Goal: Information Seeking & Learning: Learn about a topic

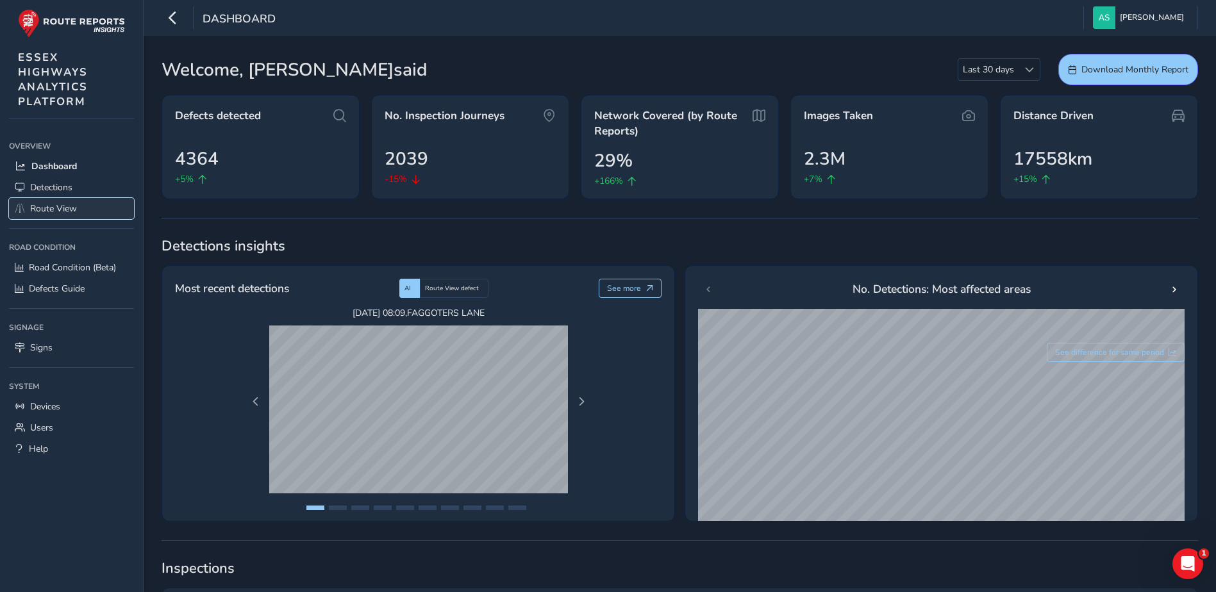
click at [73, 208] on span "Route View" at bounding box center [53, 209] width 47 height 12
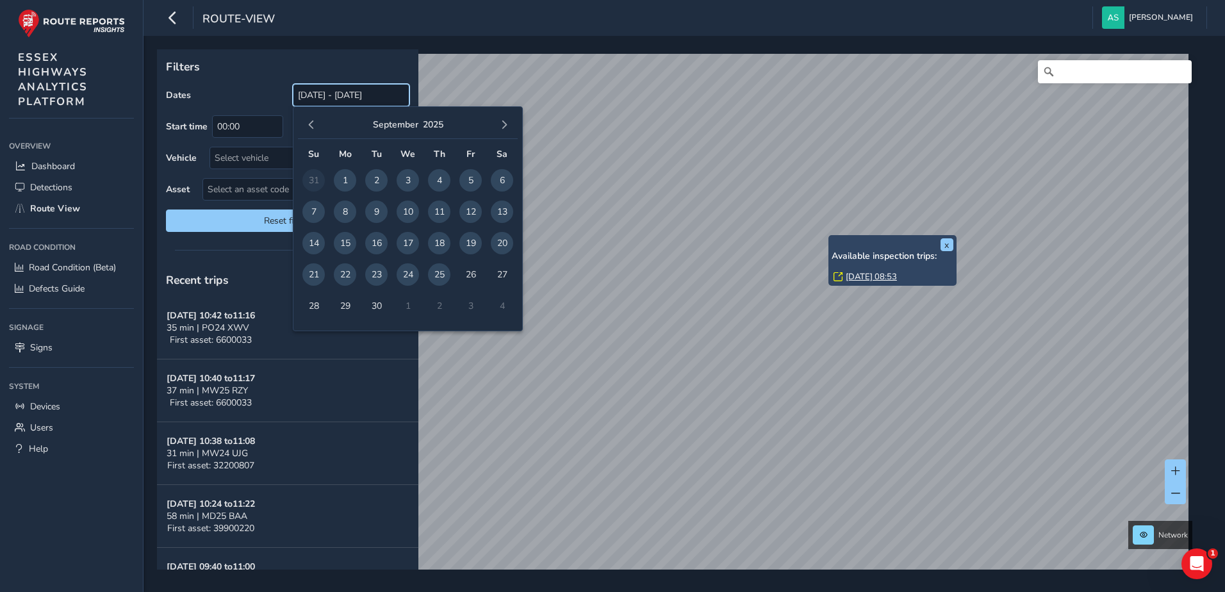
click at [340, 95] on input "[DATE] - [DATE]" at bounding box center [351, 95] width 117 height 22
click at [313, 124] on span "button" at bounding box center [311, 124] width 9 height 9
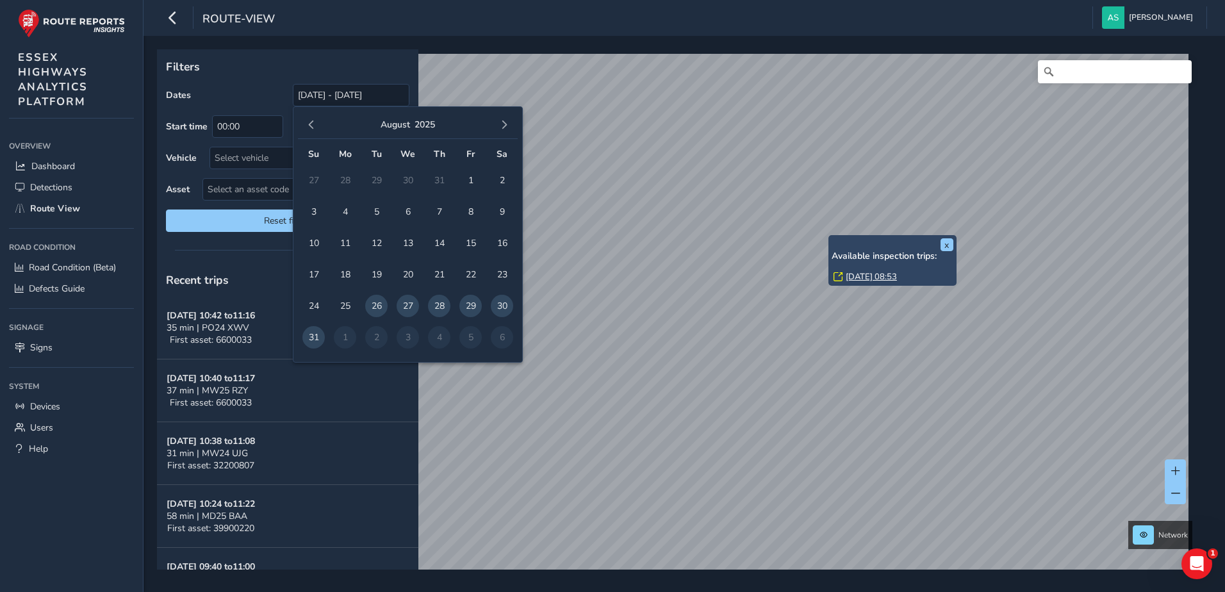
click at [313, 124] on span "button" at bounding box center [311, 124] width 9 height 9
click at [376, 178] on span "1" at bounding box center [376, 180] width 22 height 22
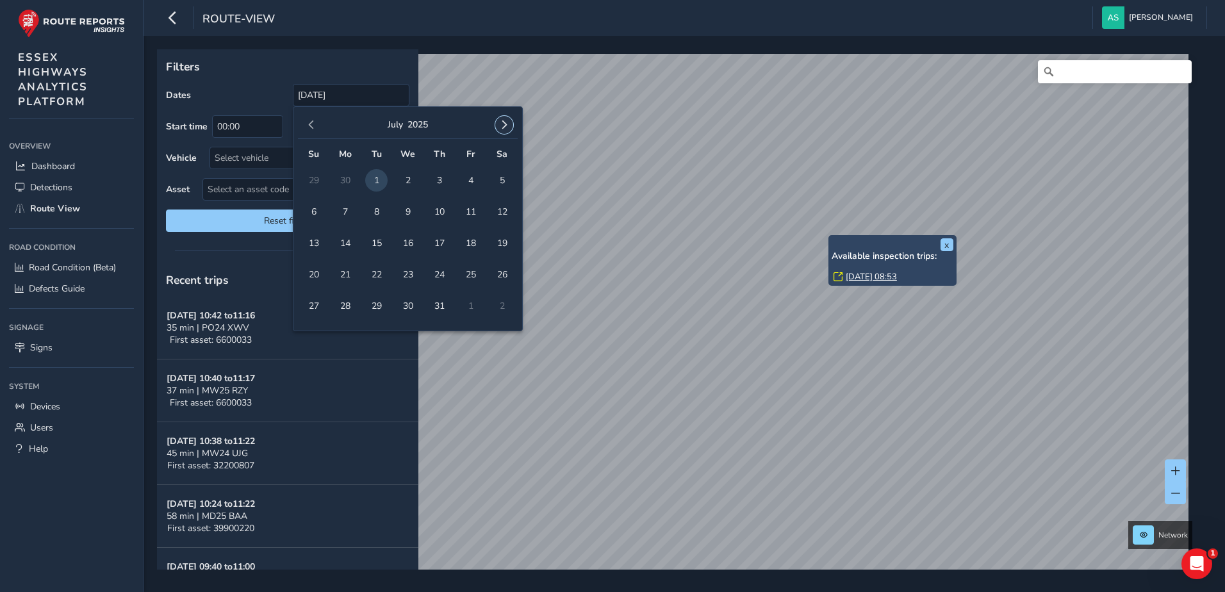
click at [506, 122] on span "button" at bounding box center [504, 124] width 9 height 9
click at [438, 271] on span "25" at bounding box center [439, 274] width 22 height 22
type input "[DATE] - [DATE]"
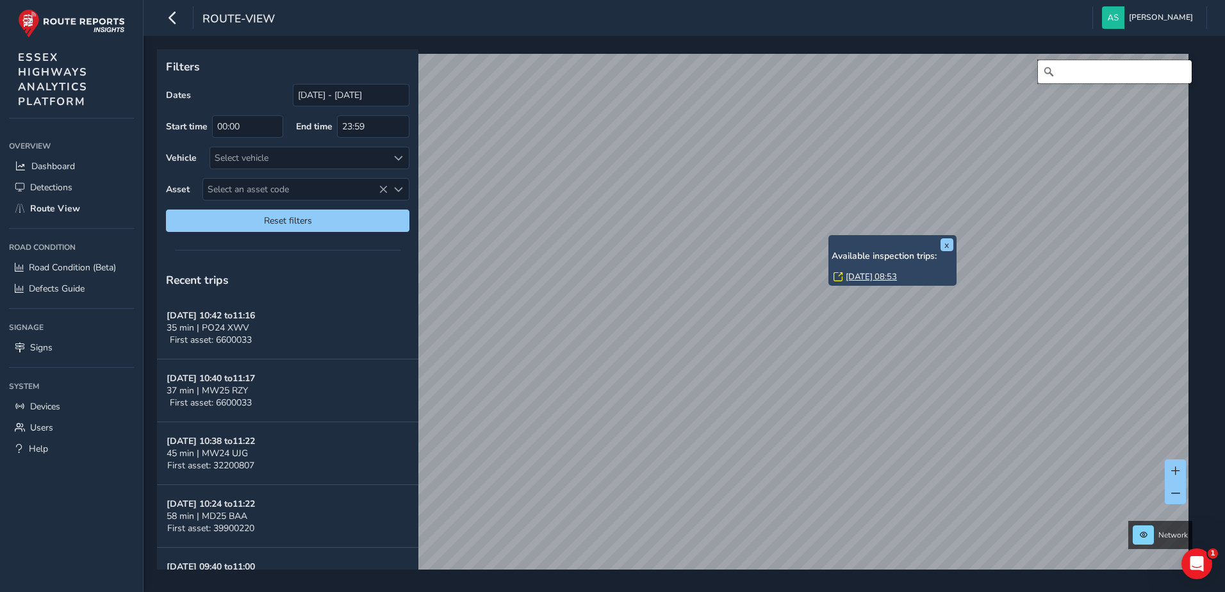
click at [1048, 70] on input "Search" at bounding box center [1115, 71] width 154 height 23
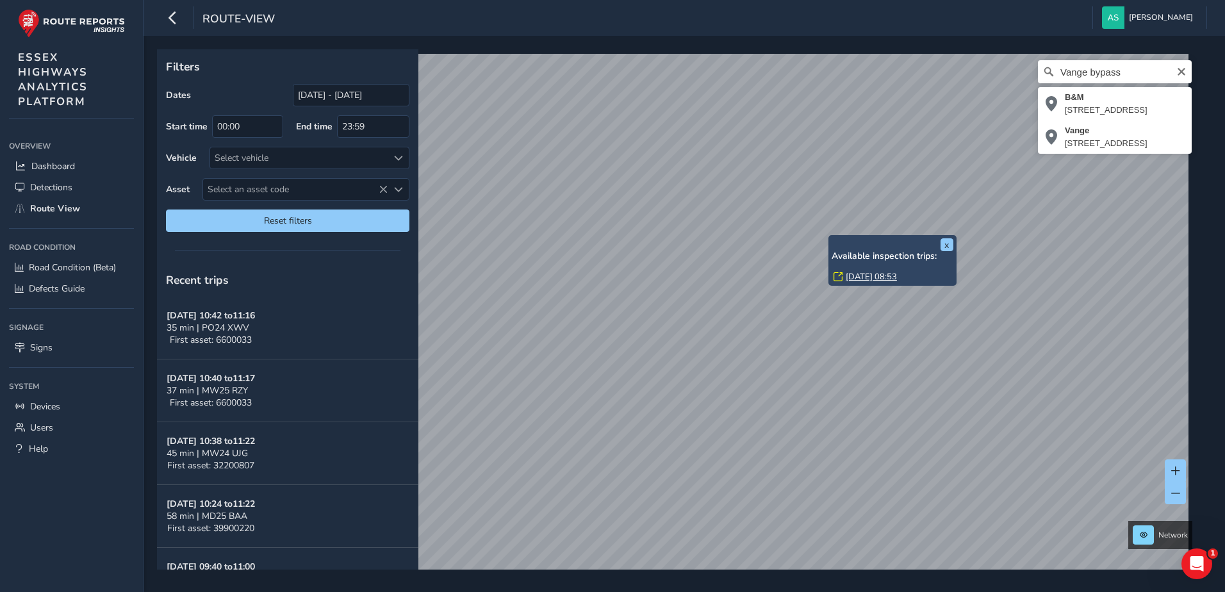
type input "[STREET_ADDRESS]"
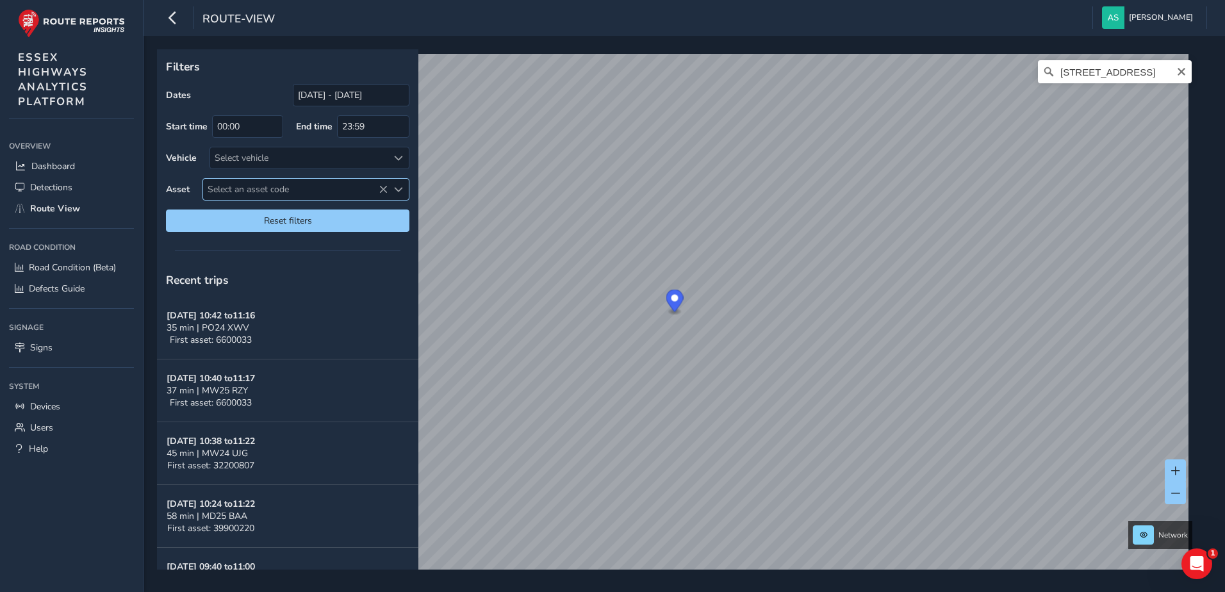
click at [224, 186] on span "Select an asset code" at bounding box center [295, 189] width 185 height 21
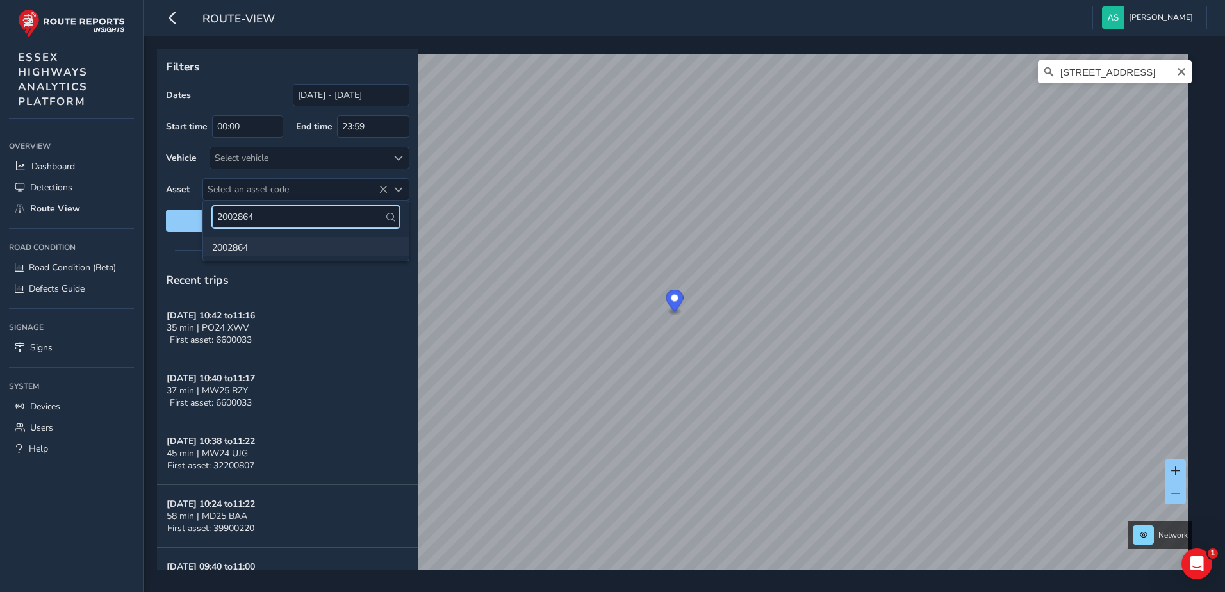
type input "2002864"
click at [231, 244] on li "2002864" at bounding box center [306, 246] width 206 height 19
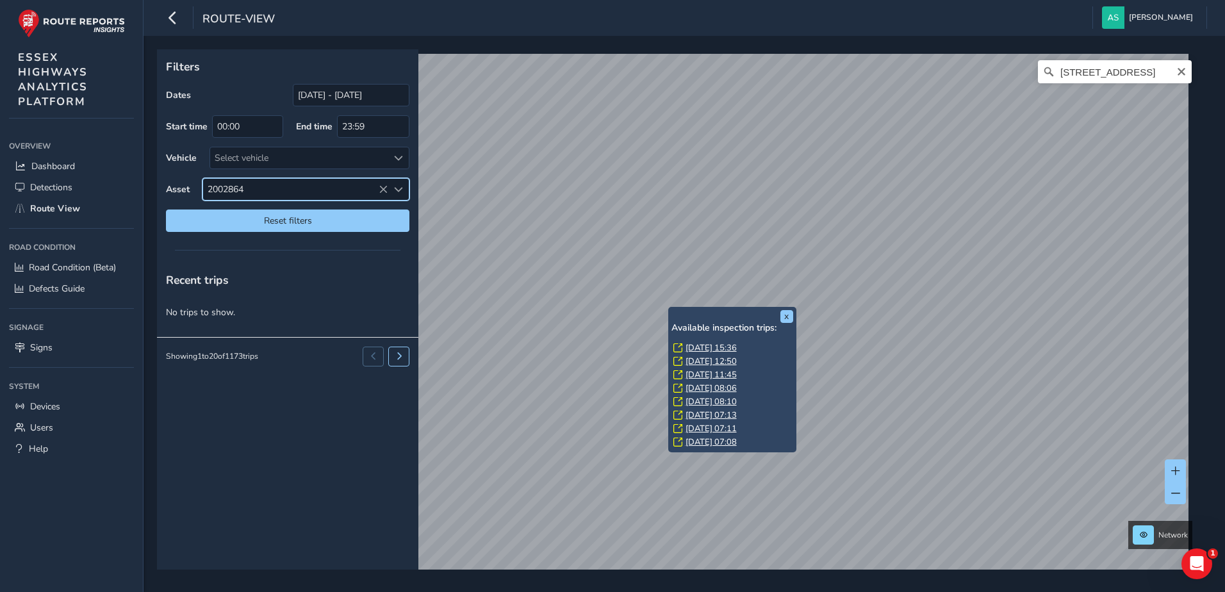
click at [690, 363] on link "[DATE] 12:50" at bounding box center [711, 362] width 51 height 12
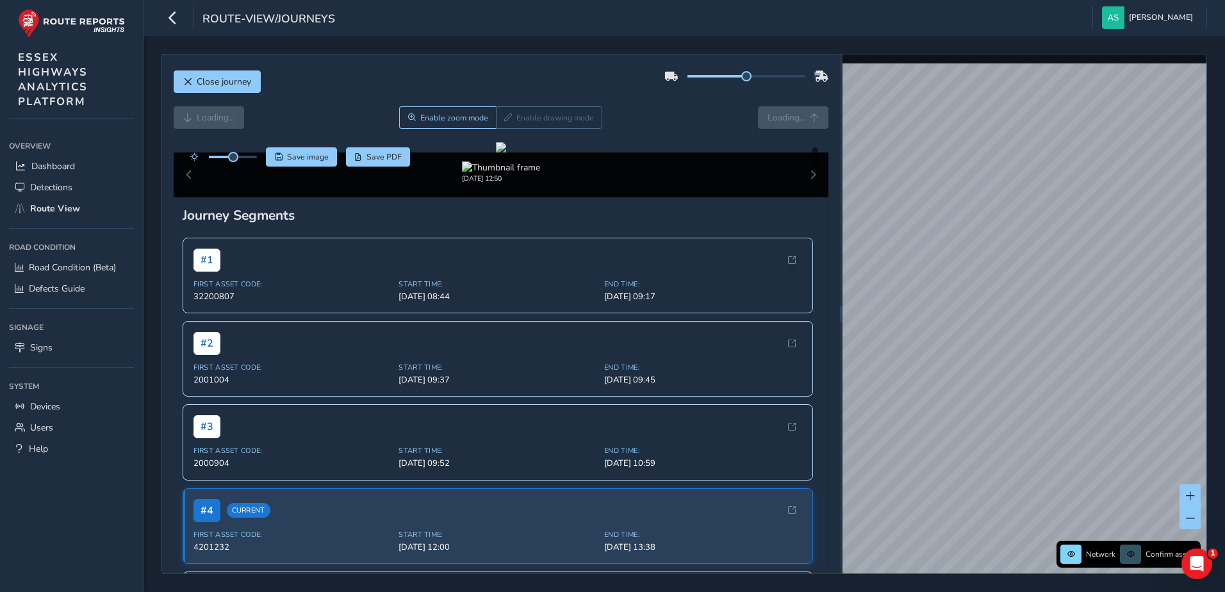
drag, startPoint x: 732, startPoint y: 71, endPoint x: 806, endPoint y: 76, distance: 73.9
click at [806, 76] on div at bounding box center [747, 76] width 164 height 21
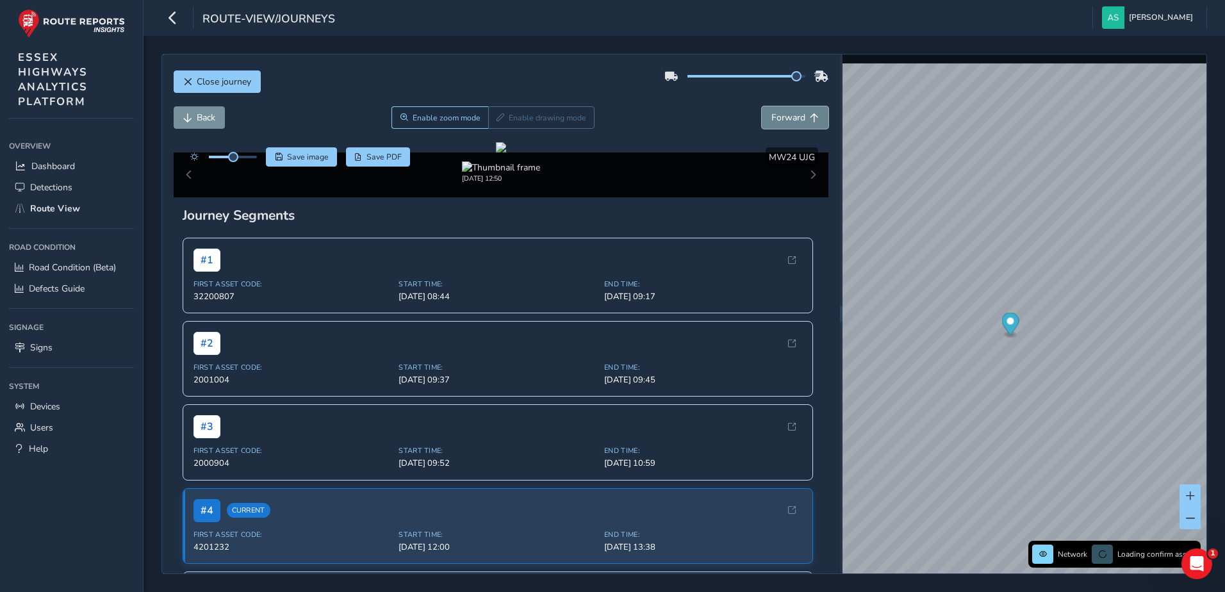
click at [784, 118] on span "Forward" at bounding box center [789, 118] width 34 height 12
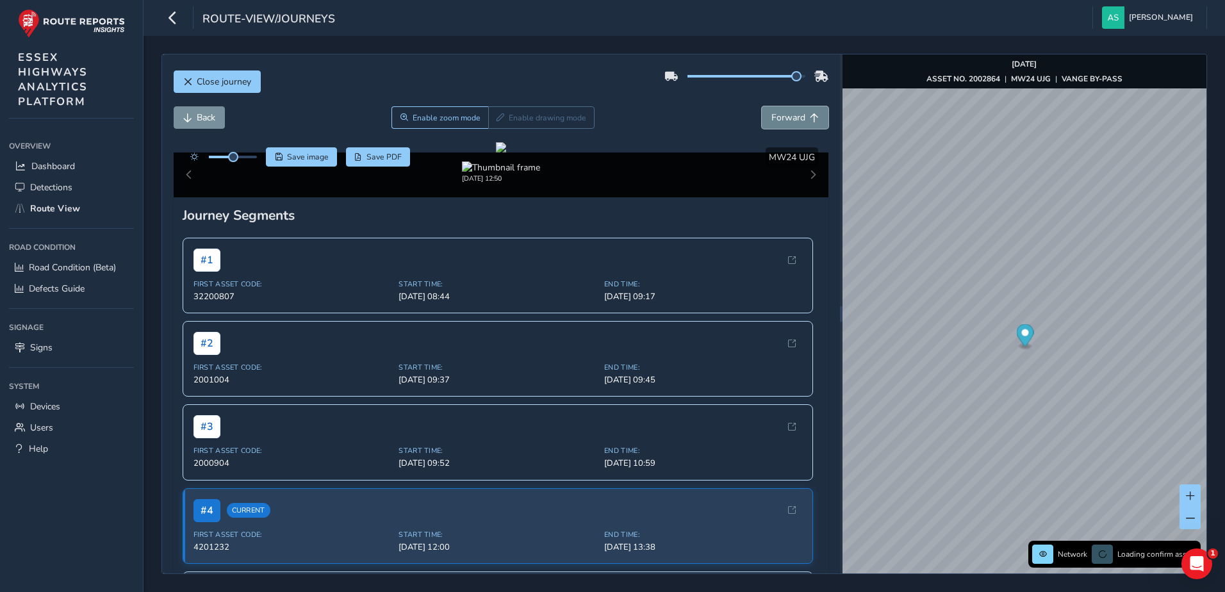
click at [784, 118] on span "Forward" at bounding box center [789, 118] width 34 height 12
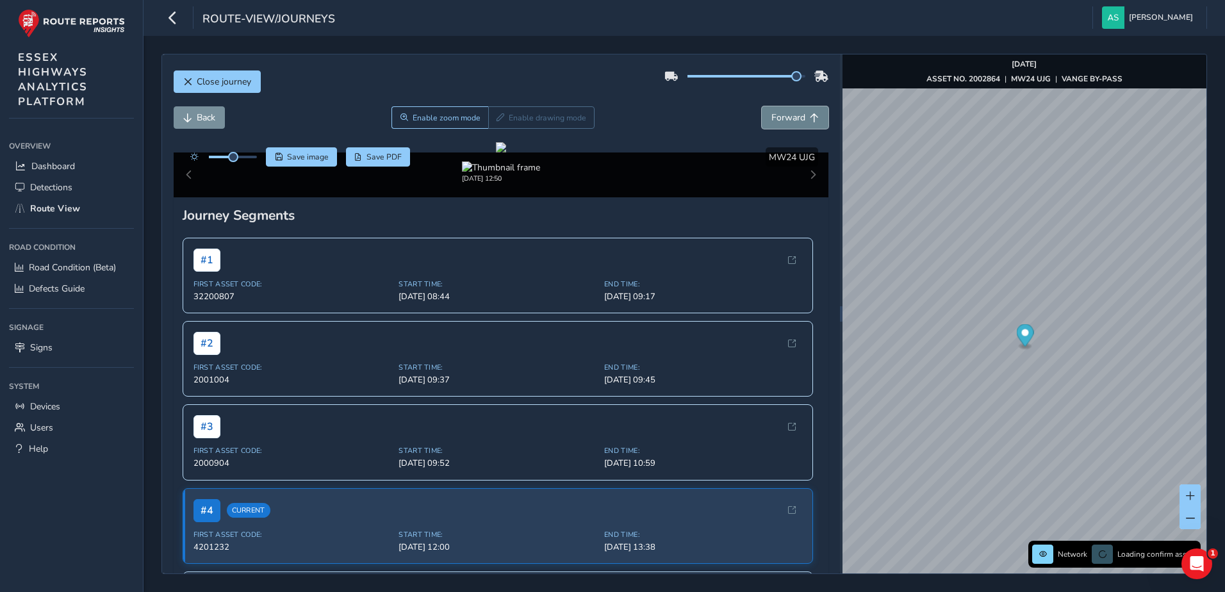
click at [784, 118] on span "Forward" at bounding box center [789, 118] width 34 height 12
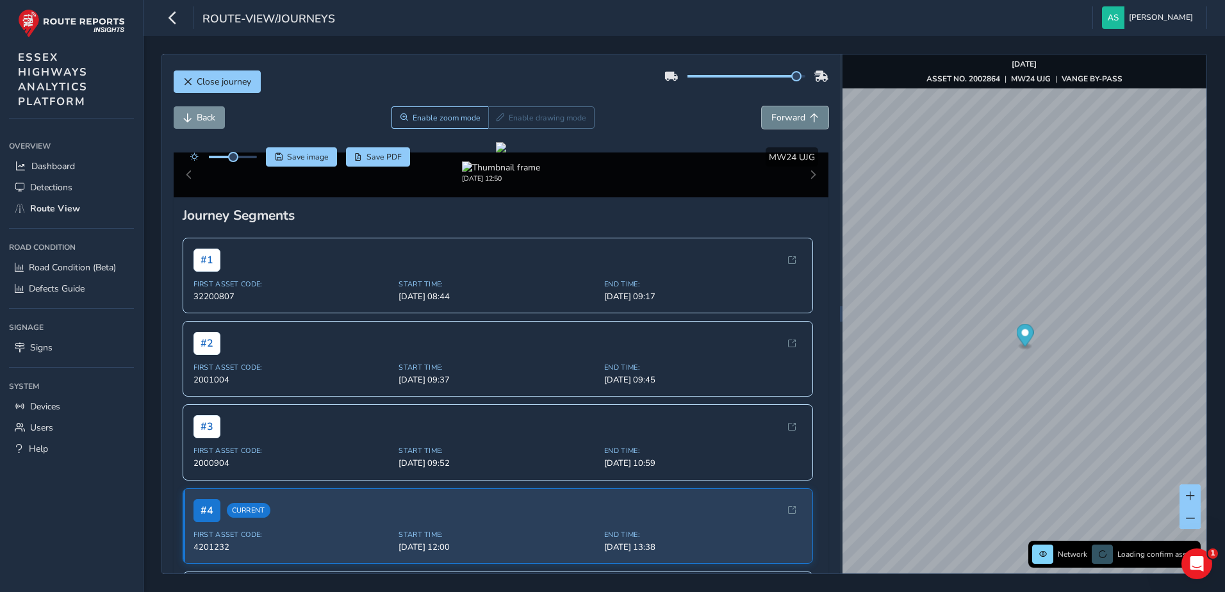
click at [784, 118] on span "Forward" at bounding box center [789, 118] width 34 height 12
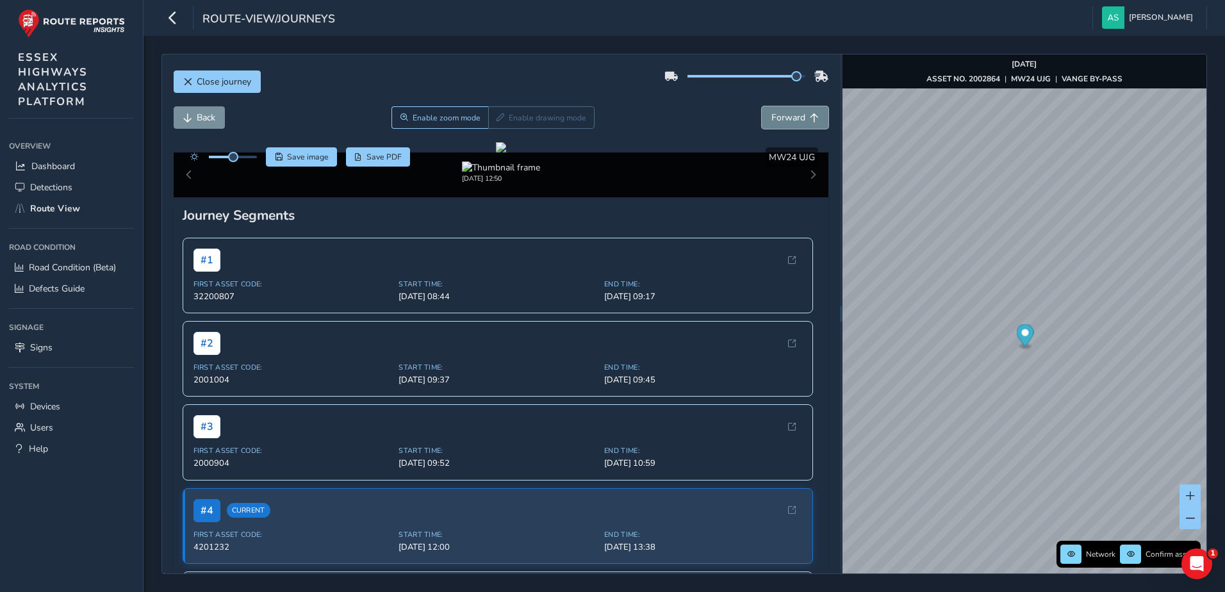
click at [784, 118] on span "Forward" at bounding box center [789, 118] width 34 height 12
click at [1043, 382] on img "Preview frame" at bounding box center [1059, 377] width 32 height 10
click at [810, 113] on span "Forward" at bounding box center [814, 117] width 9 height 9
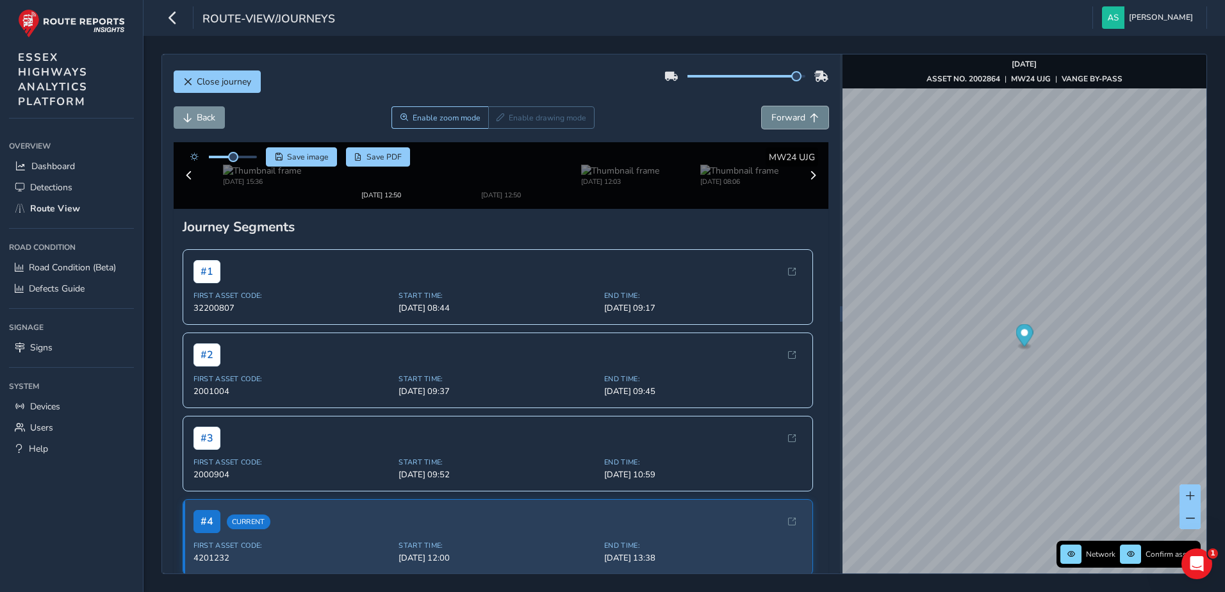
click at [810, 113] on span "Forward" at bounding box center [814, 117] width 9 height 9
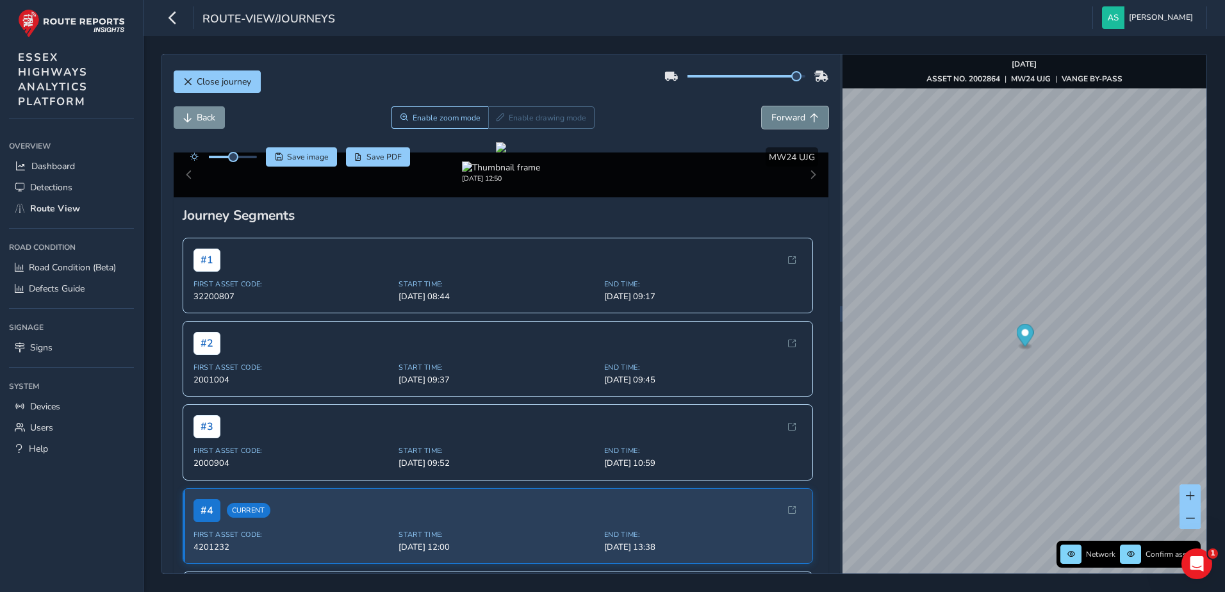
click at [810, 113] on span "Forward" at bounding box center [814, 117] width 9 height 9
click at [199, 117] on span "Back" at bounding box center [206, 118] width 19 height 12
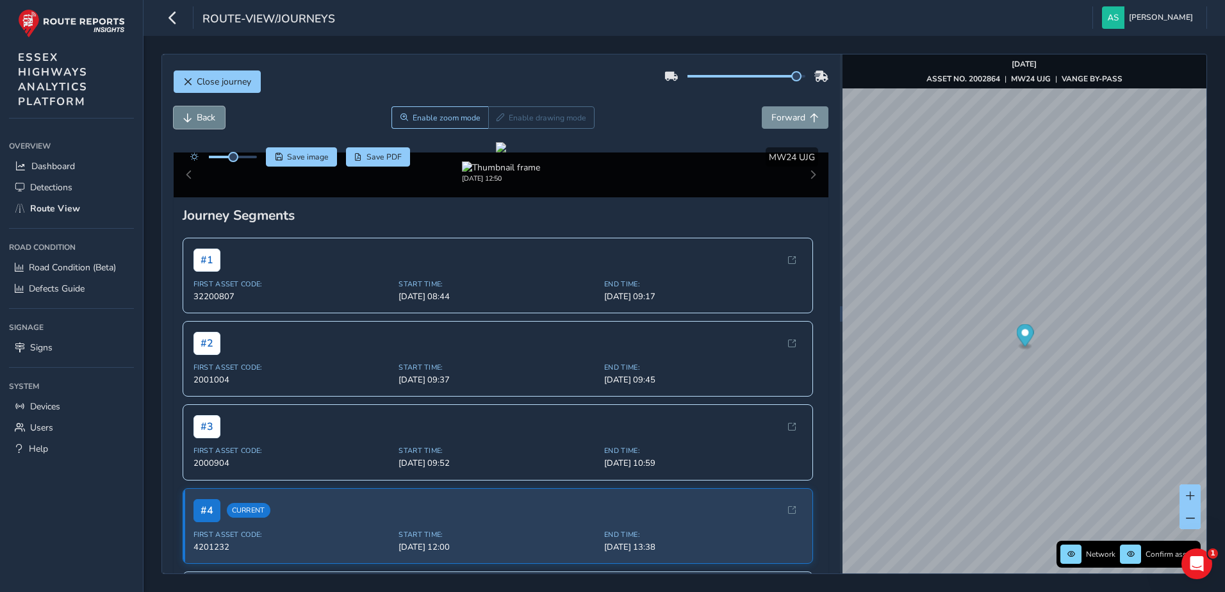
click at [199, 117] on span "Back" at bounding box center [206, 118] width 19 height 12
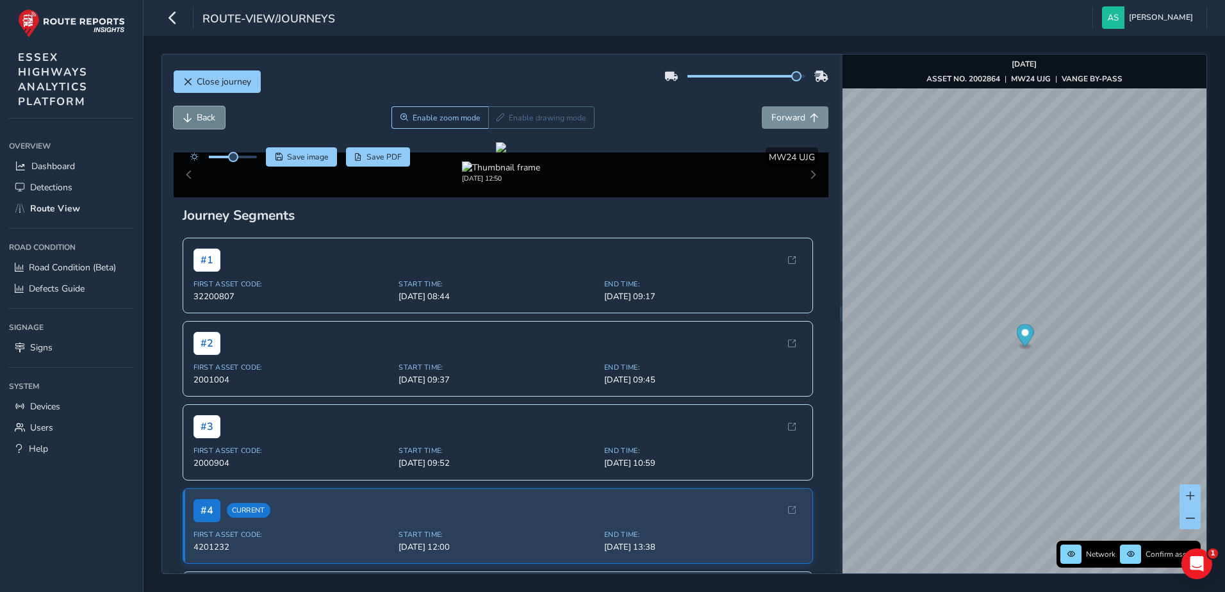
click at [199, 117] on span "Back" at bounding box center [206, 118] width 19 height 12
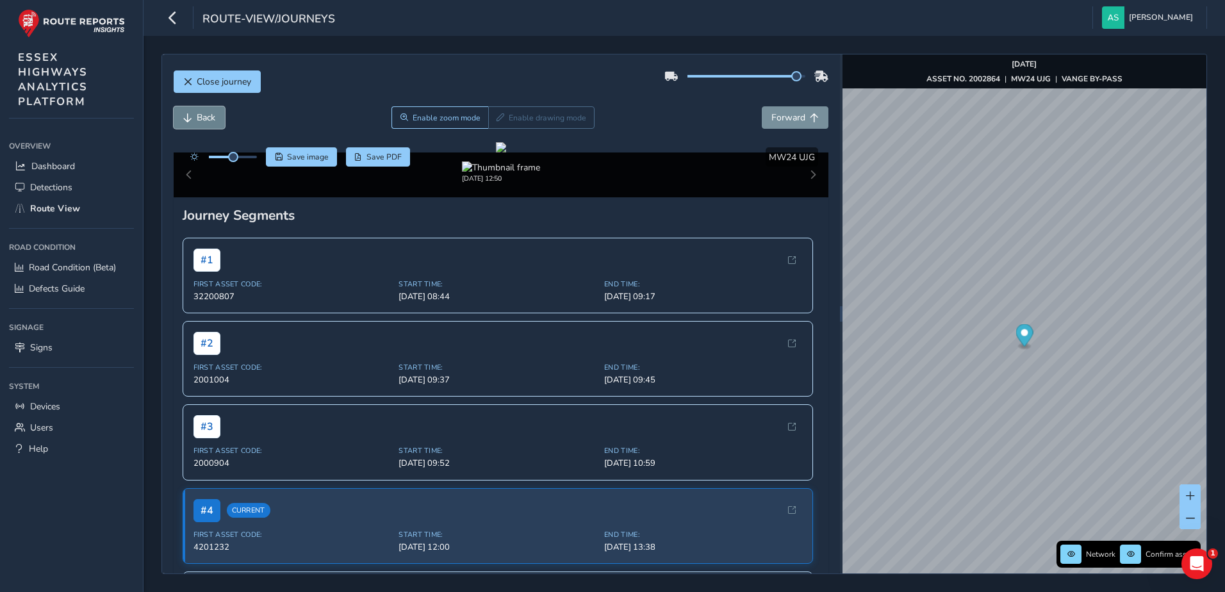
click at [199, 117] on span "Back" at bounding box center [206, 118] width 19 height 12
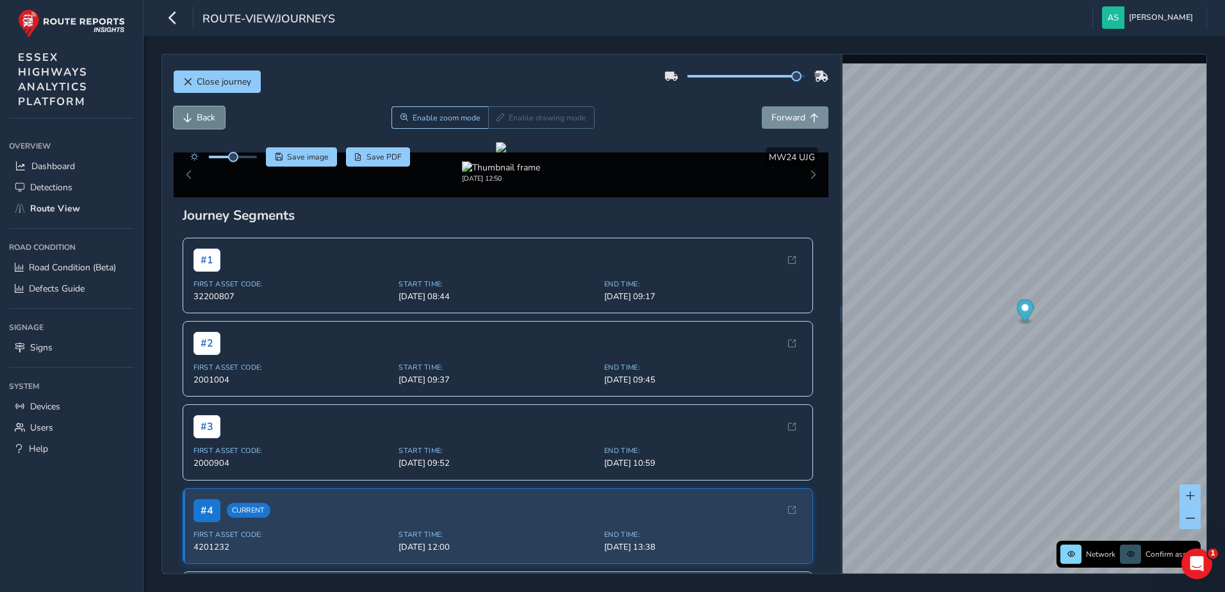
click at [199, 117] on span "Back" at bounding box center [206, 118] width 19 height 12
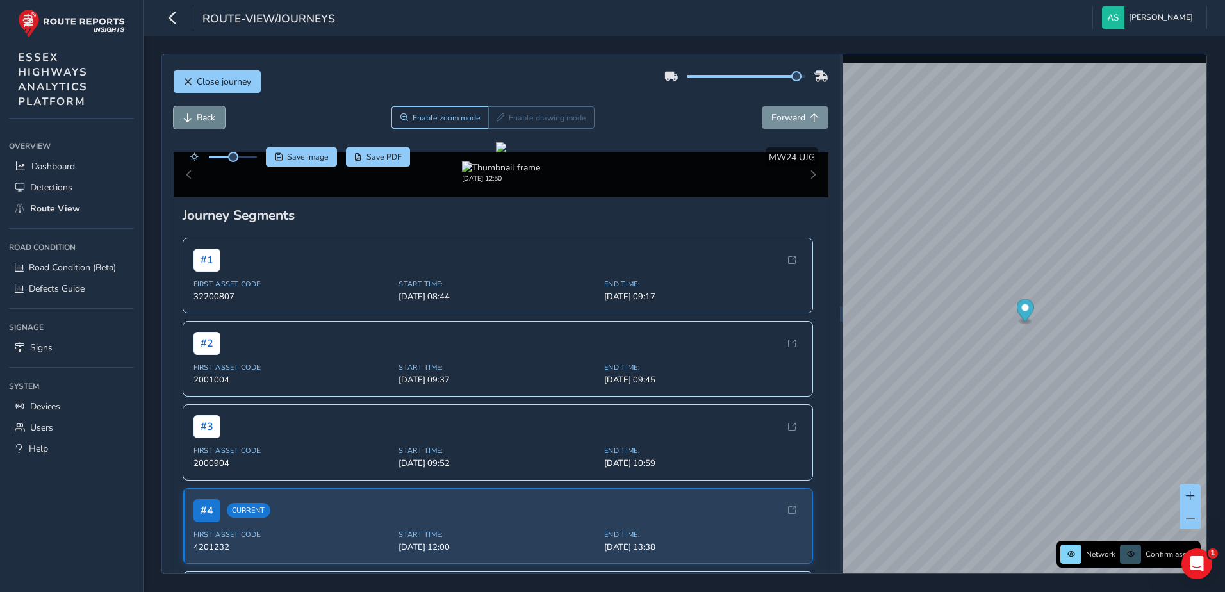
click at [199, 117] on span "Back" at bounding box center [206, 118] width 19 height 12
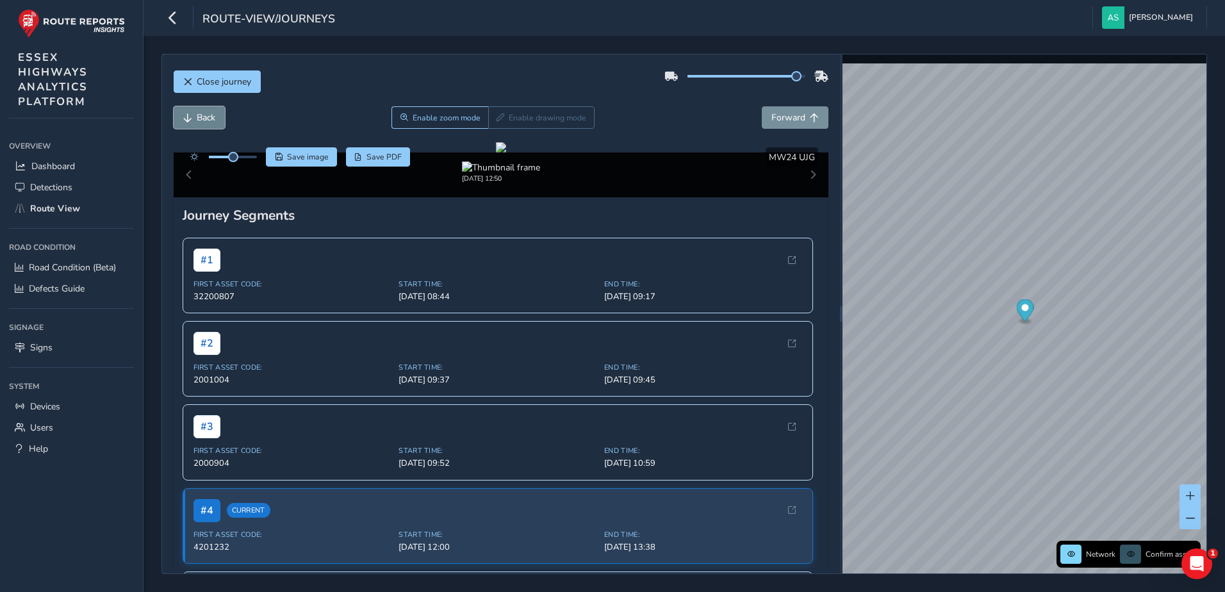
click at [199, 117] on span "Back" at bounding box center [206, 118] width 19 height 12
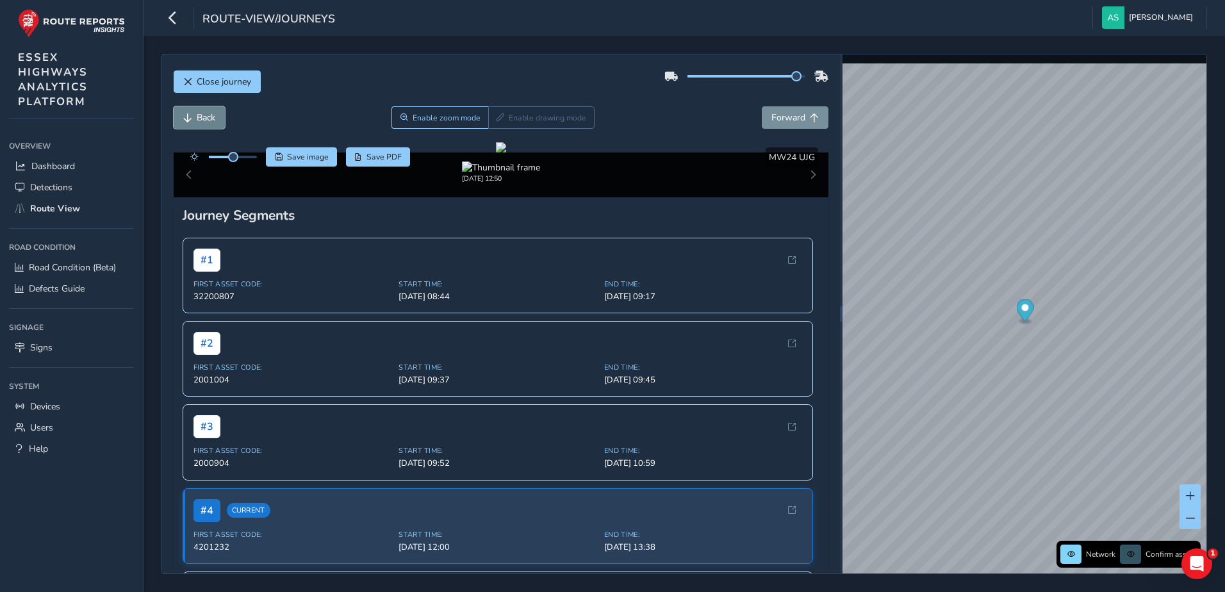
click at [199, 117] on span "Back" at bounding box center [206, 118] width 19 height 12
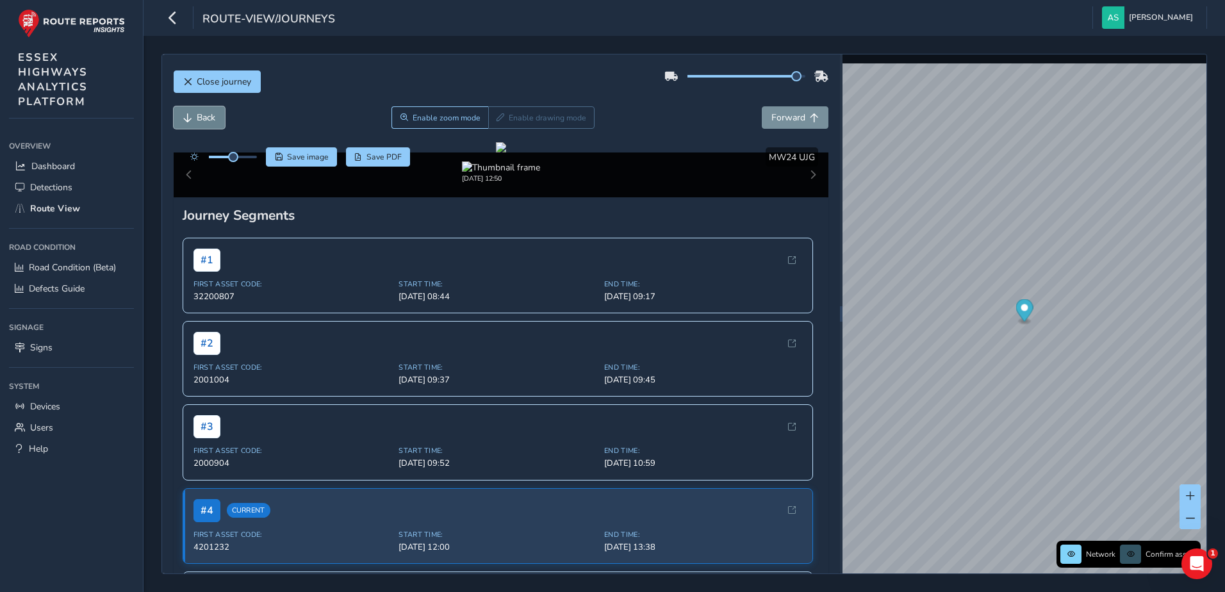
click at [199, 117] on span "Back" at bounding box center [206, 118] width 19 height 12
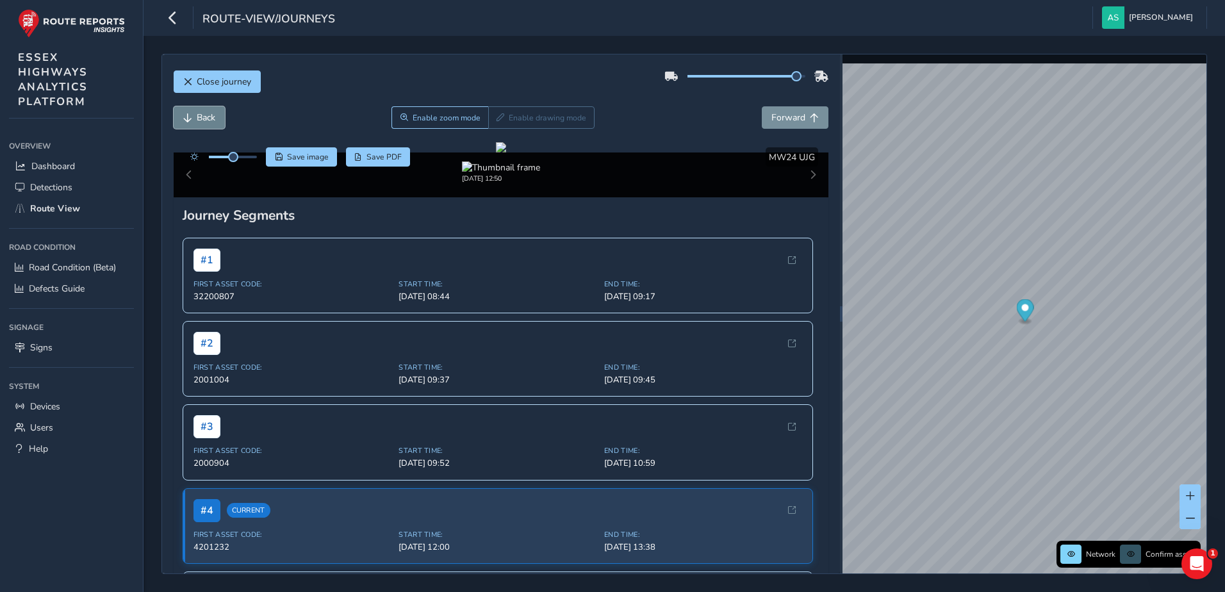
click at [199, 117] on span "Back" at bounding box center [206, 118] width 19 height 12
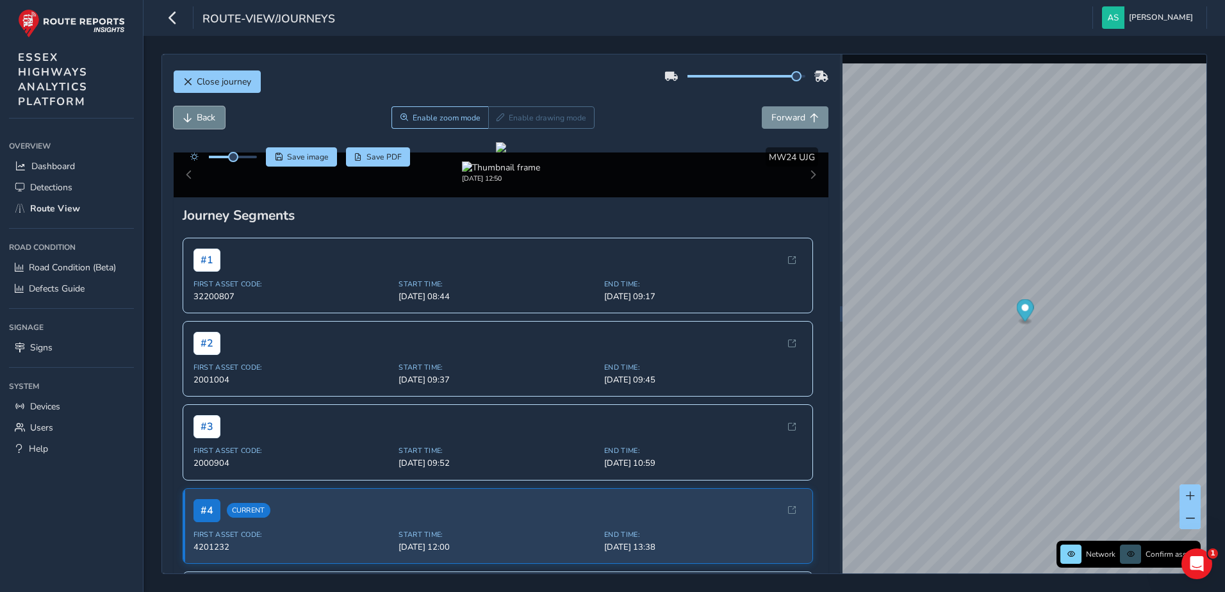
click at [199, 117] on span "Back" at bounding box center [206, 118] width 19 height 12
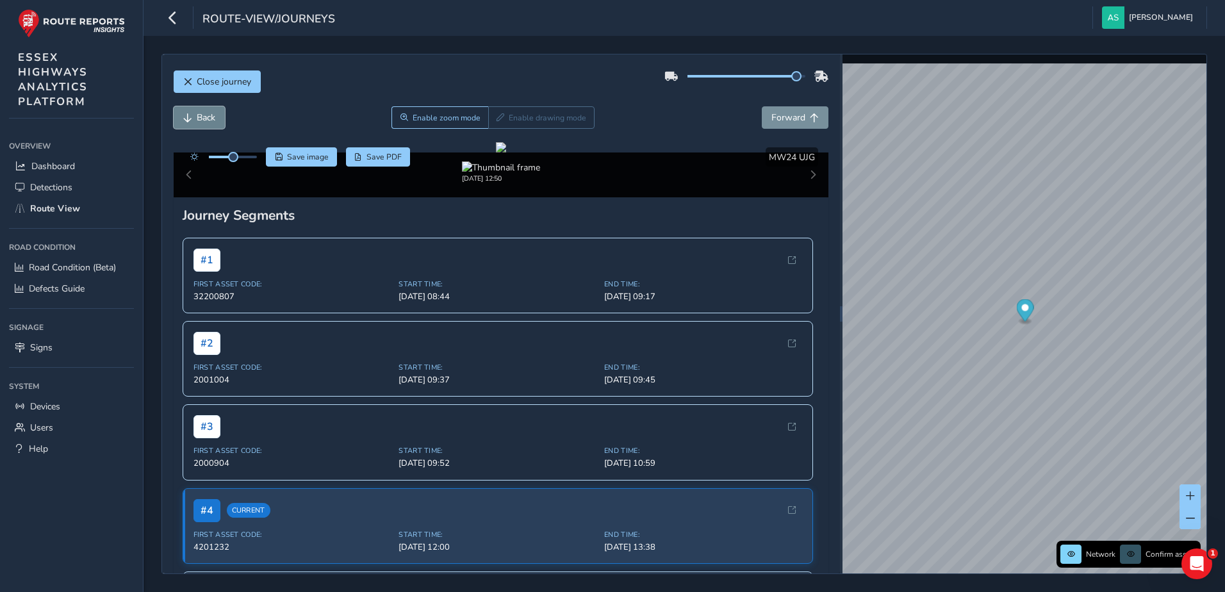
click at [199, 117] on span "Back" at bounding box center [206, 118] width 19 height 12
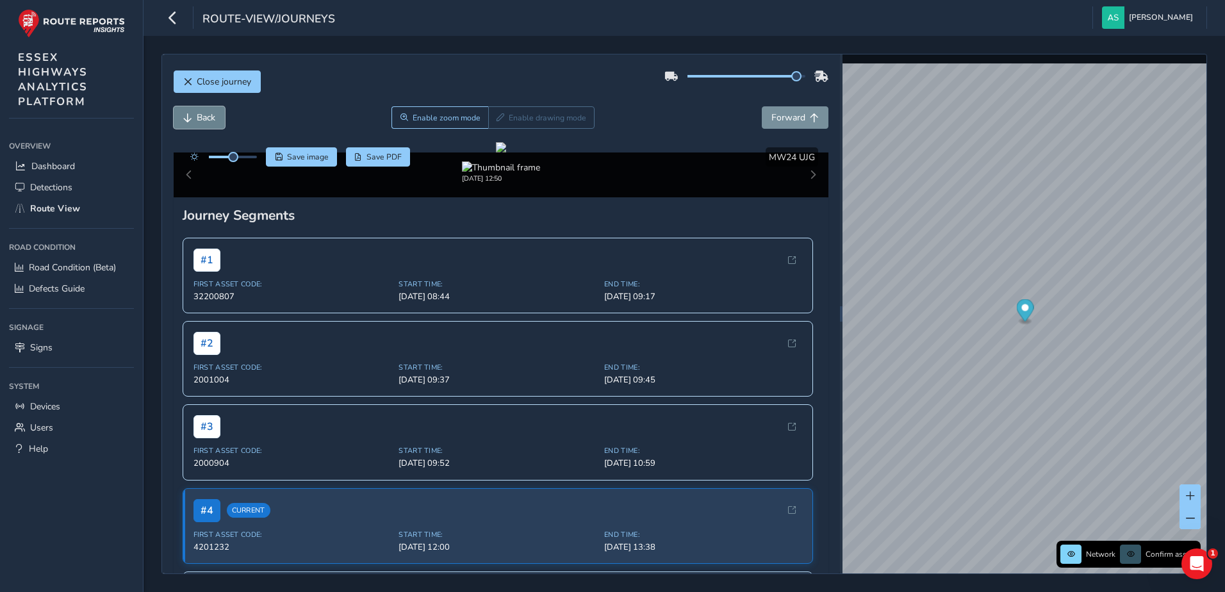
click at [199, 117] on span "Back" at bounding box center [206, 118] width 19 height 12
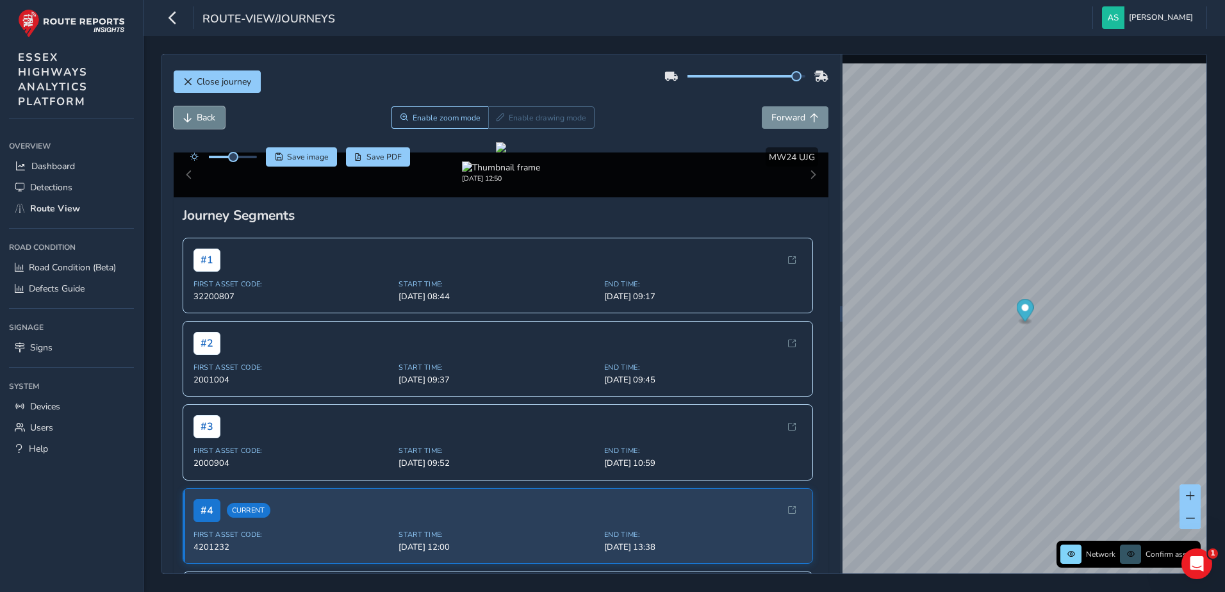
click at [199, 117] on span "Back" at bounding box center [206, 118] width 19 height 12
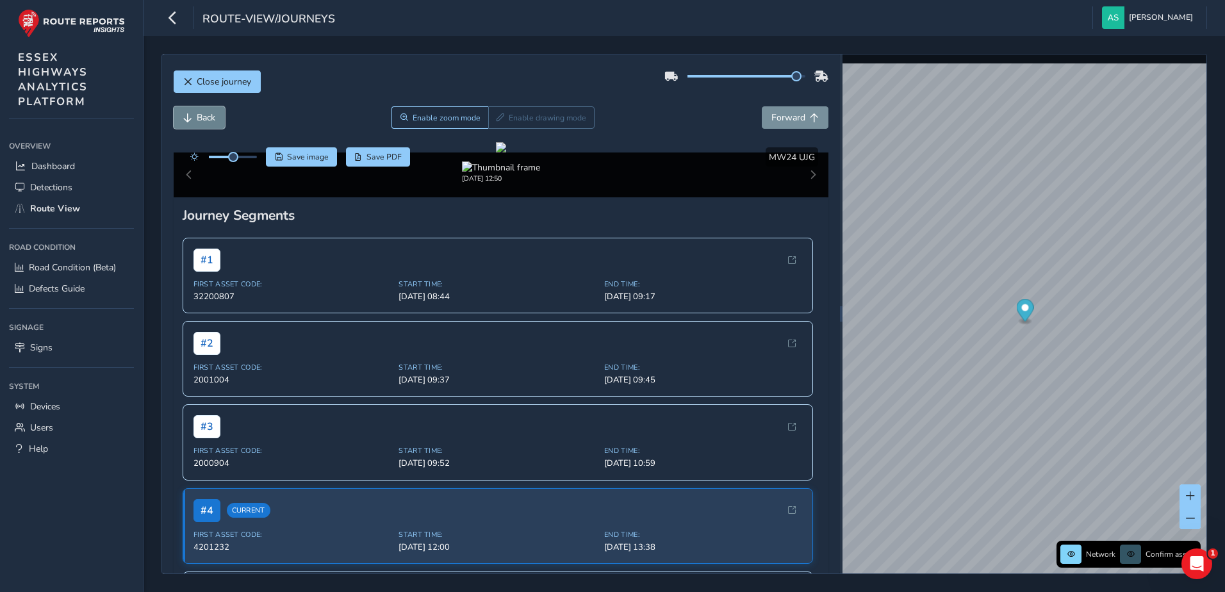
click at [199, 117] on span "Back" at bounding box center [206, 118] width 19 height 12
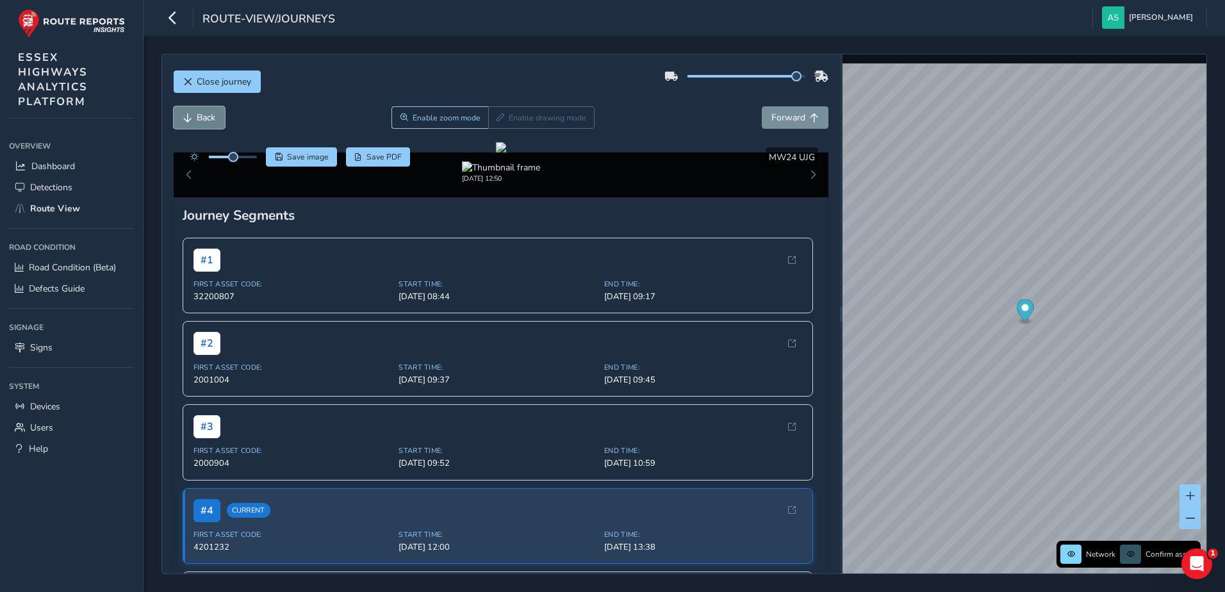
click at [199, 117] on span "Back" at bounding box center [206, 118] width 19 height 12
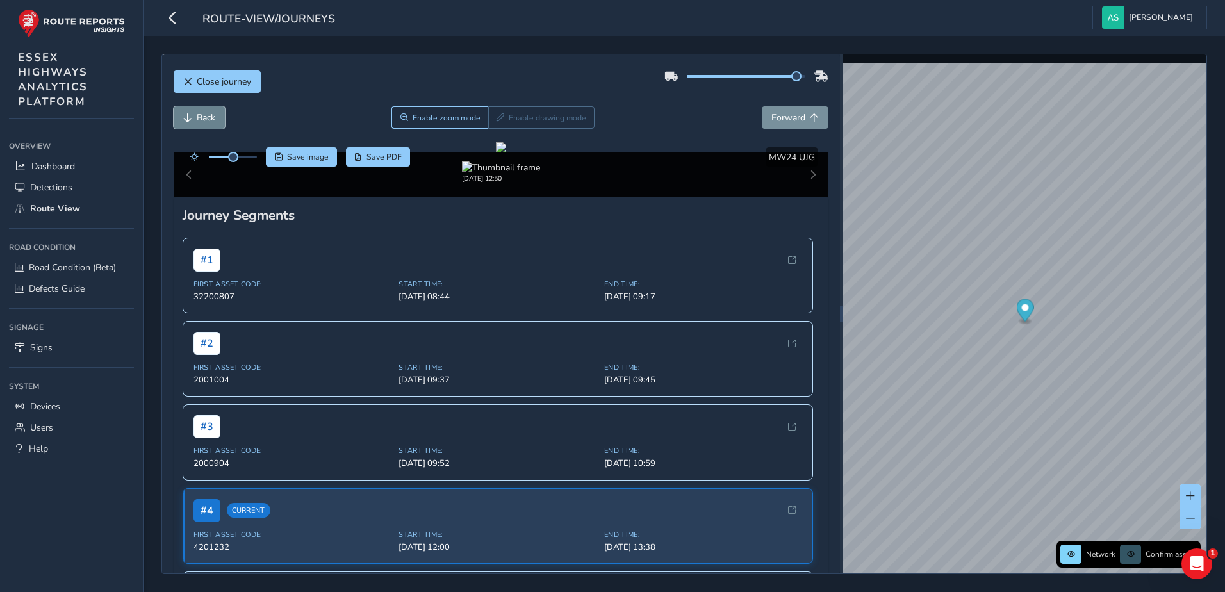
click at [199, 117] on span "Back" at bounding box center [206, 118] width 19 height 12
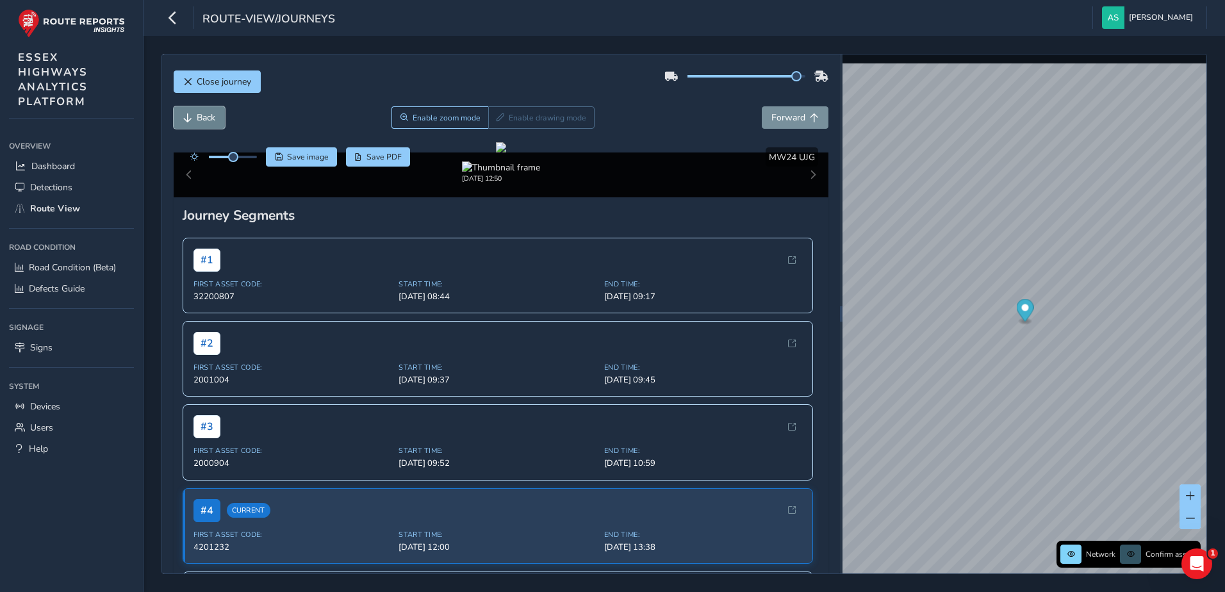
click at [199, 117] on span "Back" at bounding box center [206, 118] width 19 height 12
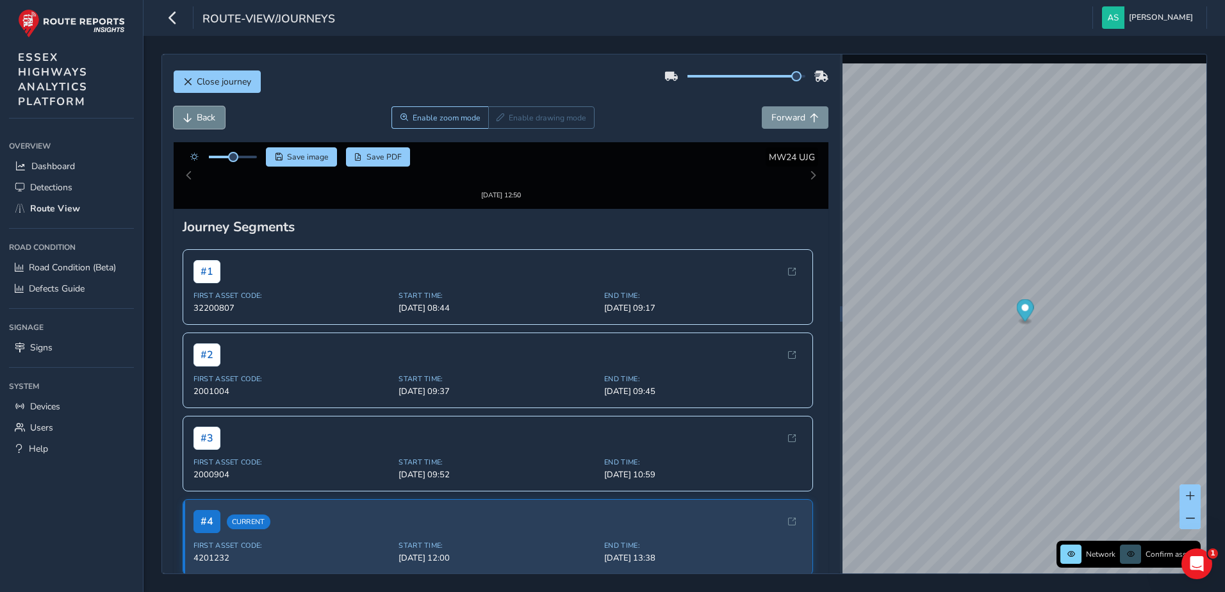
click at [199, 117] on span "Back" at bounding box center [206, 118] width 19 height 12
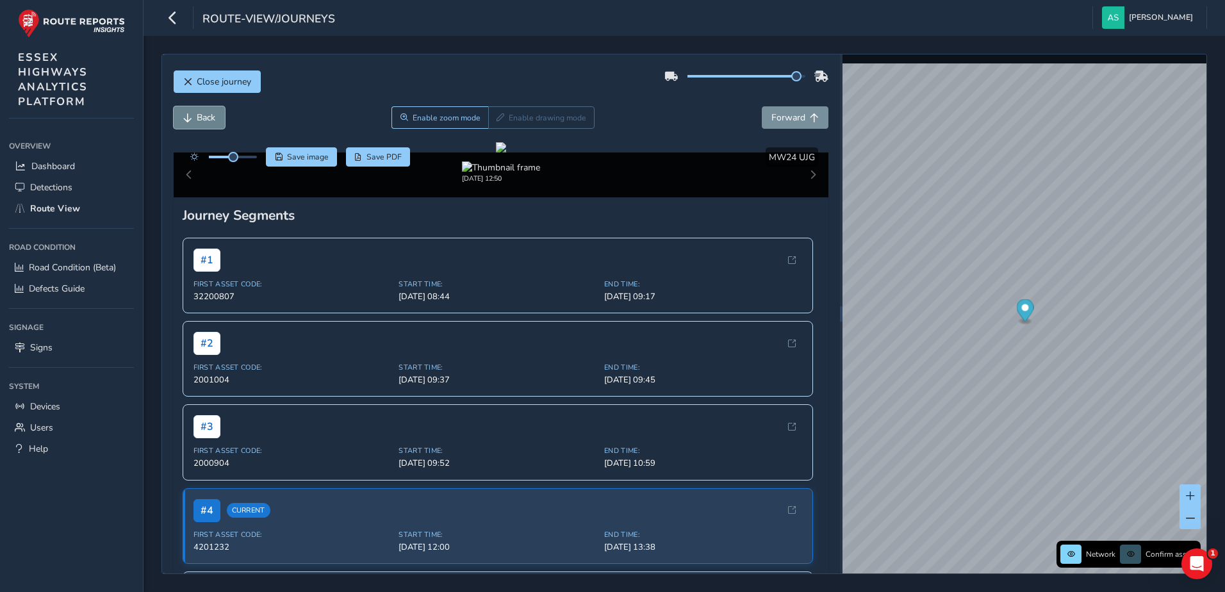
click at [199, 117] on span "Back" at bounding box center [206, 118] width 19 height 12
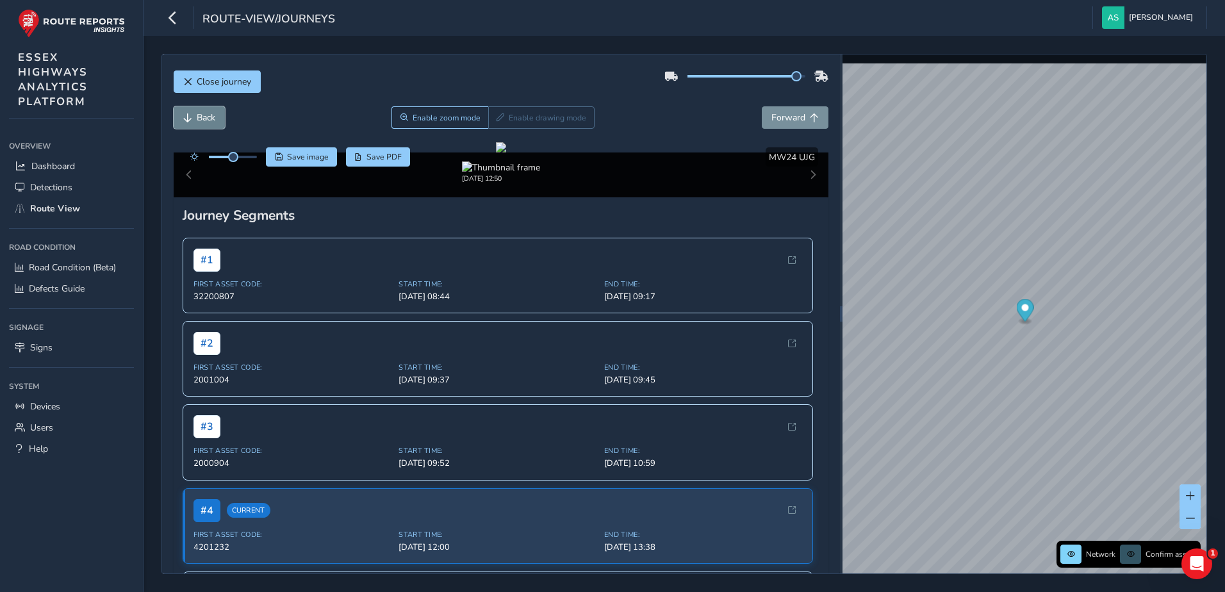
click at [199, 117] on span "Back" at bounding box center [206, 118] width 19 height 12
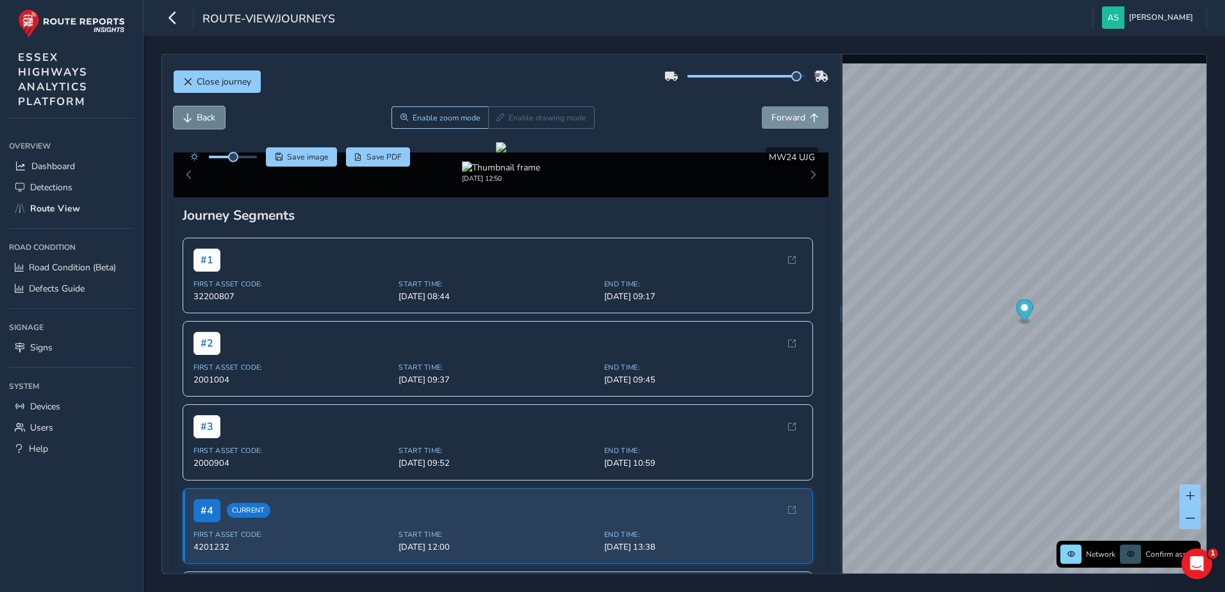
click at [199, 117] on span "Back" at bounding box center [206, 118] width 19 height 12
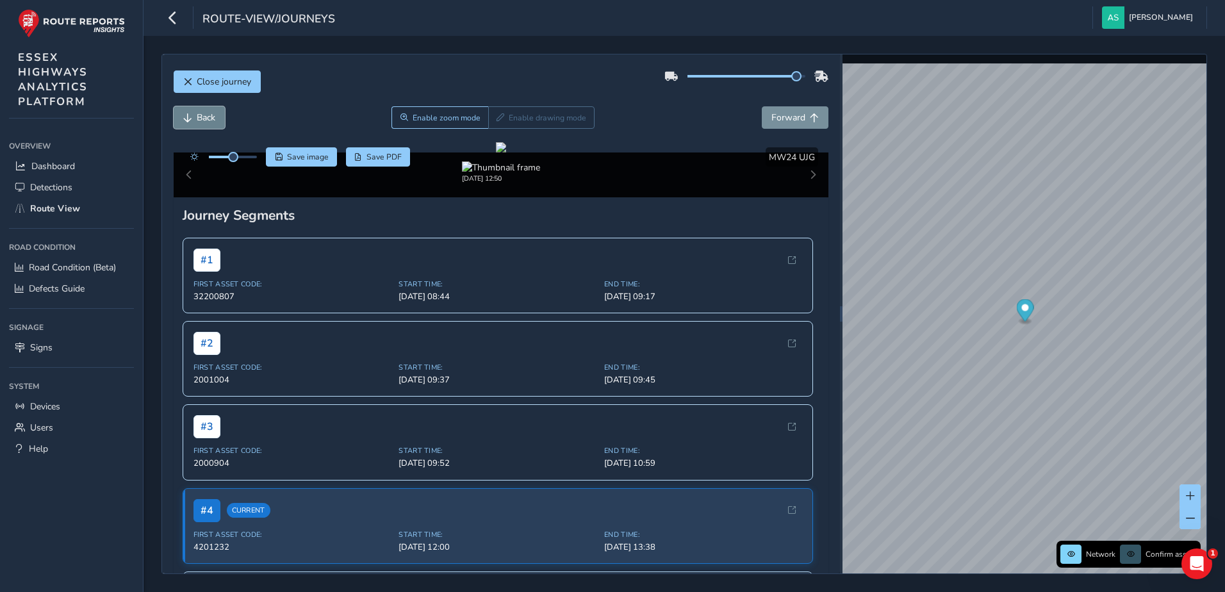
click at [199, 117] on span "Back" at bounding box center [206, 118] width 19 height 12
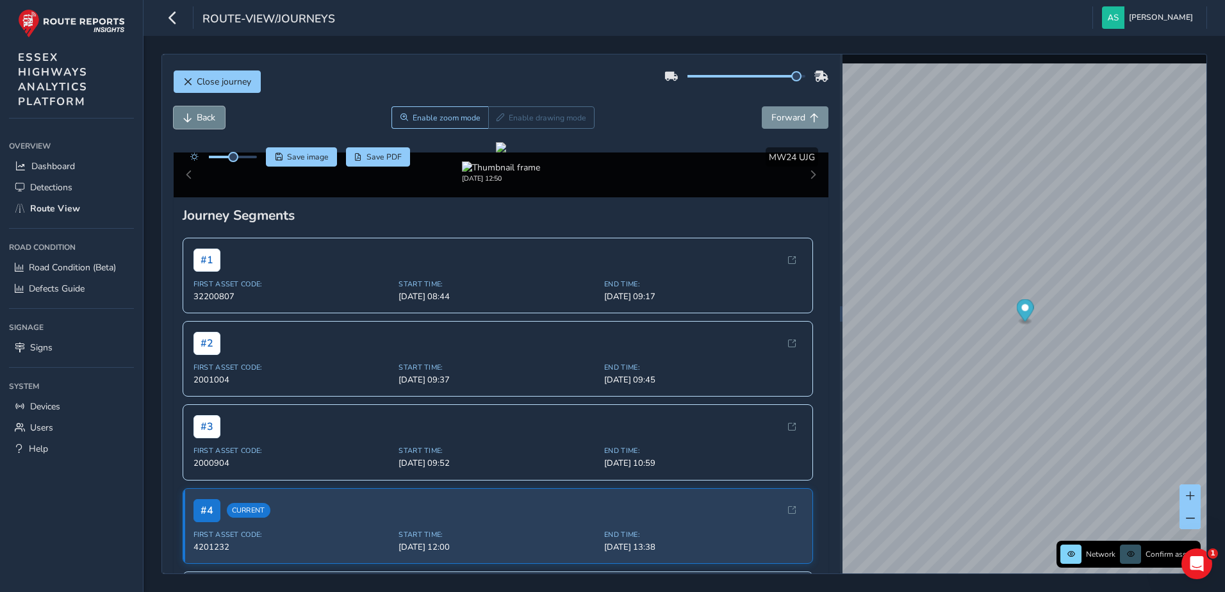
click at [199, 117] on span "Back" at bounding box center [206, 118] width 19 height 12
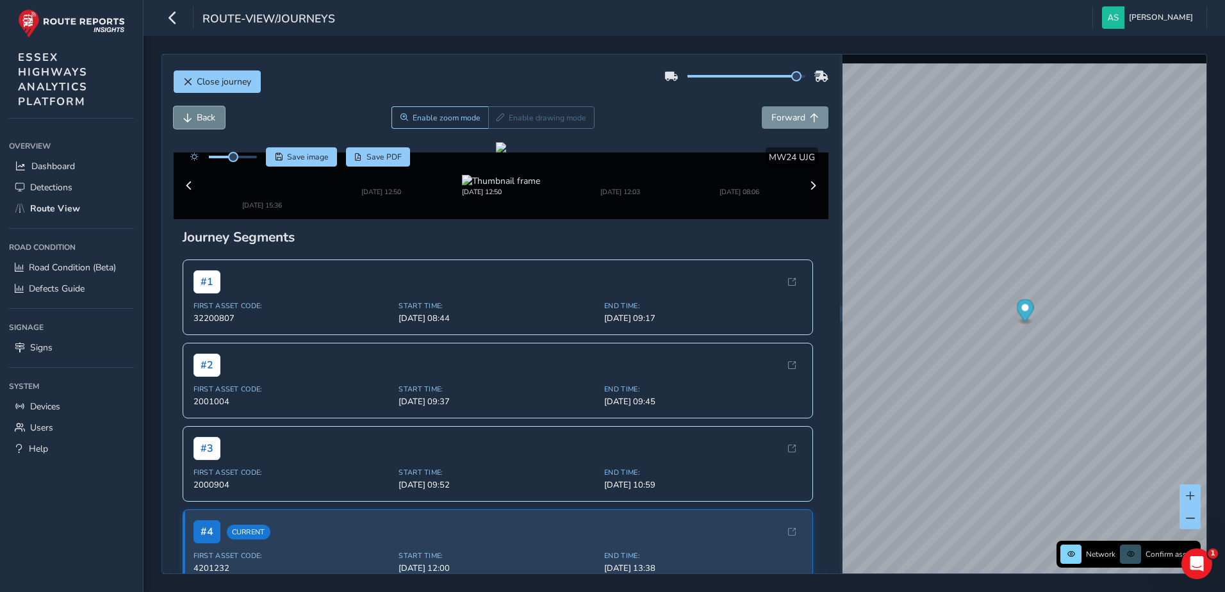
click at [199, 117] on span "Back" at bounding box center [206, 118] width 19 height 12
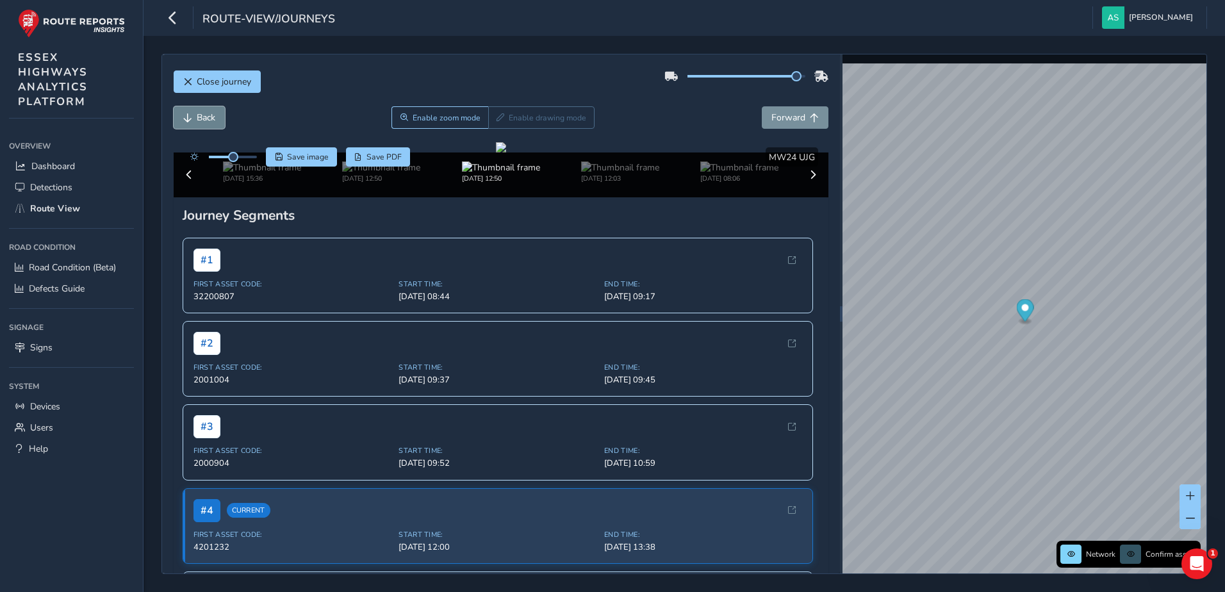
click at [199, 117] on span "Back" at bounding box center [206, 118] width 19 height 12
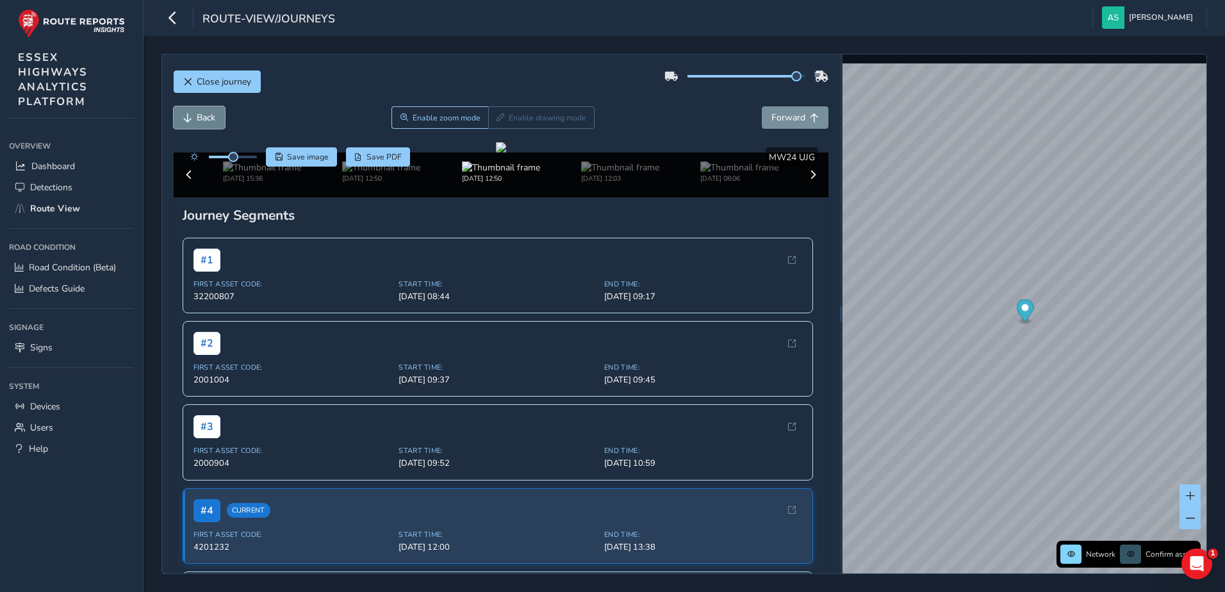
click at [199, 117] on span "Back" at bounding box center [206, 118] width 19 height 12
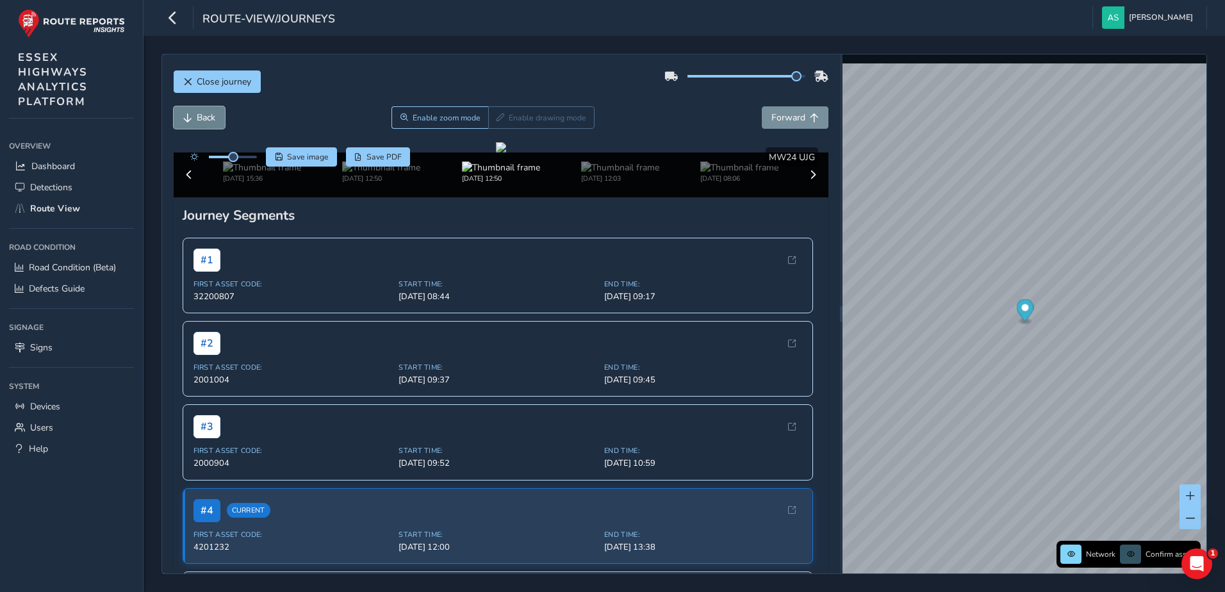
click at [199, 117] on span "Back" at bounding box center [206, 118] width 19 height 12
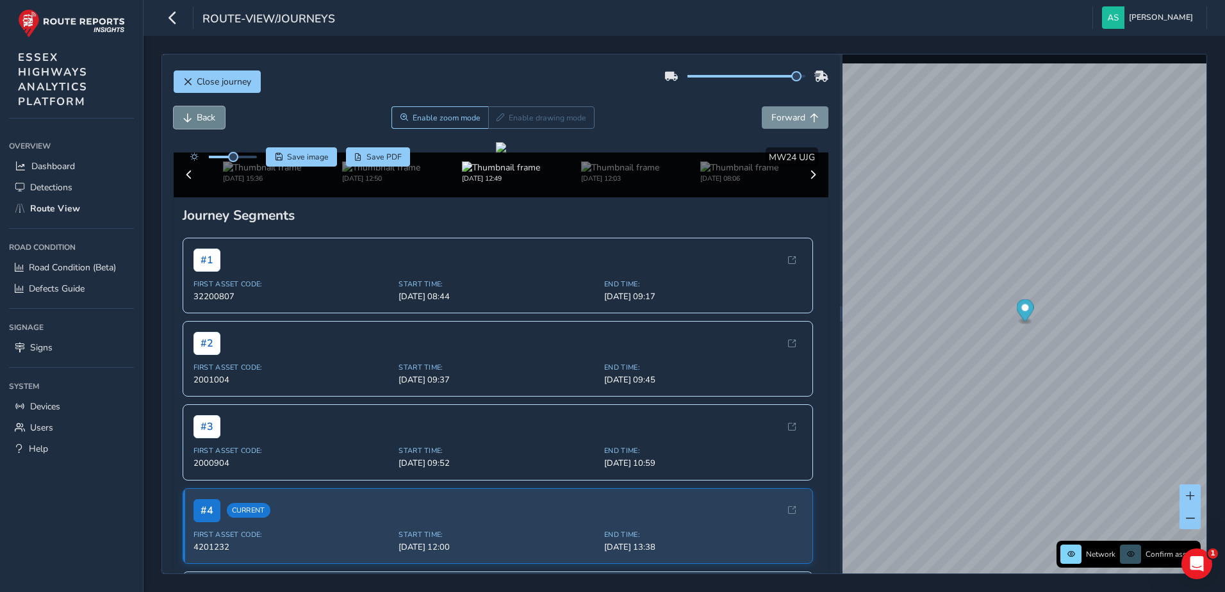
click at [199, 117] on span "Back" at bounding box center [206, 118] width 19 height 12
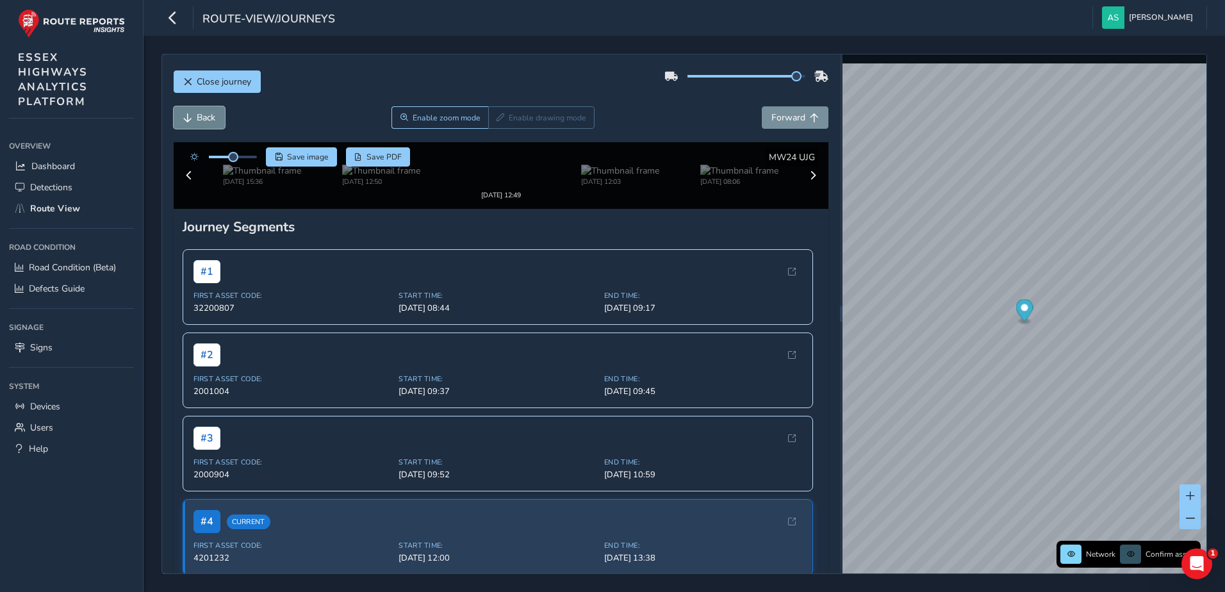
click at [199, 117] on span "Back" at bounding box center [206, 118] width 19 height 12
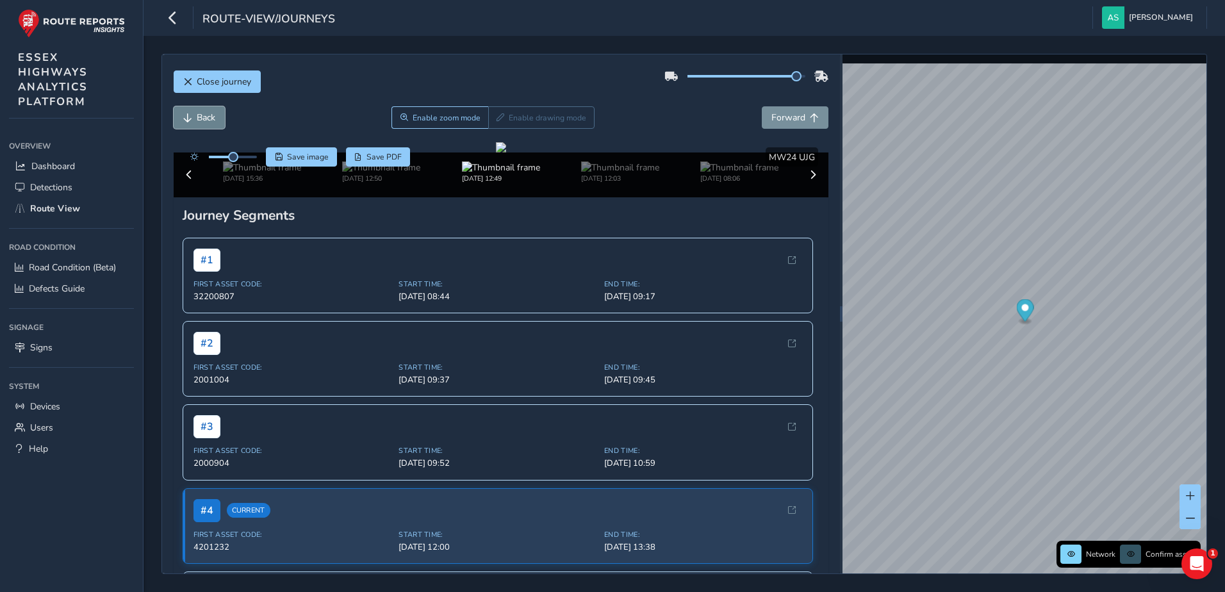
click at [199, 117] on span "Back" at bounding box center [206, 118] width 19 height 12
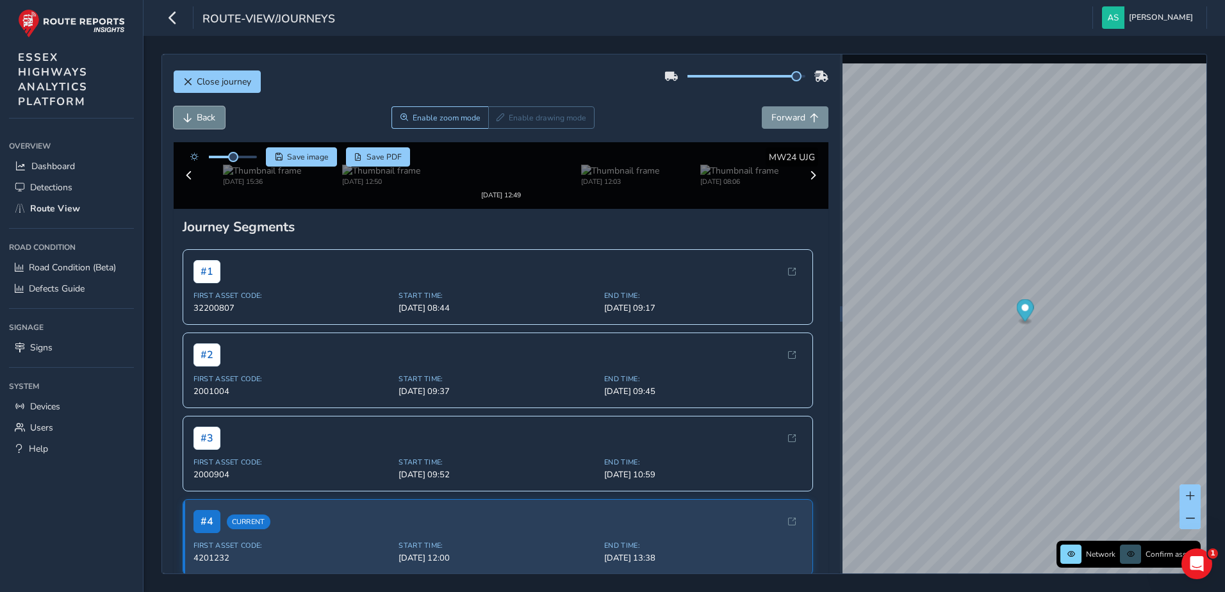
click at [199, 117] on span "Back" at bounding box center [206, 118] width 19 height 12
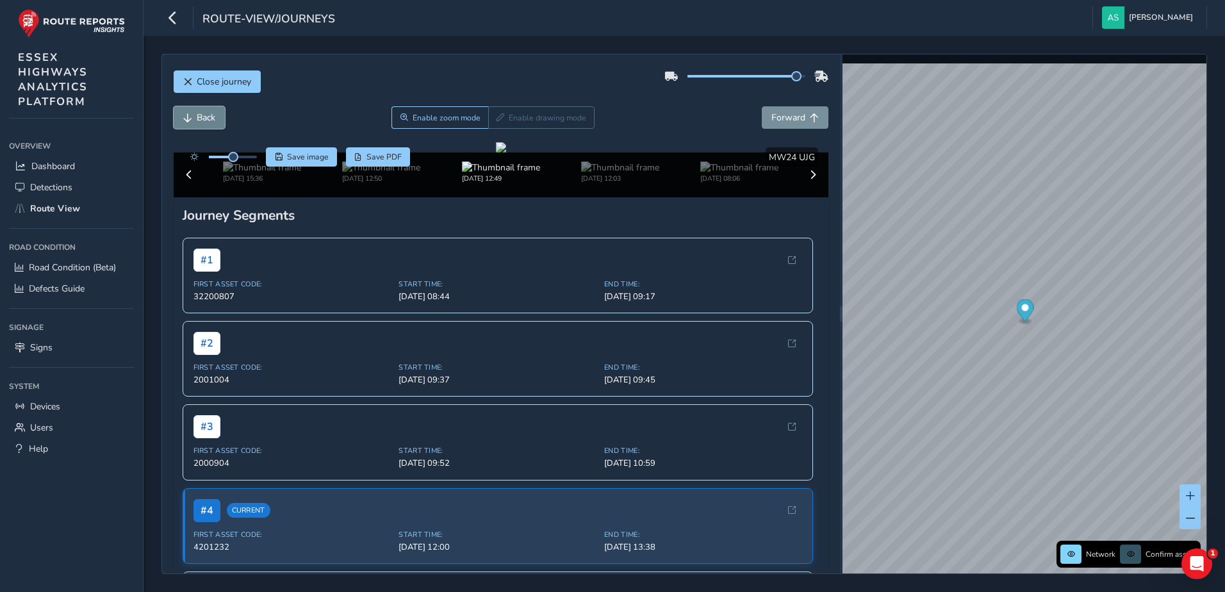
click at [199, 117] on span "Back" at bounding box center [206, 118] width 19 height 12
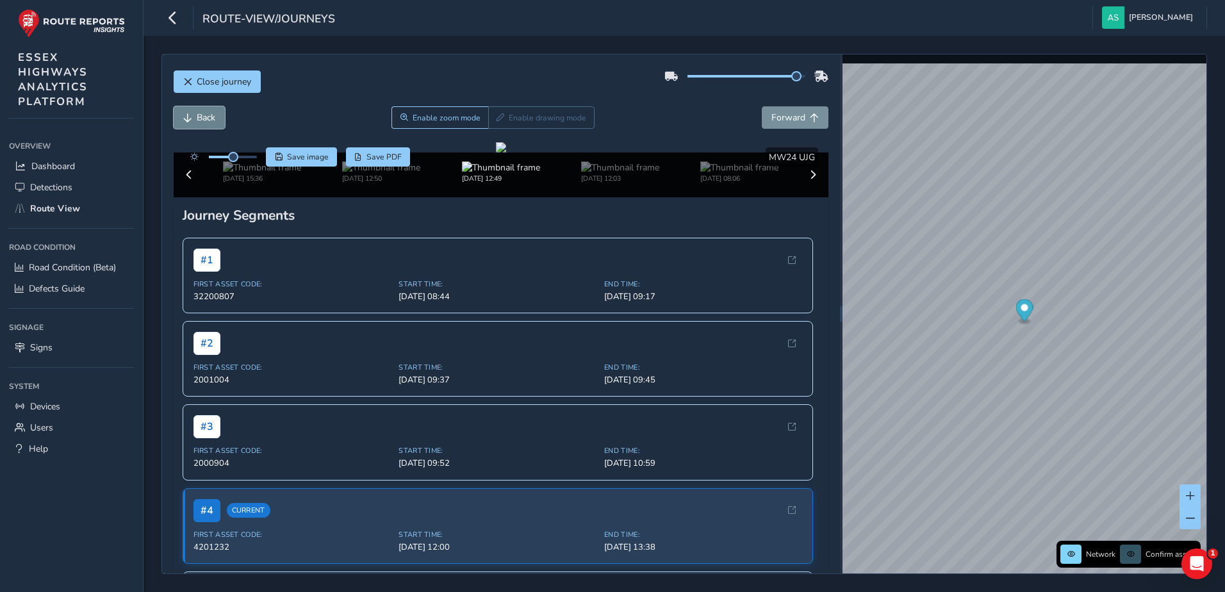
click at [199, 117] on span "Back" at bounding box center [206, 118] width 19 height 12
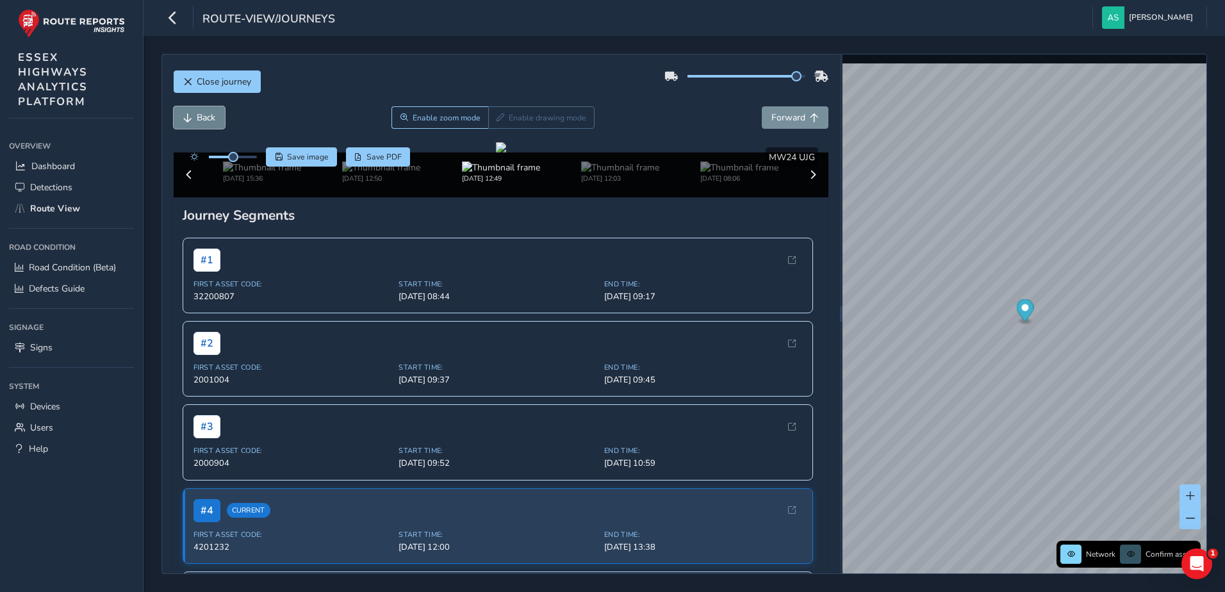
click at [199, 117] on span "Back" at bounding box center [206, 118] width 19 height 12
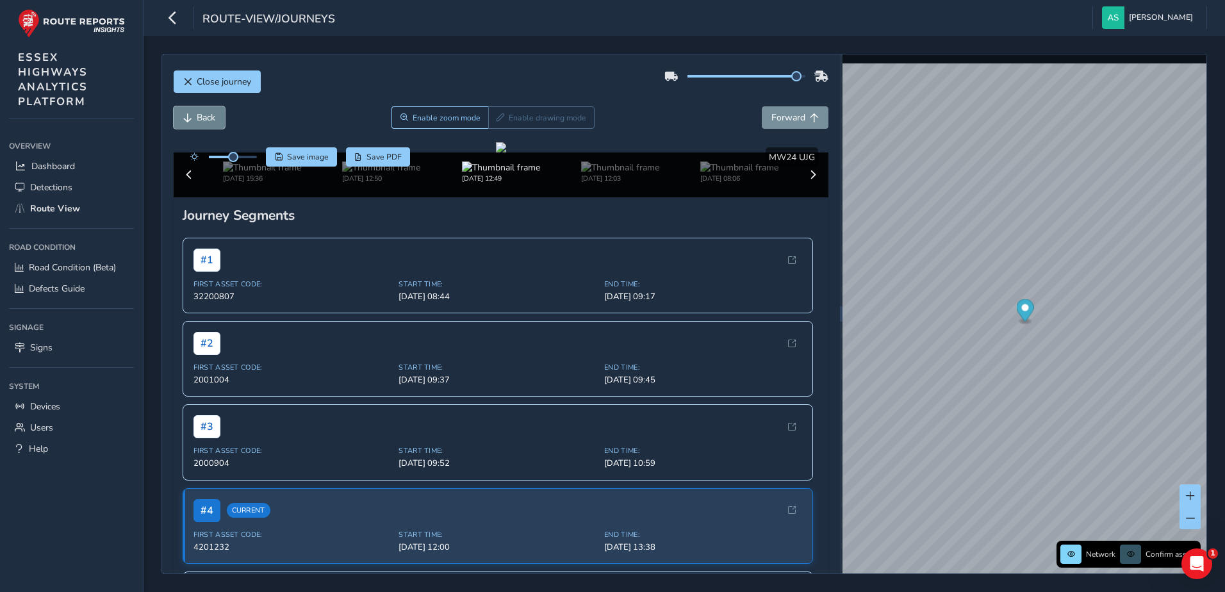
click at [199, 117] on span "Back" at bounding box center [206, 118] width 19 height 12
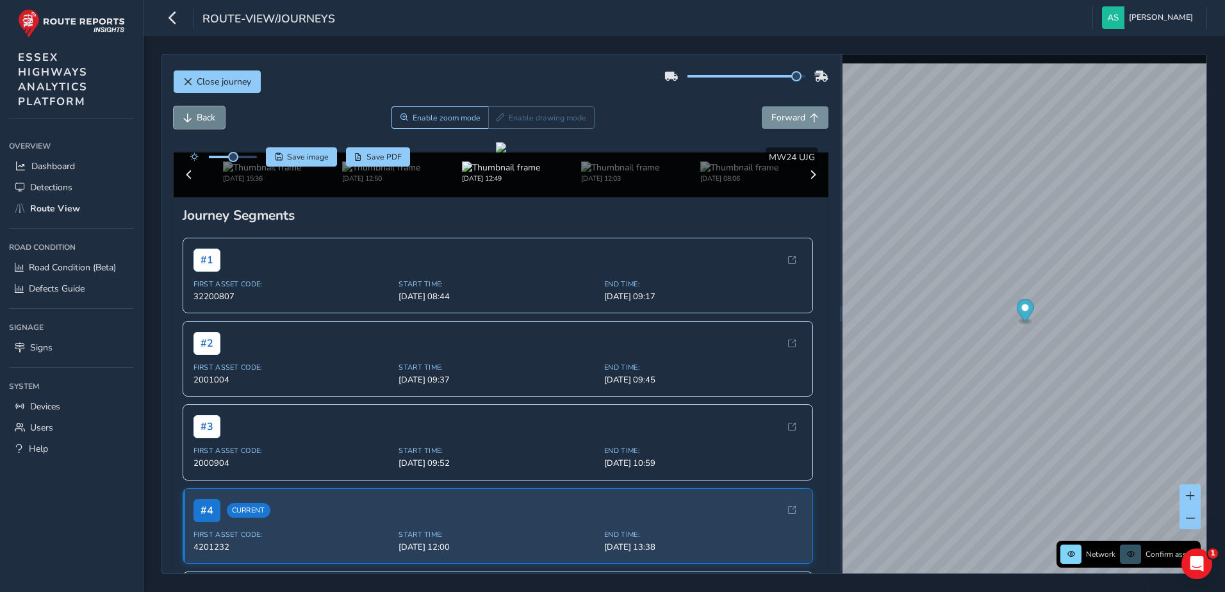
click at [199, 117] on span "Back" at bounding box center [206, 118] width 19 height 12
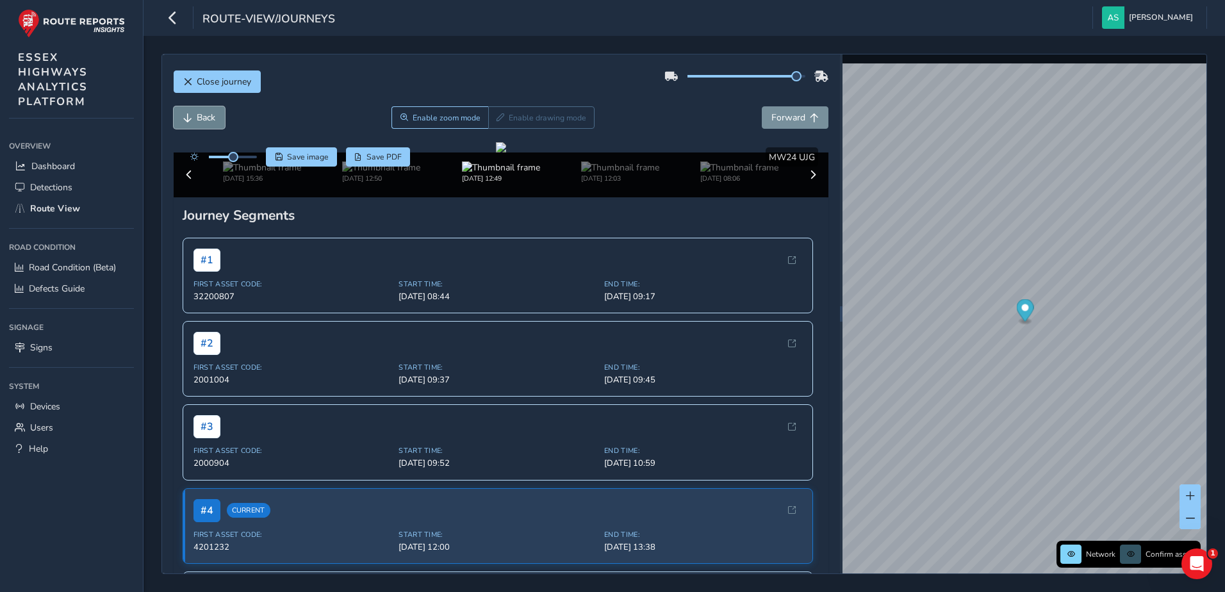
click at [199, 117] on span "Back" at bounding box center [206, 118] width 19 height 12
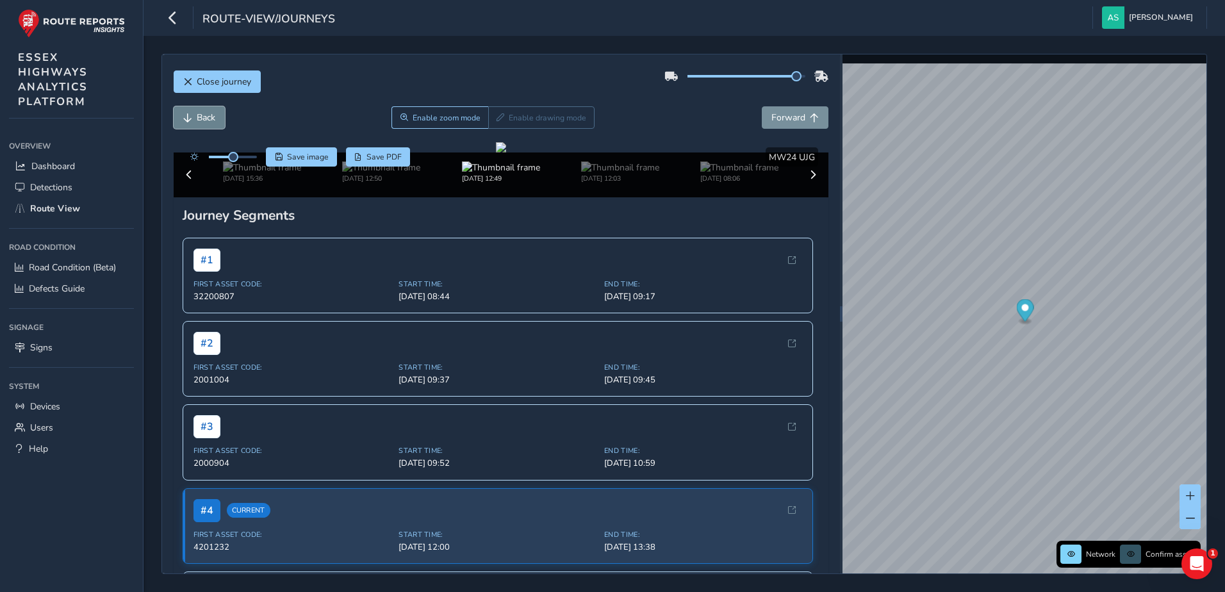
click at [199, 117] on span "Back" at bounding box center [206, 118] width 19 height 12
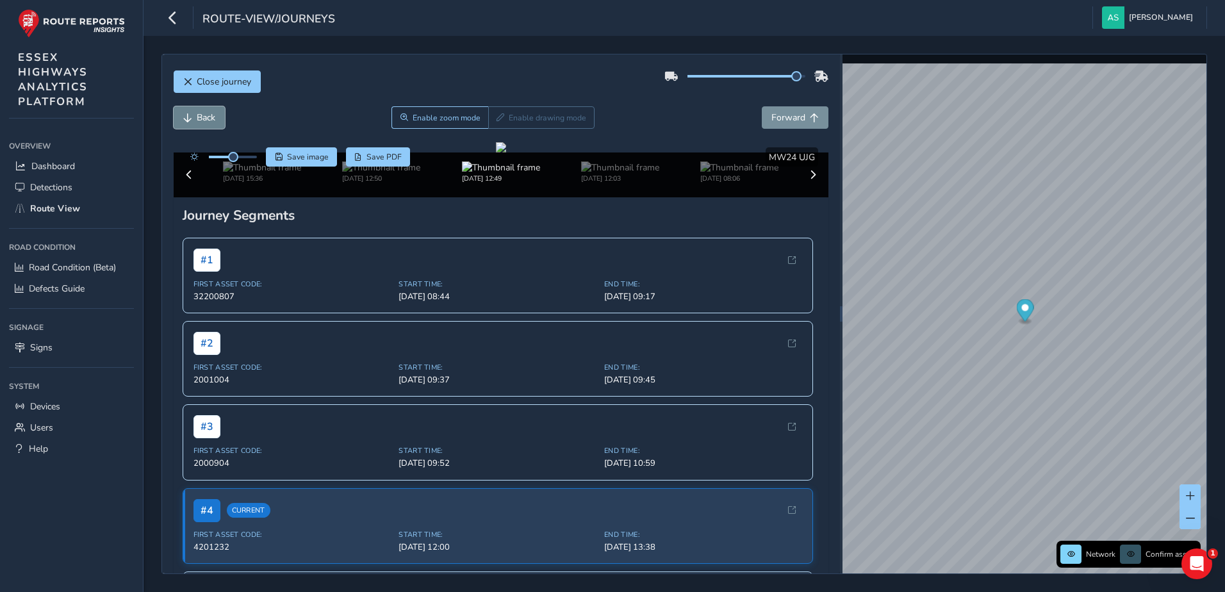
click at [200, 117] on span "Back" at bounding box center [206, 118] width 19 height 12
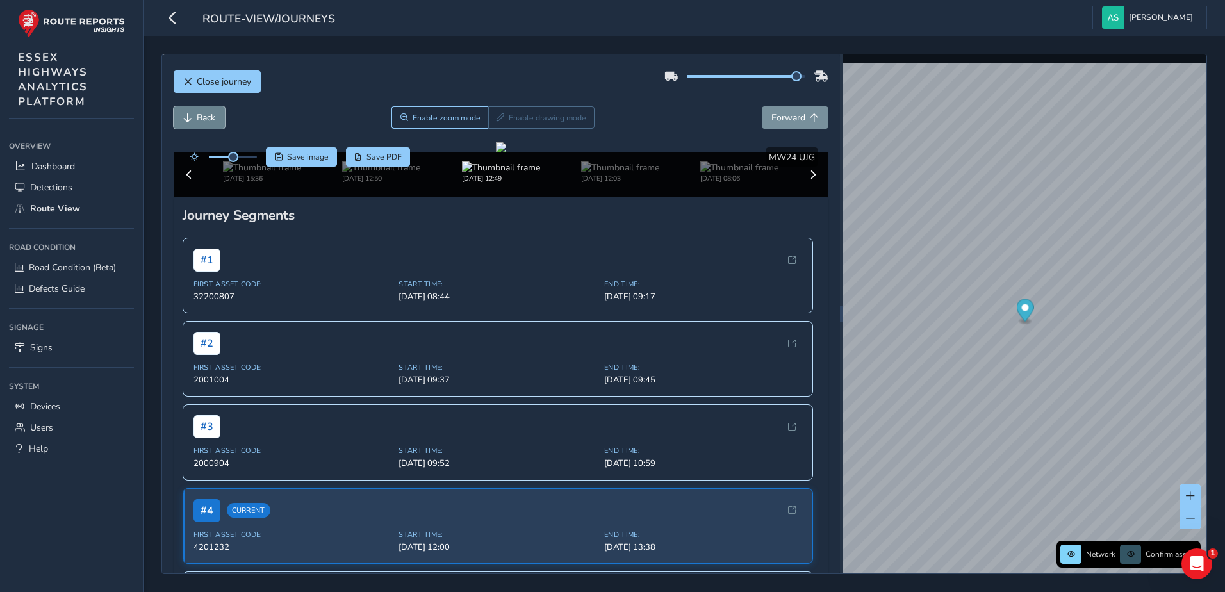
click at [200, 117] on span "Back" at bounding box center [206, 118] width 19 height 12
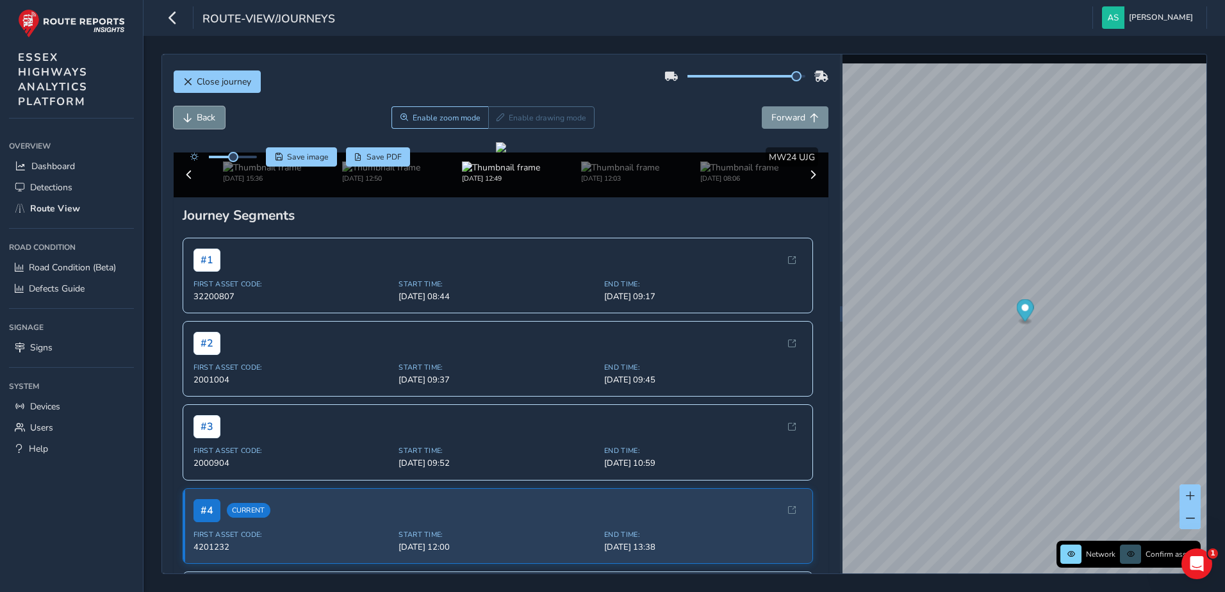
click at [200, 117] on span "Back" at bounding box center [206, 118] width 19 height 12
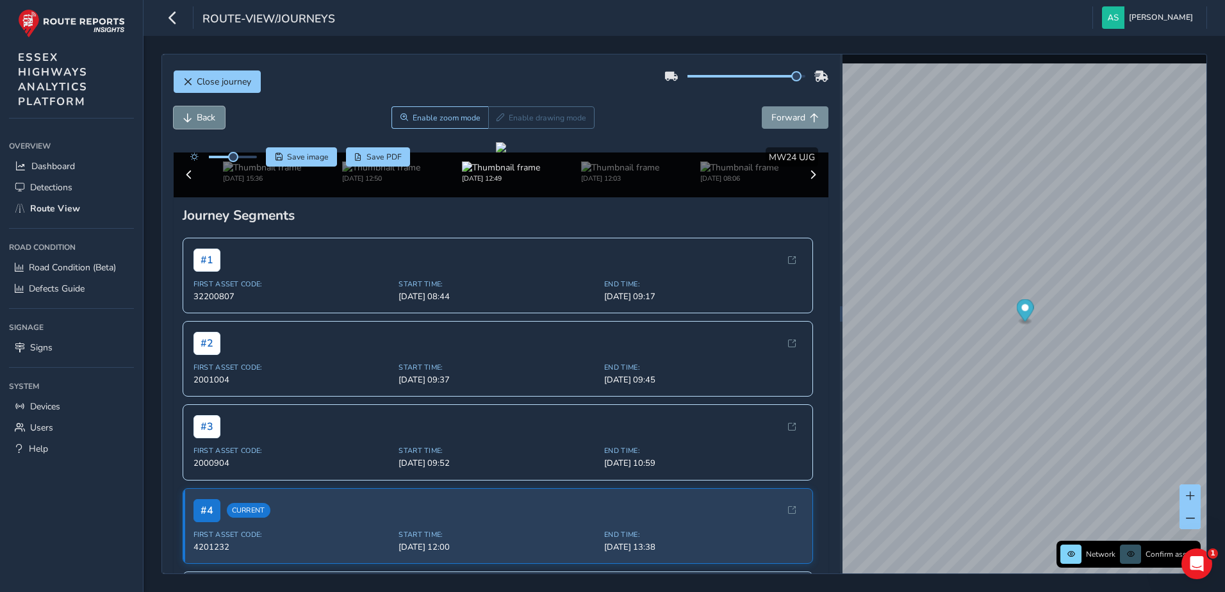
click at [200, 117] on span "Back" at bounding box center [206, 118] width 19 height 12
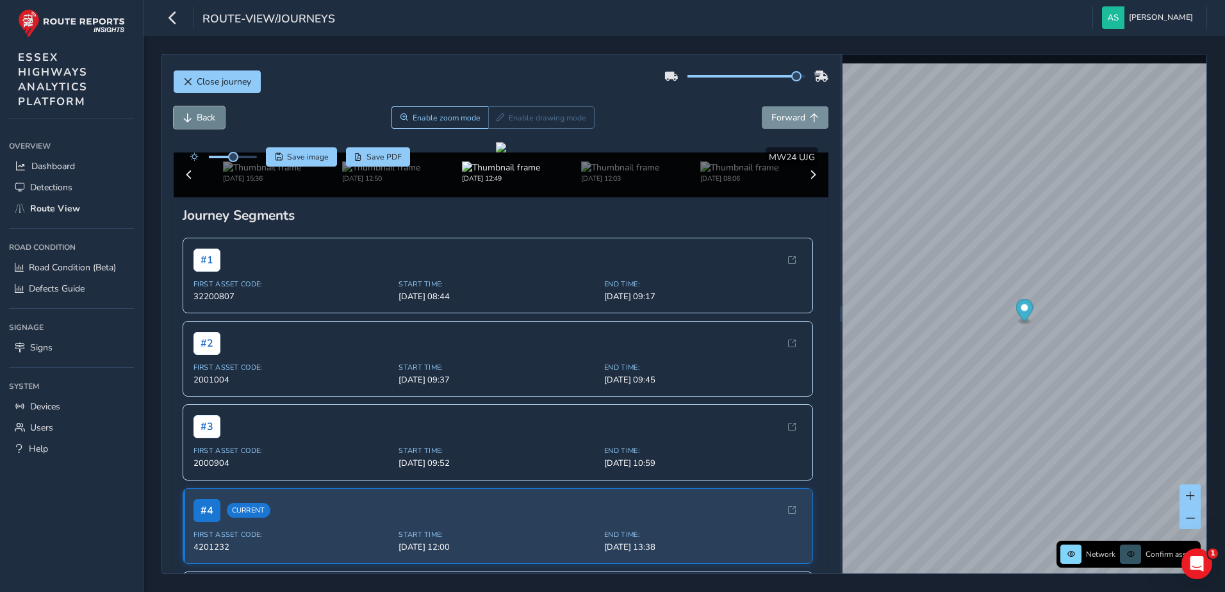
click at [200, 117] on span "Back" at bounding box center [206, 118] width 19 height 12
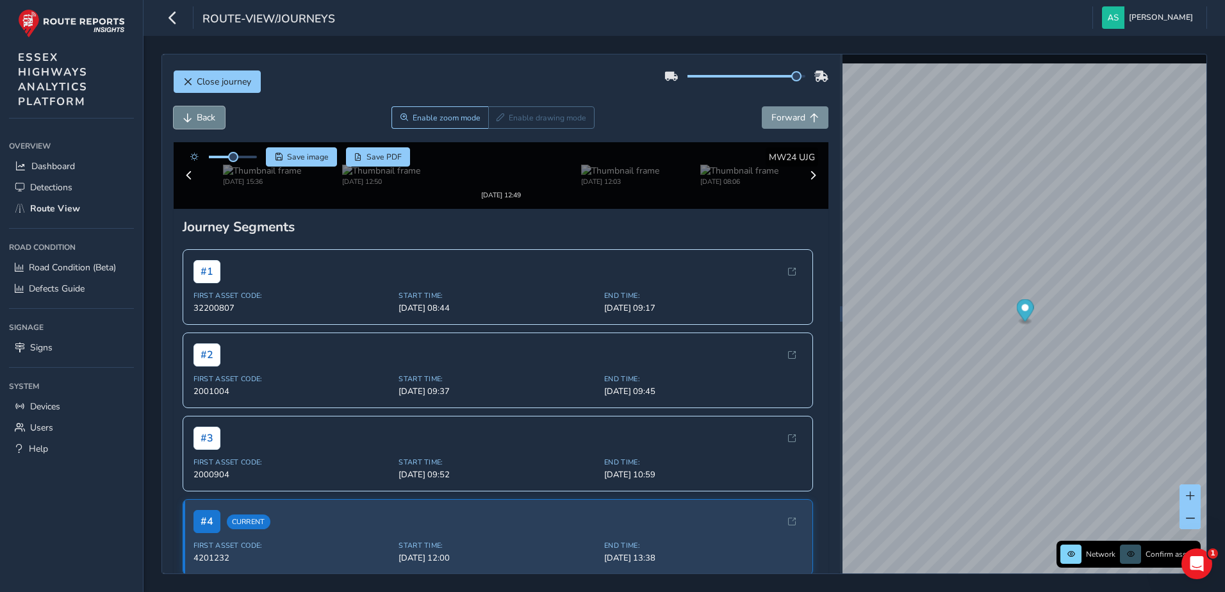
click at [200, 117] on span "Back" at bounding box center [206, 118] width 19 height 12
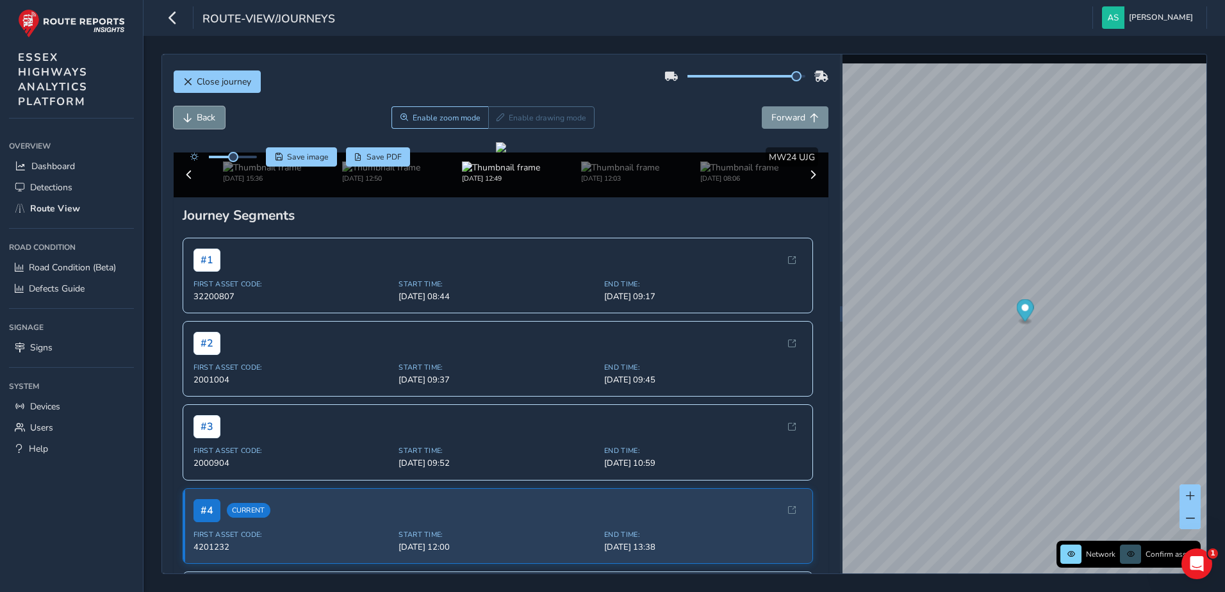
click at [200, 117] on span "Back" at bounding box center [206, 118] width 19 height 12
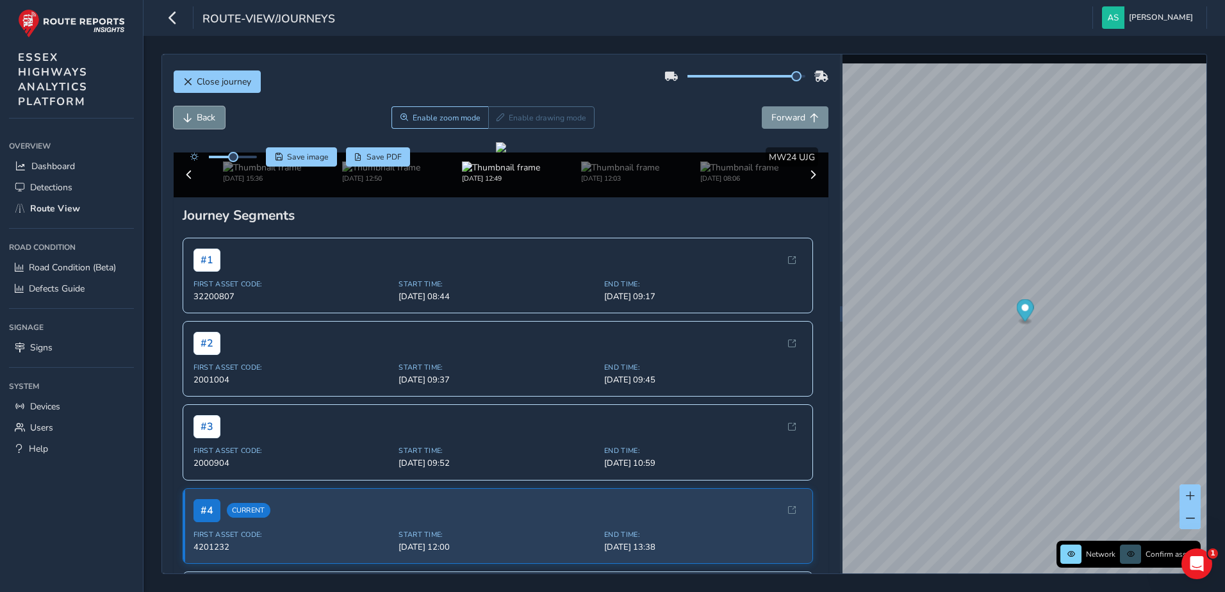
click at [200, 117] on span "Back" at bounding box center [206, 118] width 19 height 12
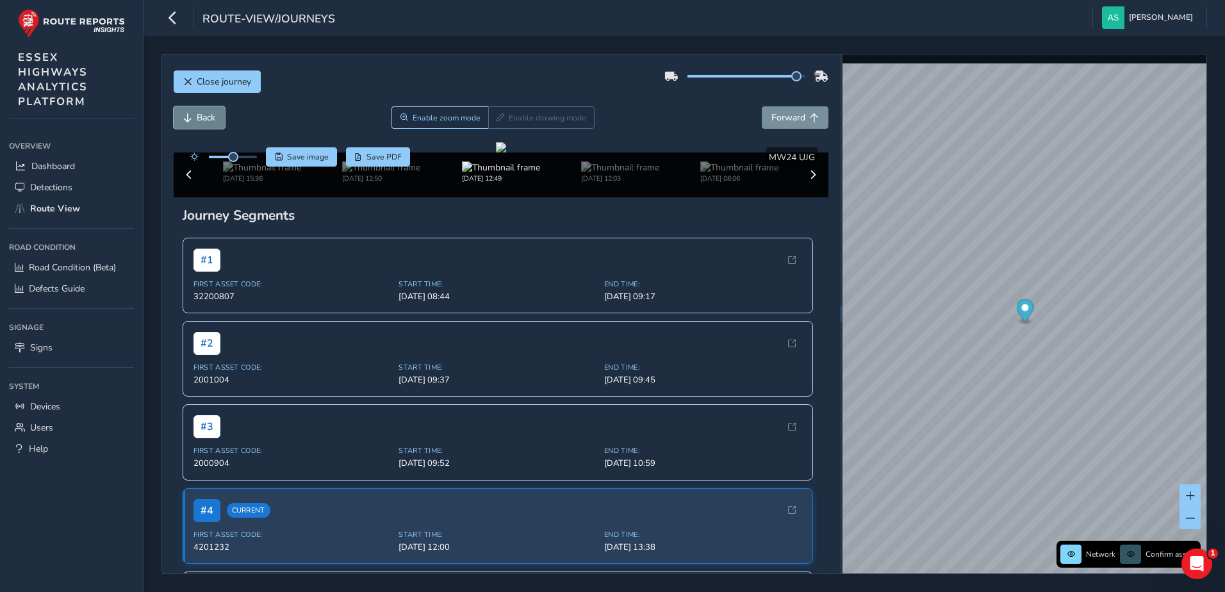
click at [200, 117] on span "Back" at bounding box center [206, 118] width 19 height 12
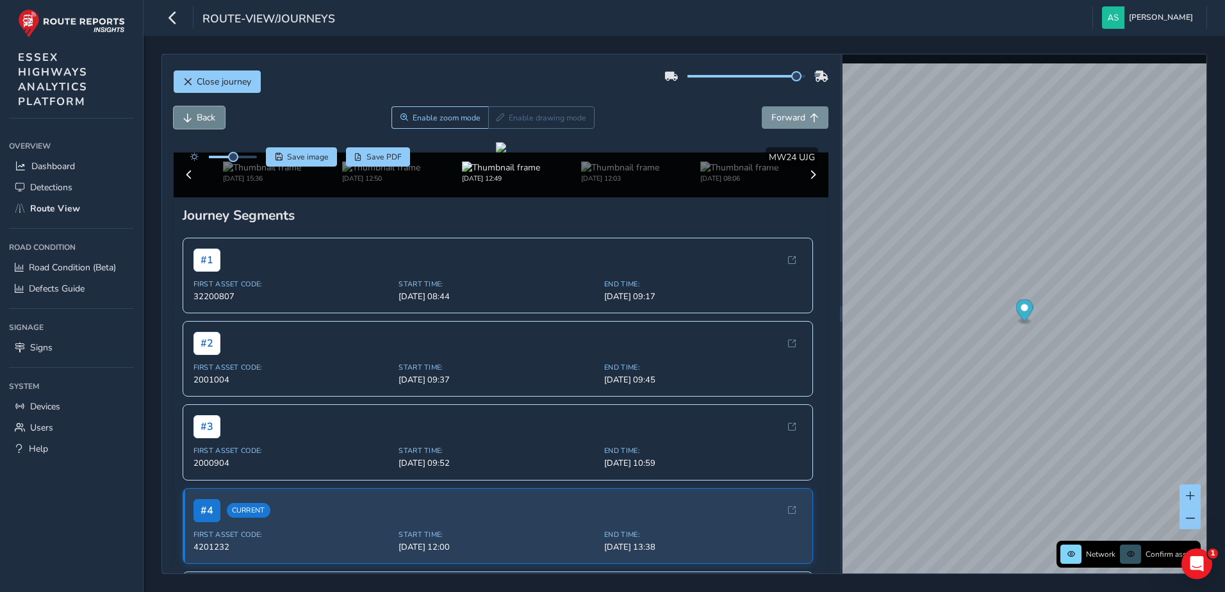
click at [200, 117] on span "Back" at bounding box center [206, 118] width 19 height 12
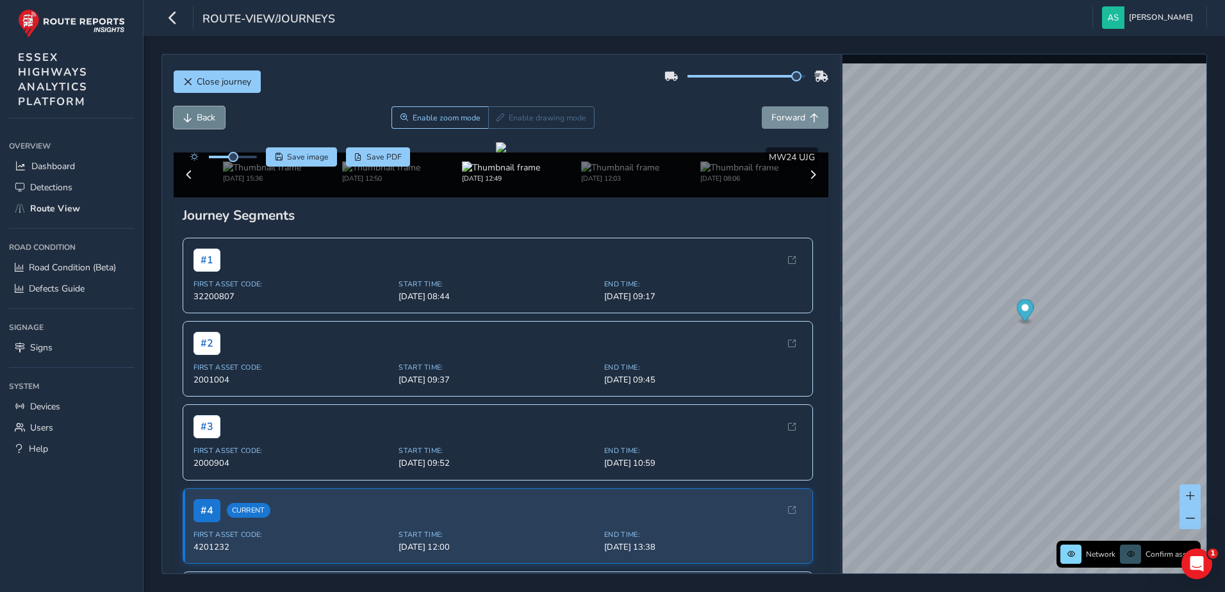
click at [200, 117] on span "Back" at bounding box center [206, 118] width 19 height 12
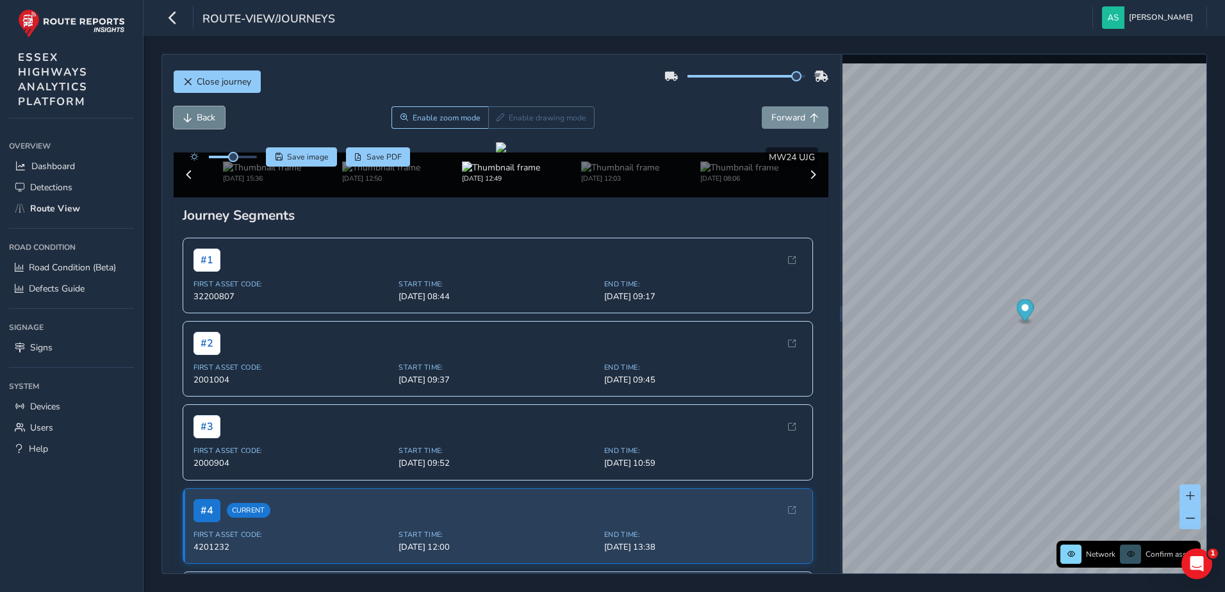
click at [200, 117] on span "Back" at bounding box center [206, 118] width 19 height 12
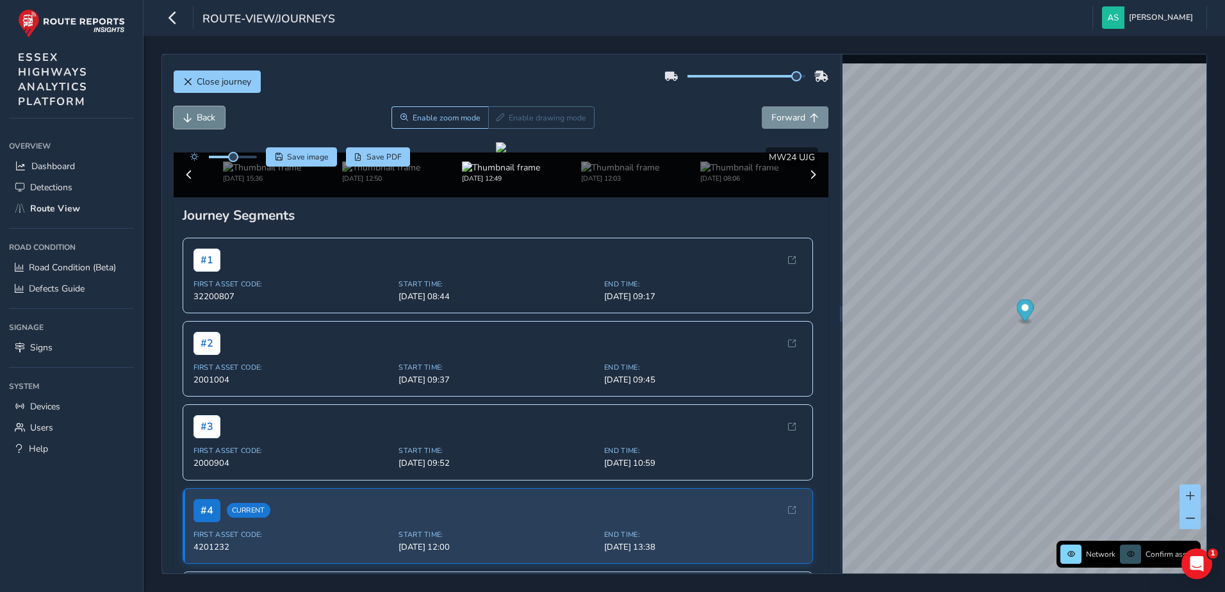
click at [200, 117] on span "Back" at bounding box center [206, 118] width 19 height 12
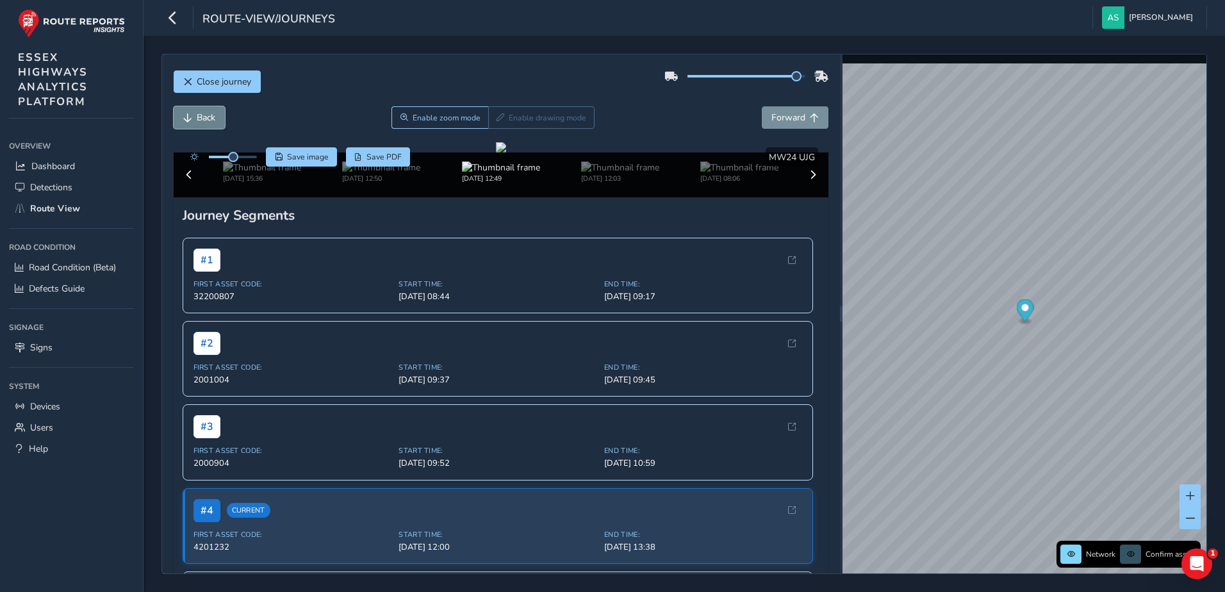
click at [200, 117] on span "Back" at bounding box center [206, 118] width 19 height 12
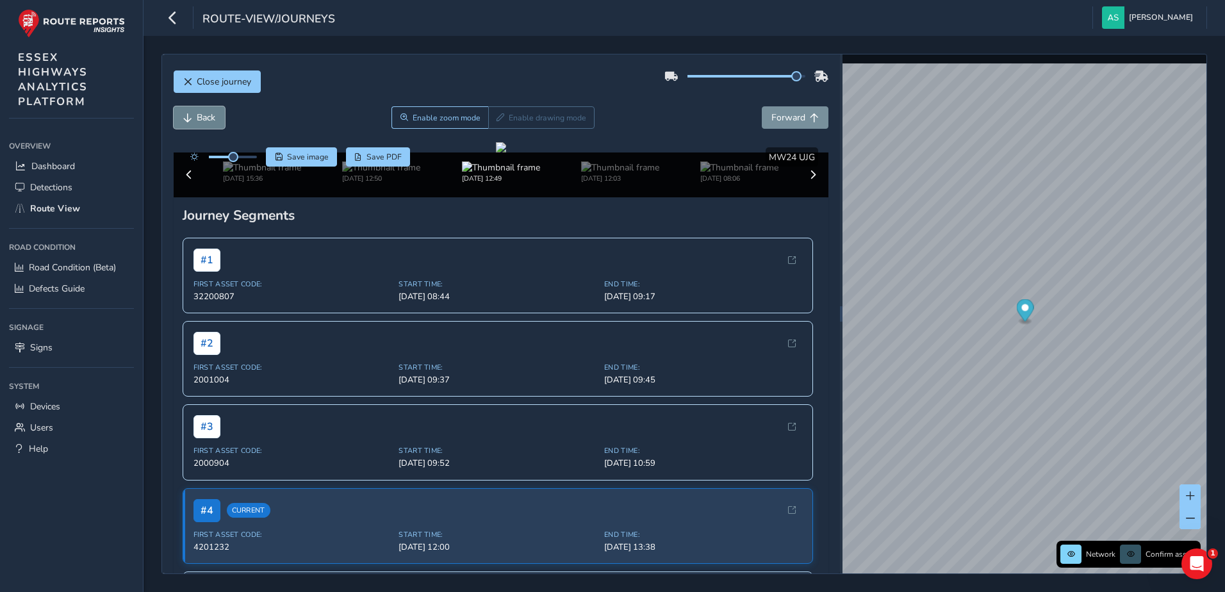
click at [200, 117] on span "Back" at bounding box center [206, 118] width 19 height 12
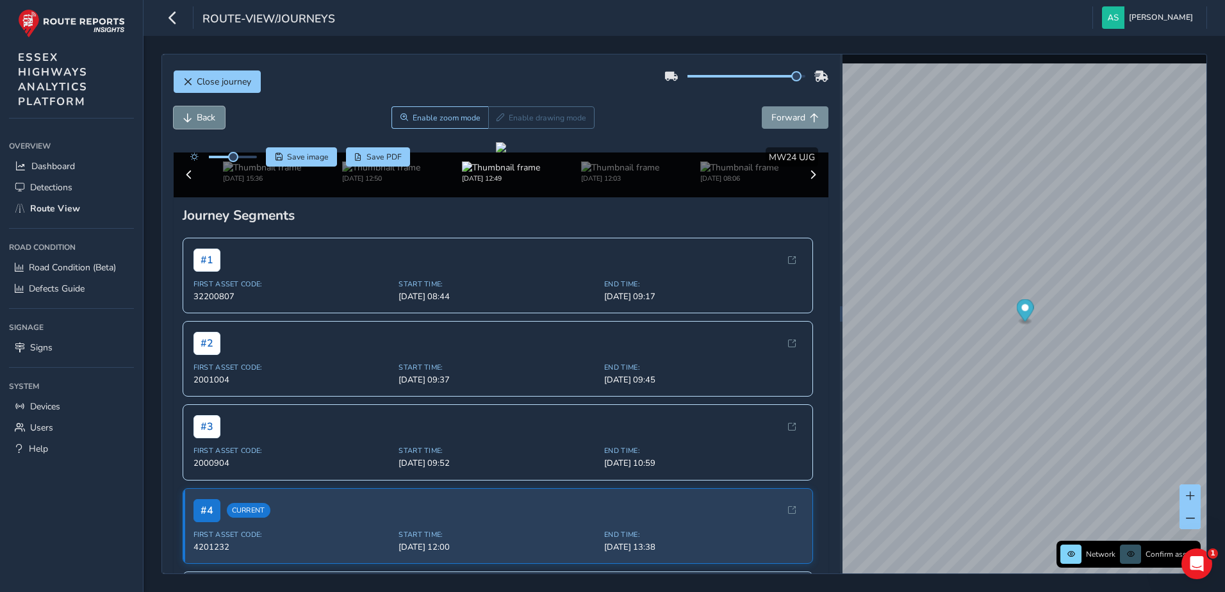
click at [200, 117] on span "Back" at bounding box center [206, 118] width 19 height 12
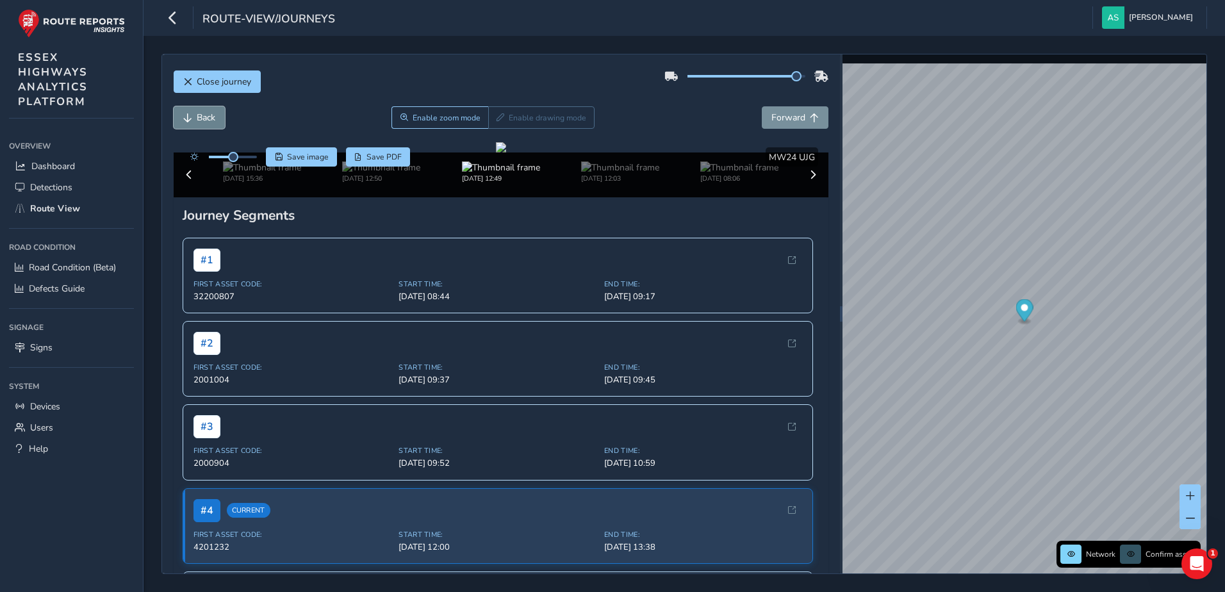
click at [200, 117] on span "Back" at bounding box center [206, 118] width 19 height 12
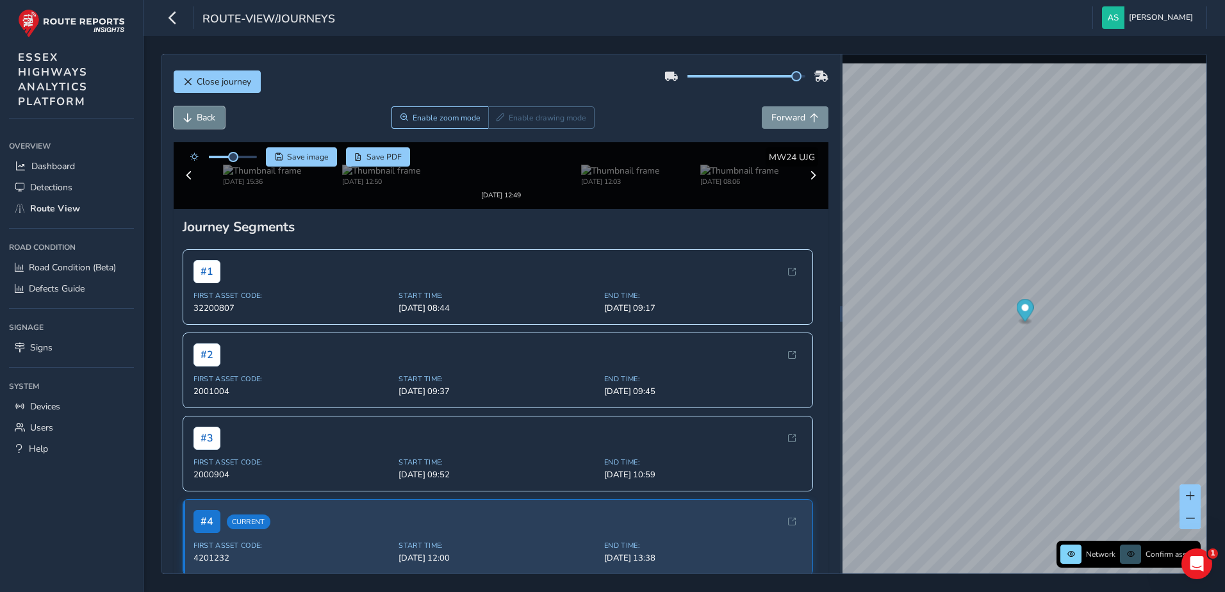
click at [200, 117] on span "Back" at bounding box center [206, 118] width 19 height 12
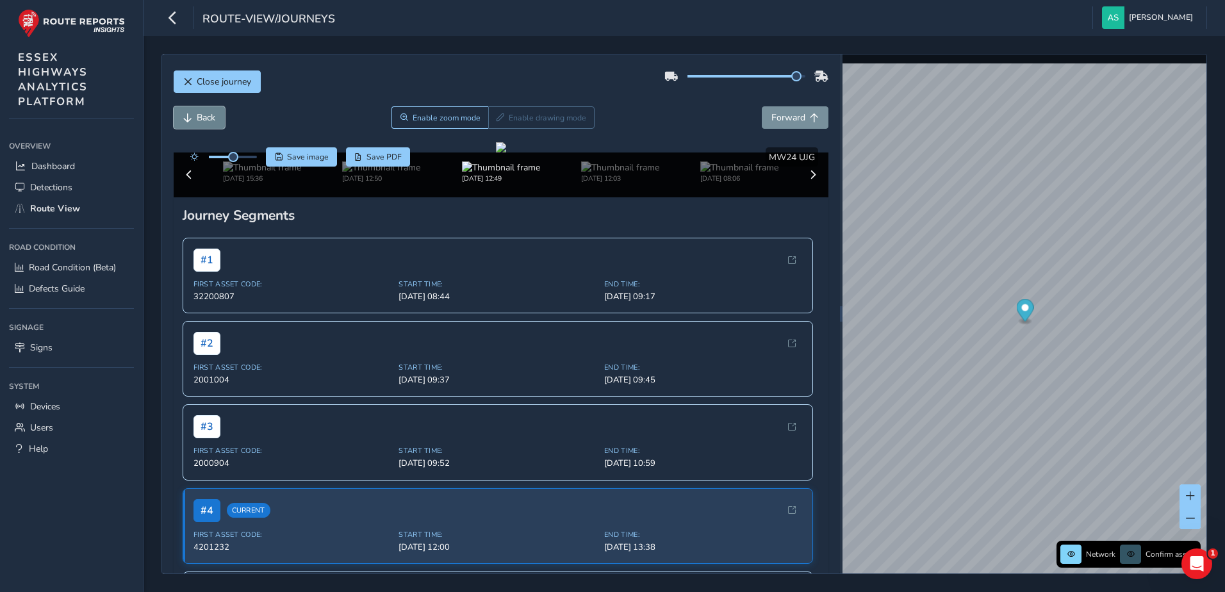
click at [200, 117] on span "Back" at bounding box center [206, 118] width 19 height 12
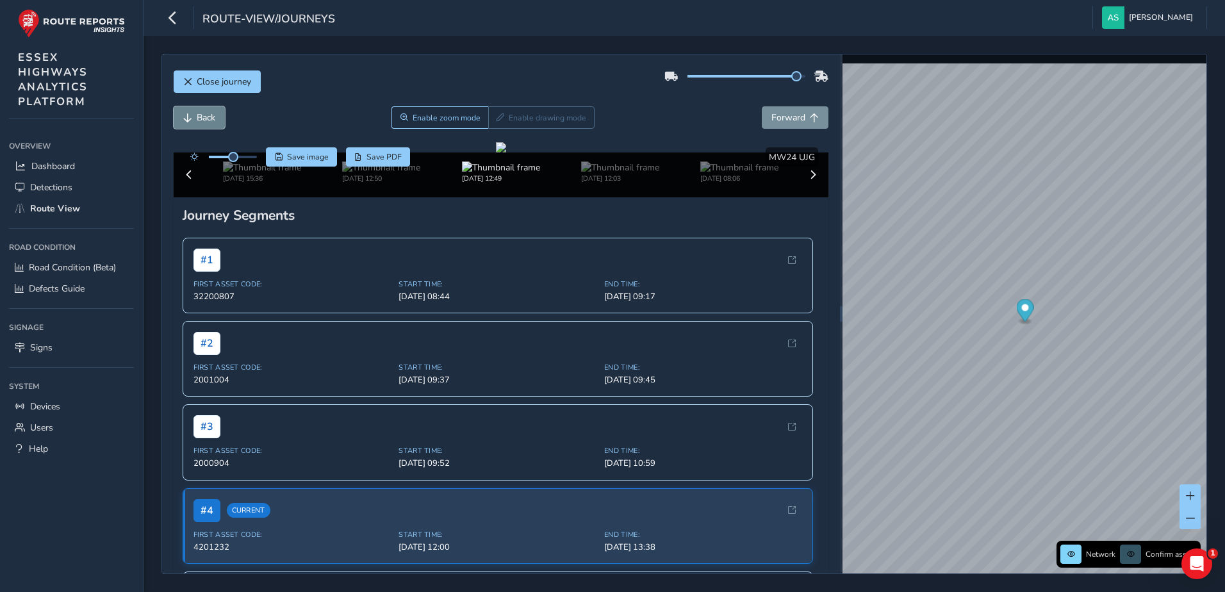
click at [200, 117] on span "Back" at bounding box center [206, 118] width 19 height 12
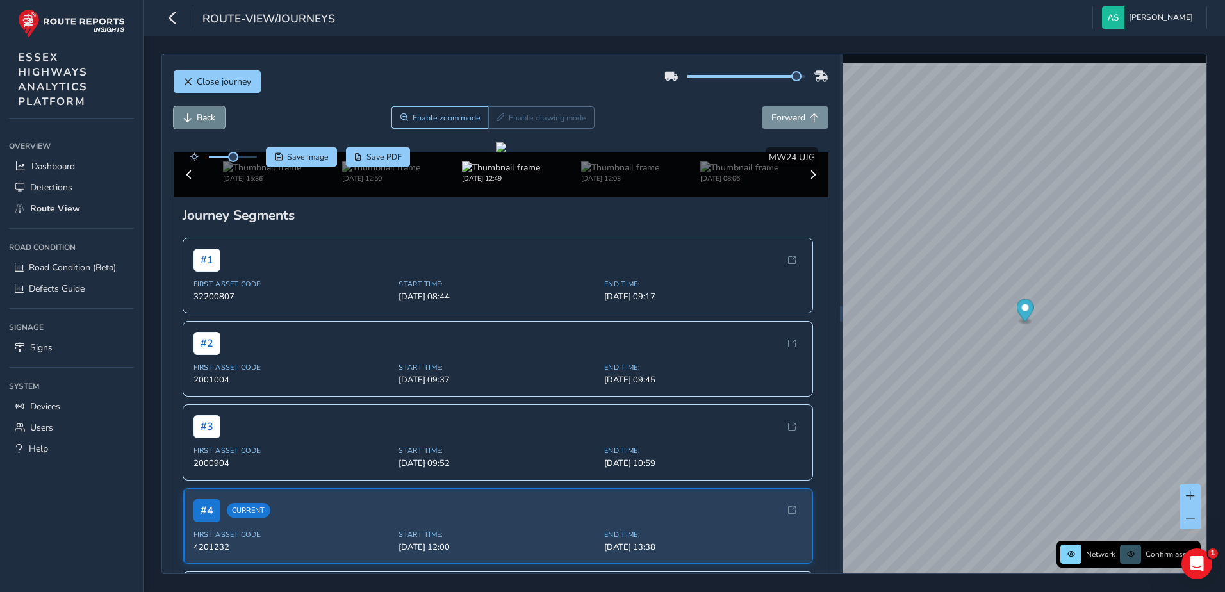
click at [200, 117] on span "Back" at bounding box center [206, 118] width 19 height 12
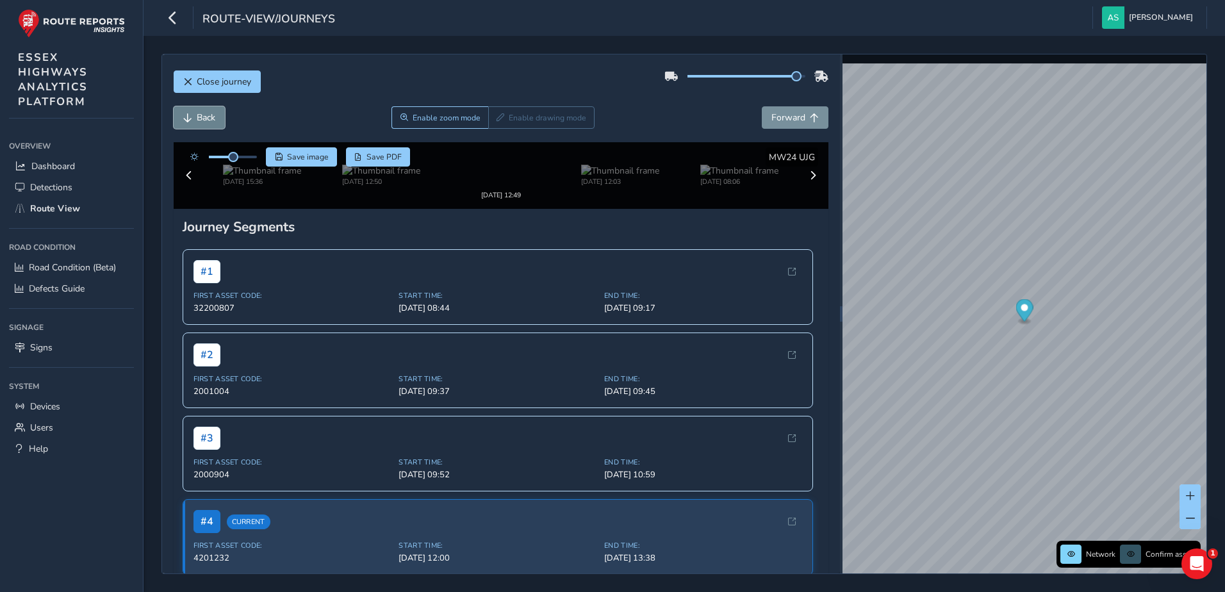
click at [200, 117] on span "Back" at bounding box center [206, 118] width 19 height 12
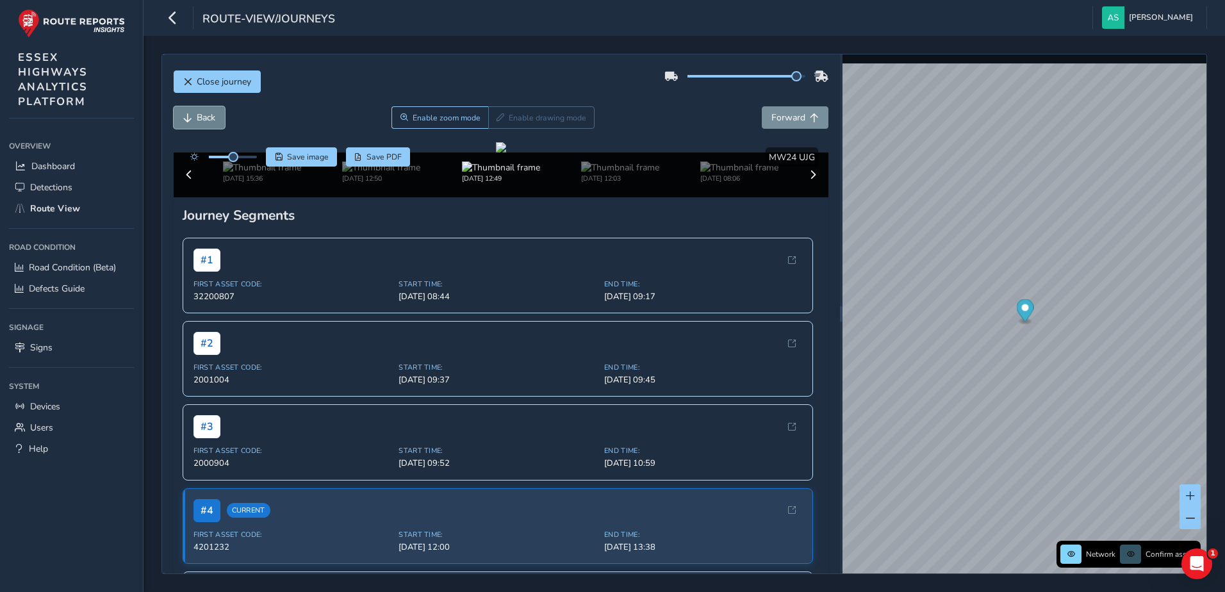
click at [200, 117] on span "Back" at bounding box center [206, 118] width 19 height 12
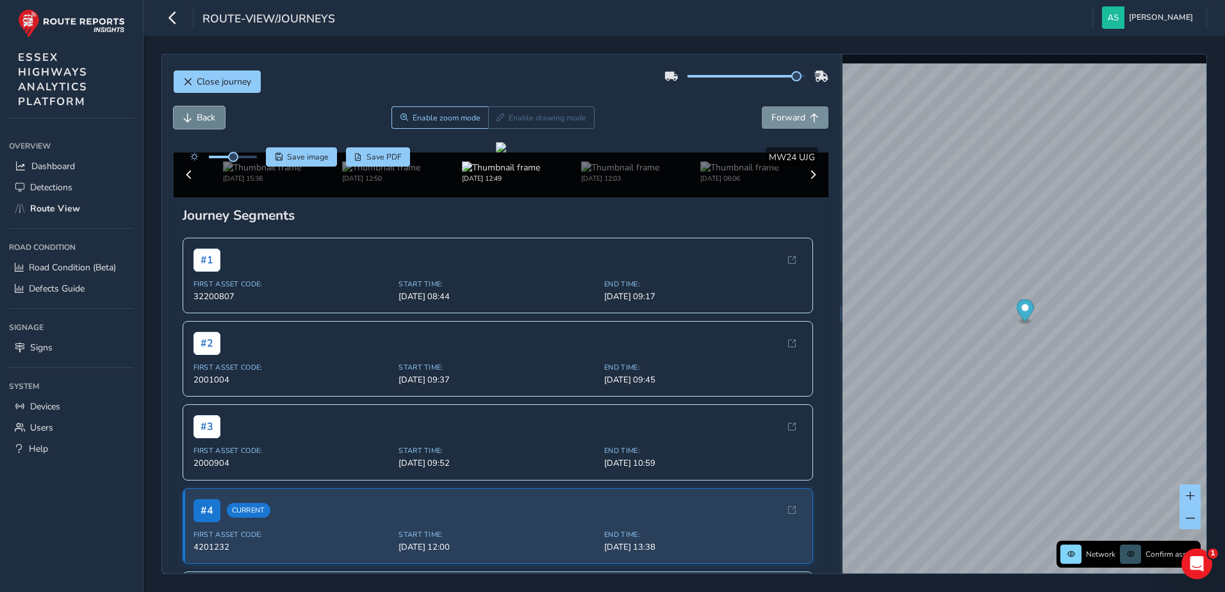
click at [200, 117] on span "Back" at bounding box center [206, 118] width 19 height 12
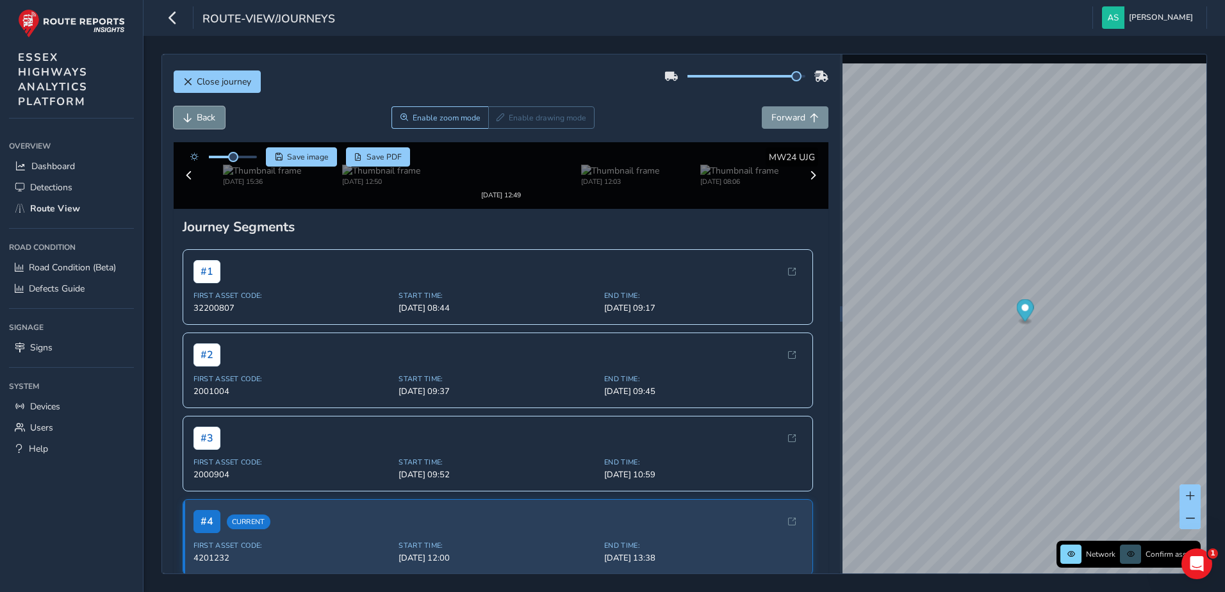
click at [200, 117] on span "Back" at bounding box center [206, 118] width 19 height 12
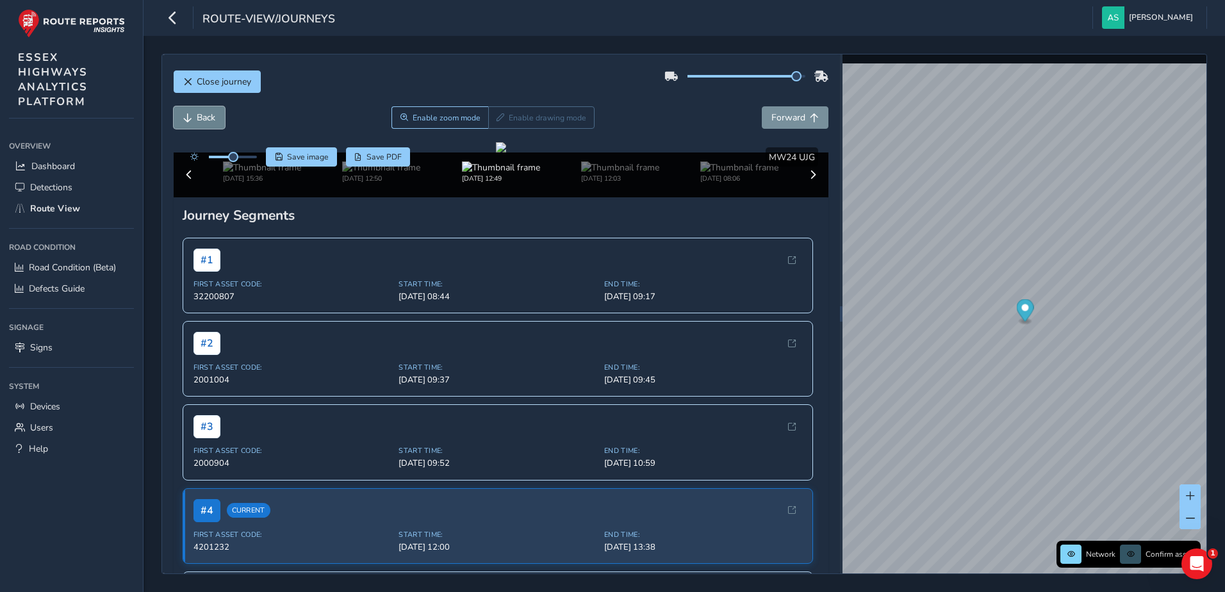
click at [200, 117] on span "Back" at bounding box center [206, 118] width 19 height 12
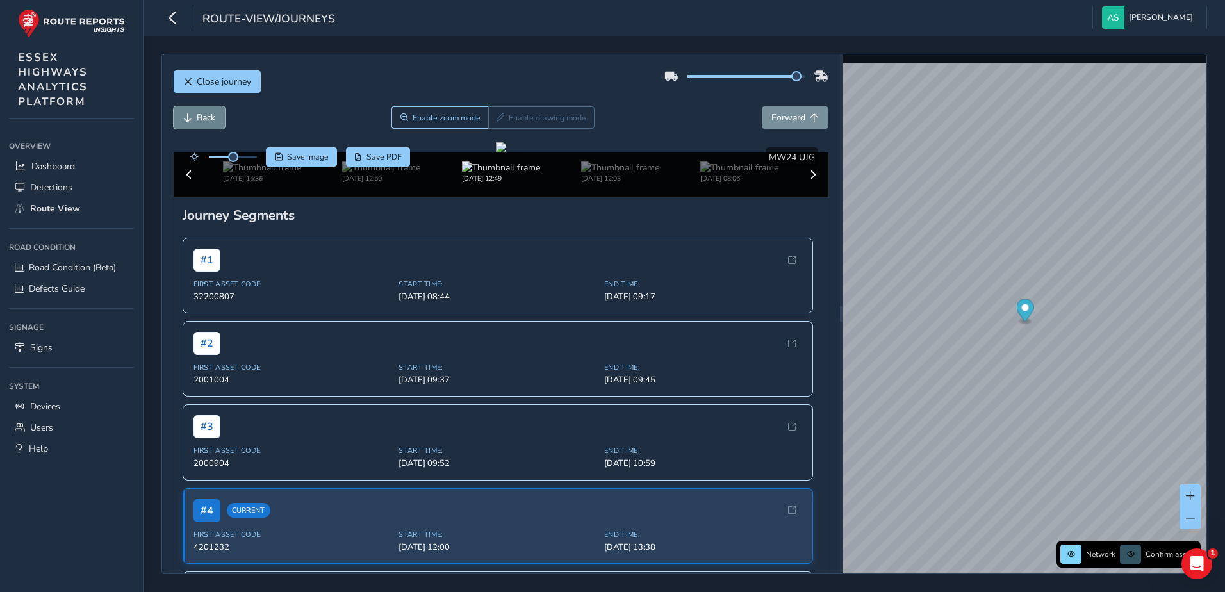
click at [200, 117] on span "Back" at bounding box center [206, 118] width 19 height 12
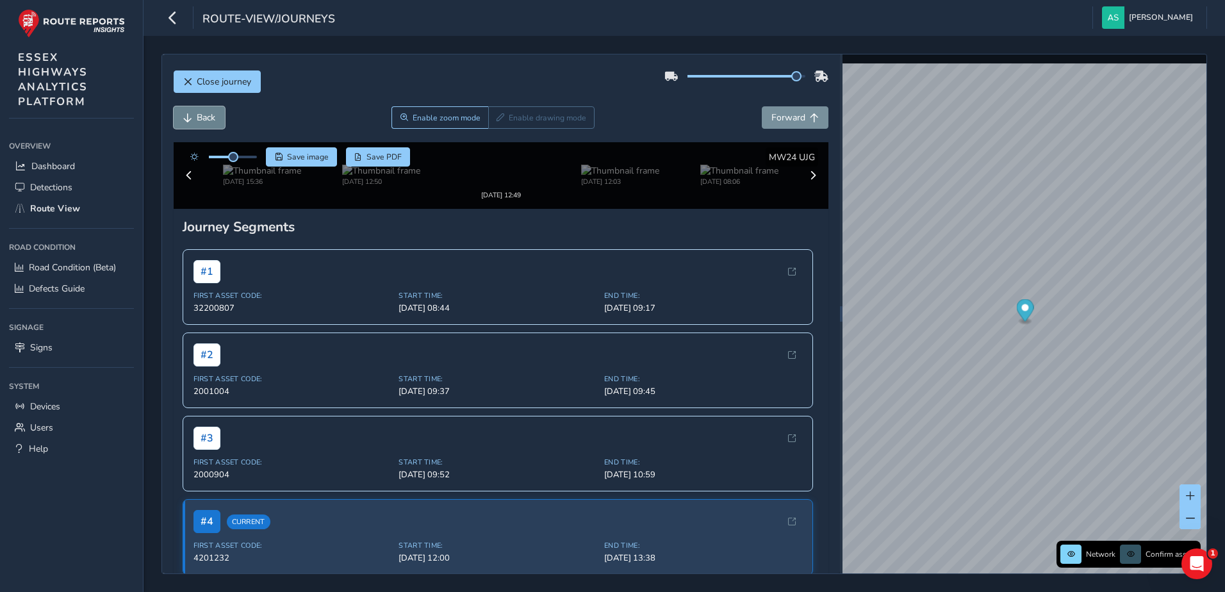
click at [200, 117] on span "Back" at bounding box center [206, 118] width 19 height 12
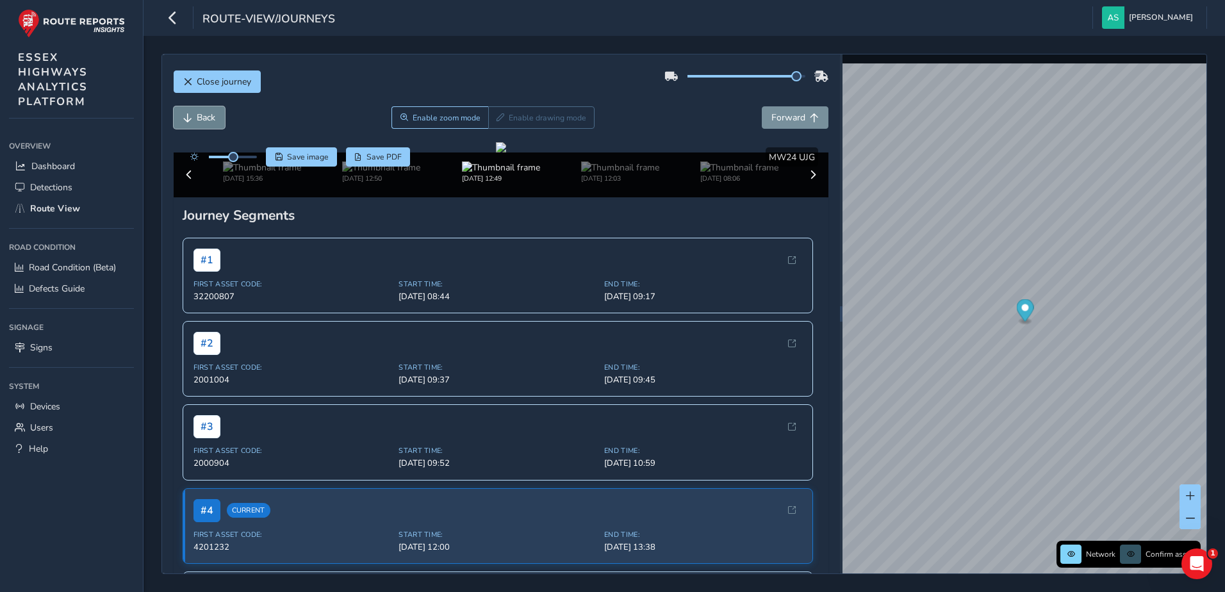
click at [200, 117] on span "Back" at bounding box center [206, 118] width 19 height 12
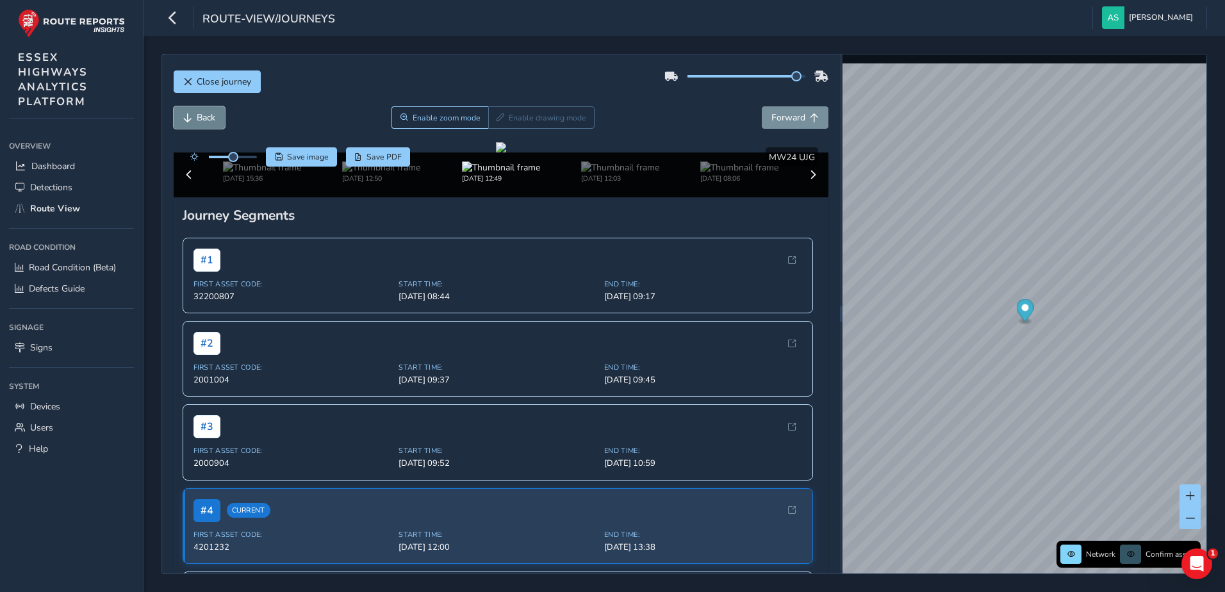
click at [200, 117] on span "Back" at bounding box center [206, 118] width 19 height 12
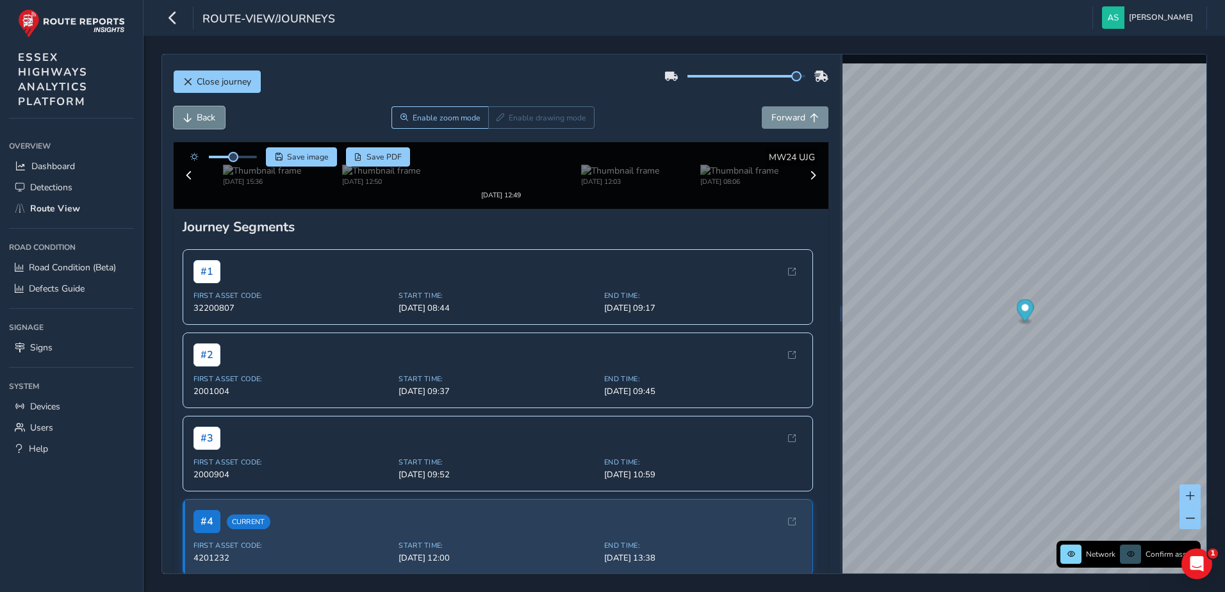
click at [200, 117] on span "Back" at bounding box center [206, 118] width 19 height 12
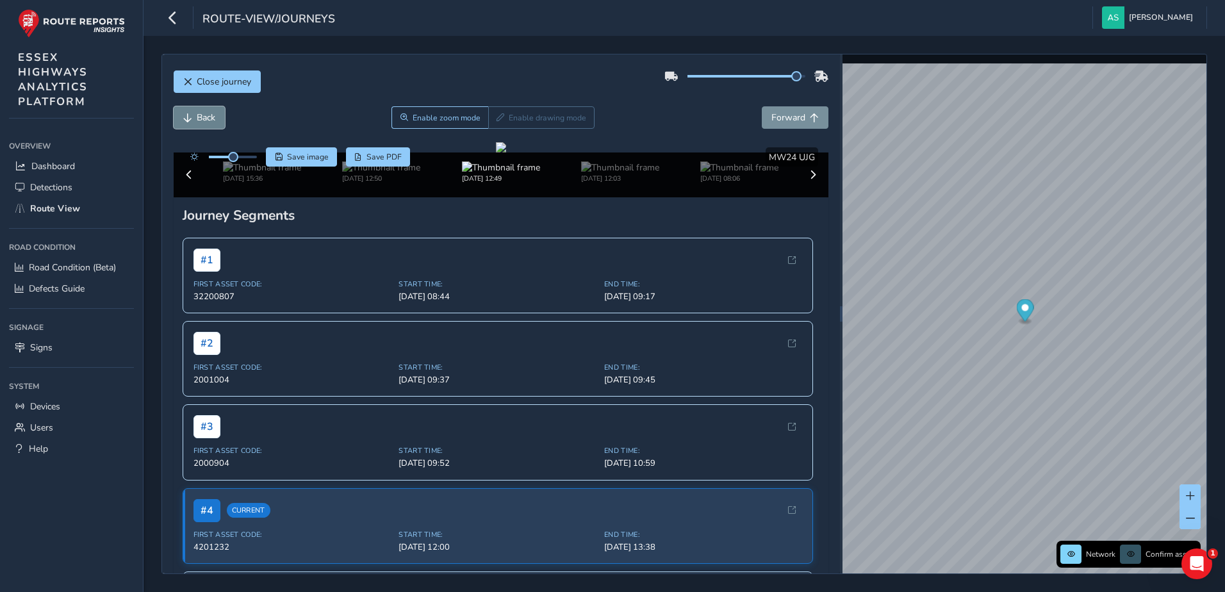
click at [200, 117] on span "Back" at bounding box center [206, 118] width 19 height 12
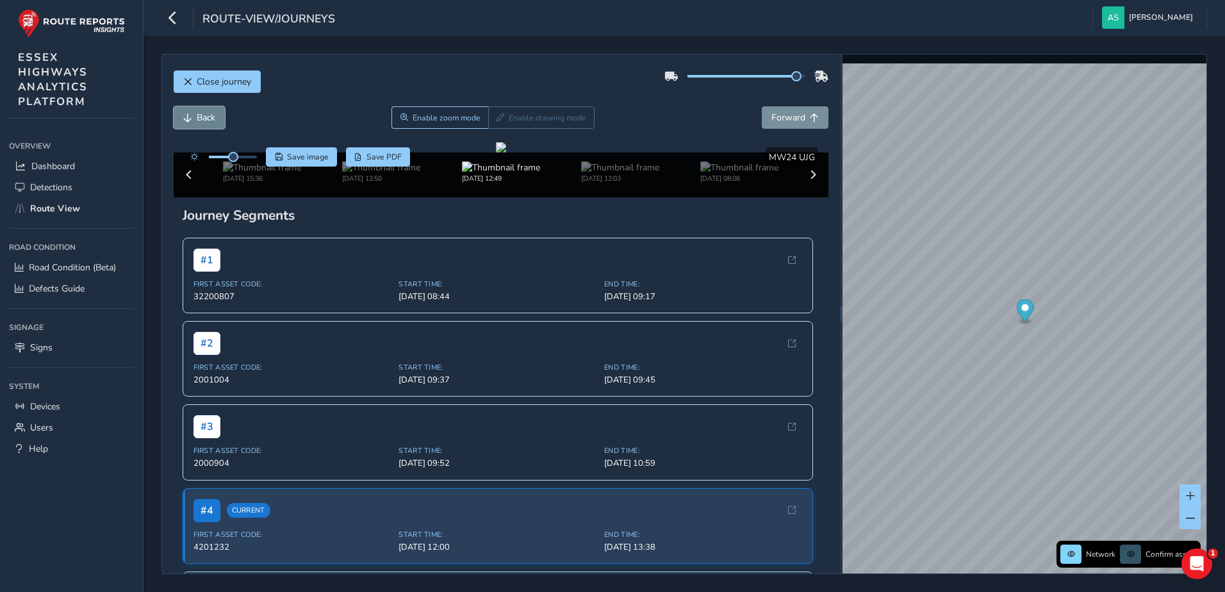
click at [200, 117] on span "Back" at bounding box center [206, 118] width 19 height 12
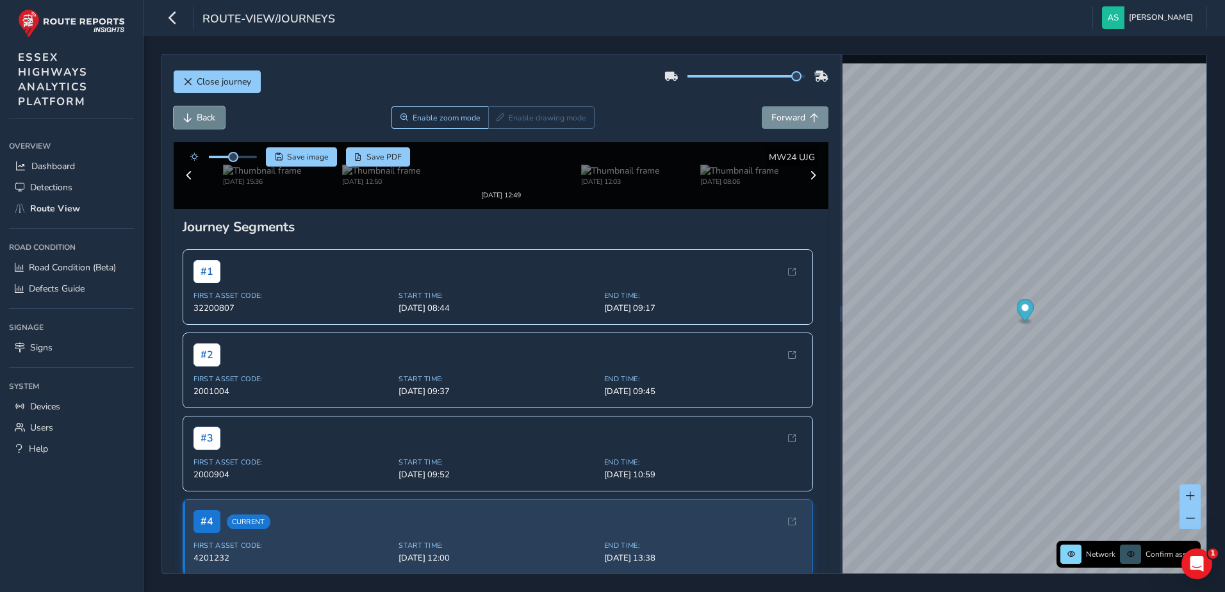
click at [200, 117] on span "Back" at bounding box center [206, 118] width 19 height 12
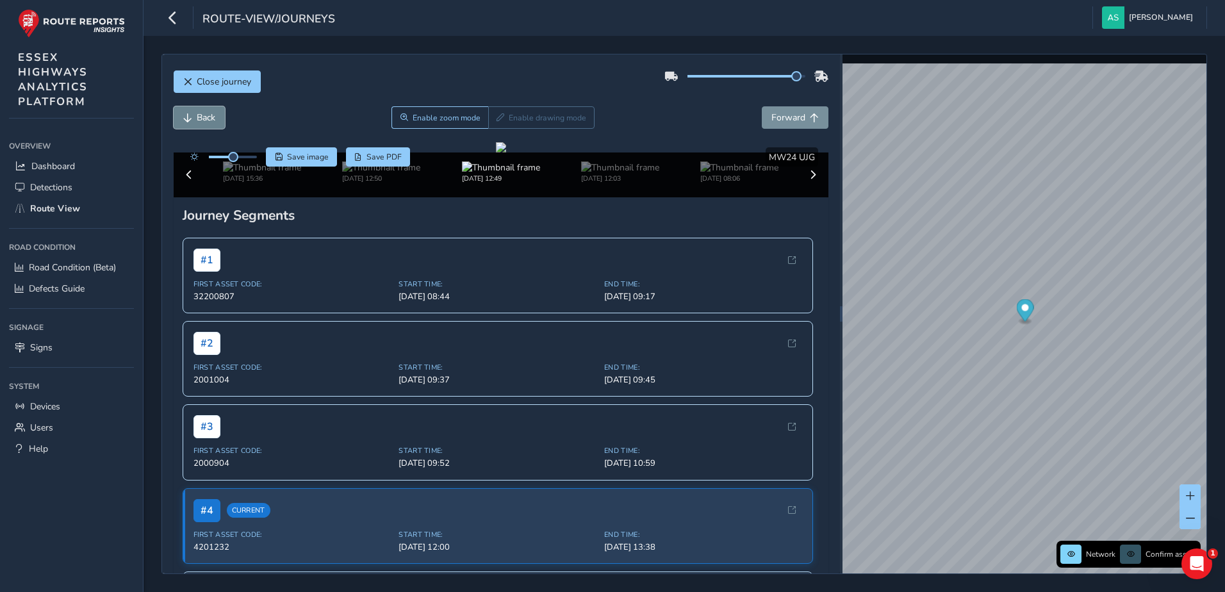
click at [200, 117] on span "Back" at bounding box center [206, 118] width 19 height 12
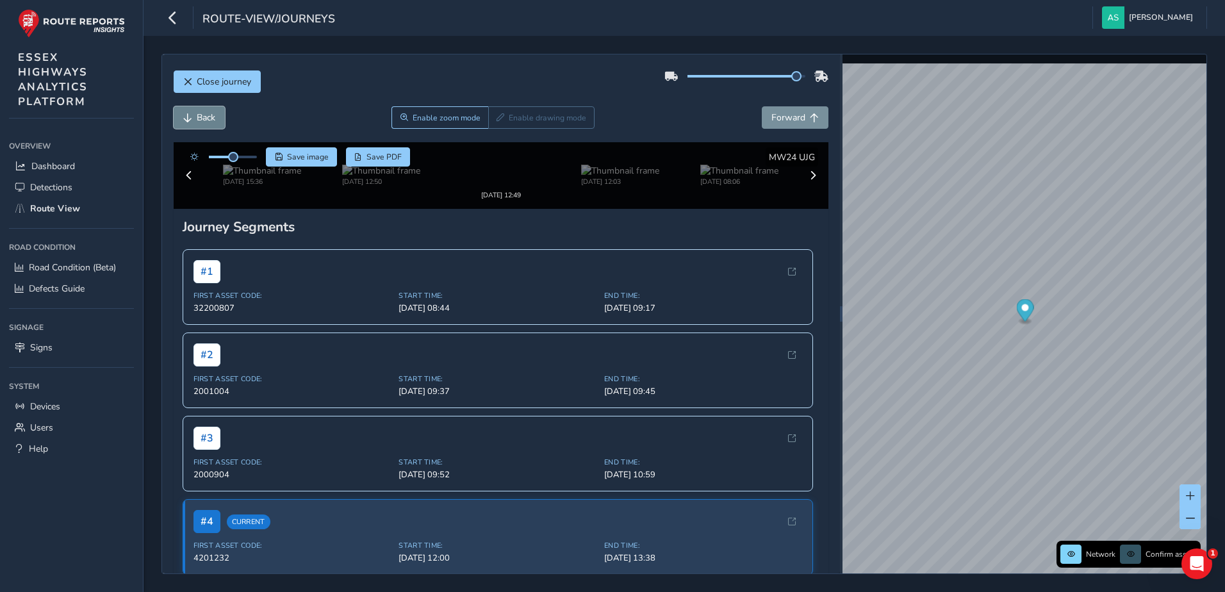
click at [200, 117] on span "Back" at bounding box center [206, 118] width 19 height 12
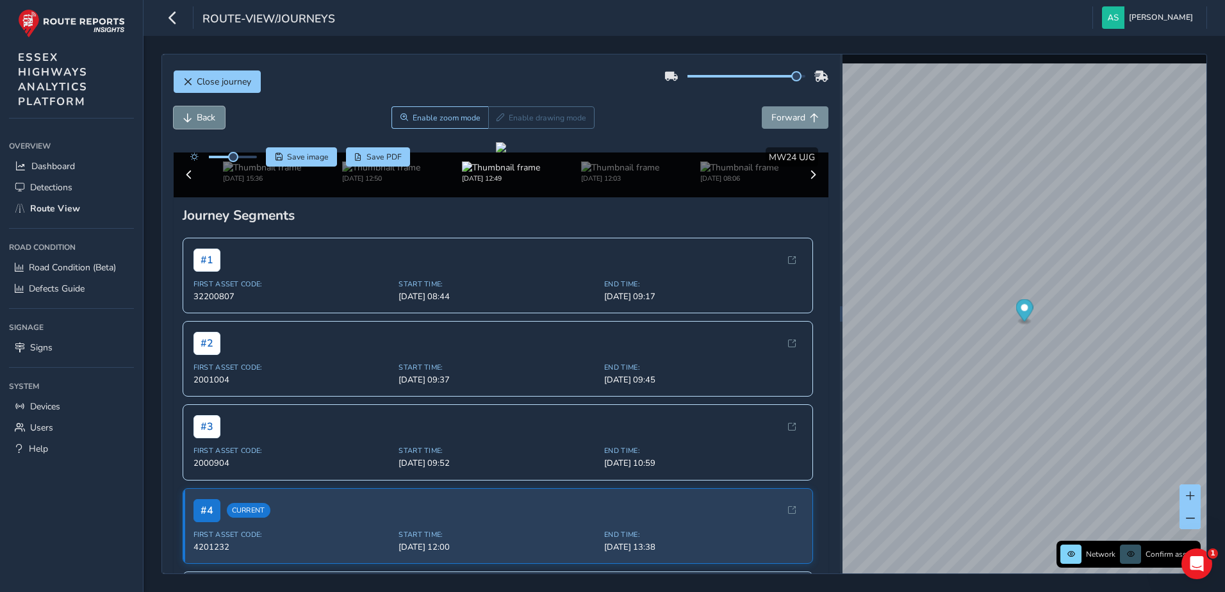
click at [200, 117] on span "Back" at bounding box center [206, 118] width 19 height 12
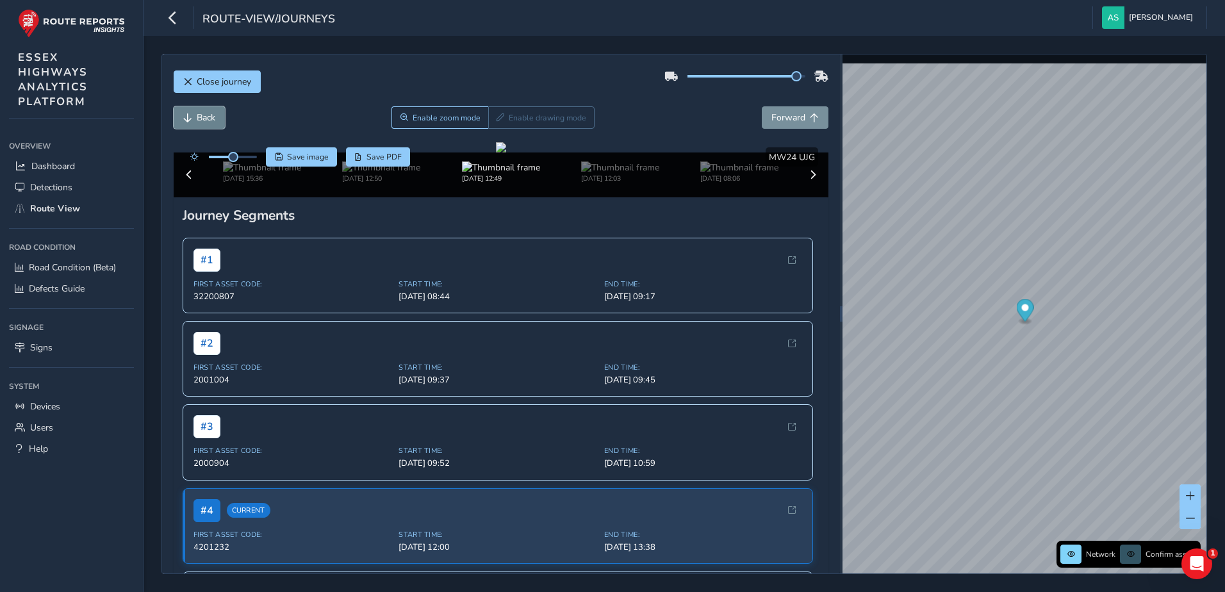
click at [200, 117] on span "Back" at bounding box center [206, 118] width 19 height 12
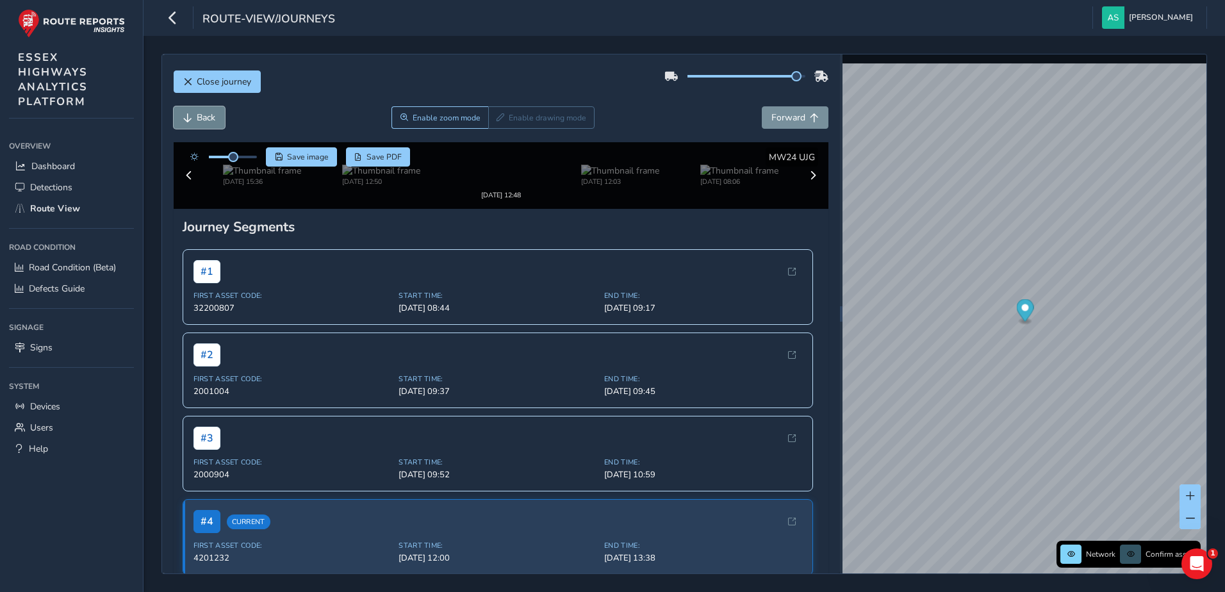
click at [200, 117] on span "Back" at bounding box center [206, 118] width 19 height 12
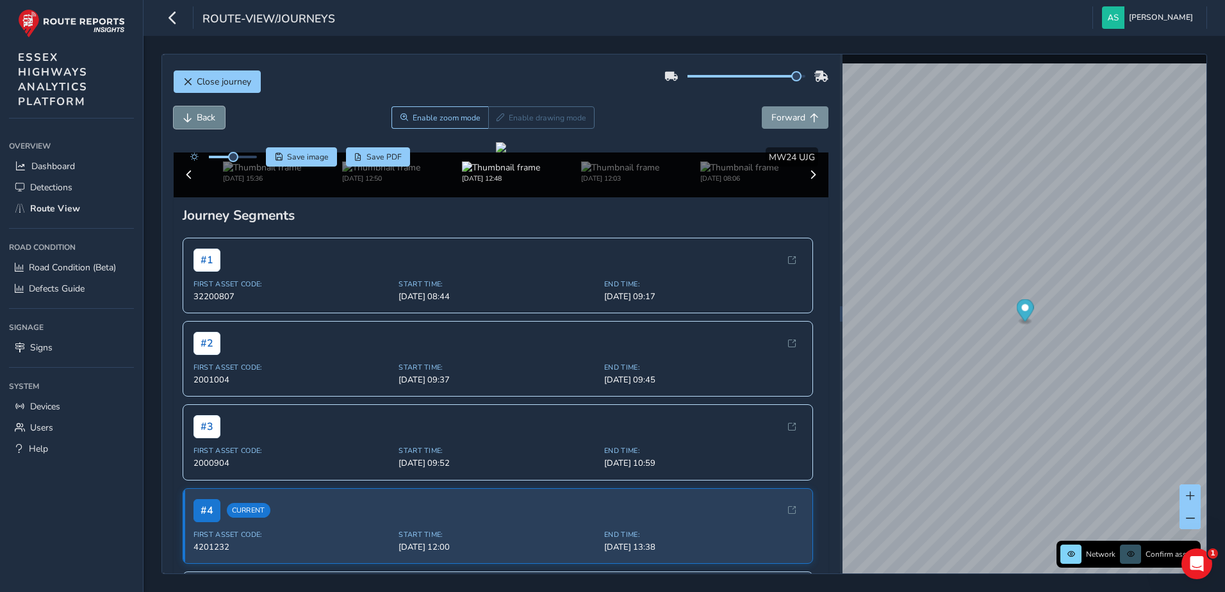
click at [200, 117] on span "Back" at bounding box center [206, 118] width 19 height 12
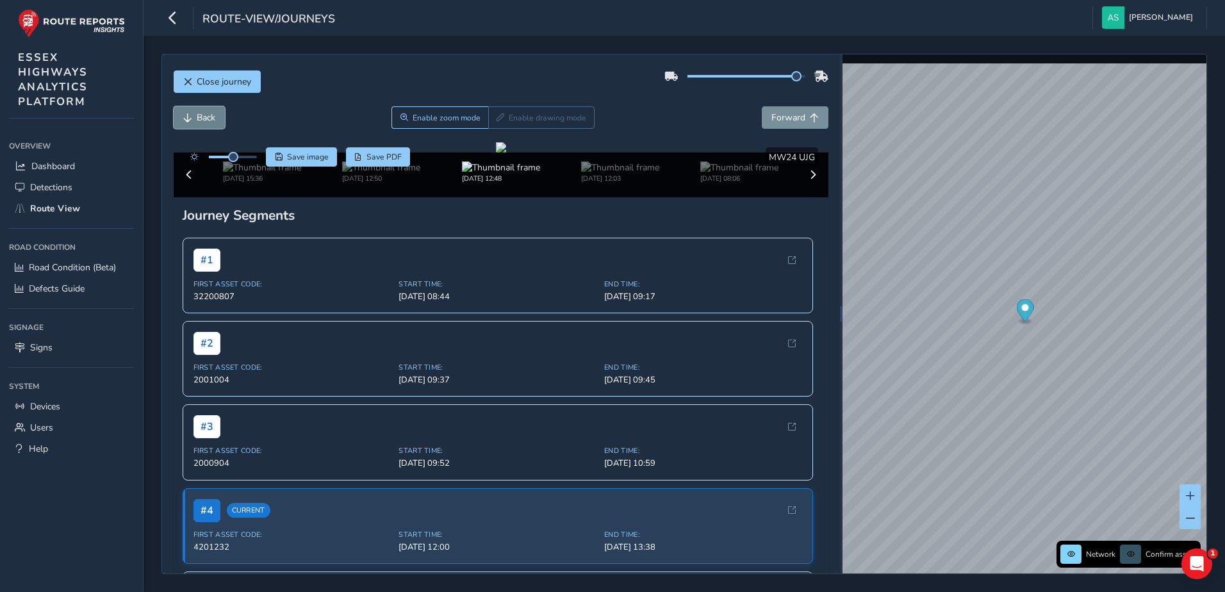
click at [200, 117] on span "Back" at bounding box center [206, 118] width 19 height 12
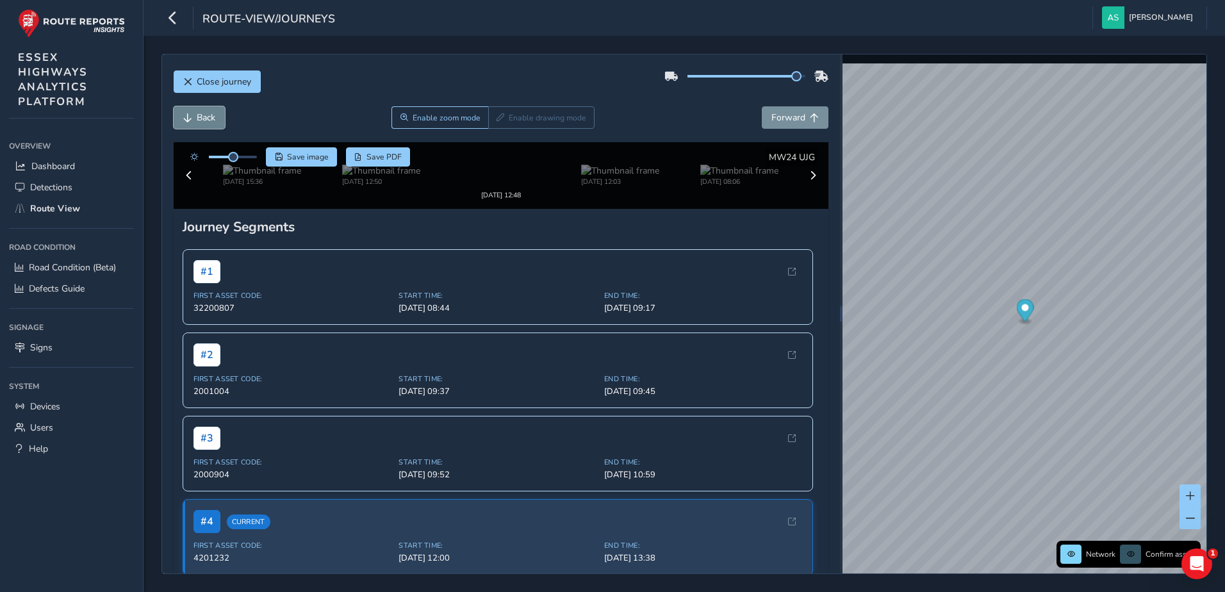
click at [200, 117] on span "Back" at bounding box center [206, 118] width 19 height 12
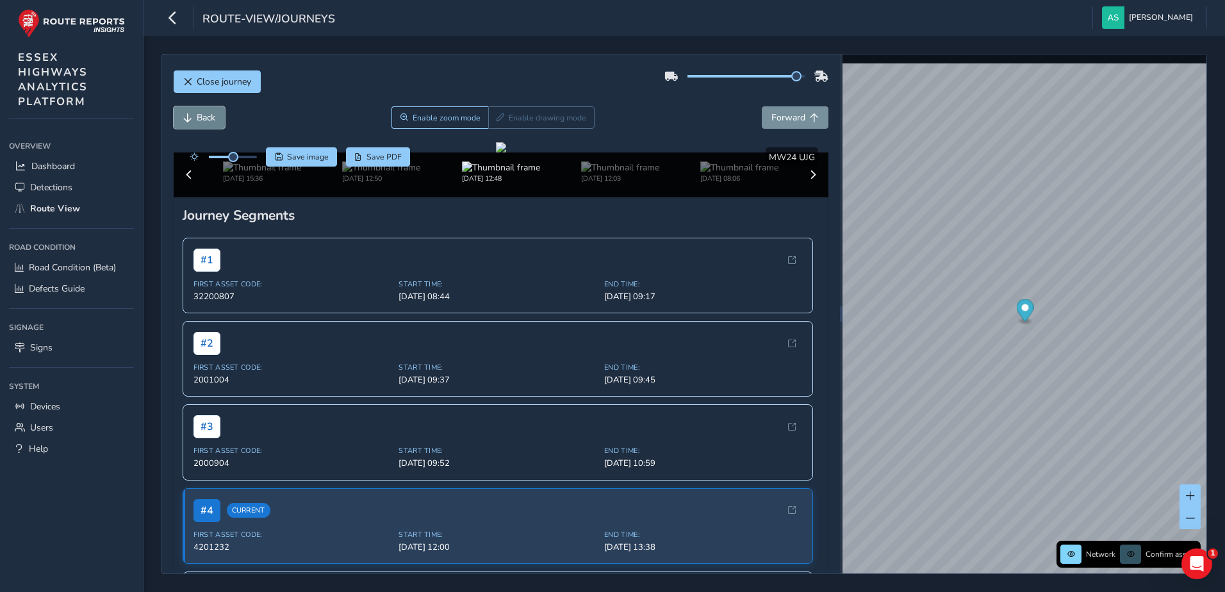
click at [200, 117] on span "Back" at bounding box center [206, 118] width 19 height 12
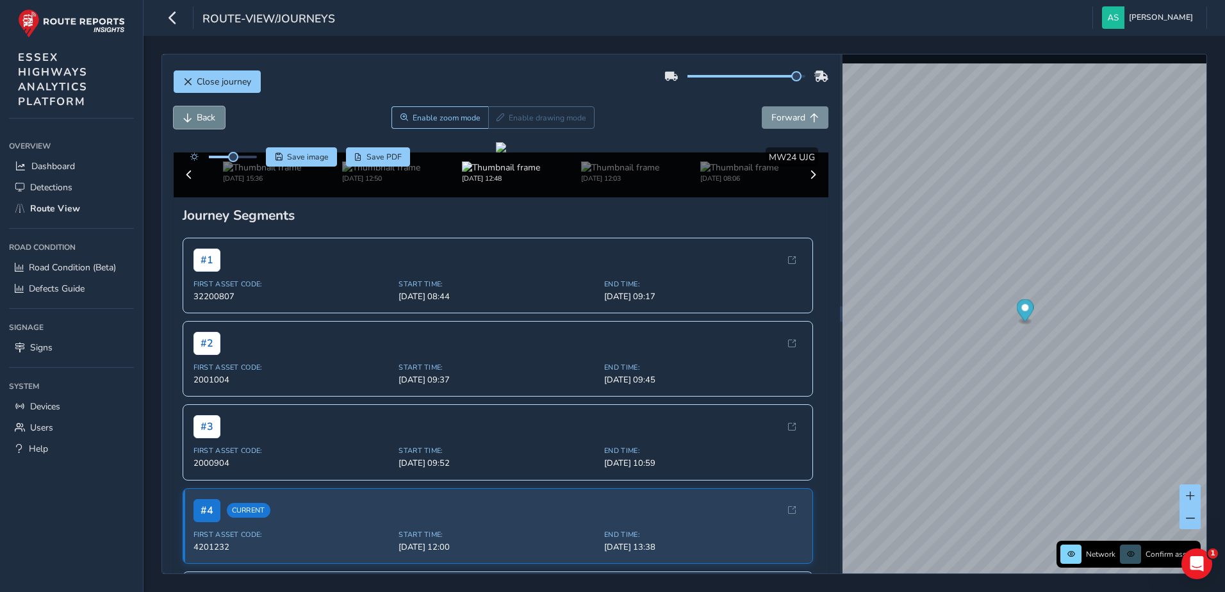
click at [200, 117] on span "Back" at bounding box center [206, 118] width 19 height 12
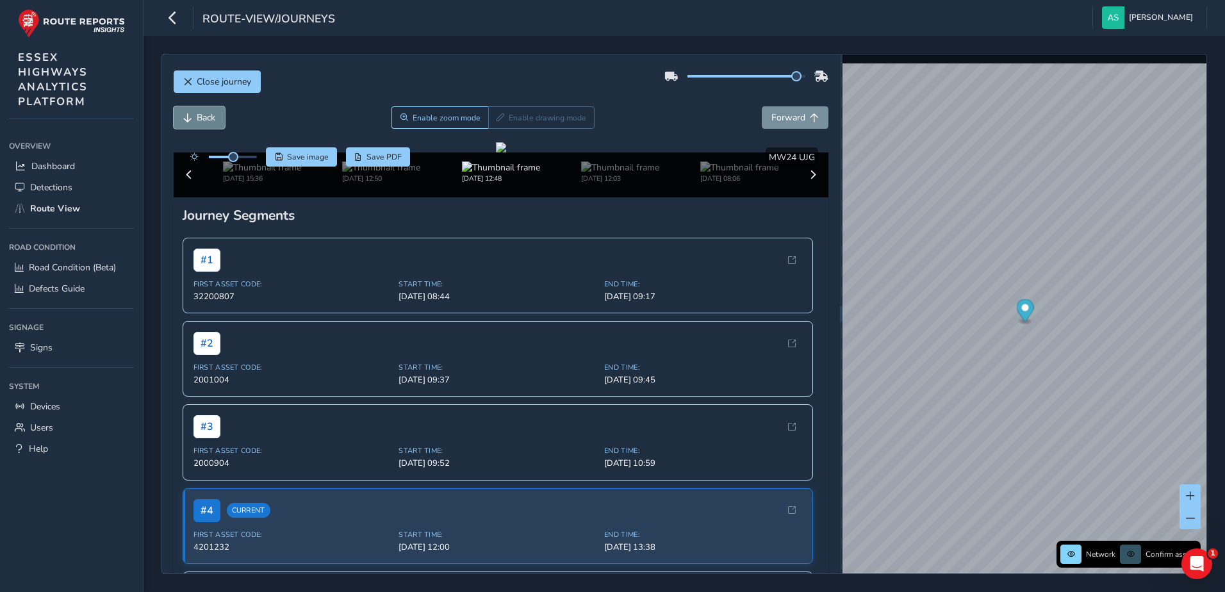
click at [200, 117] on span "Back" at bounding box center [206, 118] width 19 height 12
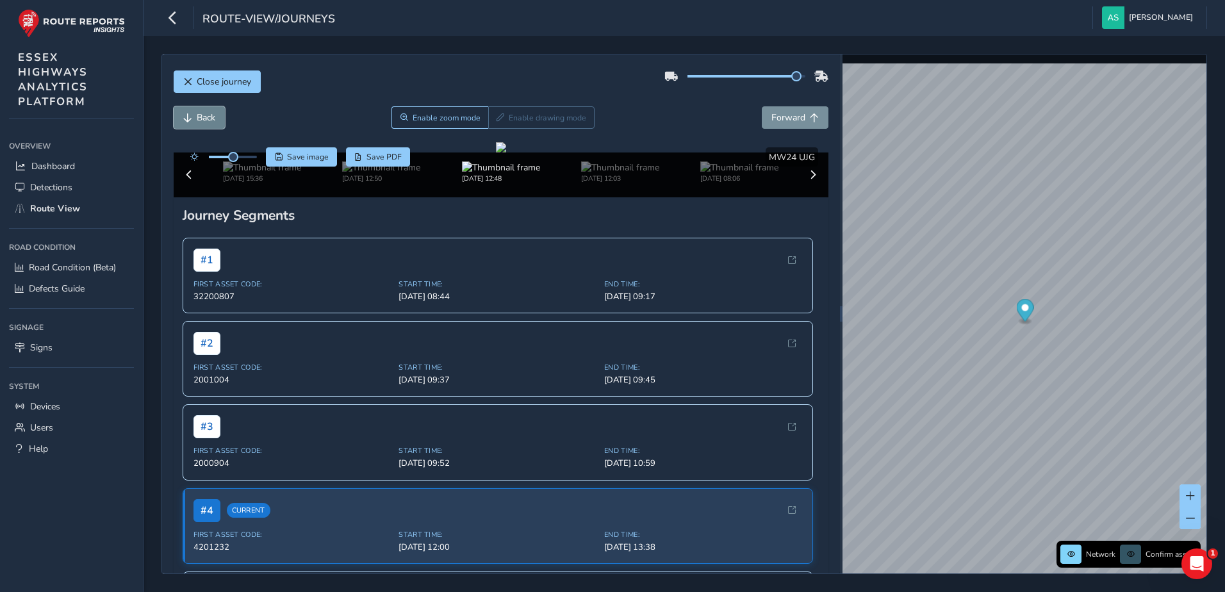
click at [200, 117] on span "Back" at bounding box center [206, 118] width 19 height 12
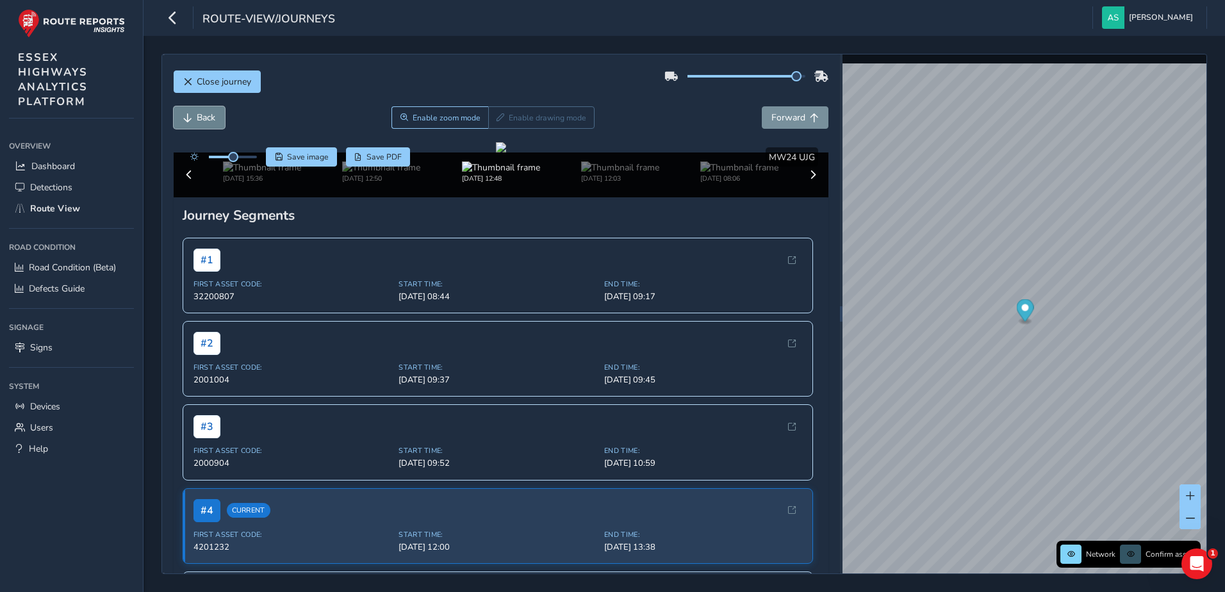
click at [200, 117] on span "Back" at bounding box center [206, 118] width 19 height 12
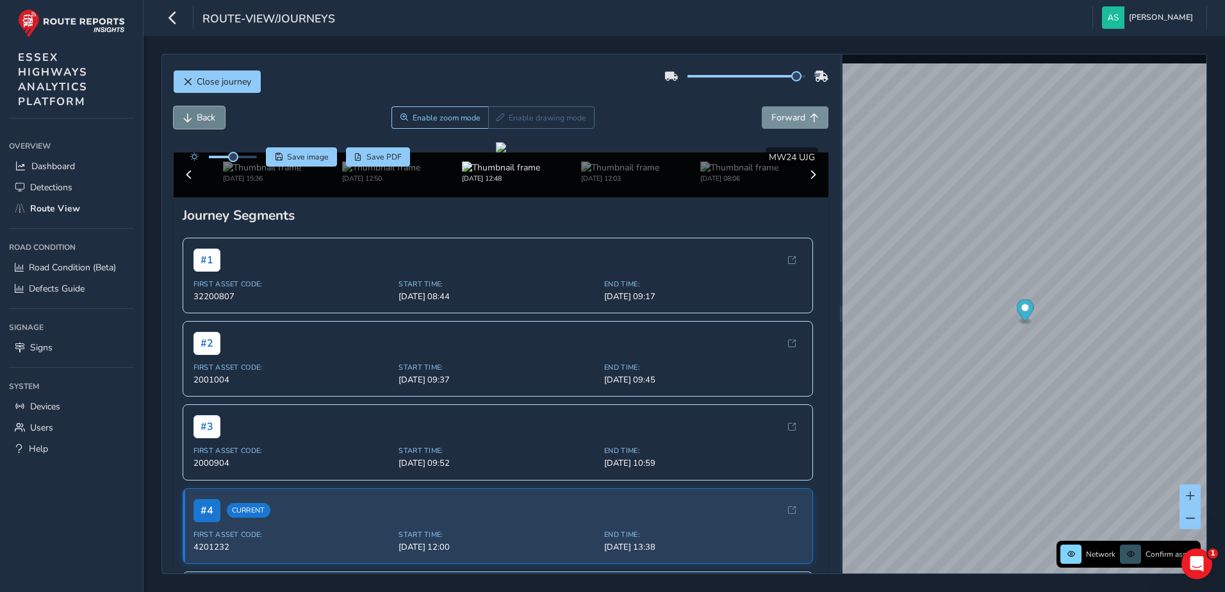
click at [200, 117] on span "Back" at bounding box center [206, 118] width 19 height 12
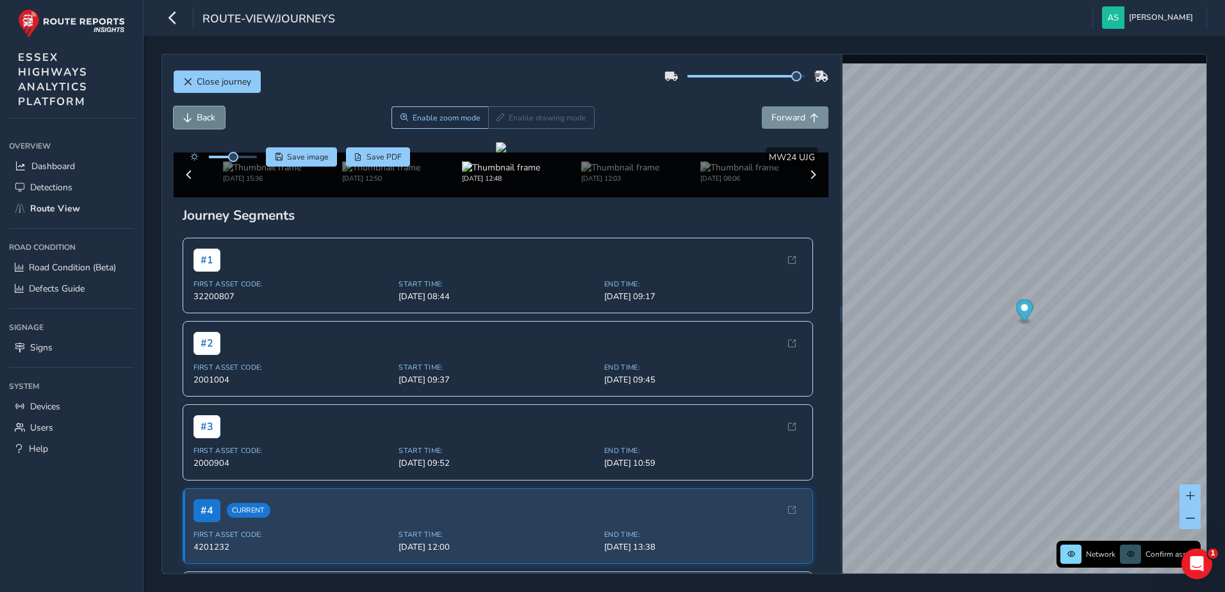
click at [200, 117] on span "Back" at bounding box center [206, 118] width 19 height 12
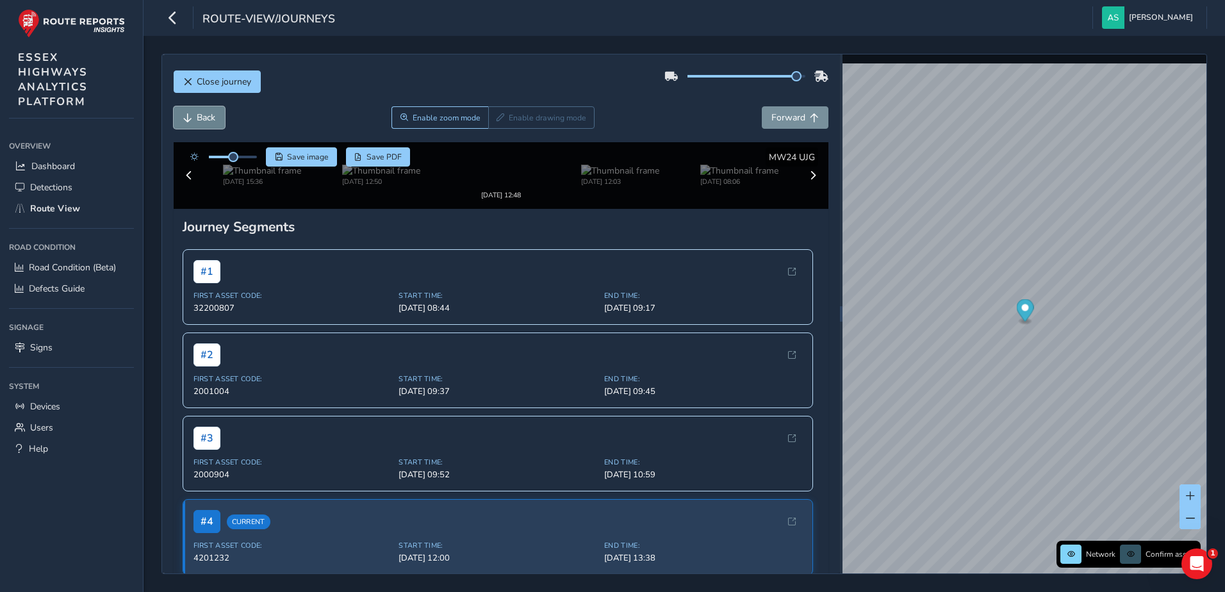
click at [200, 117] on span "Back" at bounding box center [206, 118] width 19 height 12
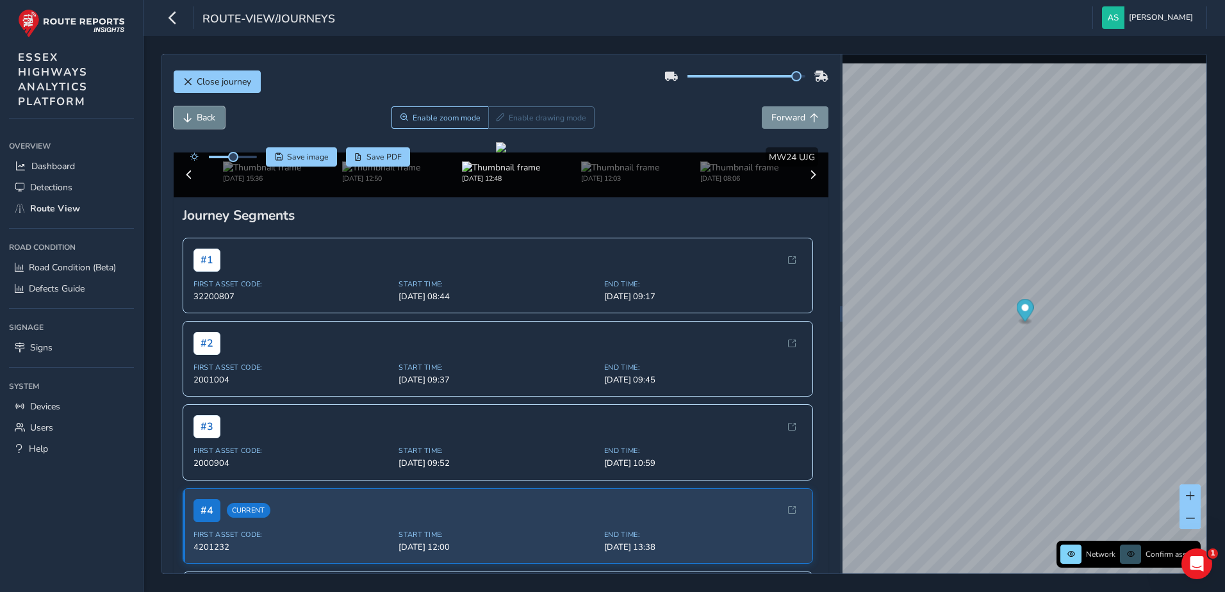
click at [200, 117] on span "Back" at bounding box center [206, 118] width 19 height 12
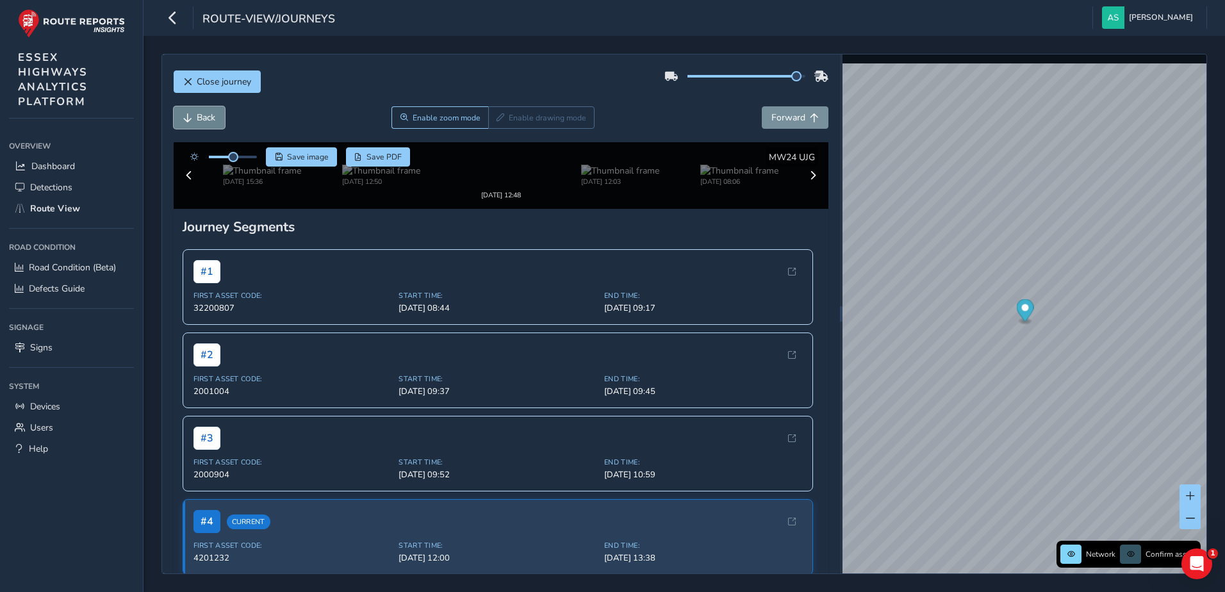
click at [200, 117] on span "Back" at bounding box center [206, 118] width 19 height 12
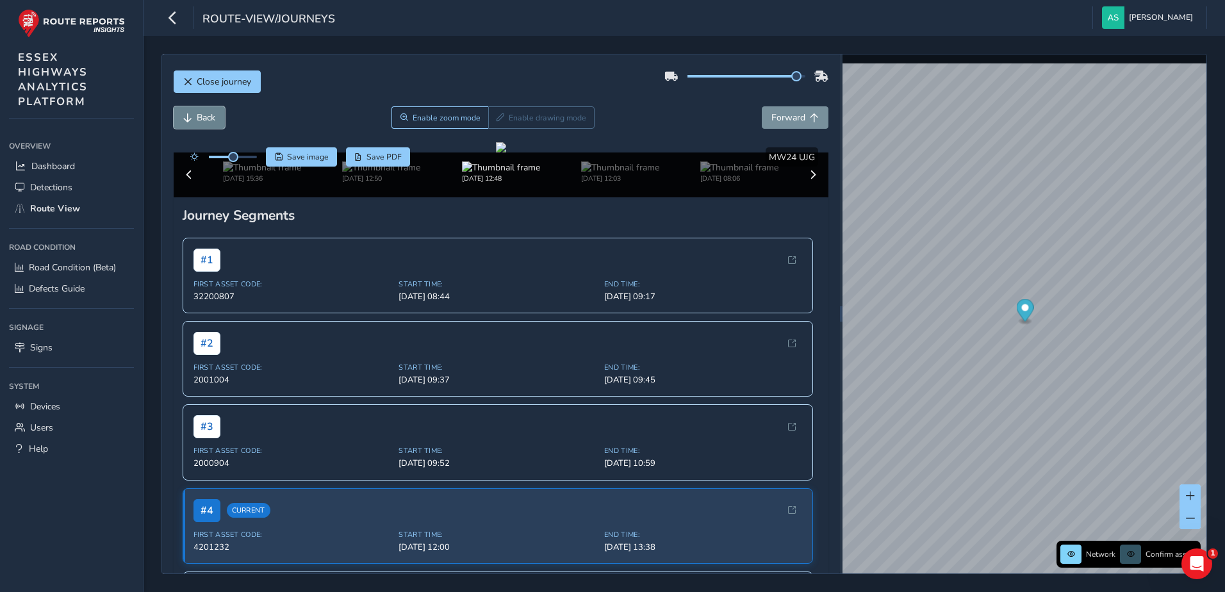
click at [200, 117] on span "Back" at bounding box center [206, 118] width 19 height 12
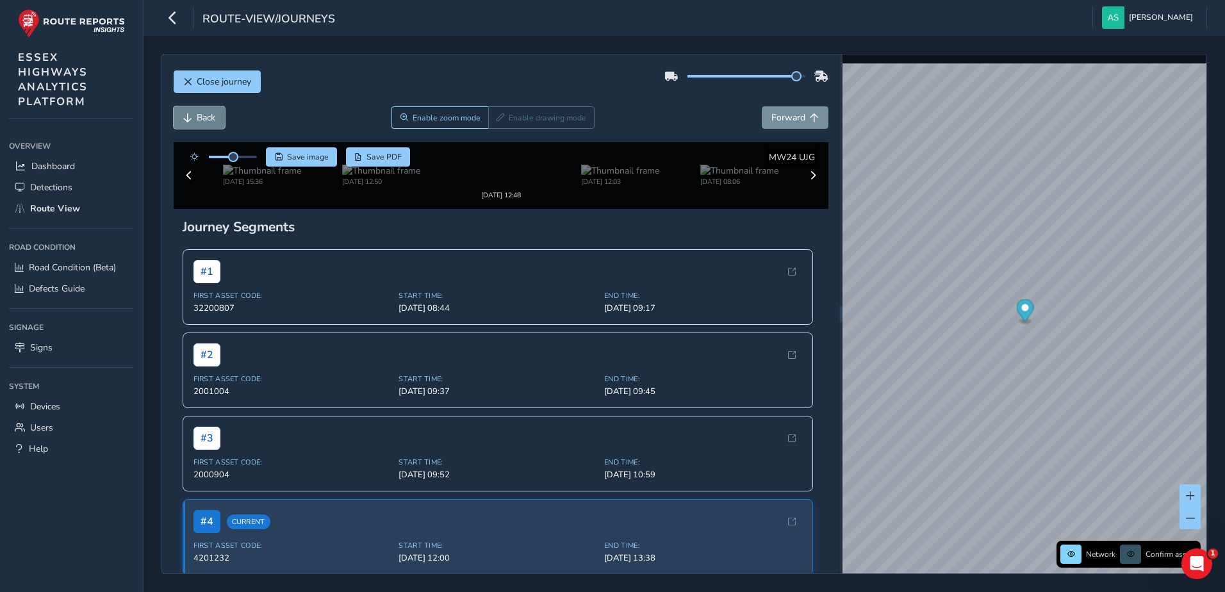
click at [200, 117] on span "Back" at bounding box center [206, 118] width 19 height 12
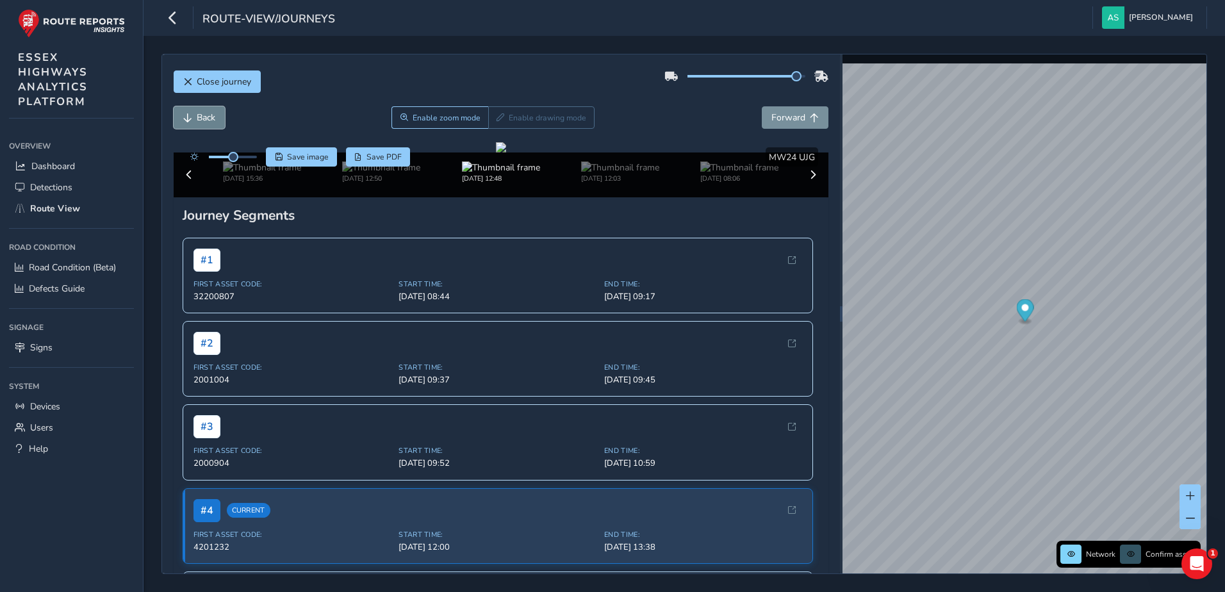
click at [200, 117] on span "Back" at bounding box center [206, 118] width 19 height 12
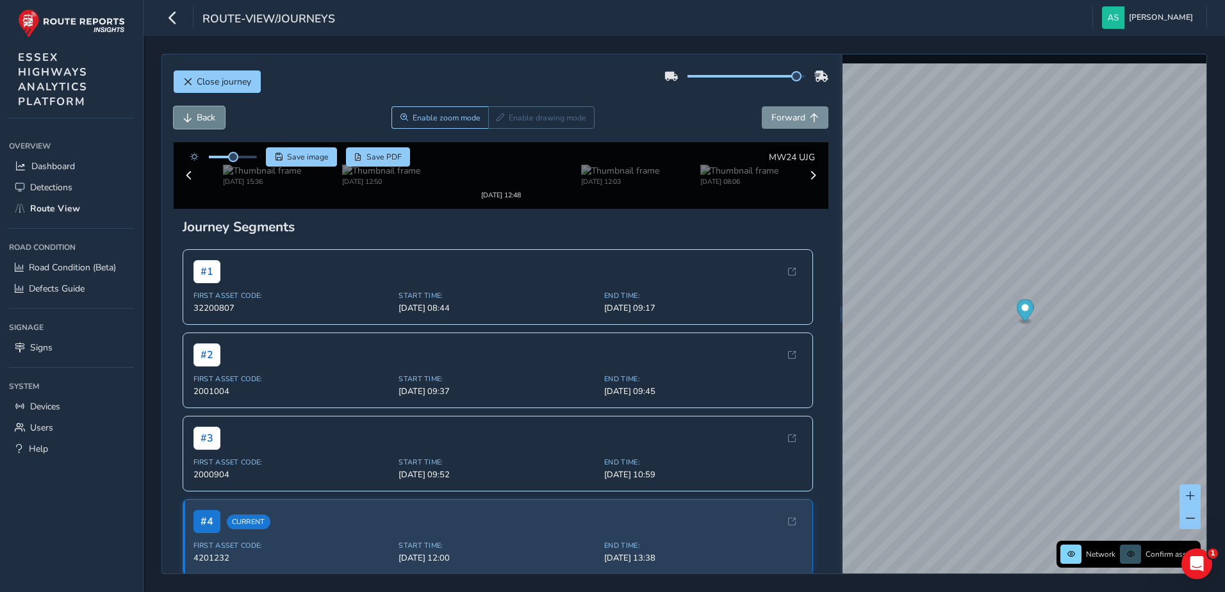
click at [200, 117] on span "Back" at bounding box center [206, 118] width 19 height 12
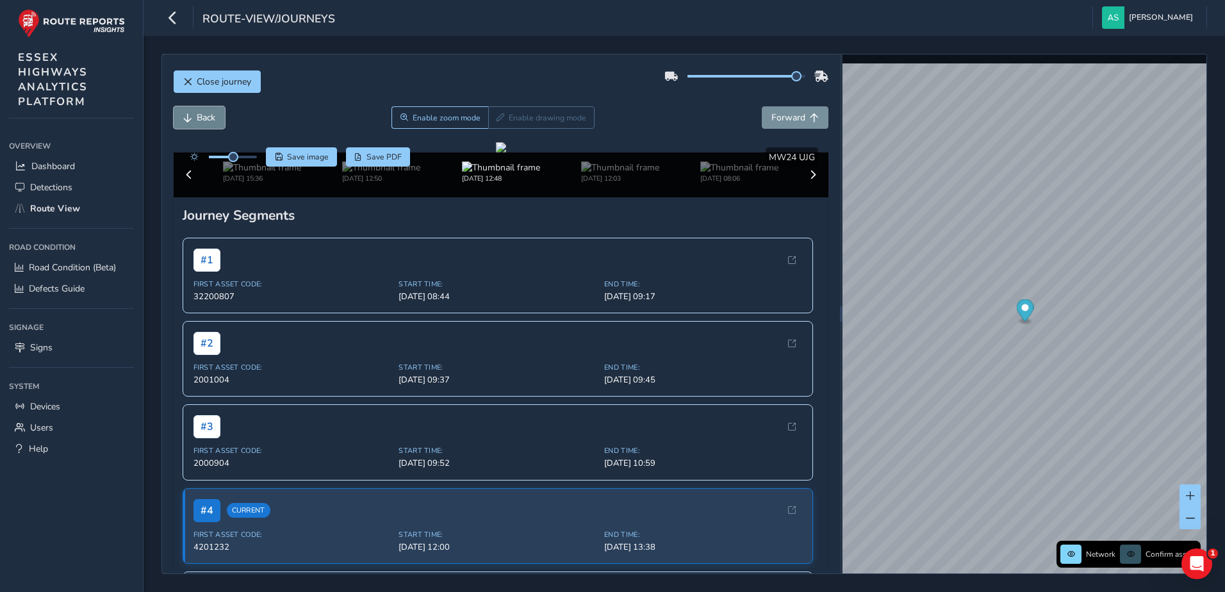
click at [200, 117] on span "Back" at bounding box center [206, 118] width 19 height 12
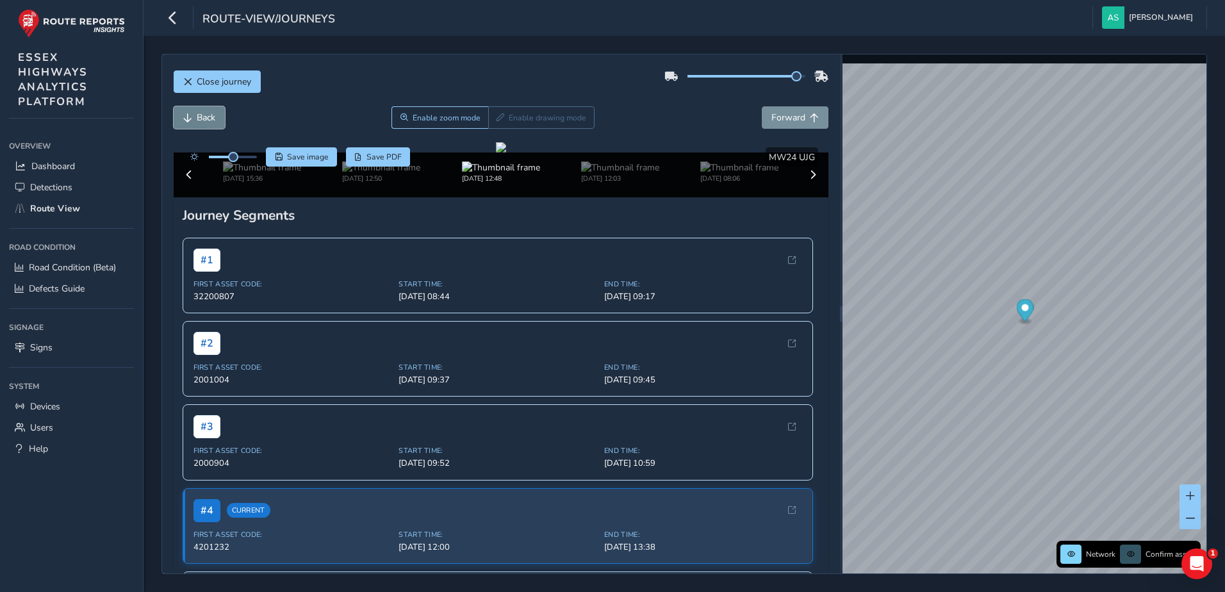
click at [200, 117] on span "Back" at bounding box center [206, 118] width 19 height 12
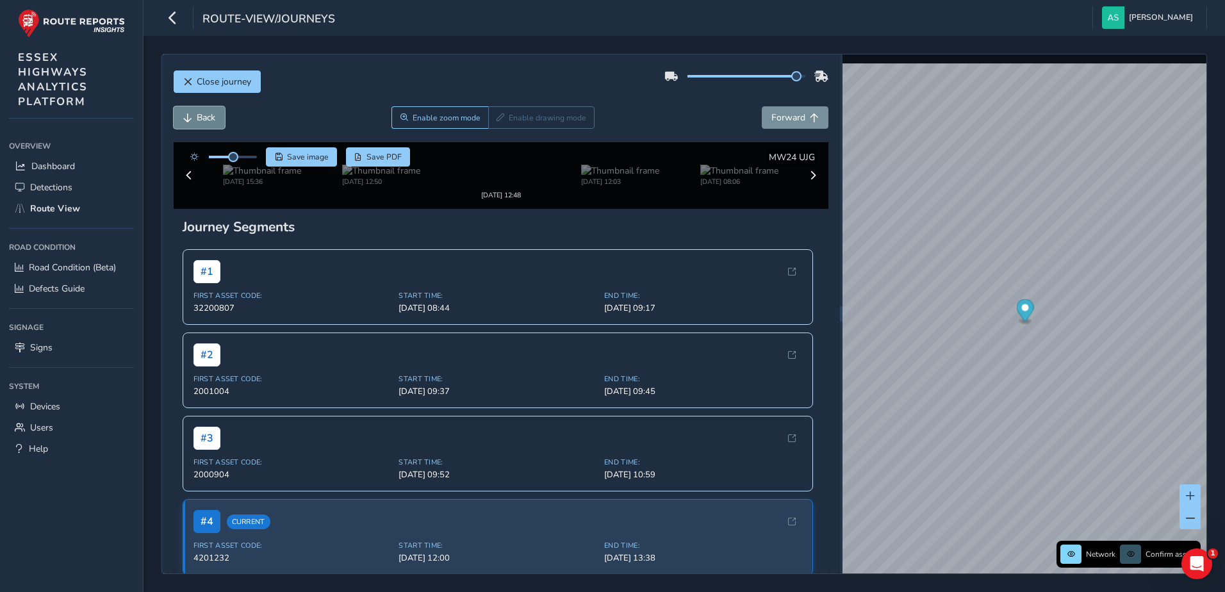
click at [200, 117] on span "Back" at bounding box center [206, 118] width 19 height 12
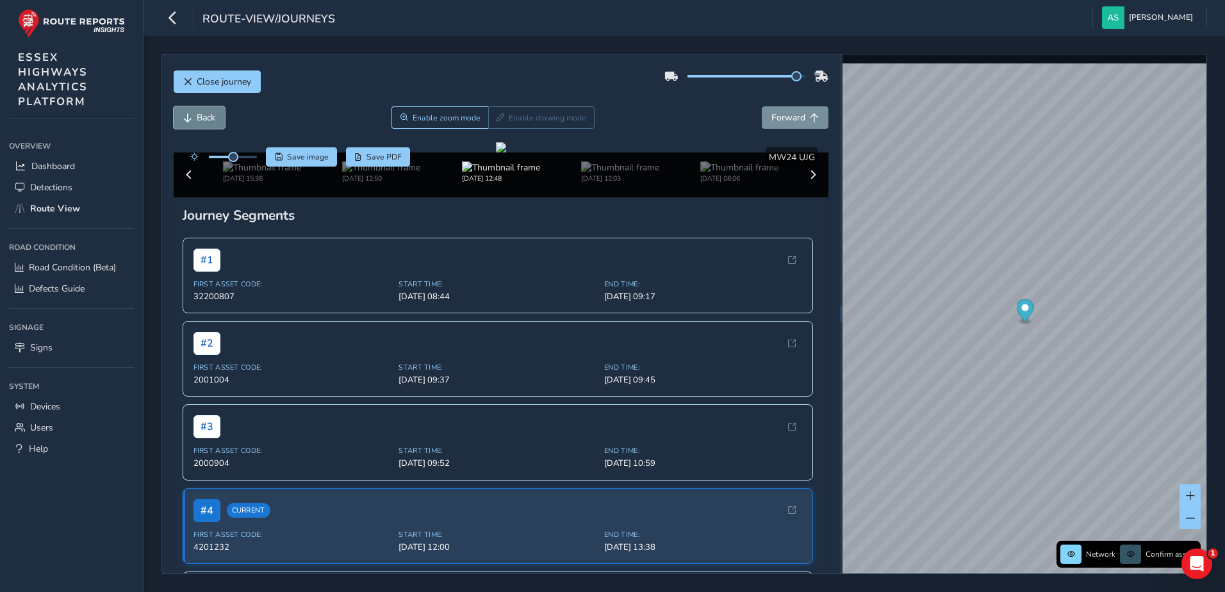
click at [200, 117] on span "Back" at bounding box center [206, 118] width 19 height 12
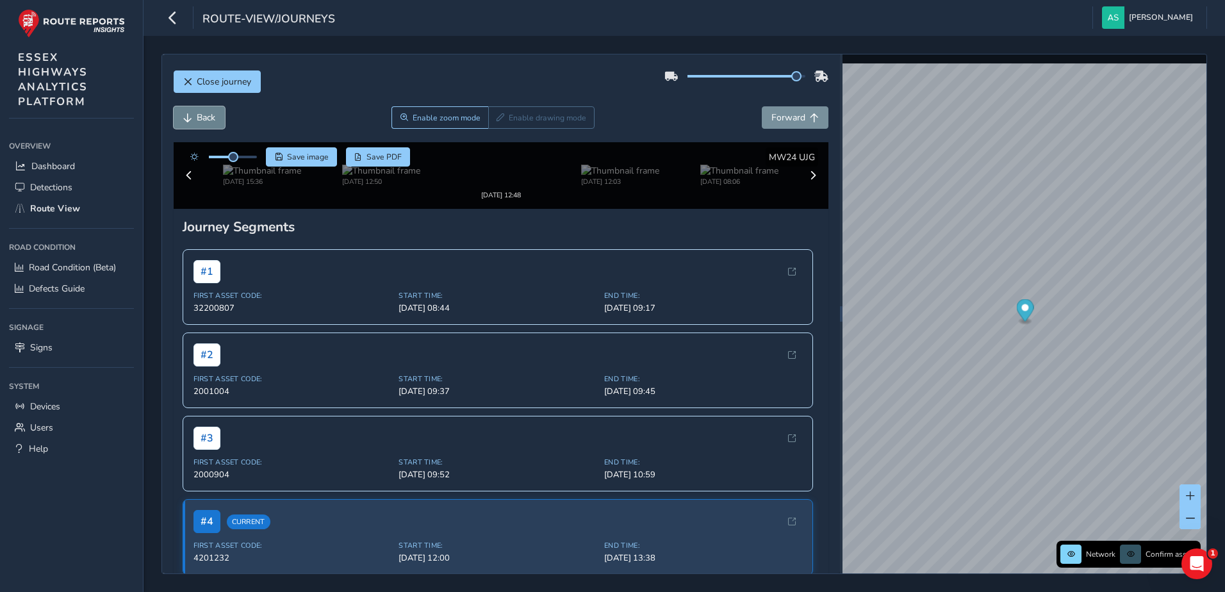
click at [200, 117] on span "Back" at bounding box center [206, 118] width 19 height 12
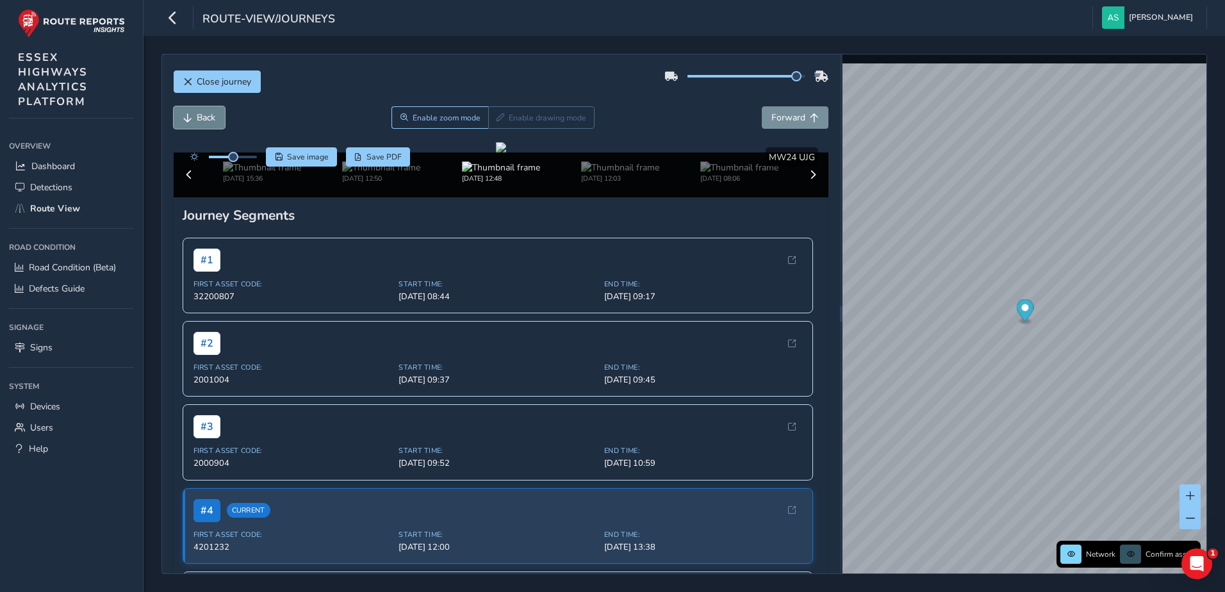
click at [200, 117] on span "Back" at bounding box center [206, 118] width 19 height 12
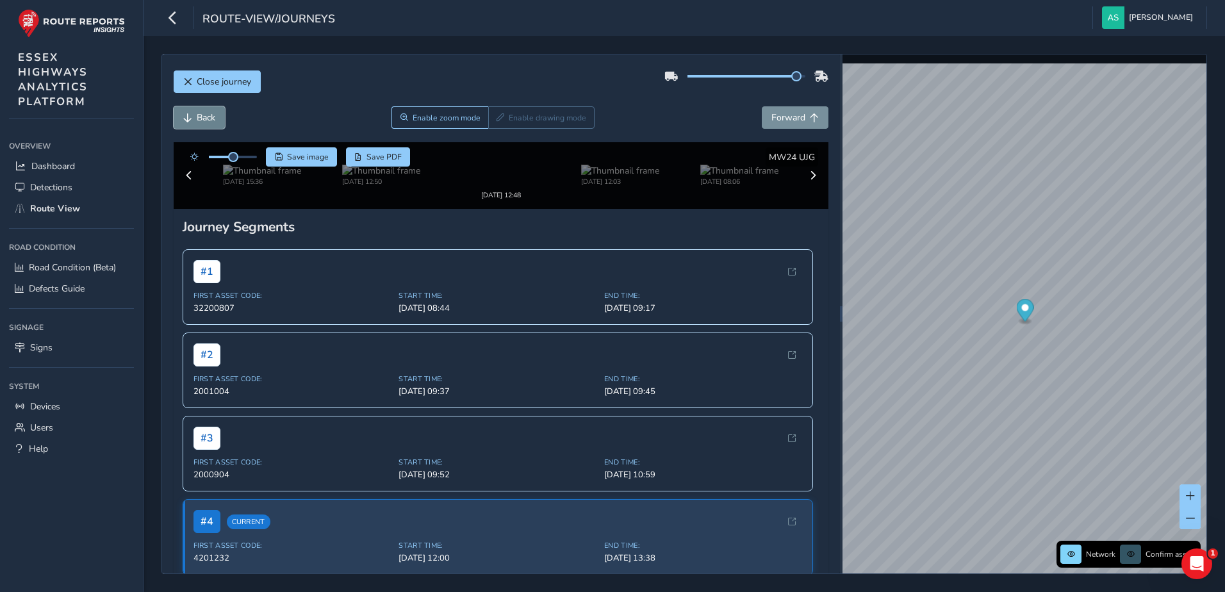
click at [200, 117] on span "Back" at bounding box center [206, 118] width 19 height 12
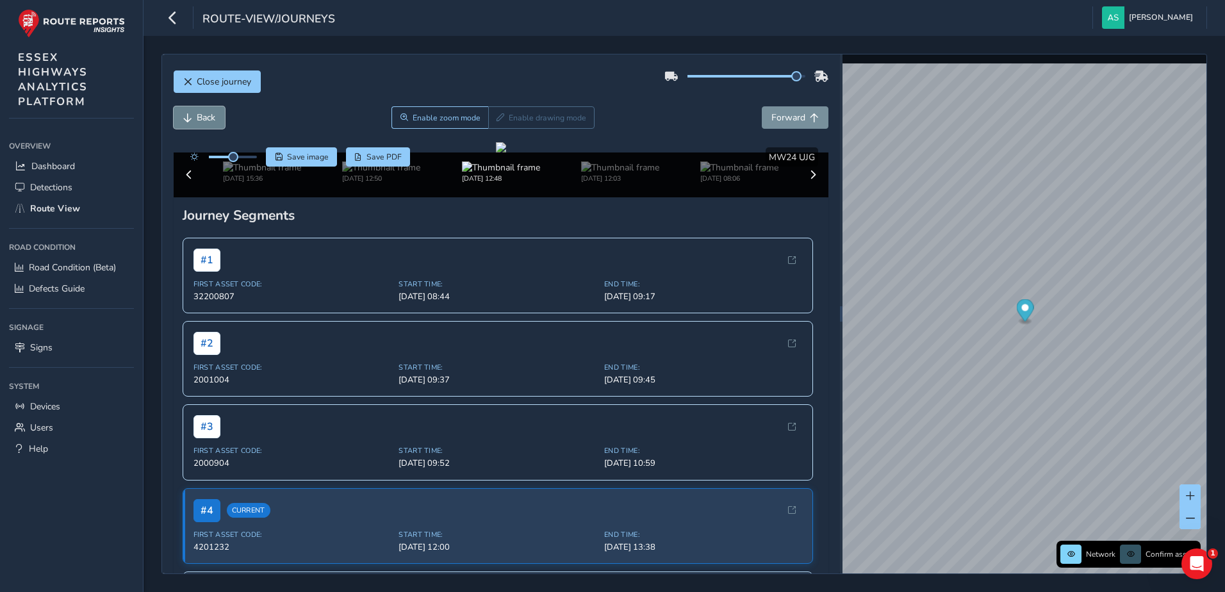
click at [200, 117] on span "Back" at bounding box center [206, 118] width 19 height 12
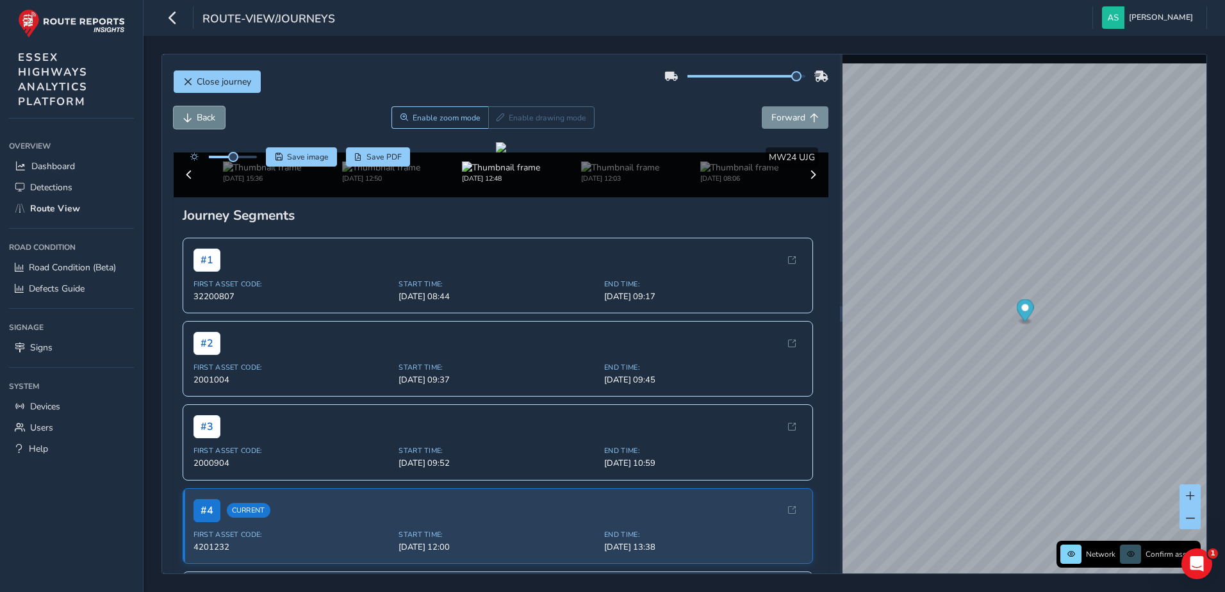
click at [200, 117] on span "Back" at bounding box center [206, 118] width 19 height 12
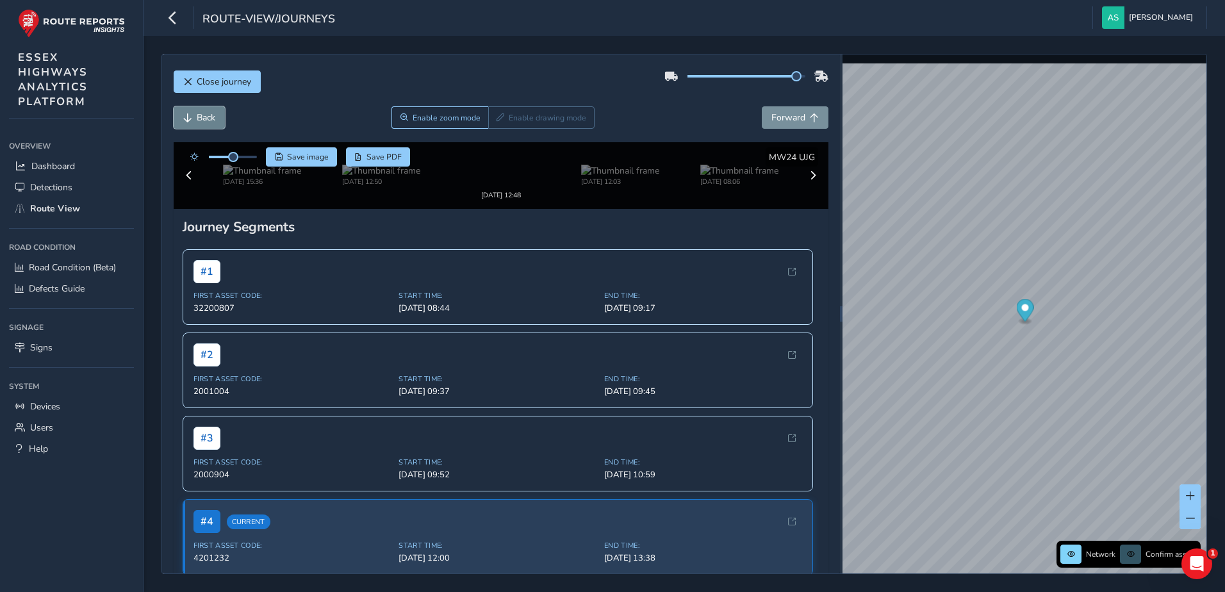
click at [200, 117] on span "Back" at bounding box center [206, 118] width 19 height 12
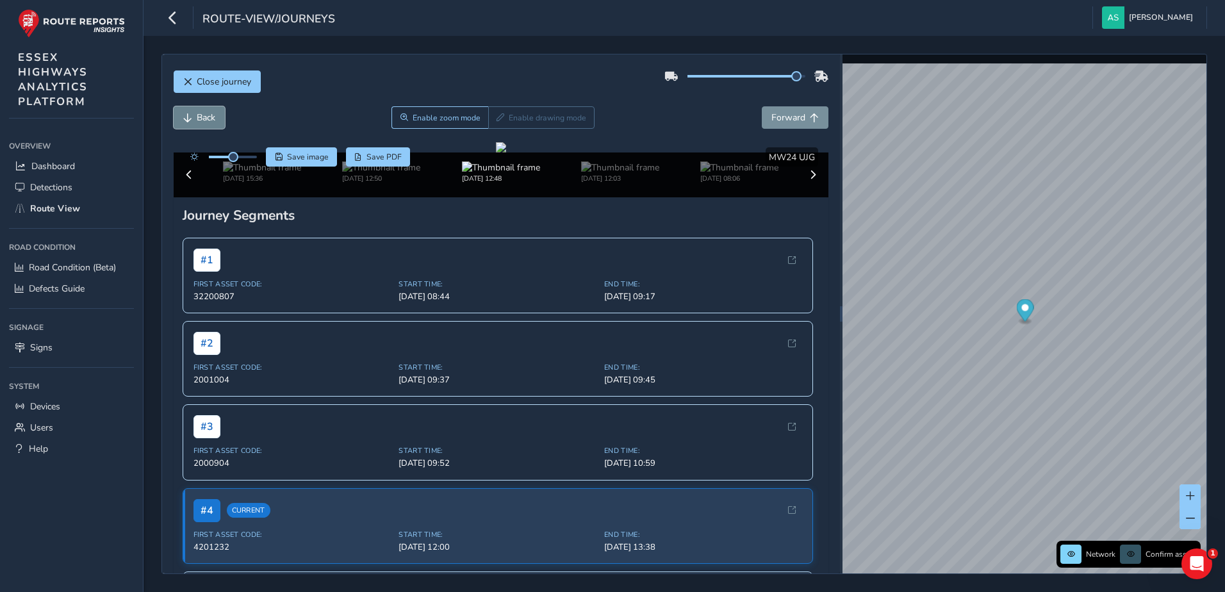
click at [200, 120] on span "Back" at bounding box center [206, 118] width 19 height 12
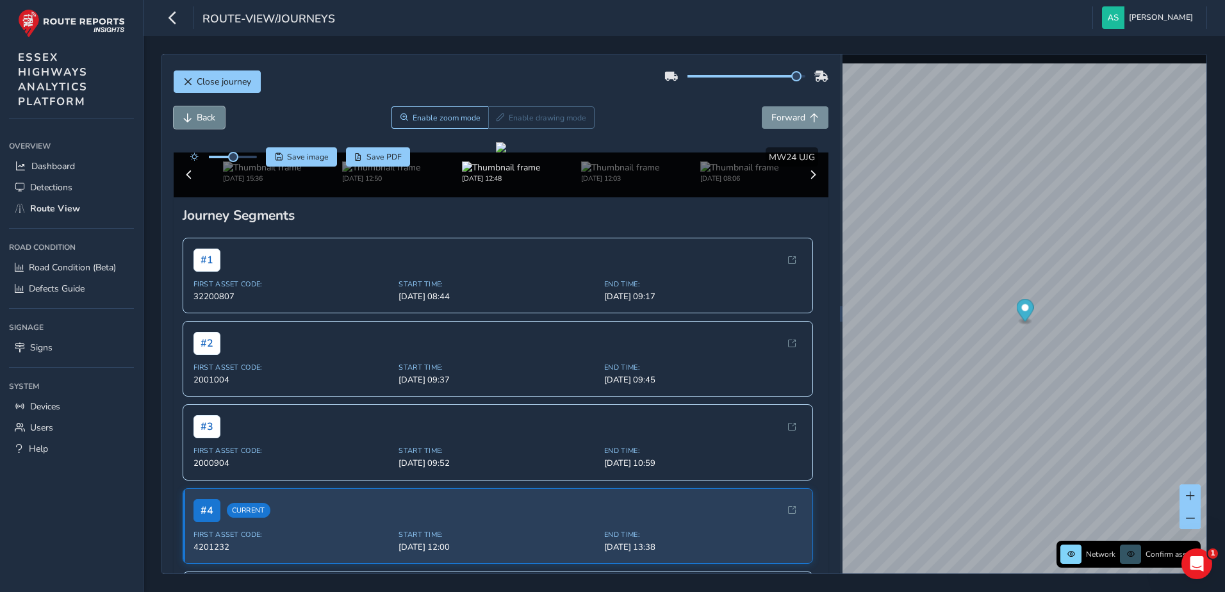
click at [200, 120] on span "Back" at bounding box center [206, 118] width 19 height 12
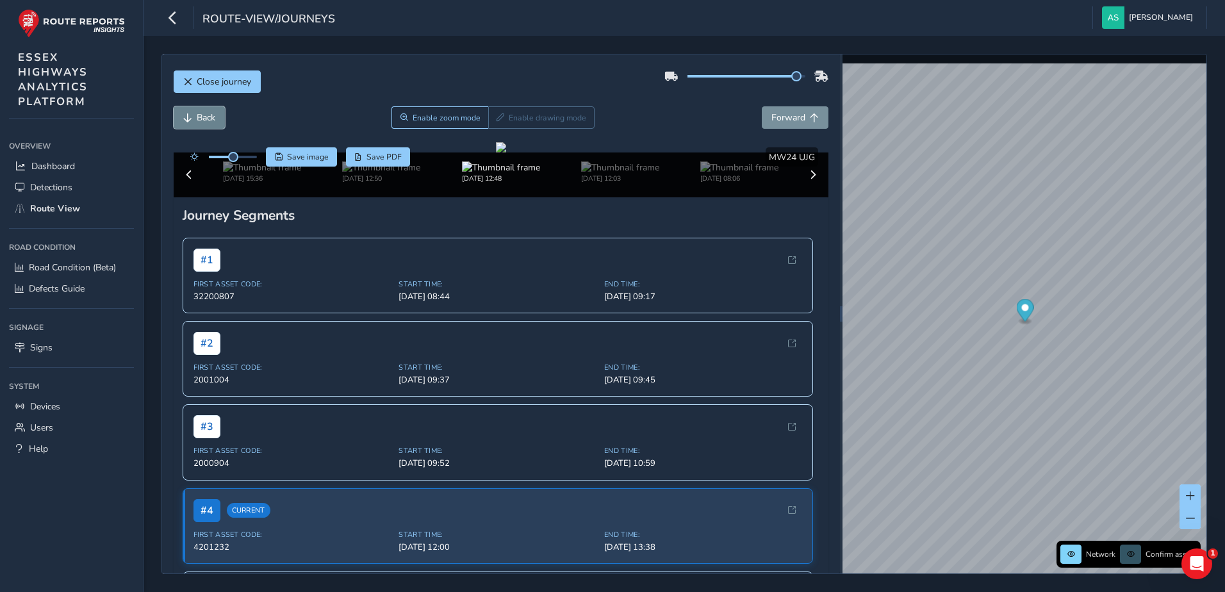
click at [200, 120] on span "Back" at bounding box center [206, 118] width 19 height 12
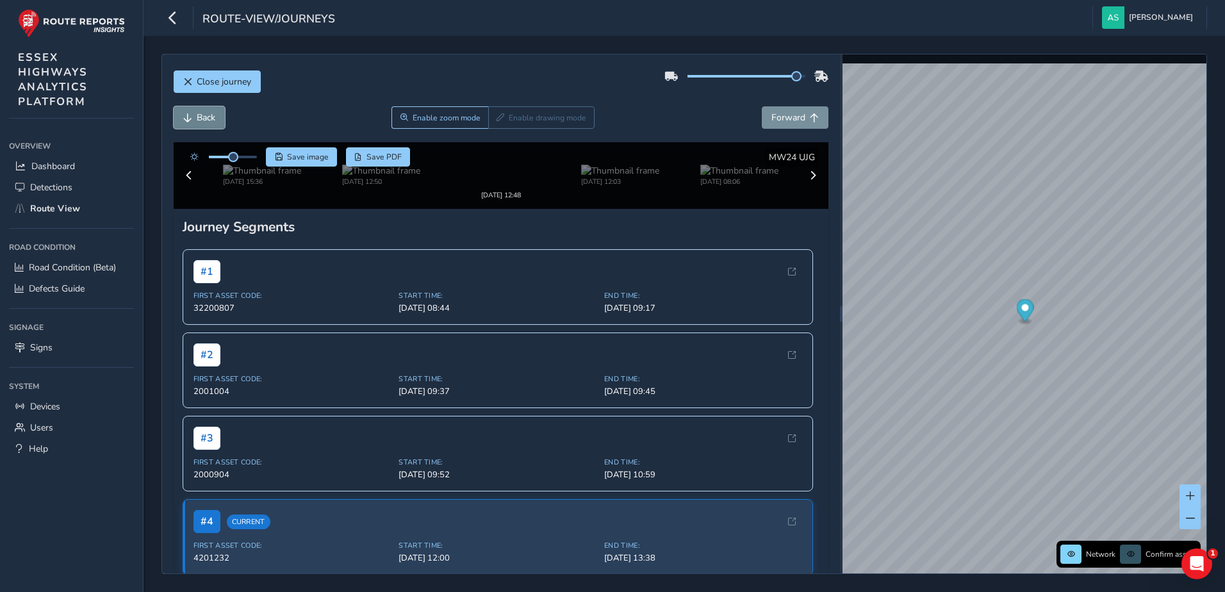
click at [200, 120] on span "Back" at bounding box center [206, 118] width 19 height 12
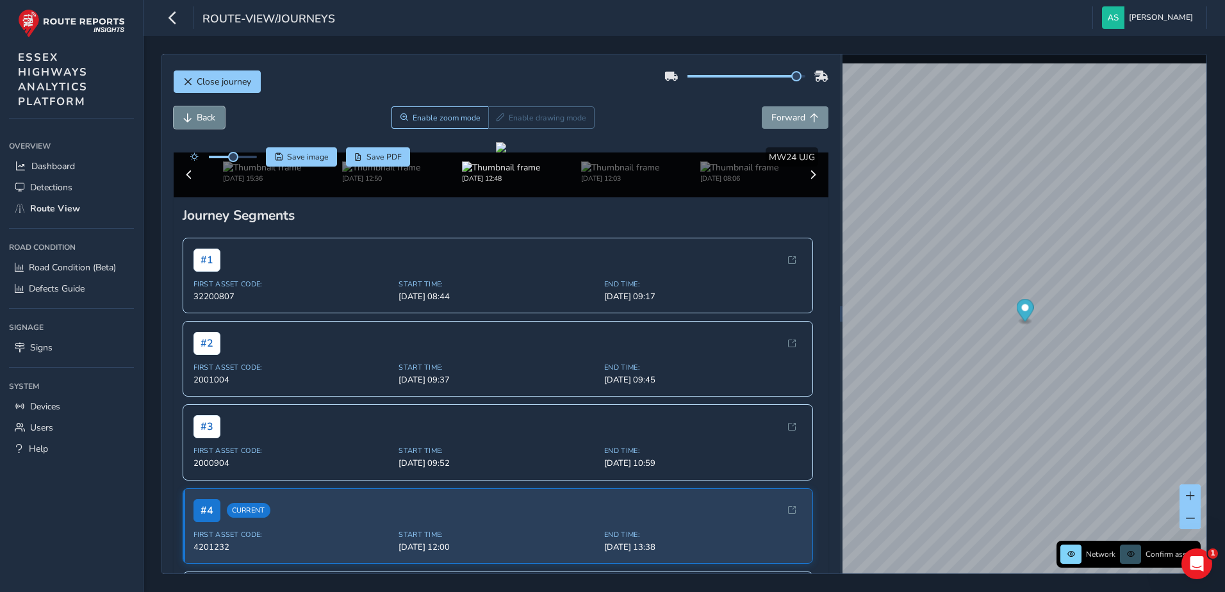
click at [200, 120] on span "Back" at bounding box center [206, 118] width 19 height 12
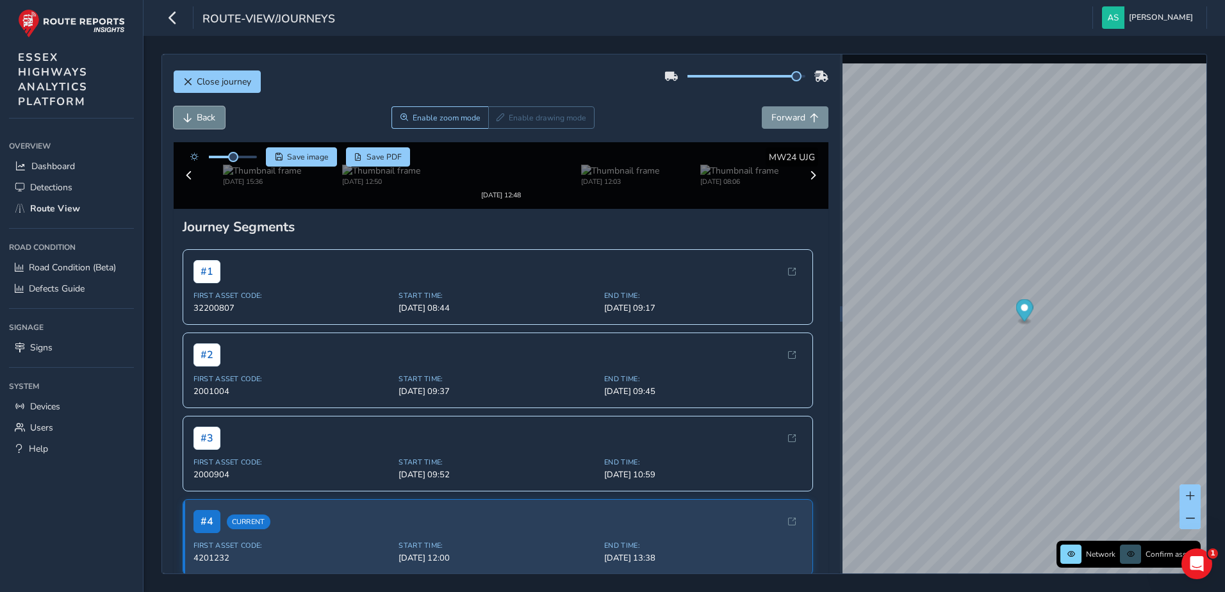
click at [200, 120] on span "Back" at bounding box center [206, 118] width 19 height 12
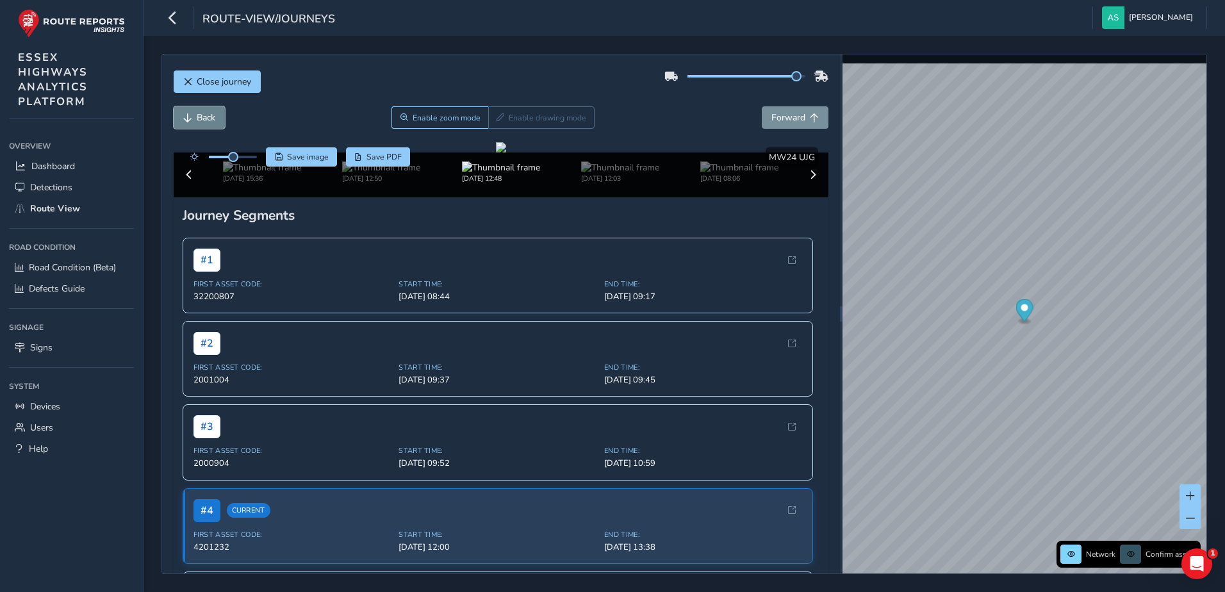
click at [200, 120] on span "Back" at bounding box center [206, 118] width 19 height 12
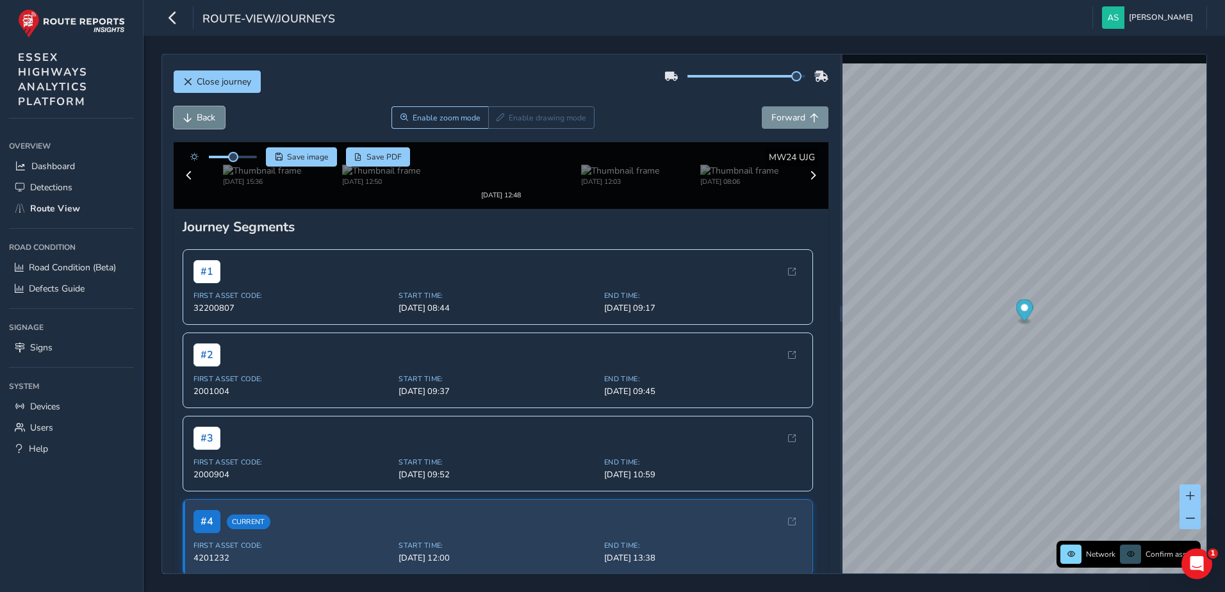
click at [200, 120] on span "Back" at bounding box center [206, 118] width 19 height 12
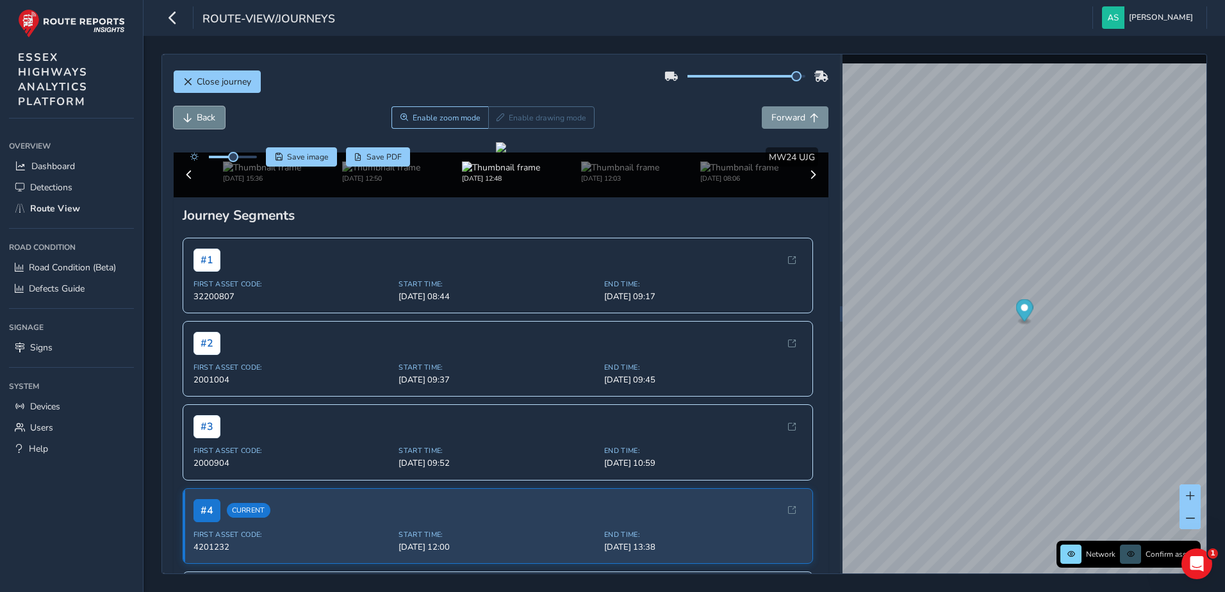
click at [200, 120] on span "Back" at bounding box center [206, 118] width 19 height 12
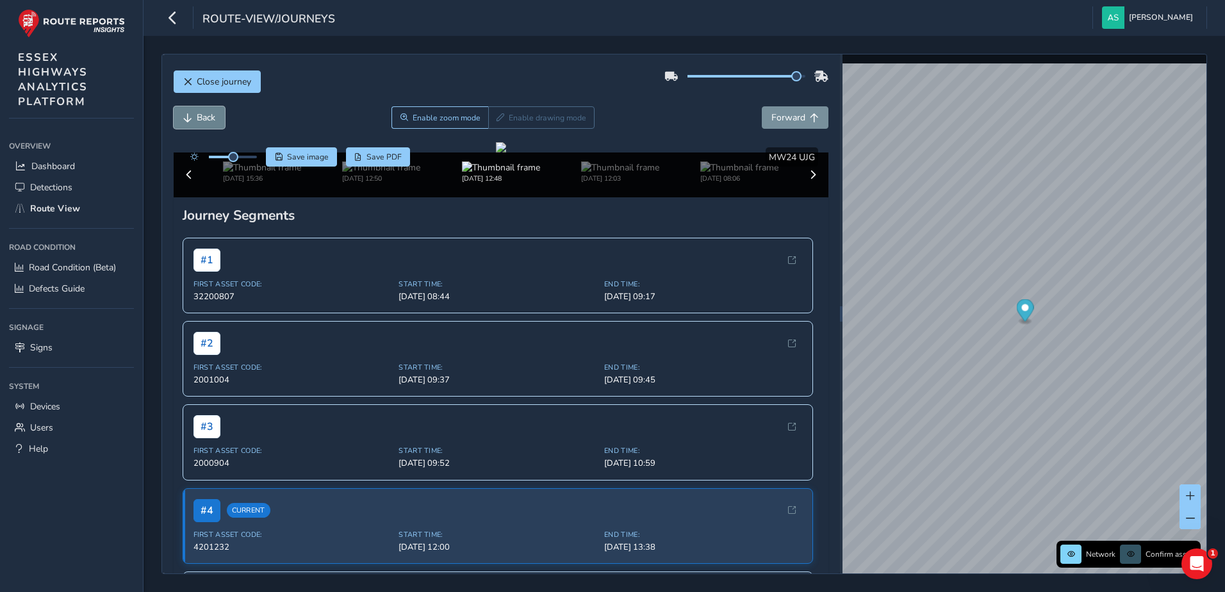
click at [200, 120] on span "Back" at bounding box center [206, 118] width 19 height 12
click at [203, 120] on span "Back" at bounding box center [206, 118] width 19 height 12
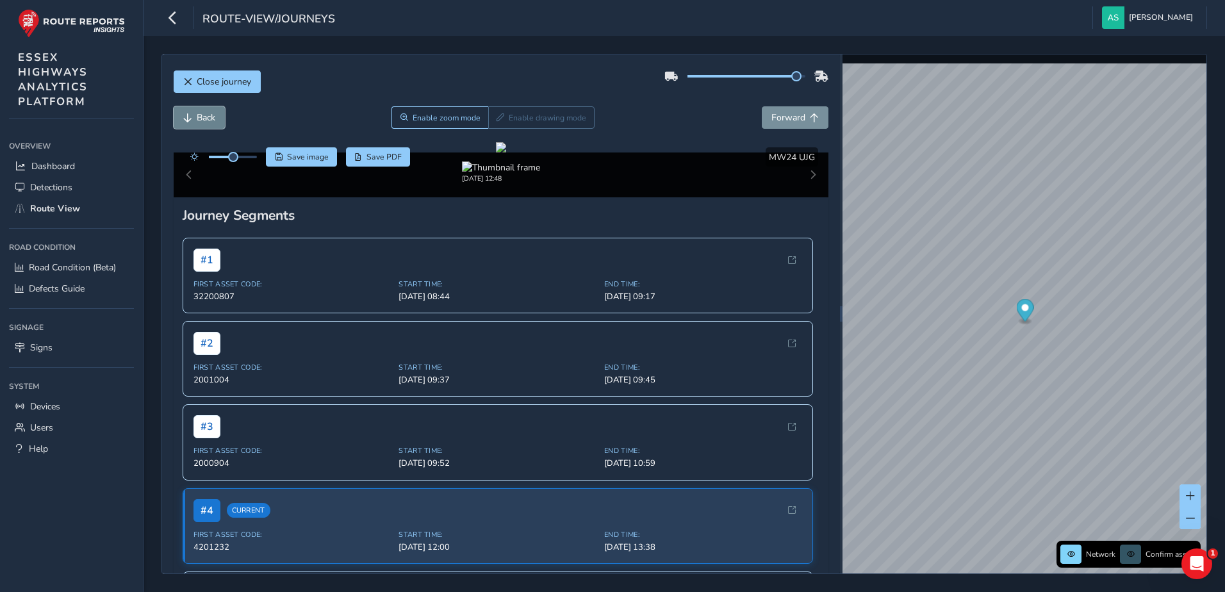
click at [203, 120] on span "Back" at bounding box center [206, 118] width 19 height 12
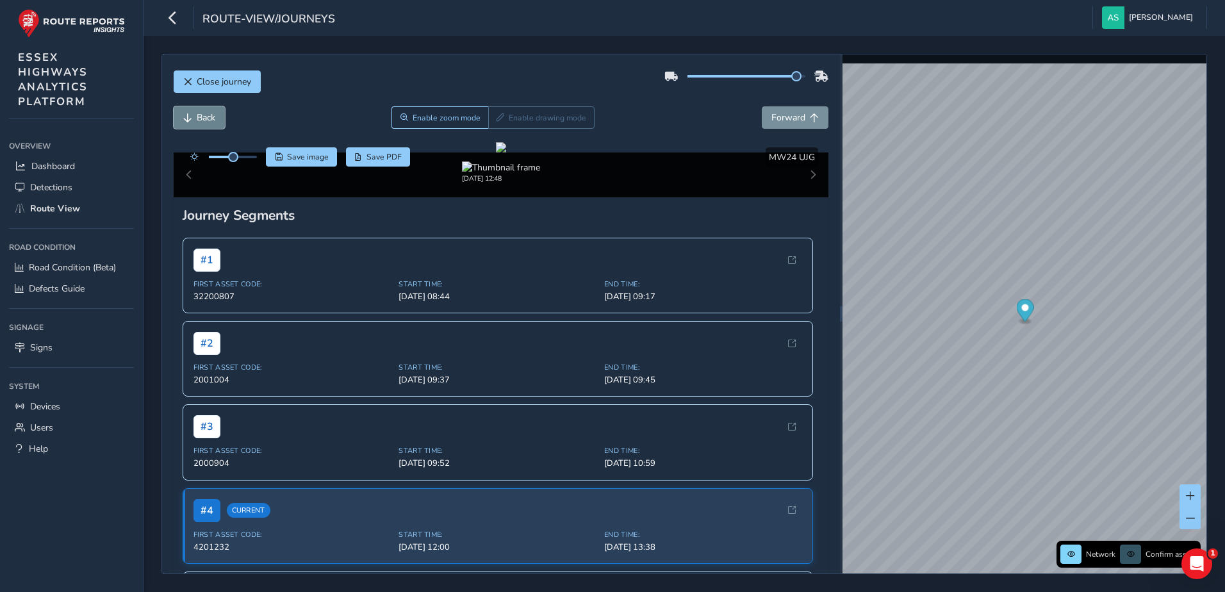
click at [203, 120] on span "Back" at bounding box center [206, 118] width 19 height 12
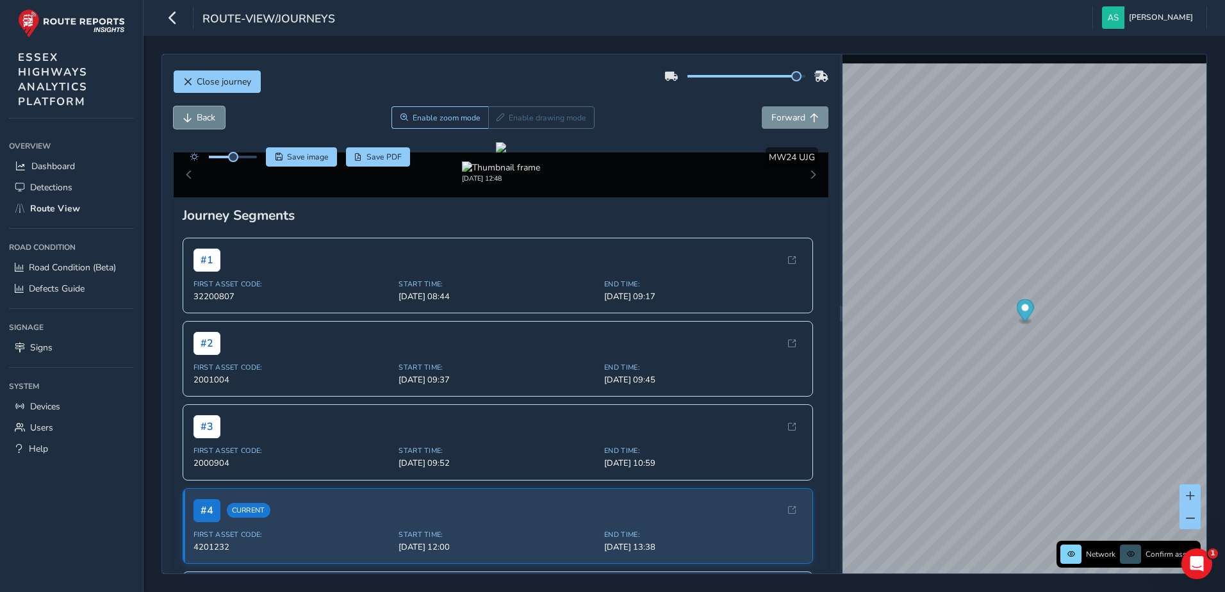
click at [203, 120] on span "Back" at bounding box center [206, 118] width 19 height 12
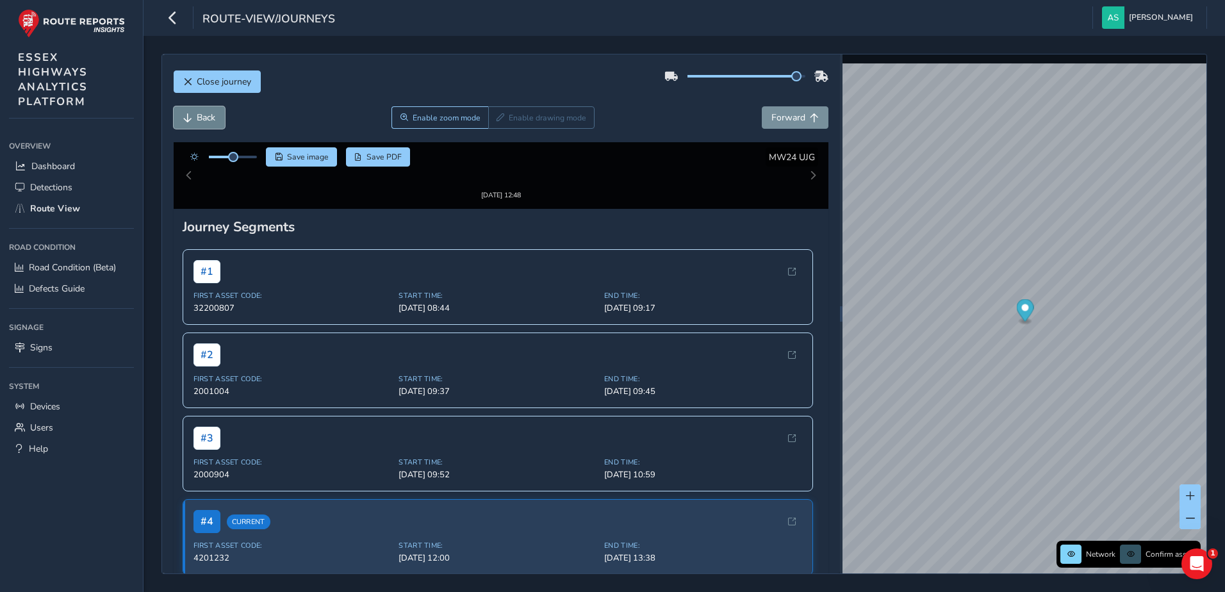
click at [203, 120] on span "Back" at bounding box center [206, 118] width 19 height 12
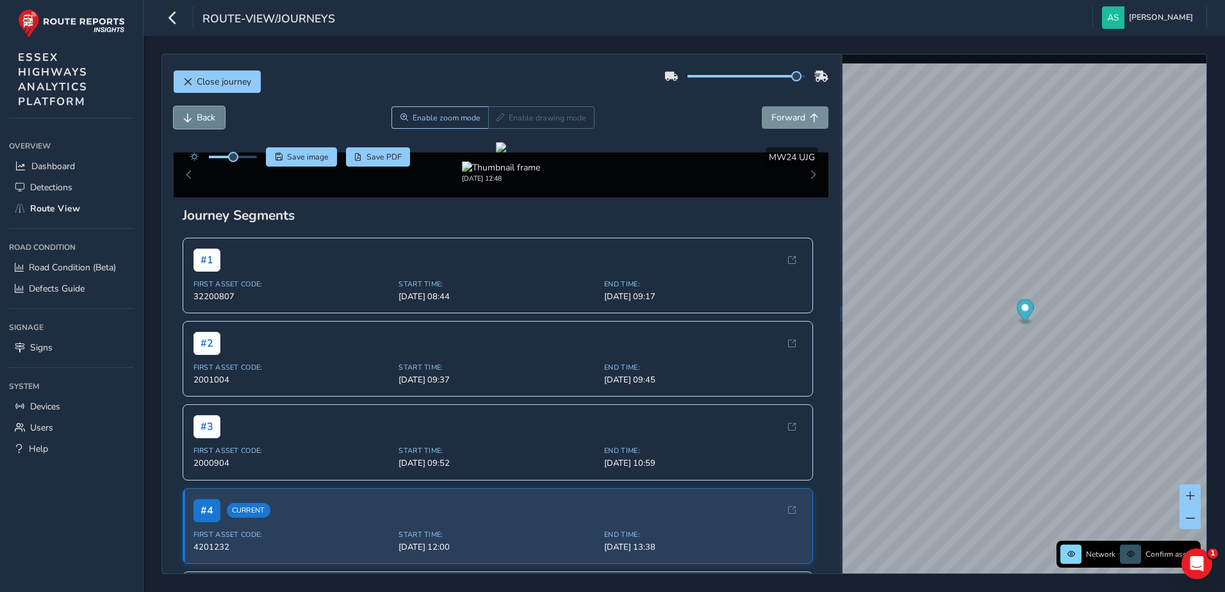
click at [203, 120] on span "Back" at bounding box center [206, 118] width 19 height 12
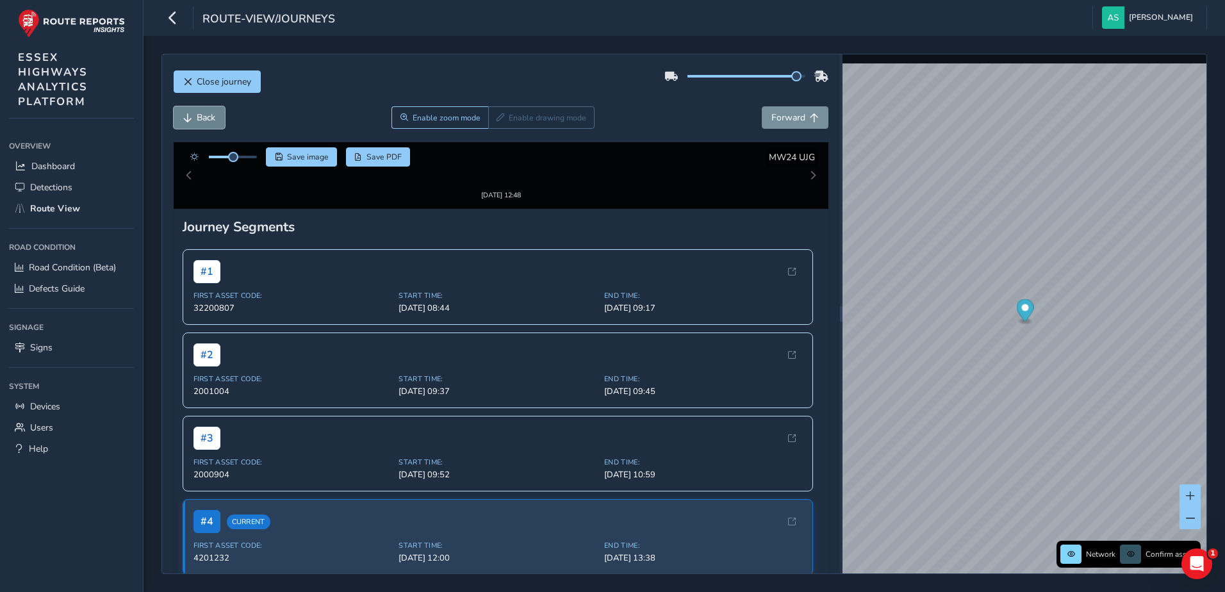
click at [203, 120] on span "Back" at bounding box center [206, 118] width 19 height 12
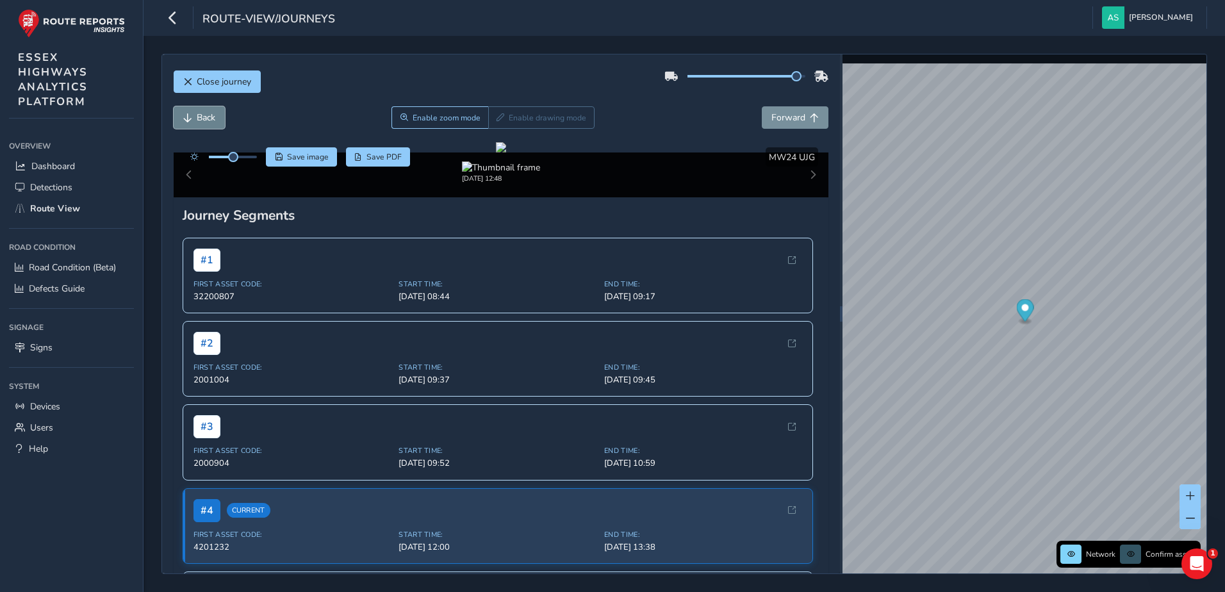
click at [203, 120] on span "Back" at bounding box center [206, 118] width 19 height 12
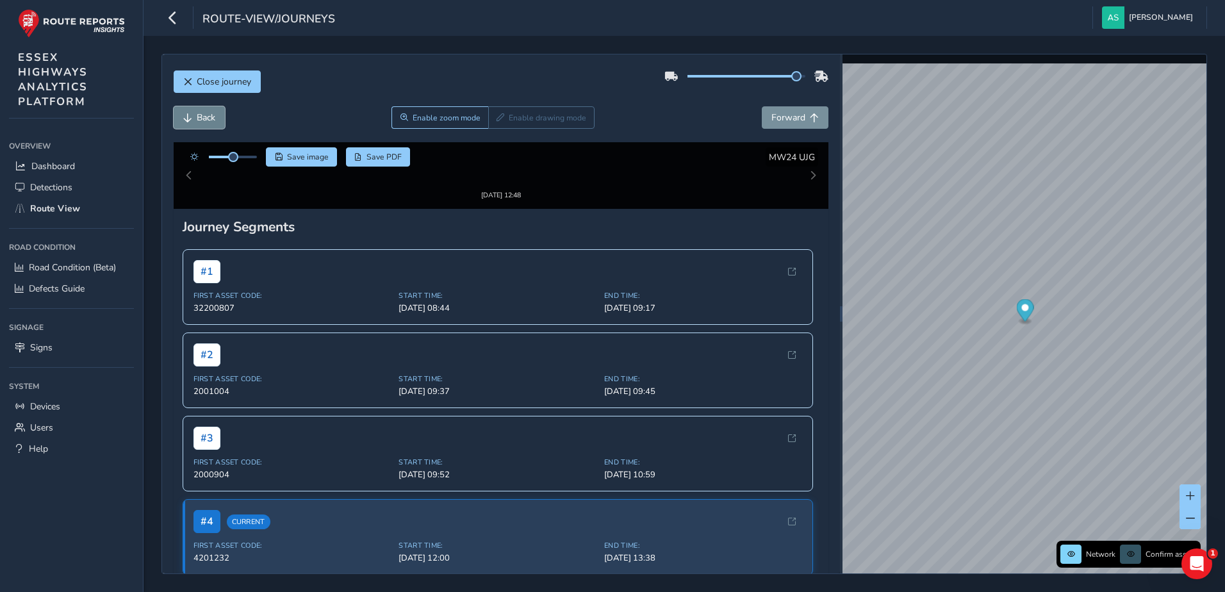
click at [203, 120] on span "Back" at bounding box center [206, 118] width 19 height 12
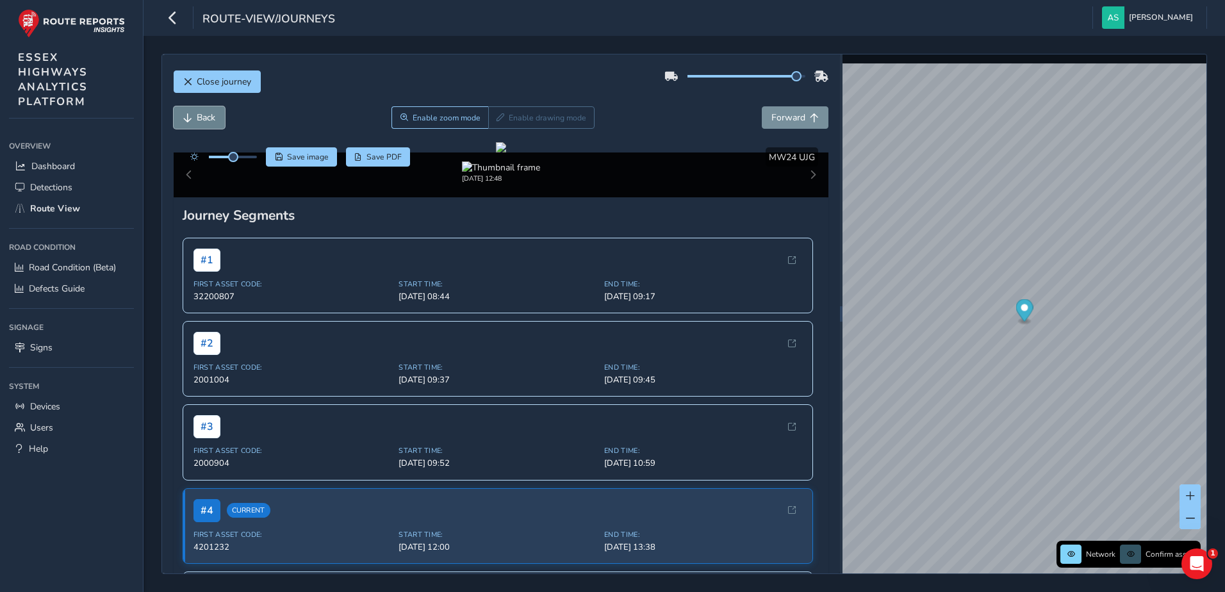
click at [203, 120] on span "Back" at bounding box center [206, 118] width 19 height 12
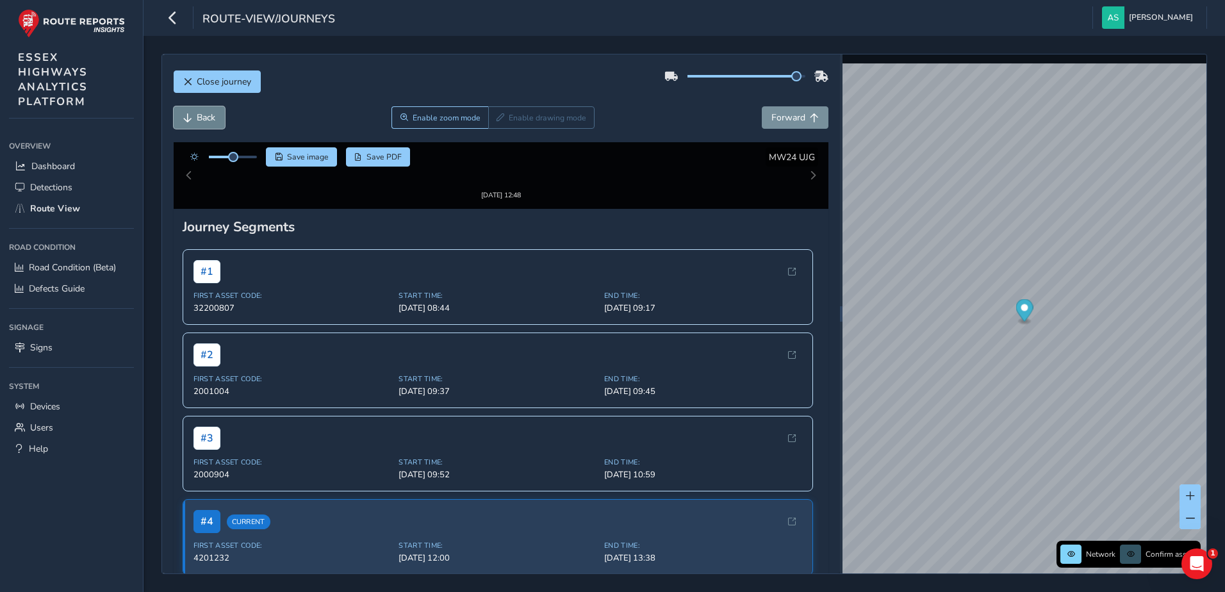
click at [203, 120] on span "Back" at bounding box center [206, 118] width 19 height 12
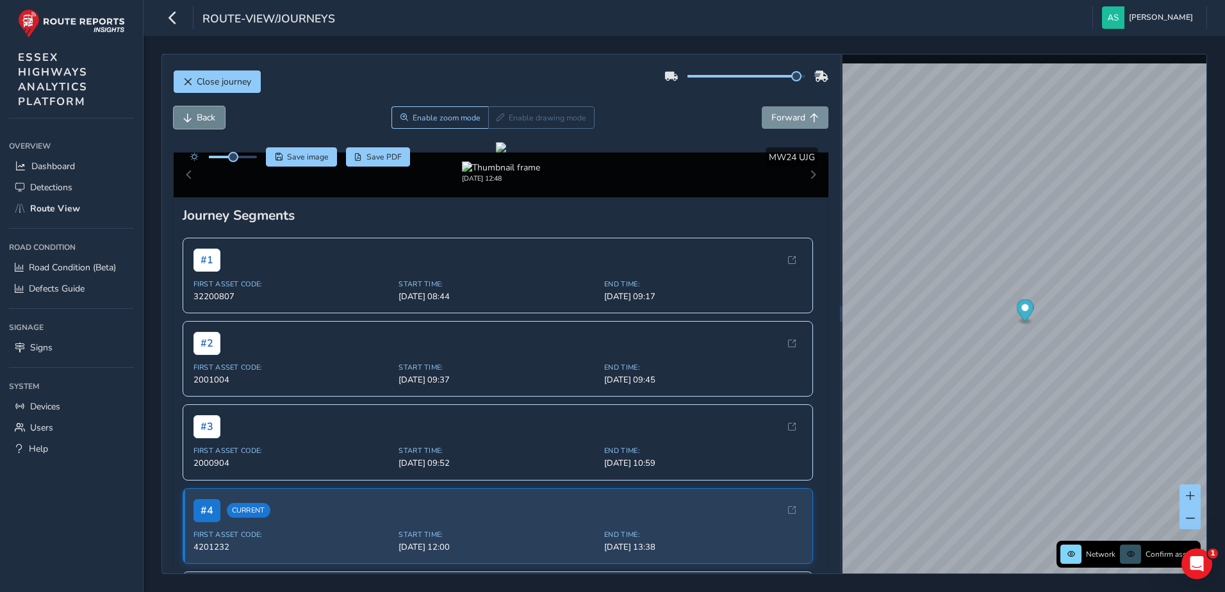
click at [203, 120] on span "Back" at bounding box center [206, 118] width 19 height 12
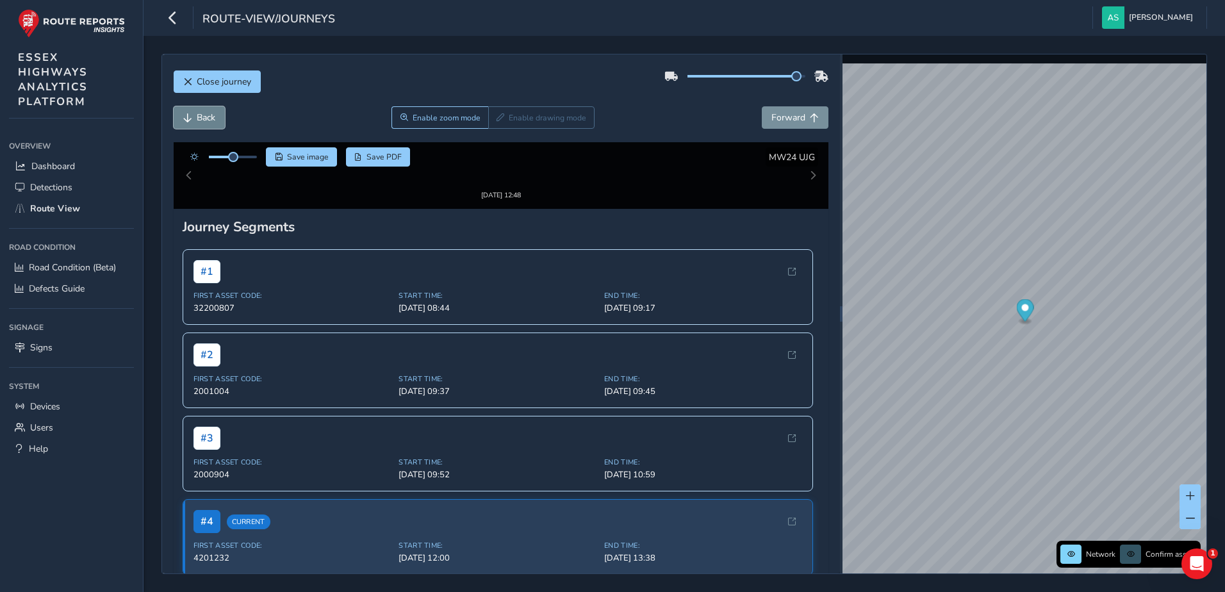
click at [203, 120] on span "Back" at bounding box center [206, 118] width 19 height 12
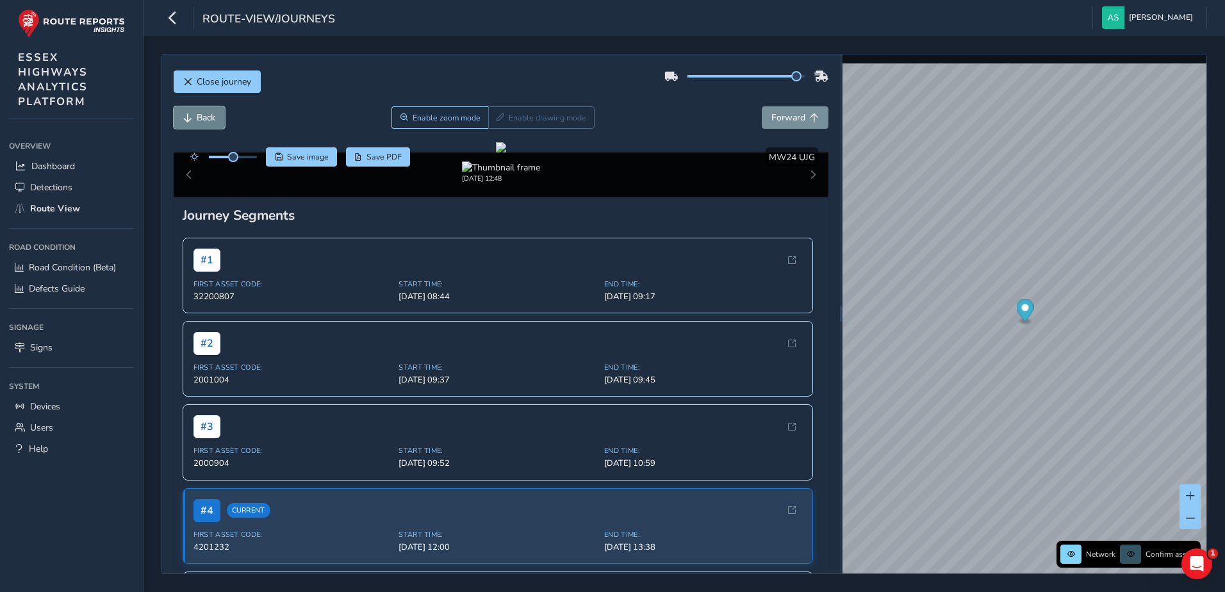
click at [203, 120] on span "Back" at bounding box center [206, 118] width 19 height 12
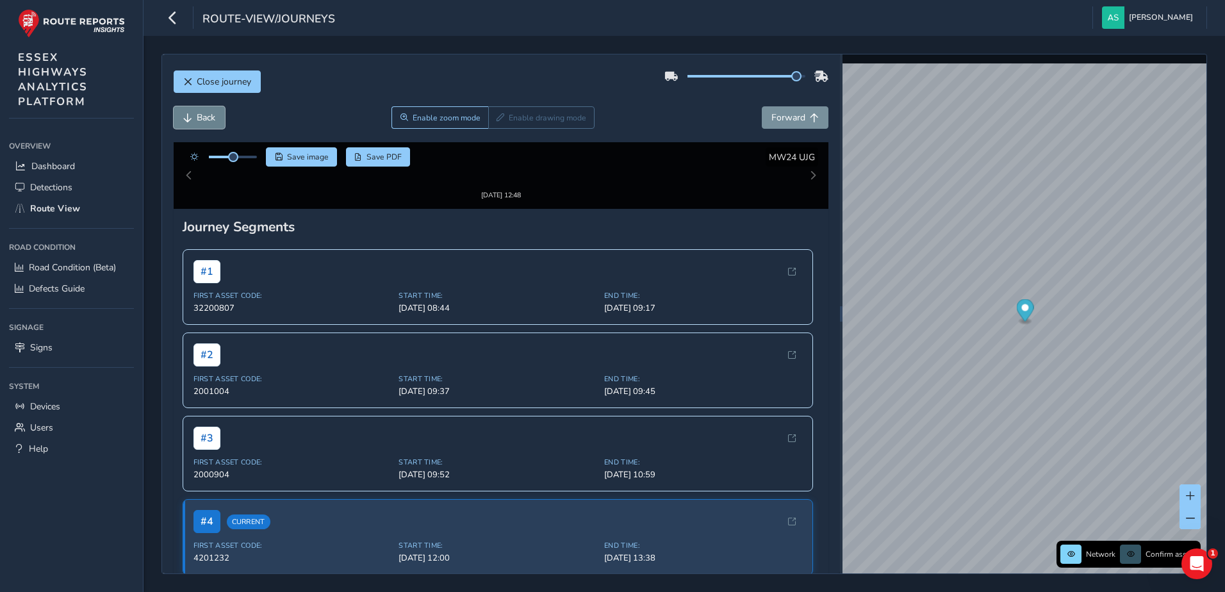
click at [203, 120] on span "Back" at bounding box center [206, 118] width 19 height 12
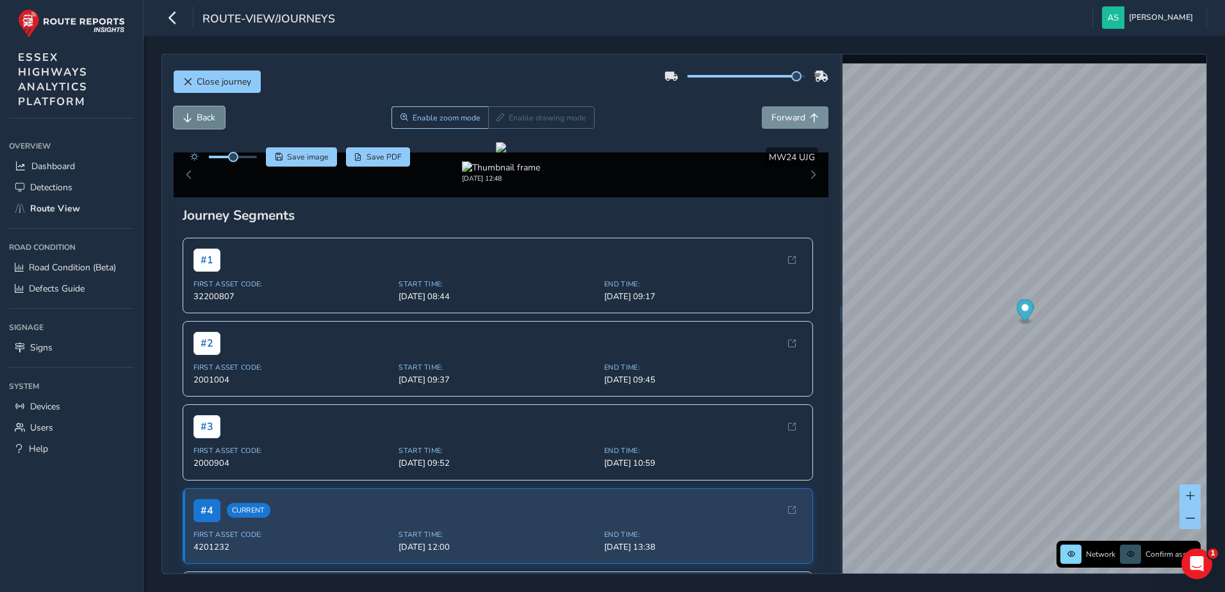
click at [203, 120] on span "Back" at bounding box center [206, 118] width 19 height 12
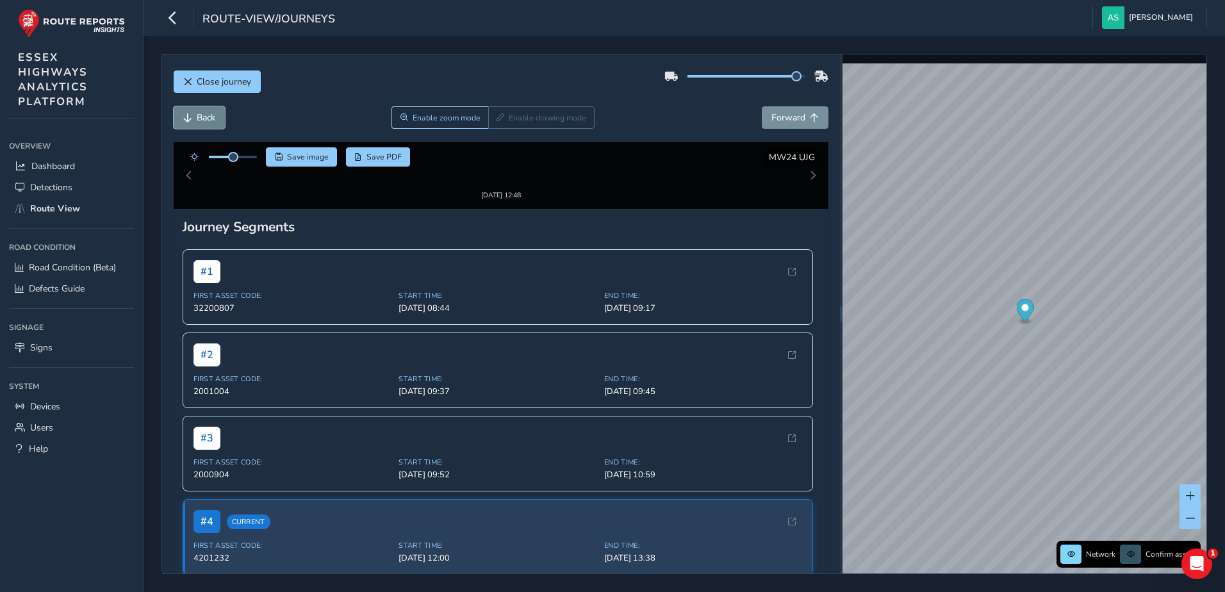
click at [203, 120] on span "Back" at bounding box center [206, 118] width 19 height 12
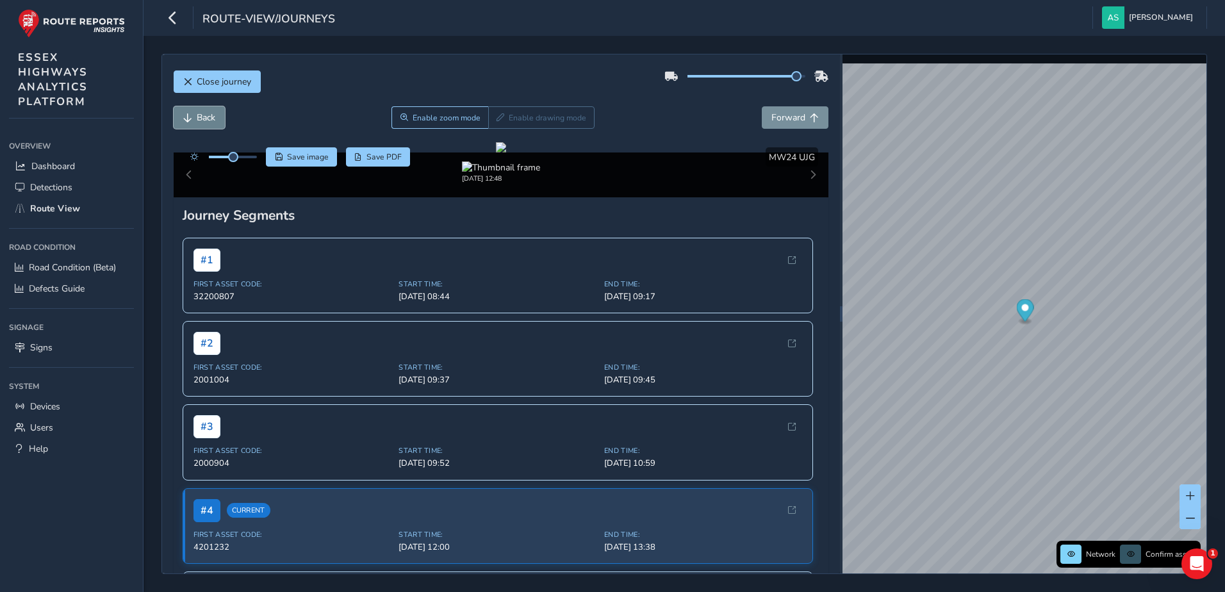
click at [203, 120] on span "Back" at bounding box center [206, 118] width 19 height 12
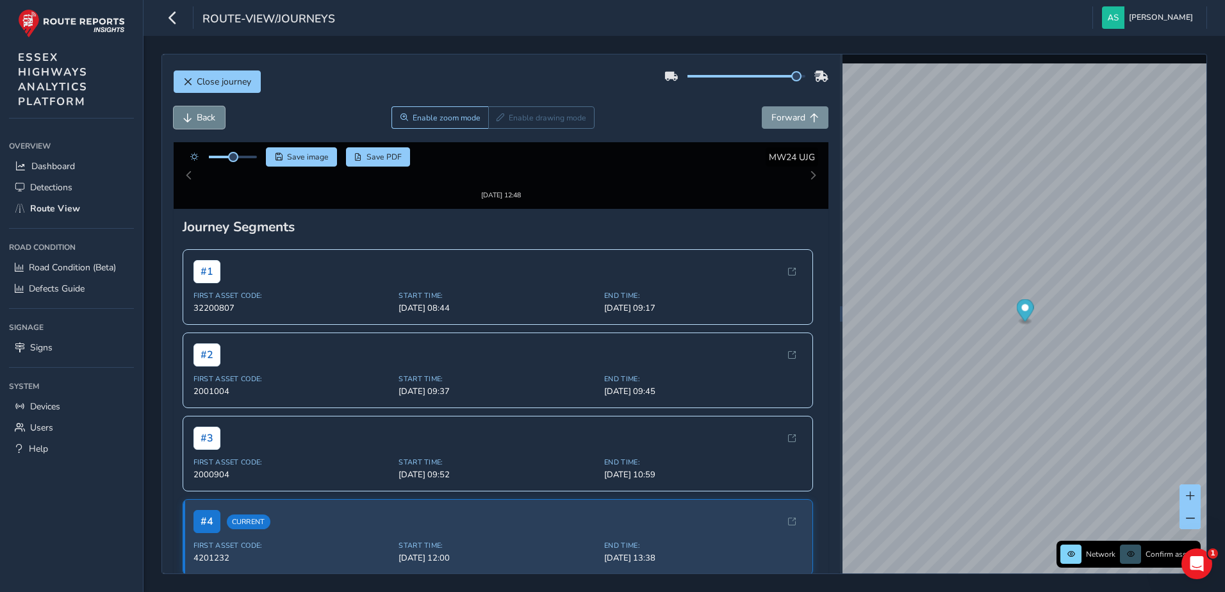
click at [203, 120] on span "Back" at bounding box center [206, 118] width 19 height 12
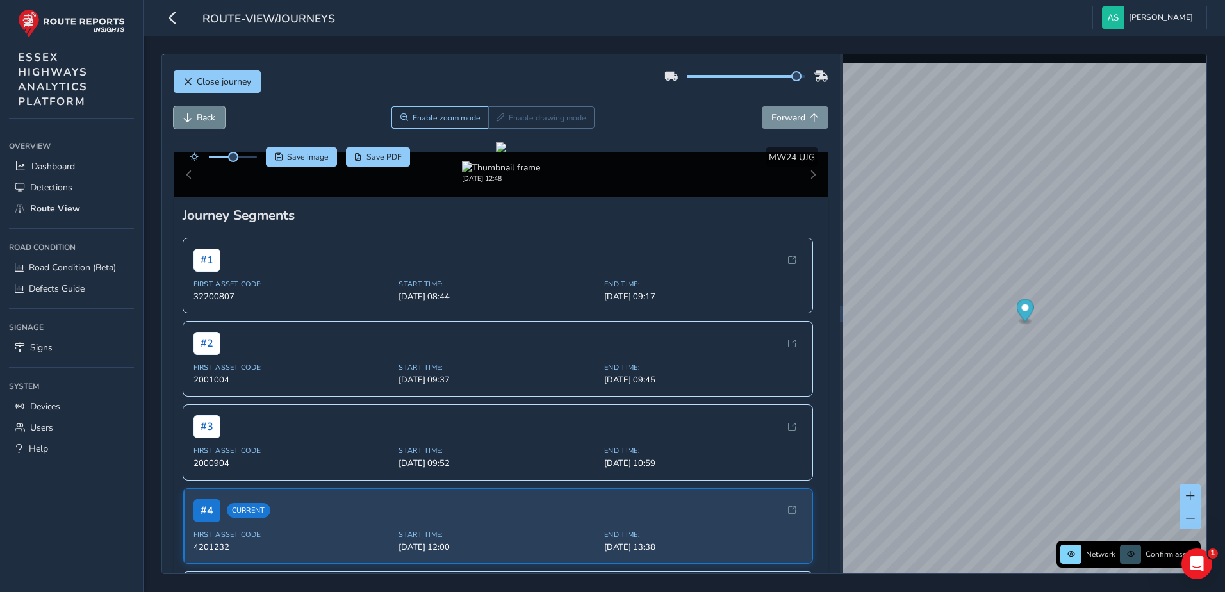
click at [203, 120] on span "Back" at bounding box center [206, 118] width 19 height 12
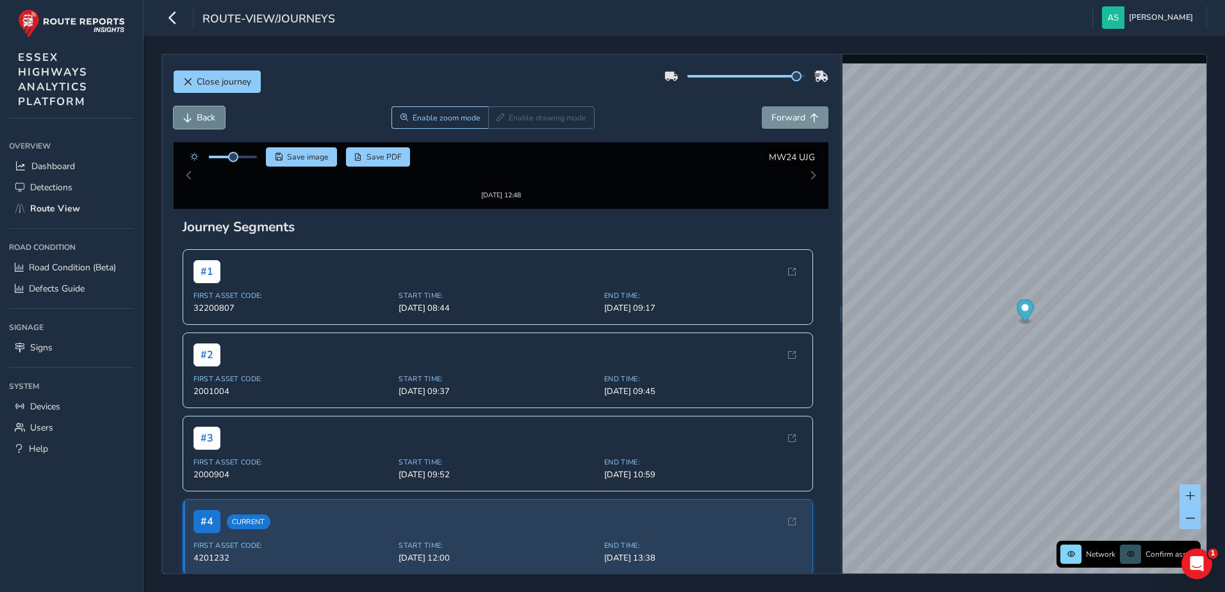
click at [203, 120] on span "Back" at bounding box center [206, 118] width 19 height 12
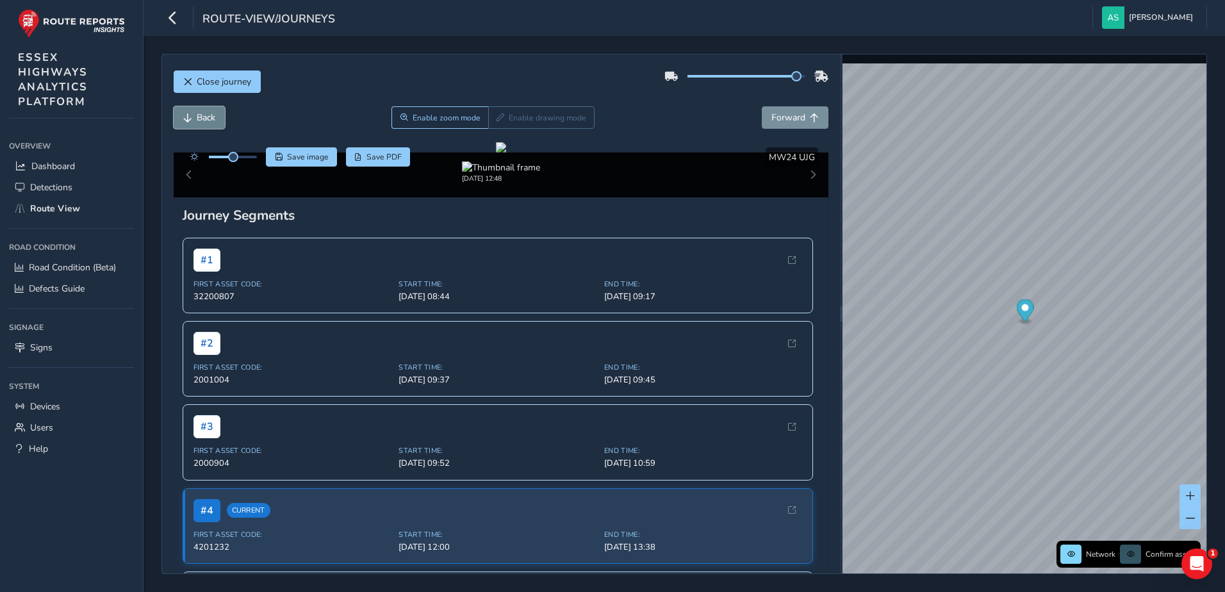
click at [203, 120] on span "Back" at bounding box center [206, 118] width 19 height 12
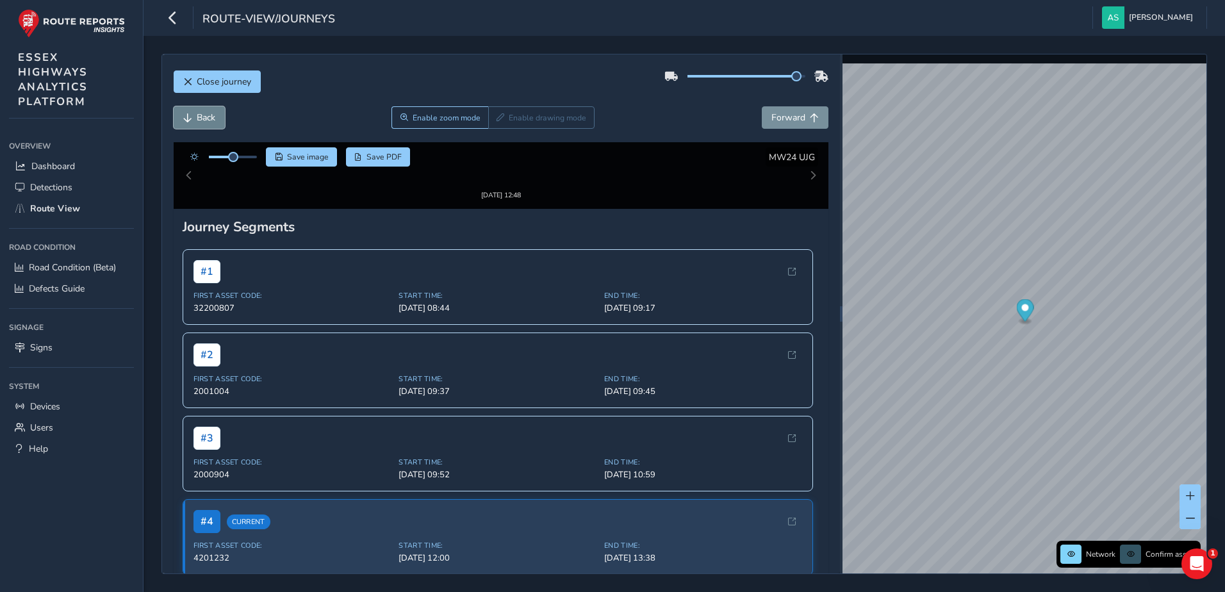
click at [203, 120] on span "Back" at bounding box center [206, 118] width 19 height 12
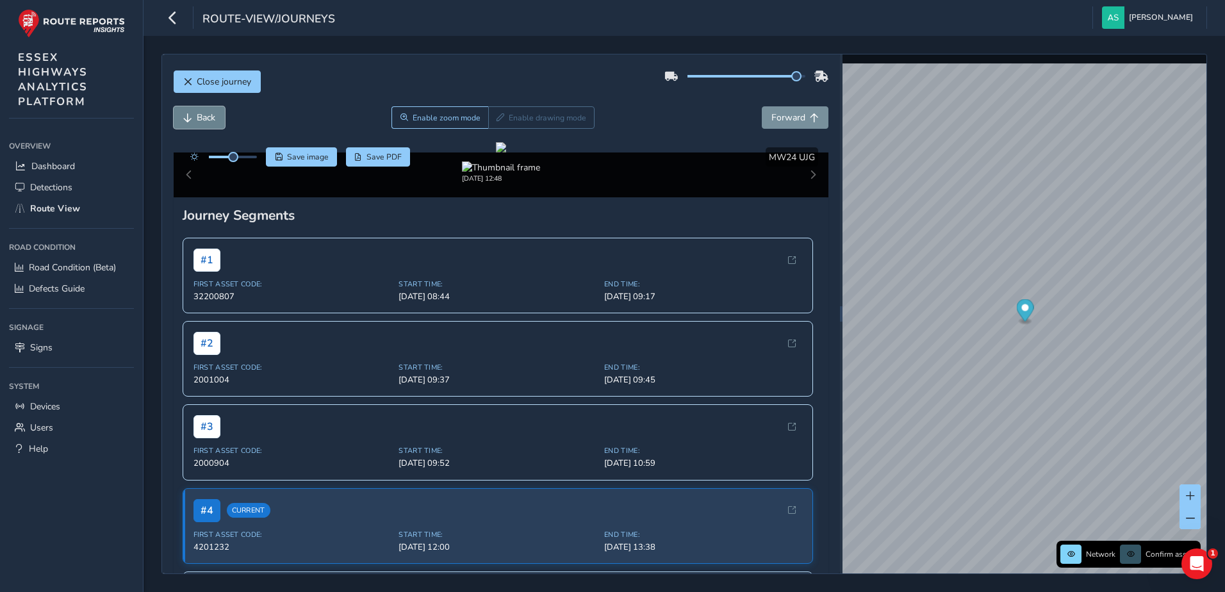
click at [203, 120] on span "Back" at bounding box center [206, 118] width 19 height 12
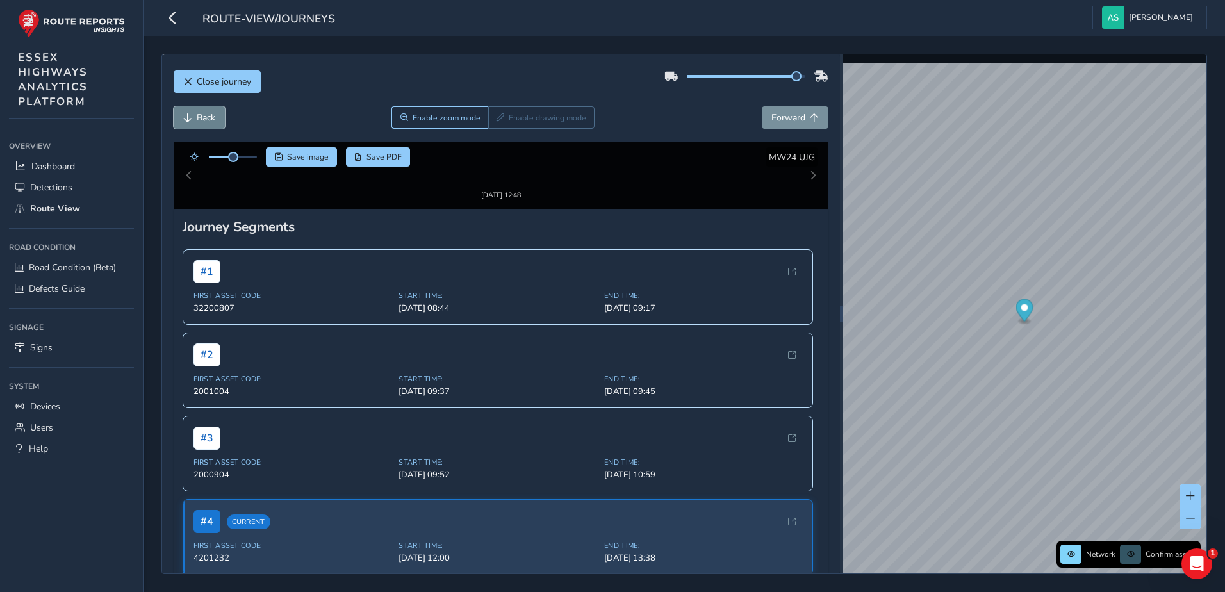
click at [203, 120] on span "Back" at bounding box center [206, 118] width 19 height 12
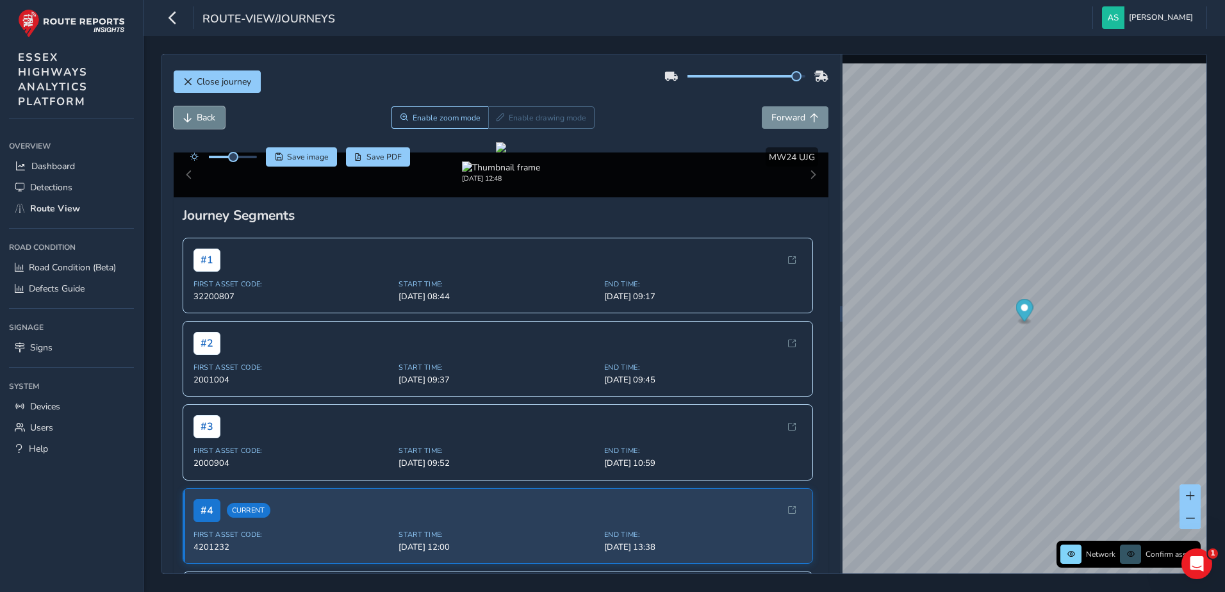
click at [203, 120] on span "Back" at bounding box center [206, 118] width 19 height 12
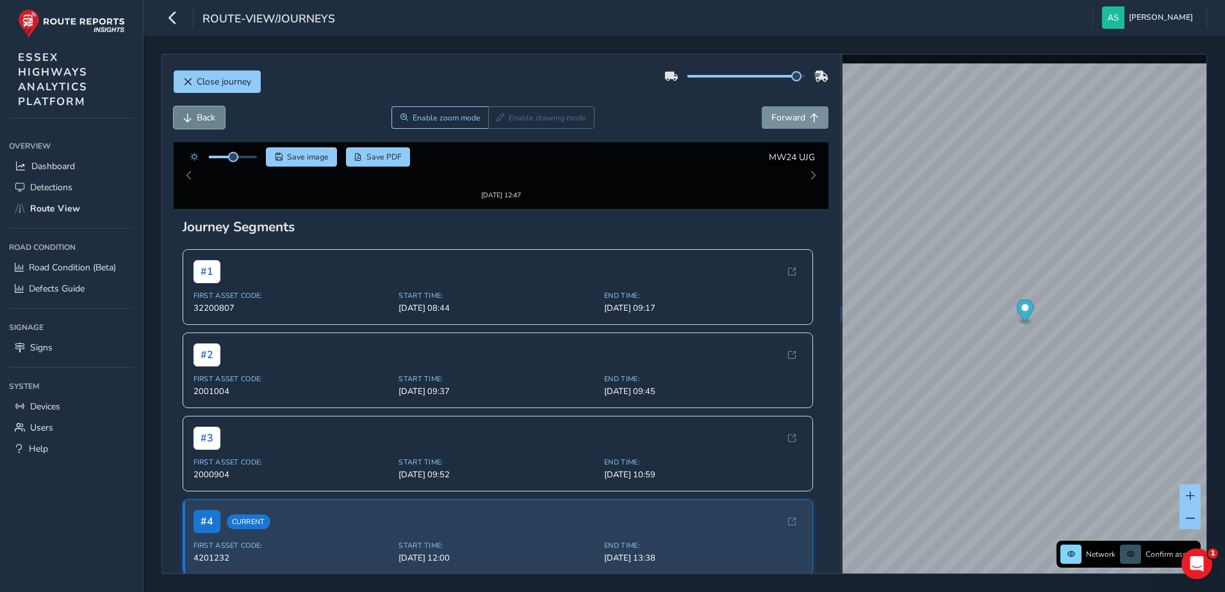
click at [203, 120] on span "Back" at bounding box center [206, 118] width 19 height 12
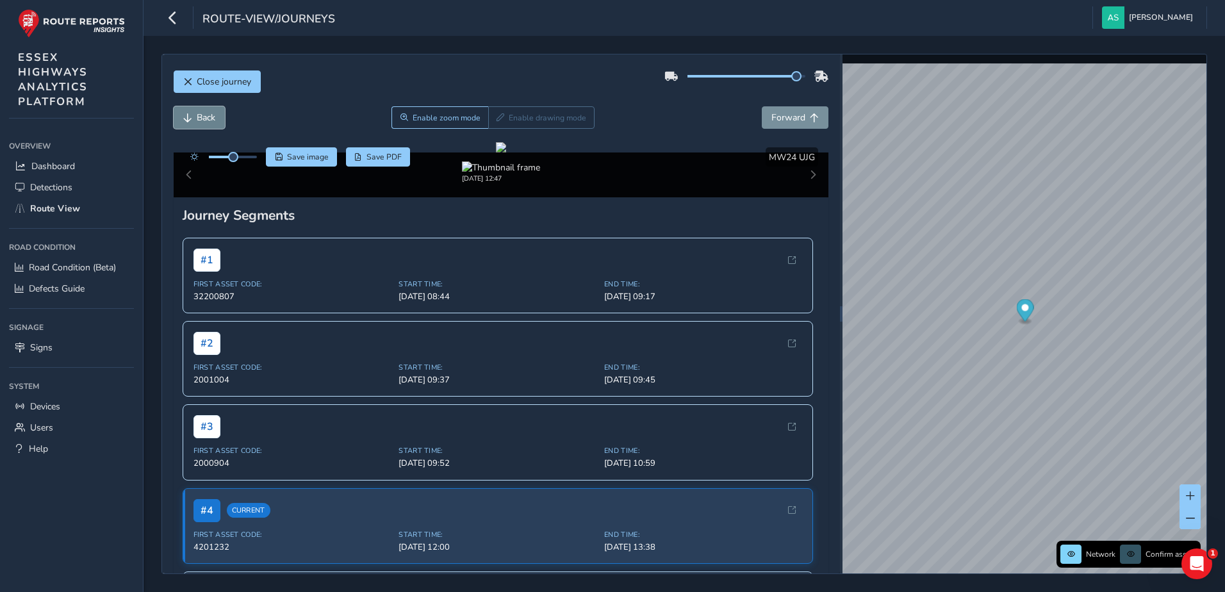
click at [203, 120] on span "Back" at bounding box center [206, 118] width 19 height 12
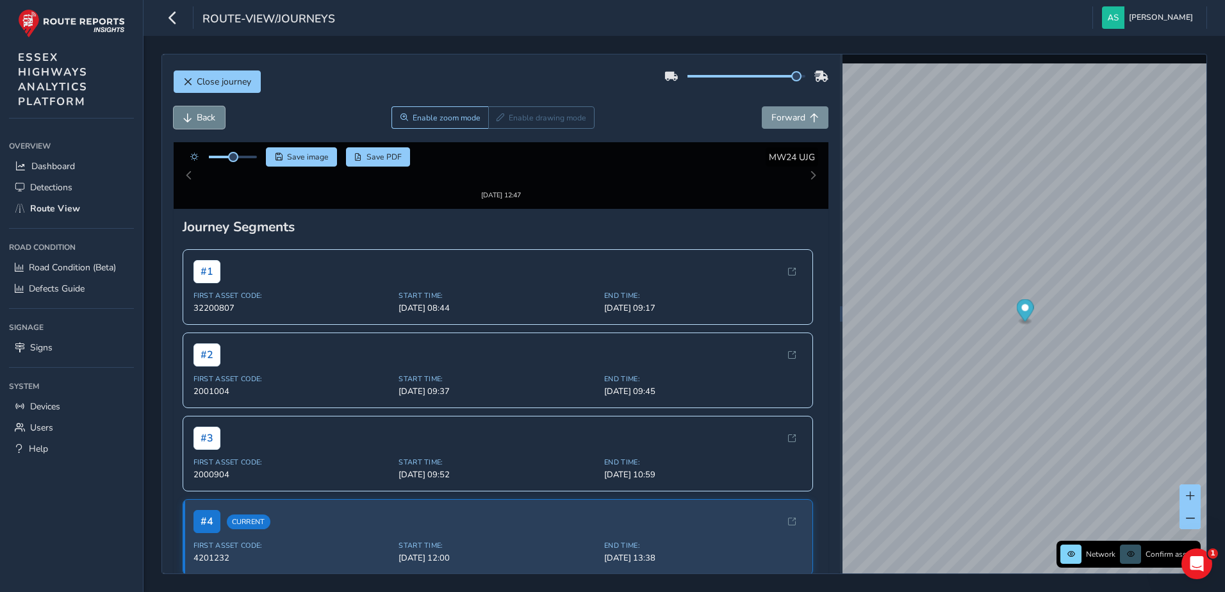
click at [203, 120] on span "Back" at bounding box center [206, 118] width 19 height 12
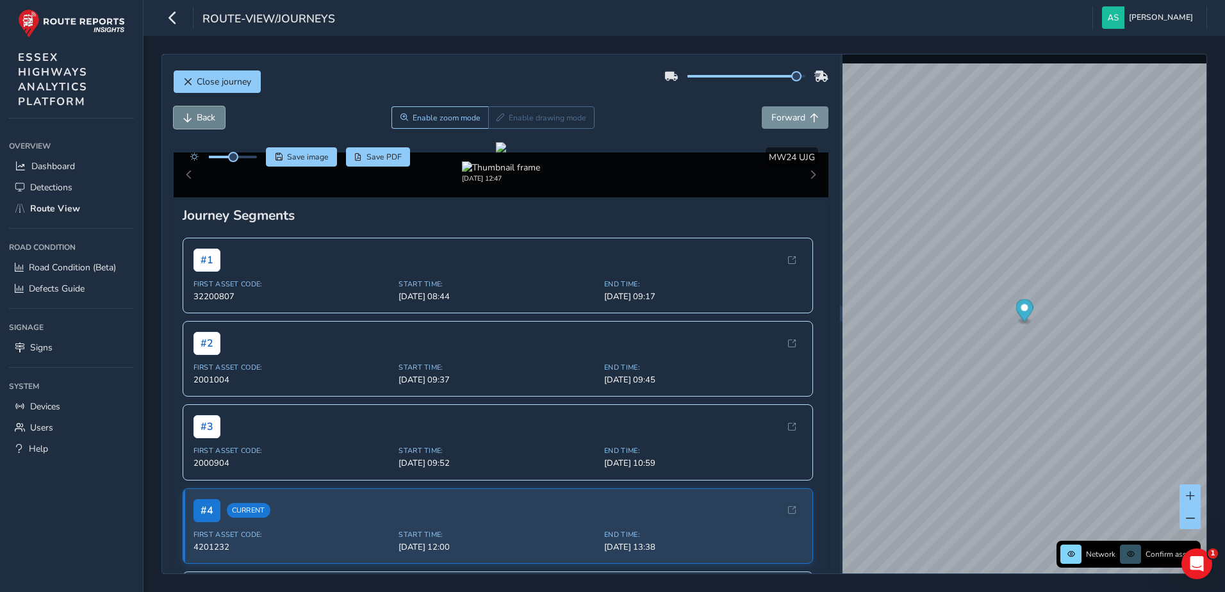
click at [203, 120] on span "Back" at bounding box center [206, 118] width 19 height 12
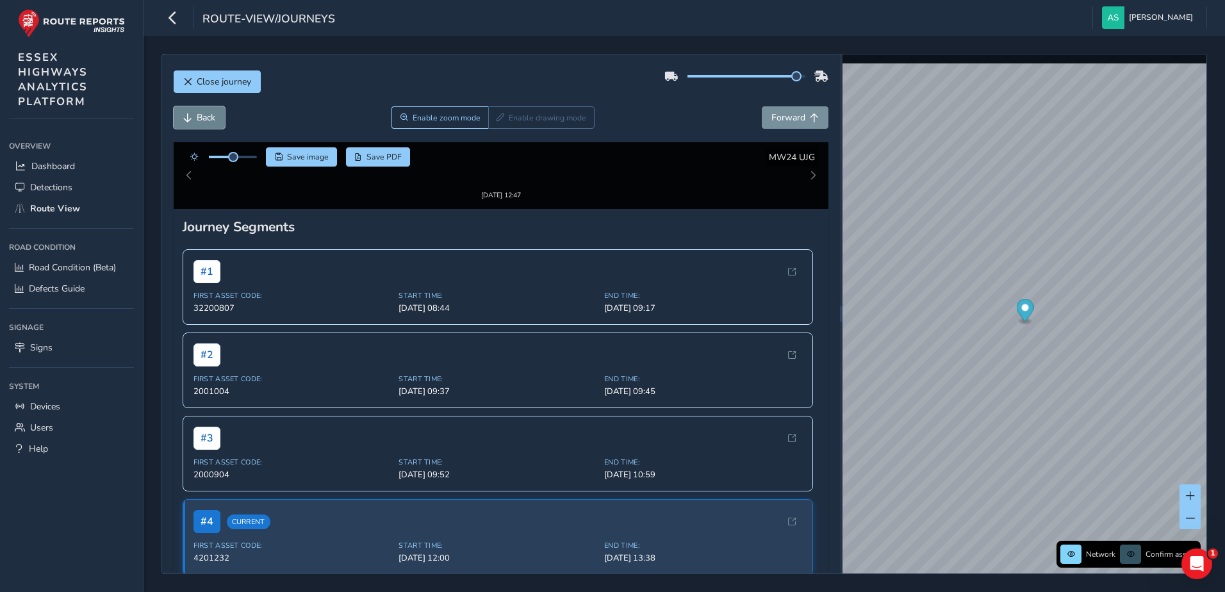
click at [203, 120] on span "Back" at bounding box center [206, 118] width 19 height 12
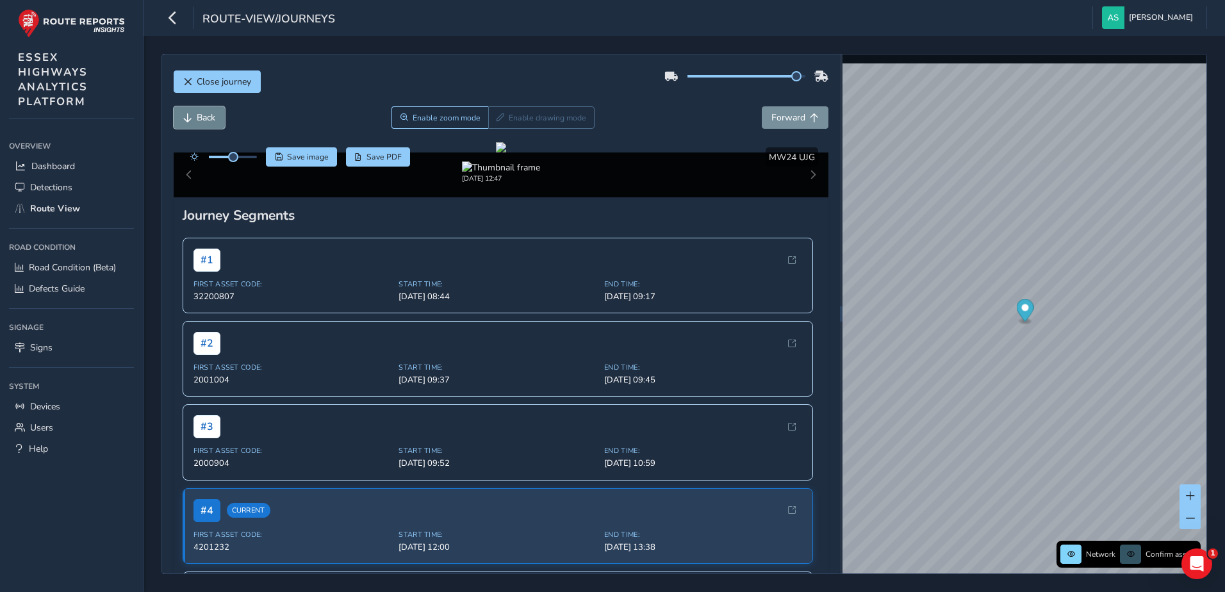
click at [203, 120] on span "Back" at bounding box center [206, 118] width 19 height 12
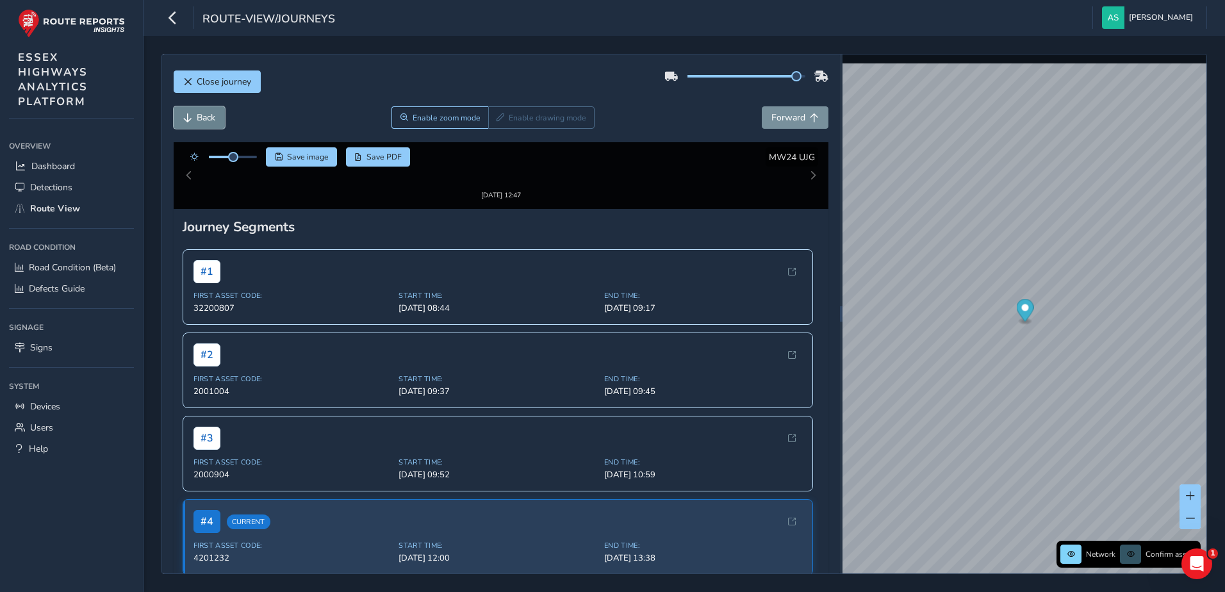
click at [203, 120] on span "Back" at bounding box center [206, 118] width 19 height 12
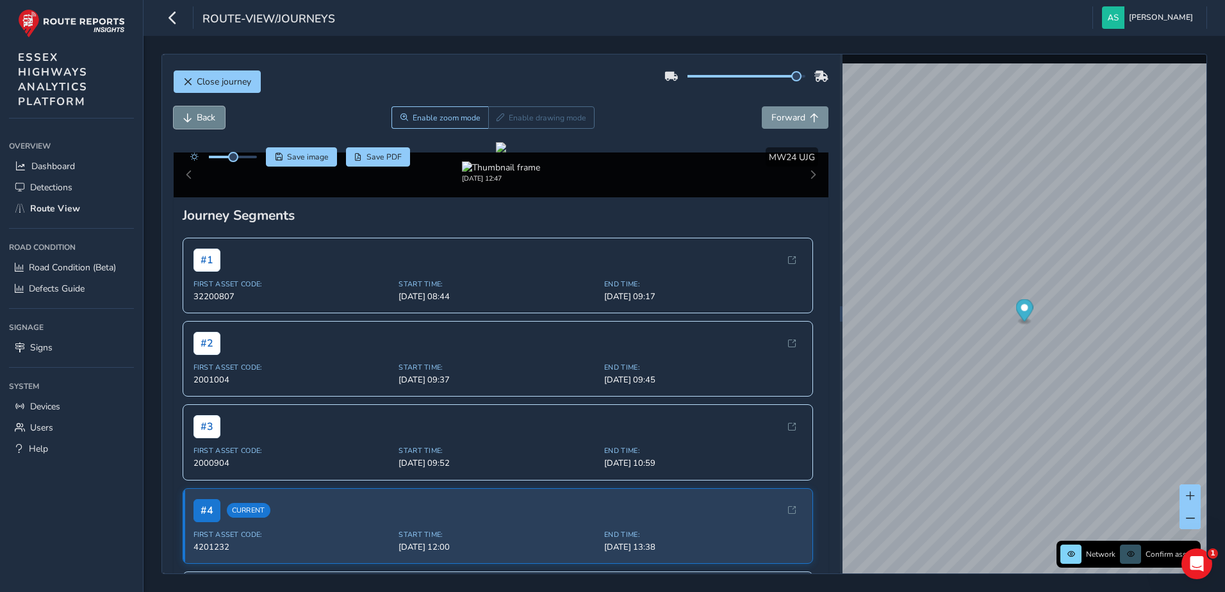
click at [203, 120] on span "Back" at bounding box center [206, 118] width 19 height 12
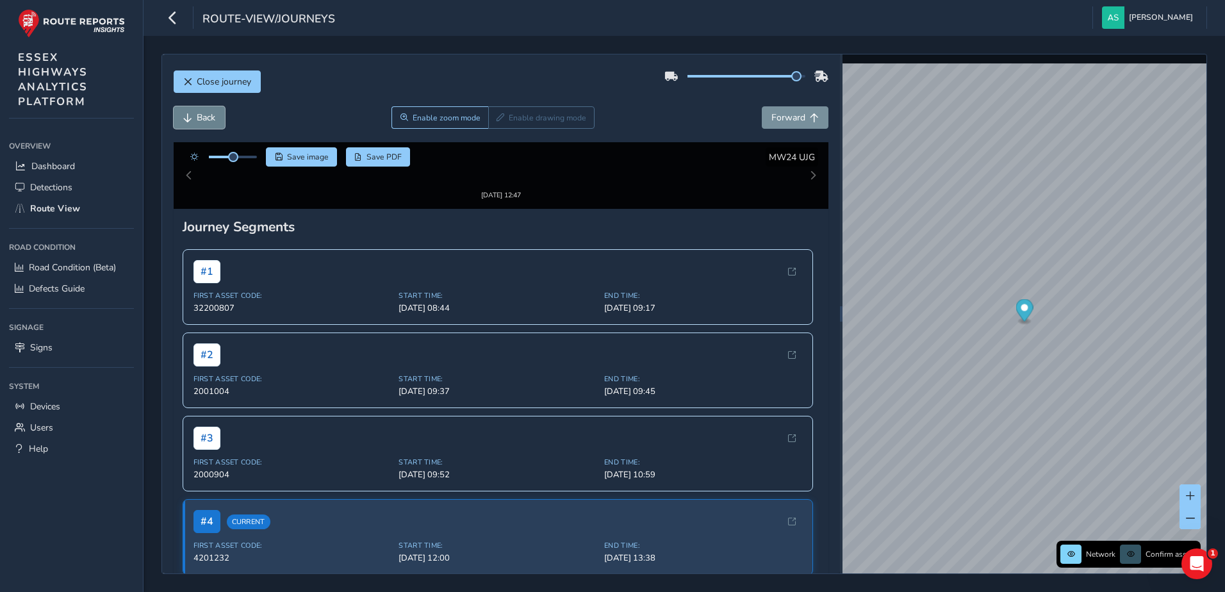
click at [203, 120] on span "Back" at bounding box center [206, 118] width 19 height 12
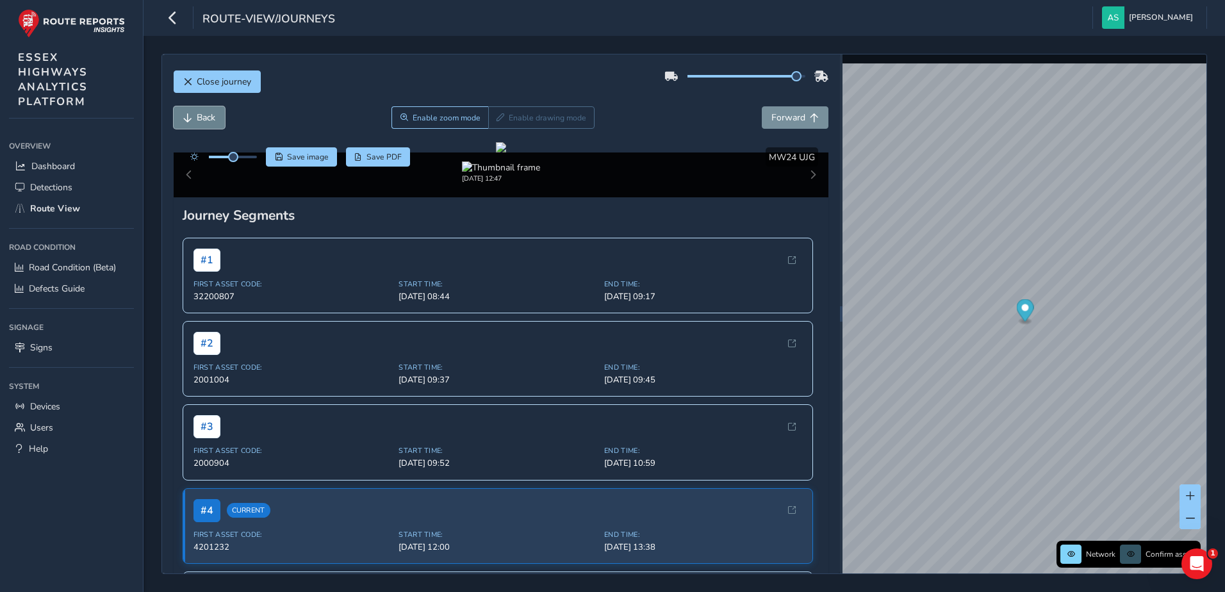
click at [203, 120] on span "Back" at bounding box center [206, 118] width 19 height 12
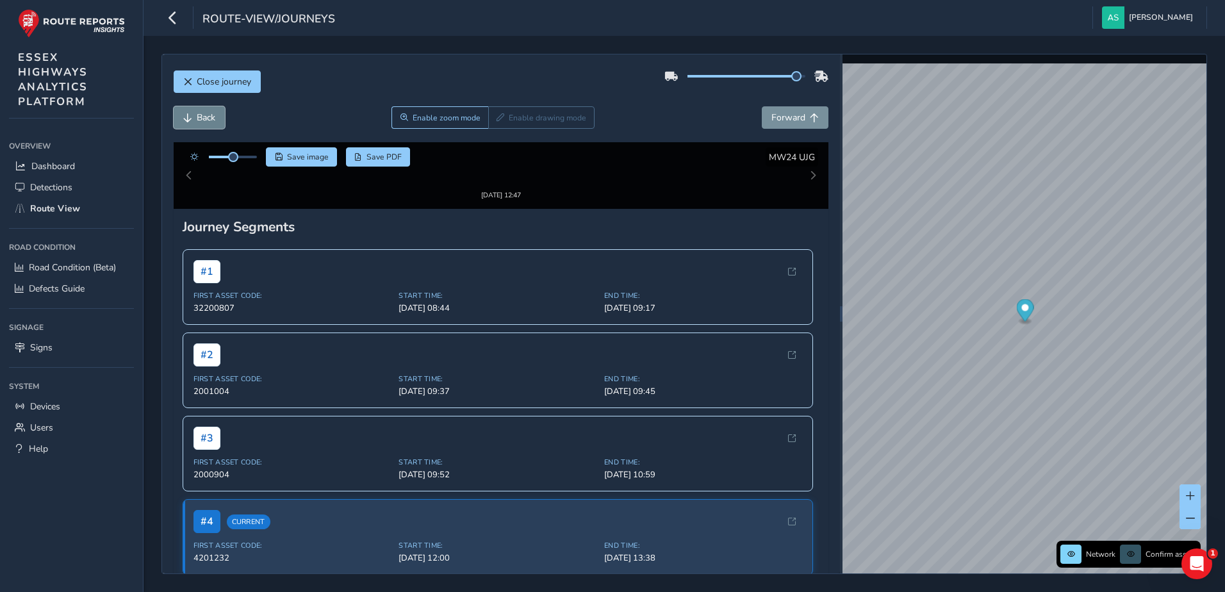
click at [203, 120] on span "Back" at bounding box center [206, 118] width 19 height 12
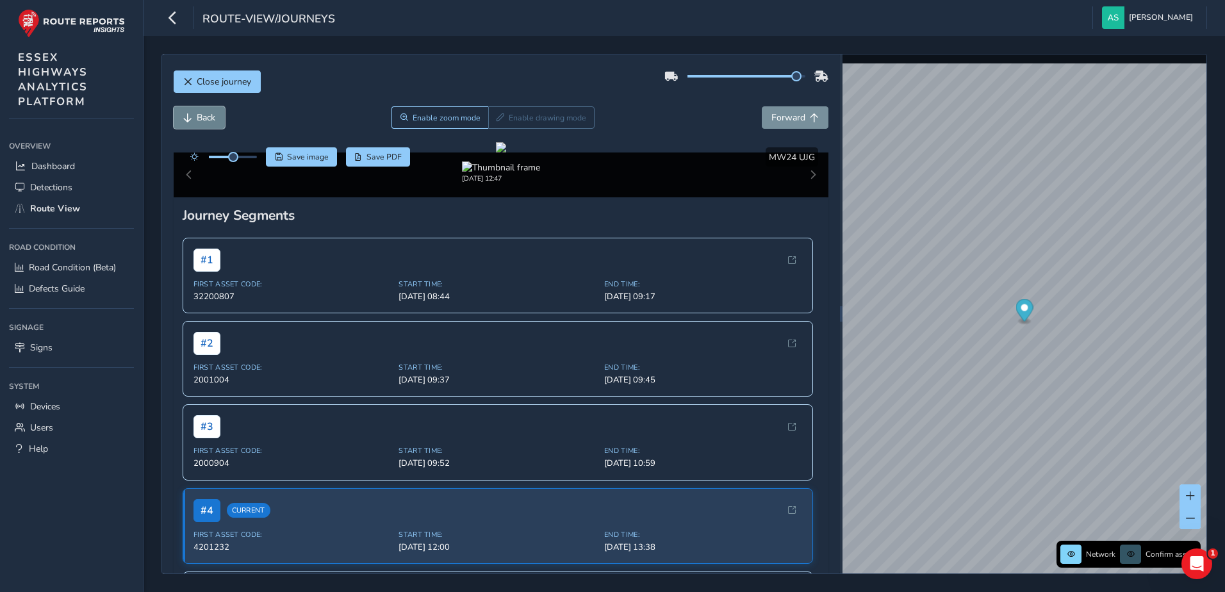
click at [203, 120] on span "Back" at bounding box center [206, 118] width 19 height 12
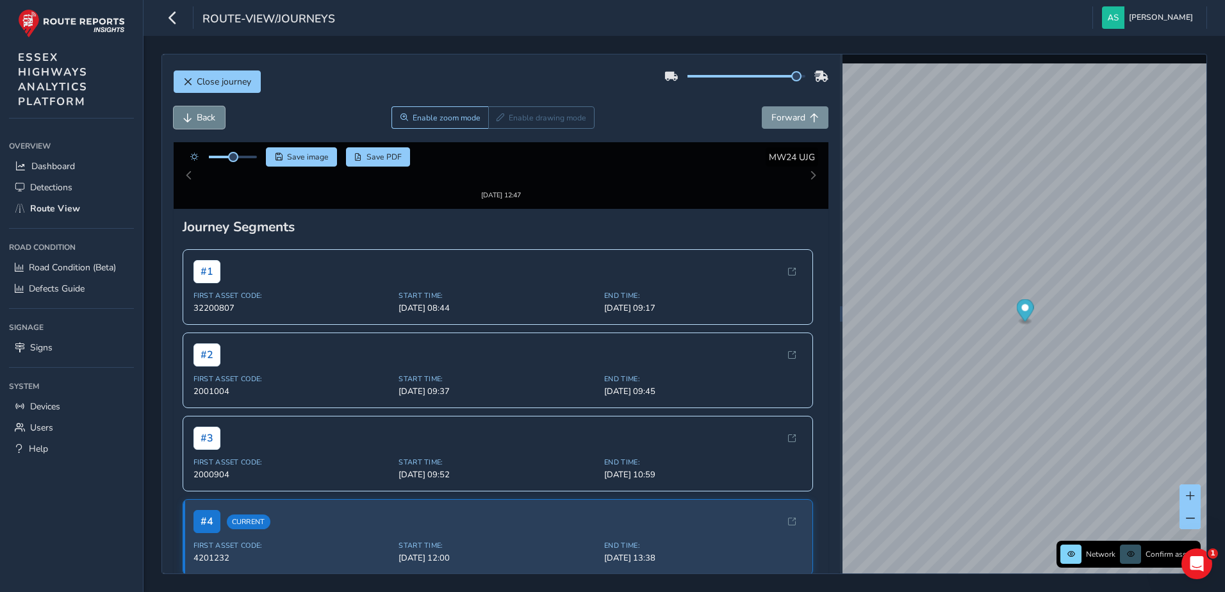
click at [203, 120] on span "Back" at bounding box center [206, 118] width 19 height 12
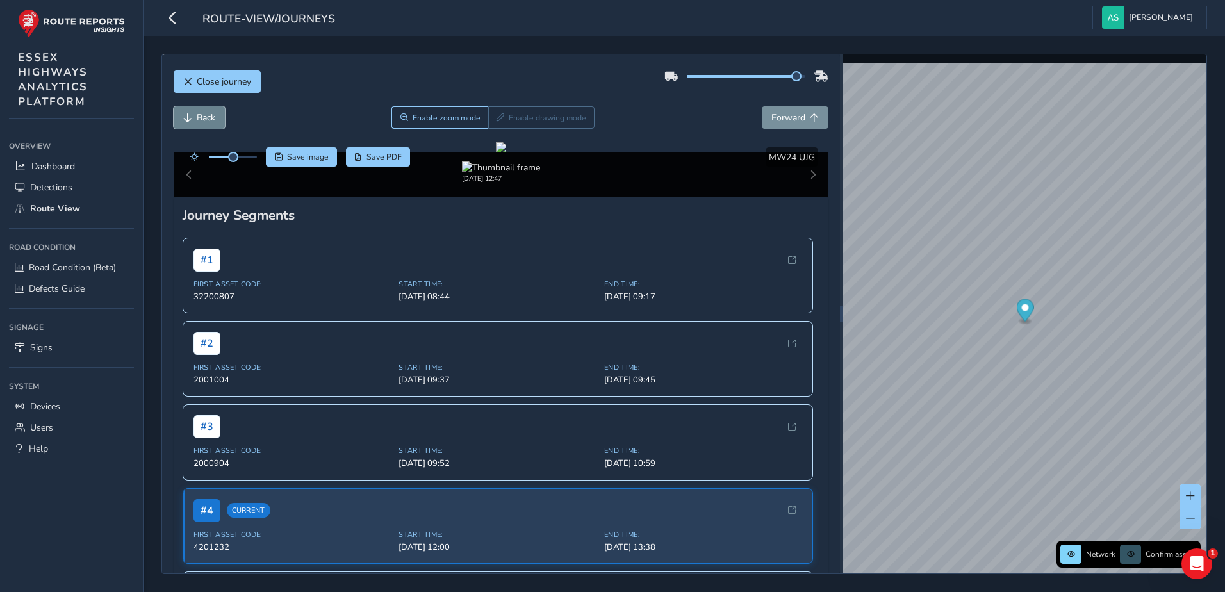
click at [203, 120] on span "Back" at bounding box center [206, 118] width 19 height 12
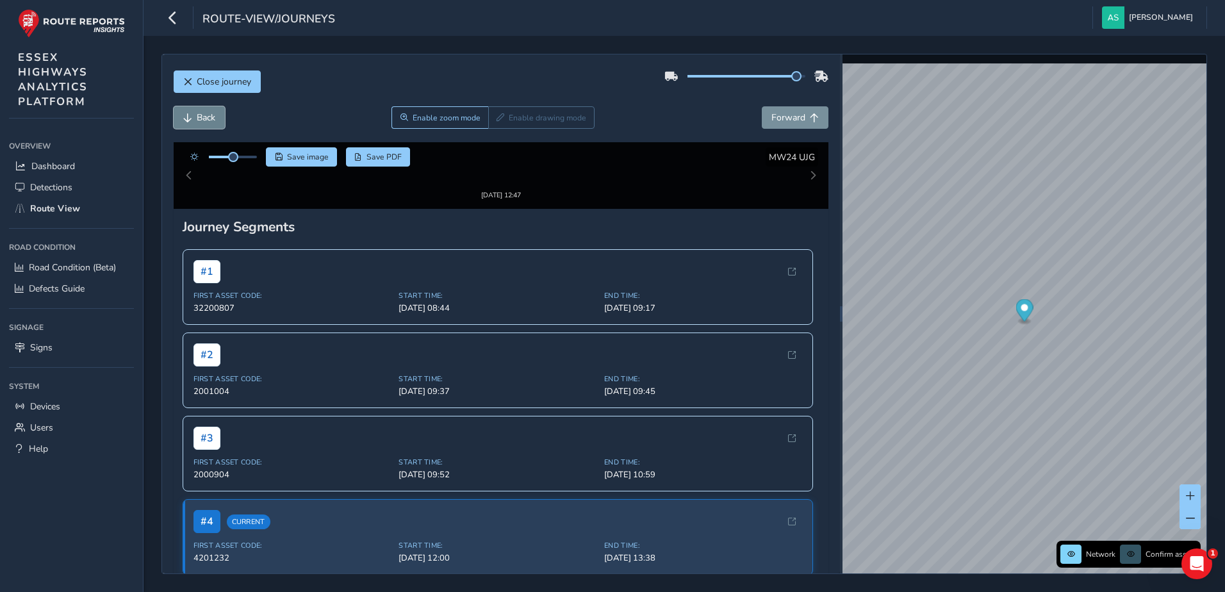
click at [203, 120] on span "Back" at bounding box center [206, 118] width 19 height 12
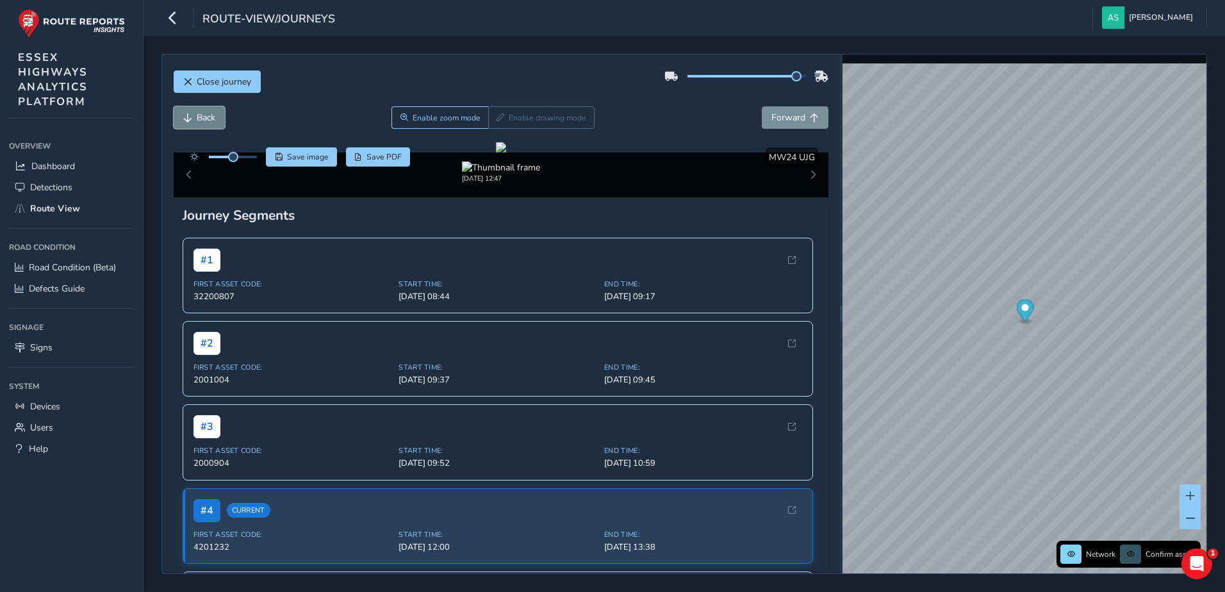
click at [203, 120] on span "Back" at bounding box center [206, 118] width 19 height 12
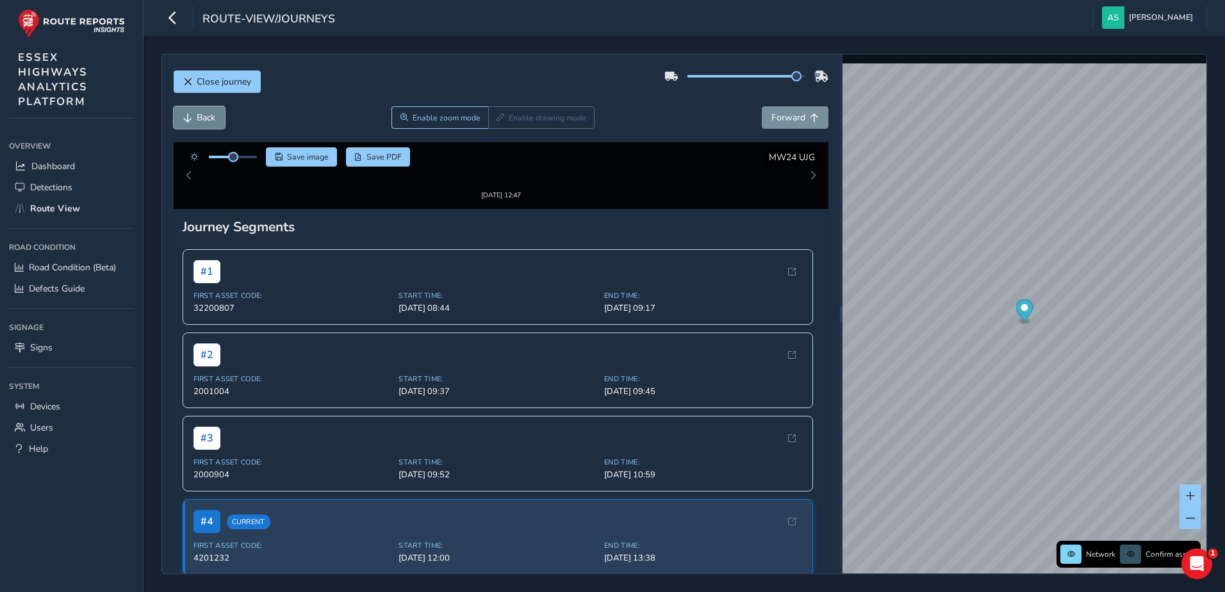
click at [203, 120] on span "Back" at bounding box center [206, 118] width 19 height 12
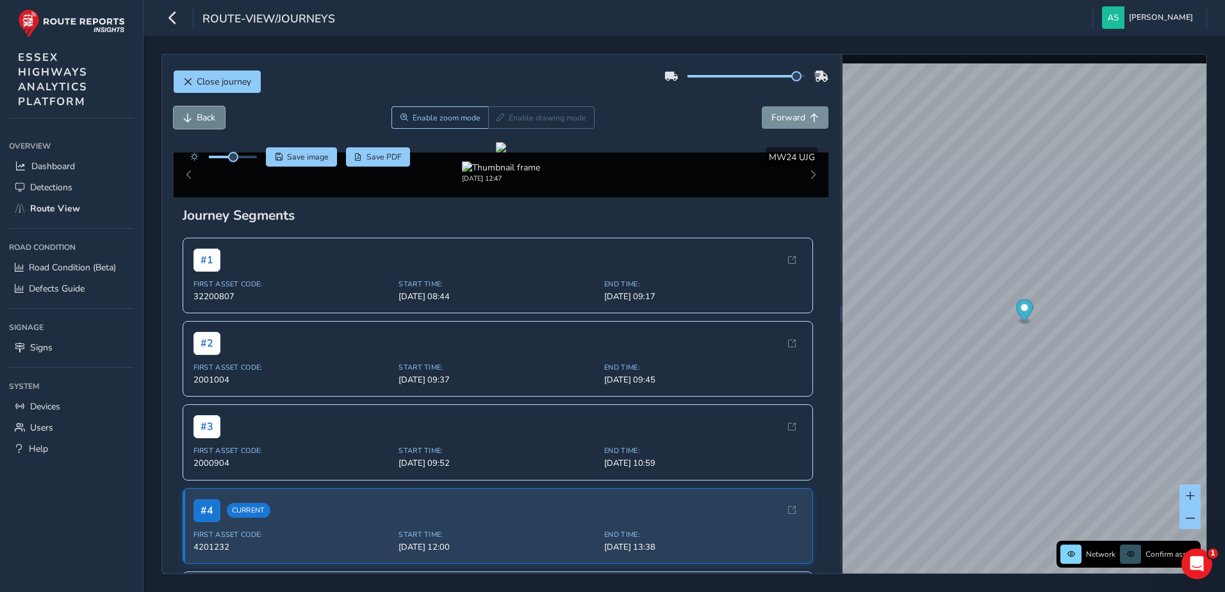
click at [203, 120] on span "Back" at bounding box center [206, 118] width 19 height 12
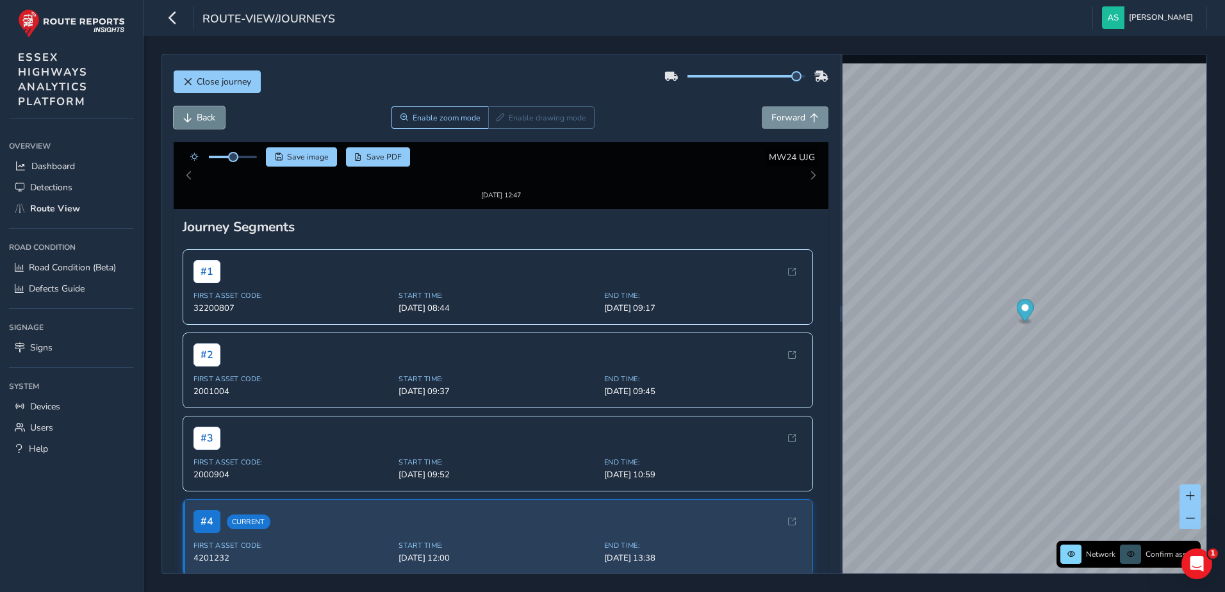
click at [203, 120] on span "Back" at bounding box center [206, 118] width 19 height 12
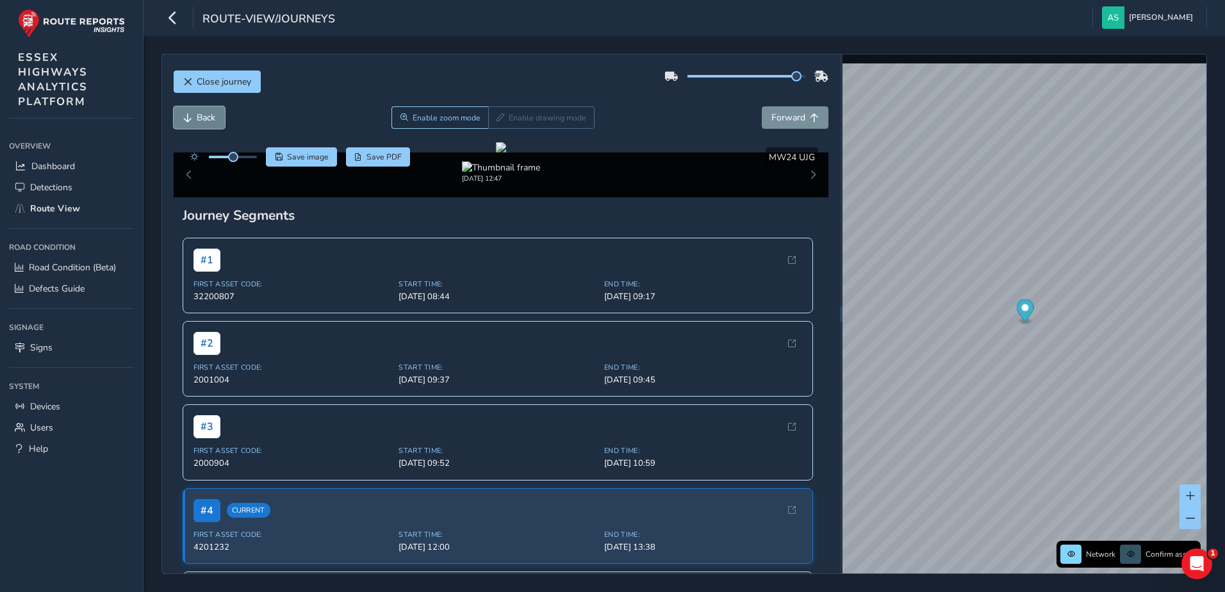
click at [203, 120] on span "Back" at bounding box center [206, 118] width 19 height 12
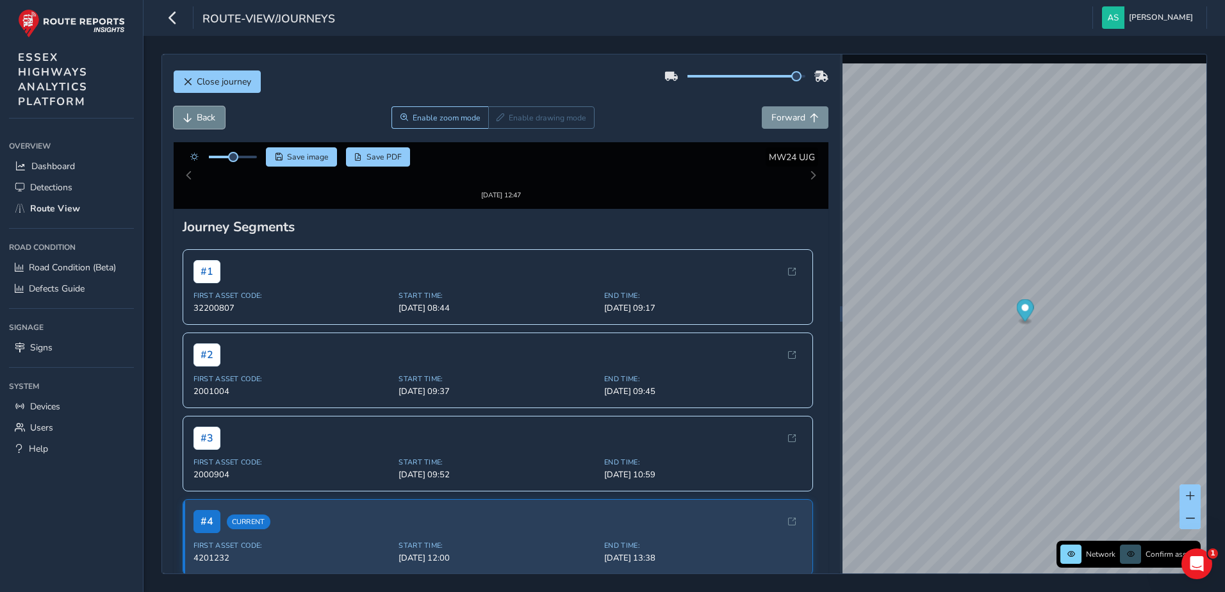
click at [203, 120] on span "Back" at bounding box center [206, 118] width 19 height 12
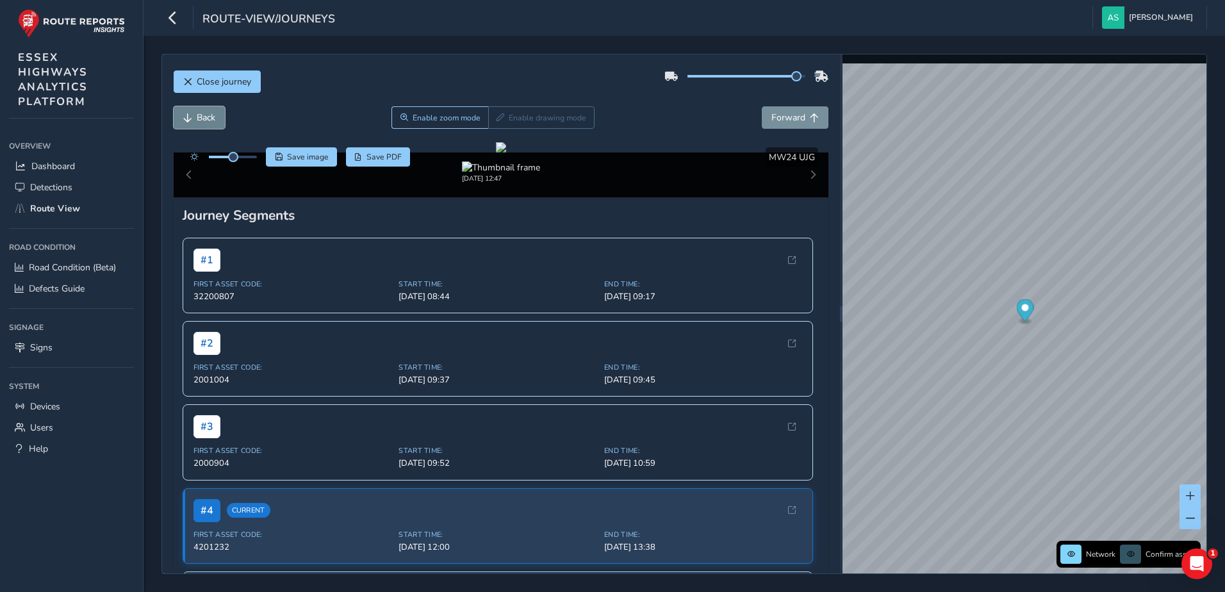
click at [203, 120] on span "Back" at bounding box center [206, 118] width 19 height 12
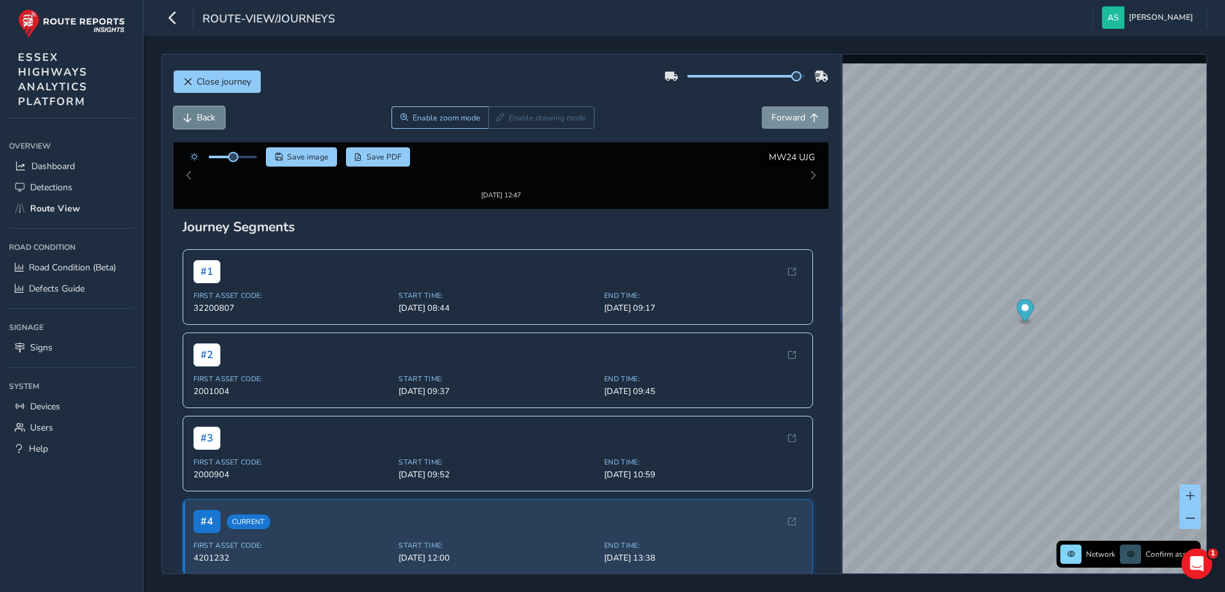
click at [203, 120] on span "Back" at bounding box center [206, 118] width 19 height 12
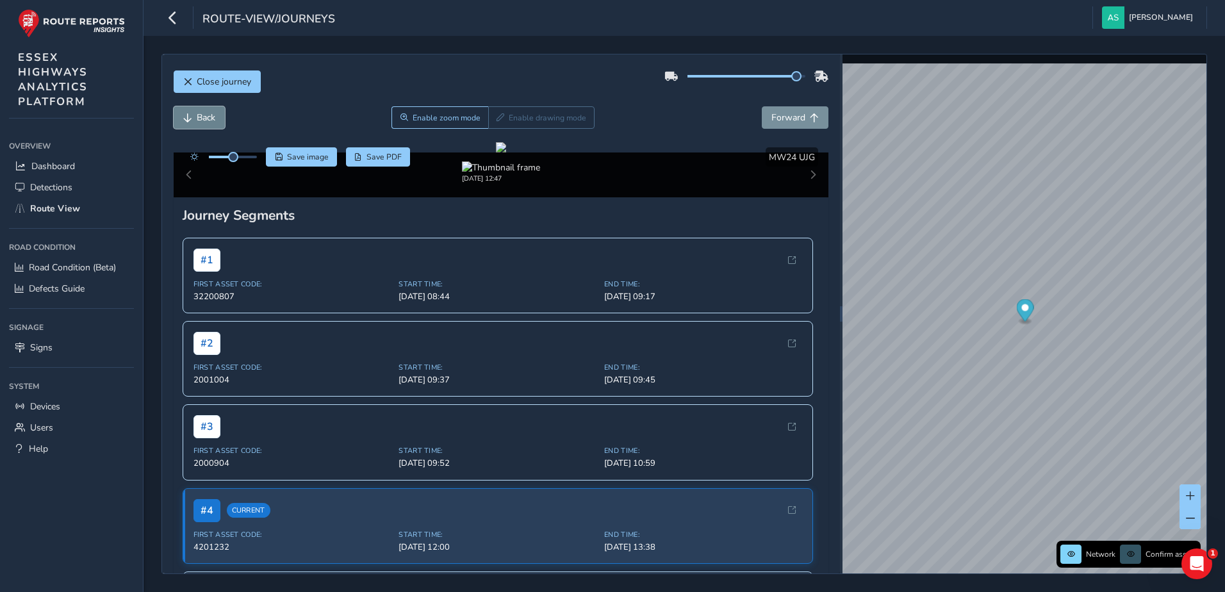
click at [203, 120] on span "Back" at bounding box center [206, 118] width 19 height 12
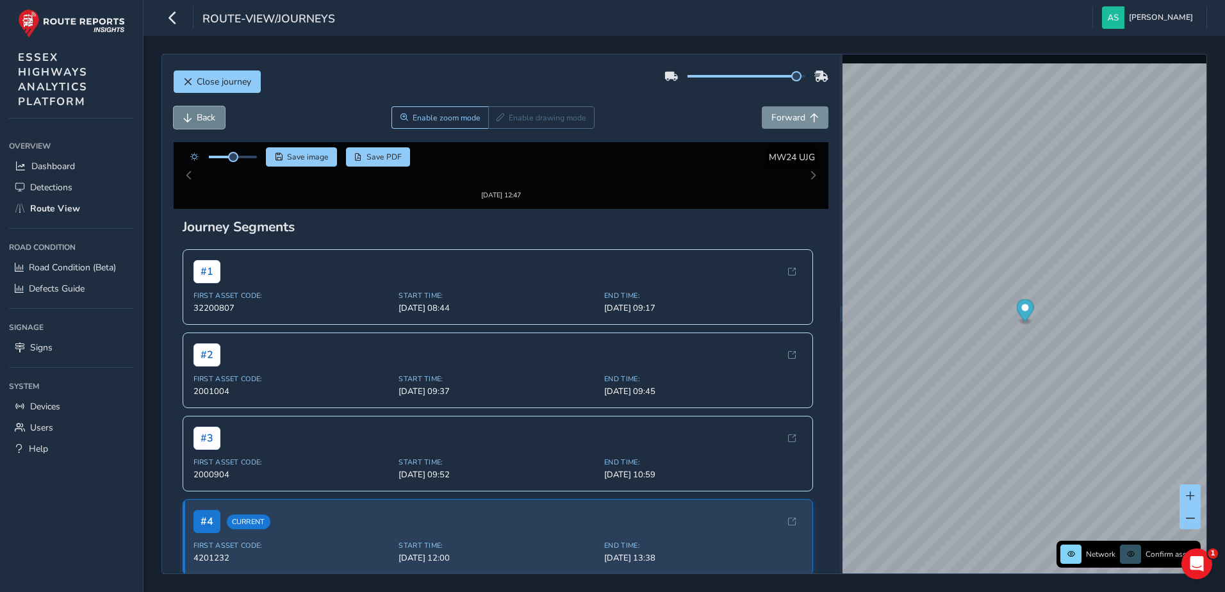
click at [203, 120] on span "Back" at bounding box center [206, 118] width 19 height 12
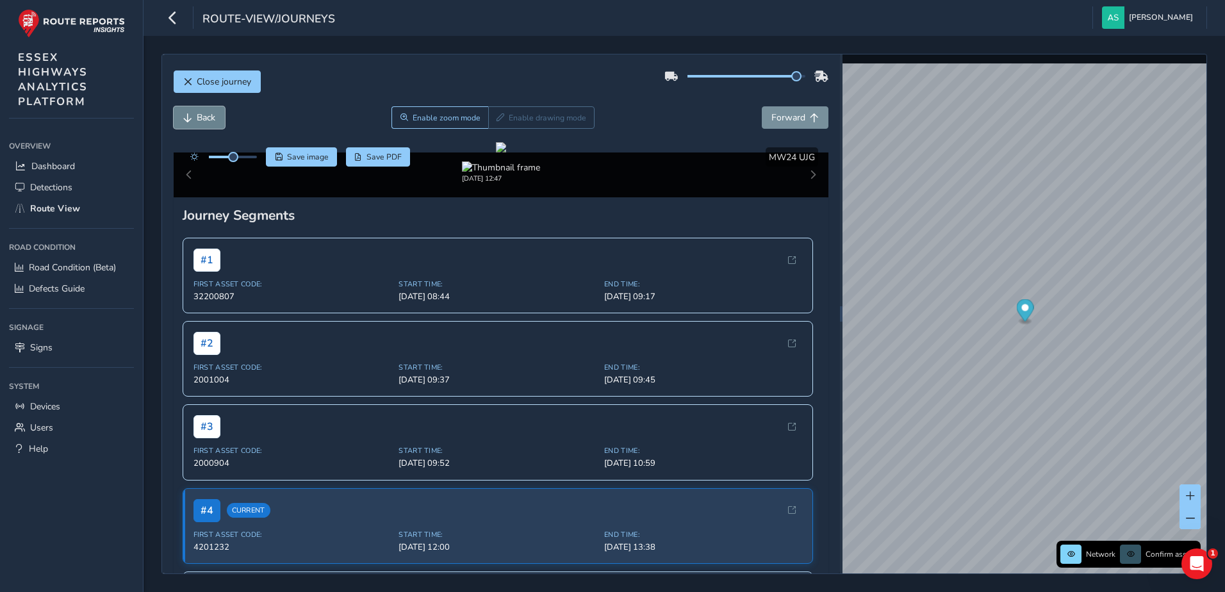
click at [203, 120] on span "Back" at bounding box center [206, 118] width 19 height 12
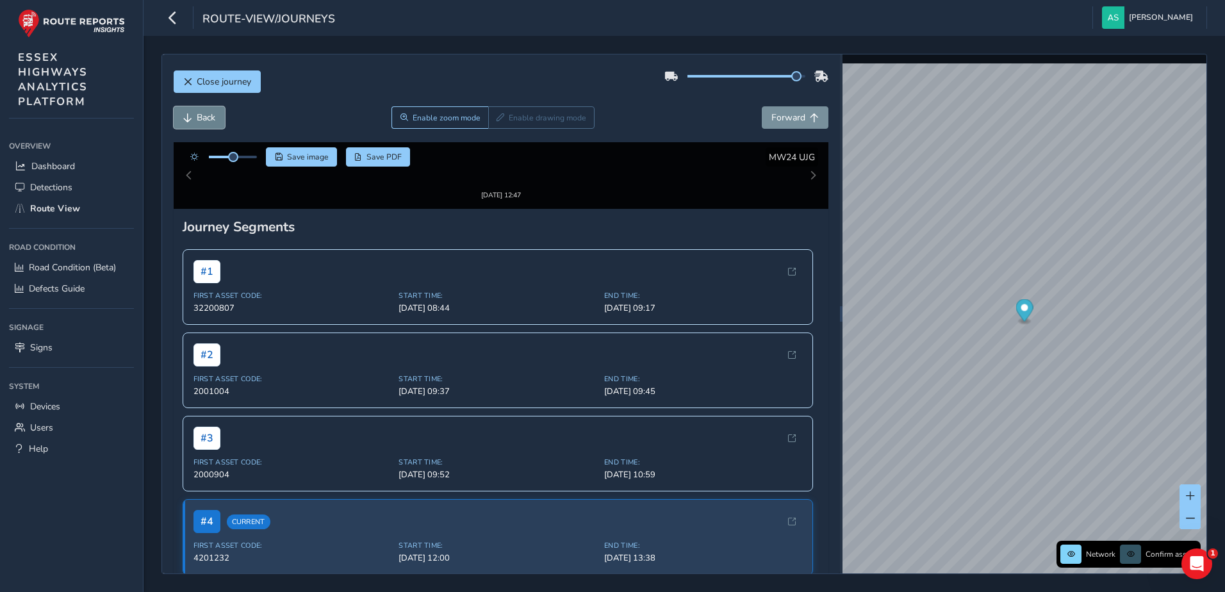
click at [203, 120] on span "Back" at bounding box center [206, 118] width 19 height 12
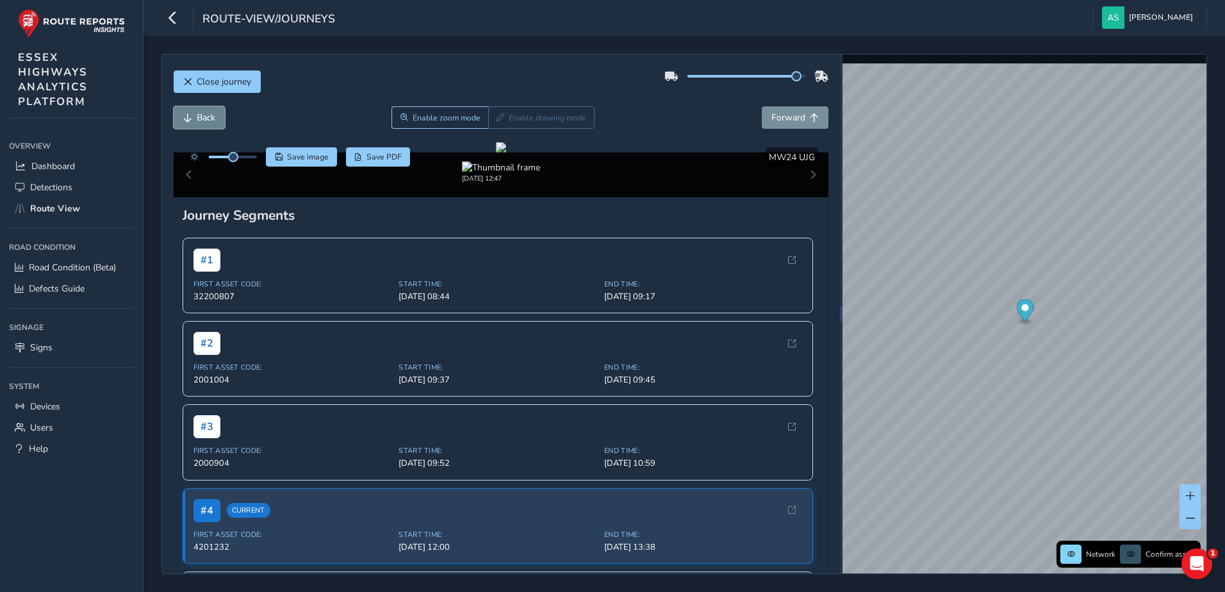
click at [203, 120] on span "Back" at bounding box center [206, 118] width 19 height 12
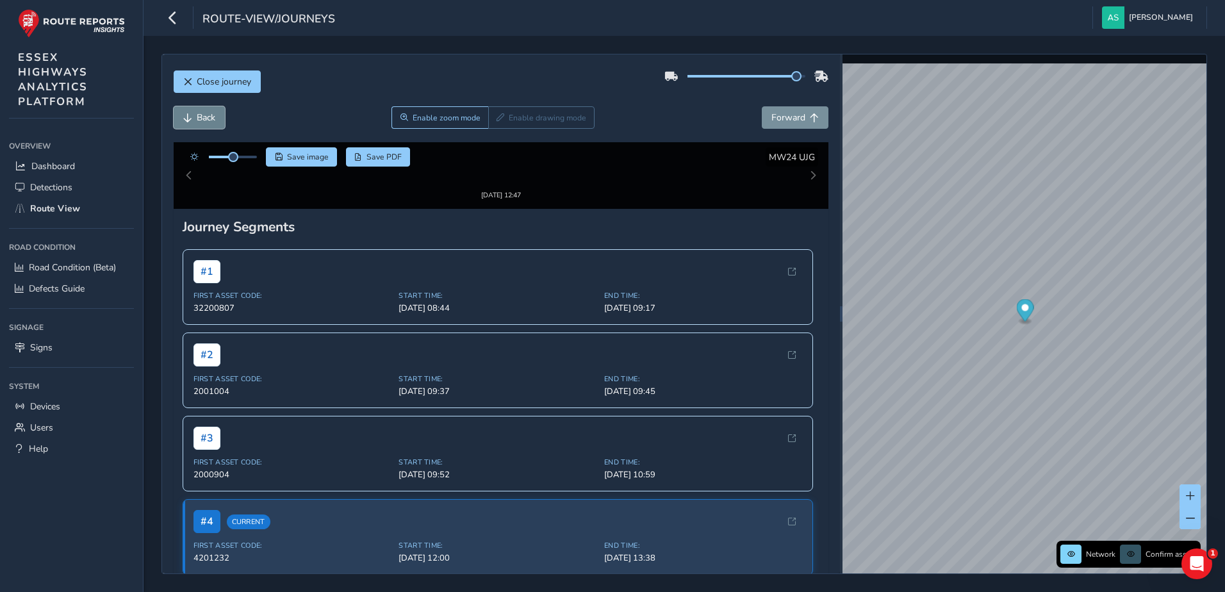
click at [203, 120] on span "Back" at bounding box center [206, 118] width 19 height 12
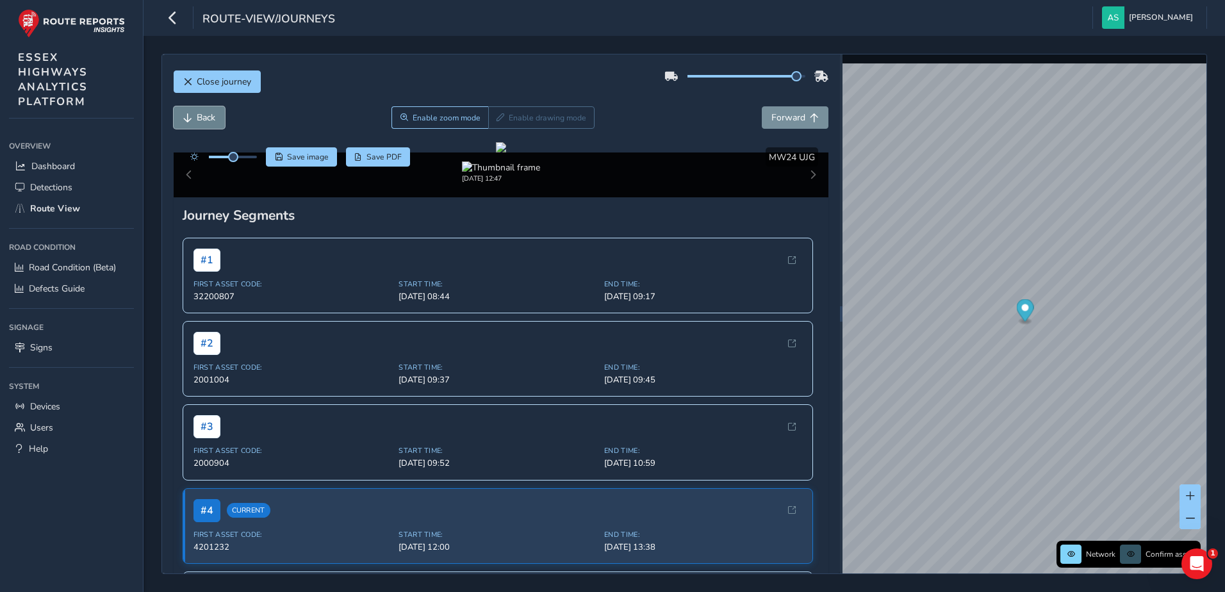
click at [203, 120] on span "Back" at bounding box center [206, 118] width 19 height 12
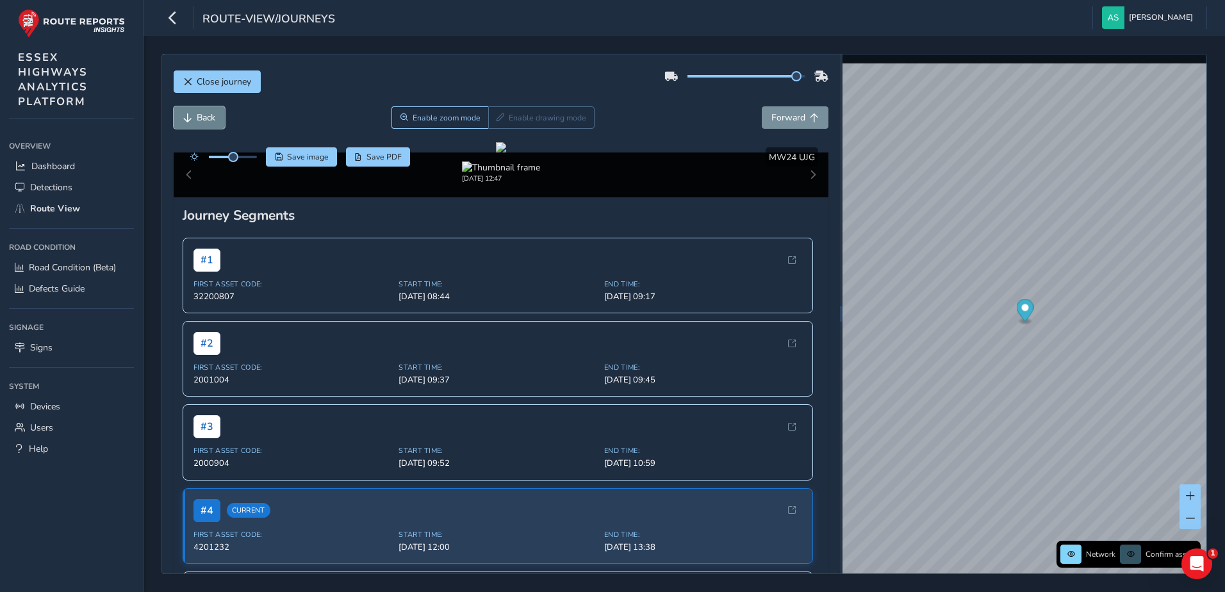
click at [203, 120] on span "Back" at bounding box center [206, 118] width 19 height 12
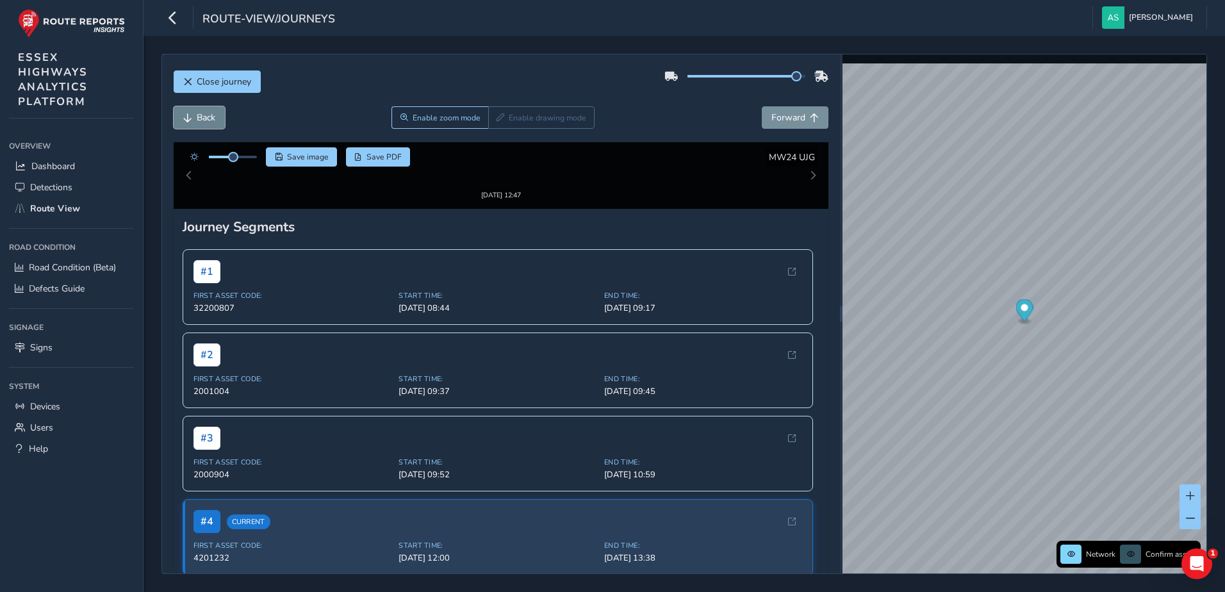
click at [203, 120] on span "Back" at bounding box center [206, 118] width 19 height 12
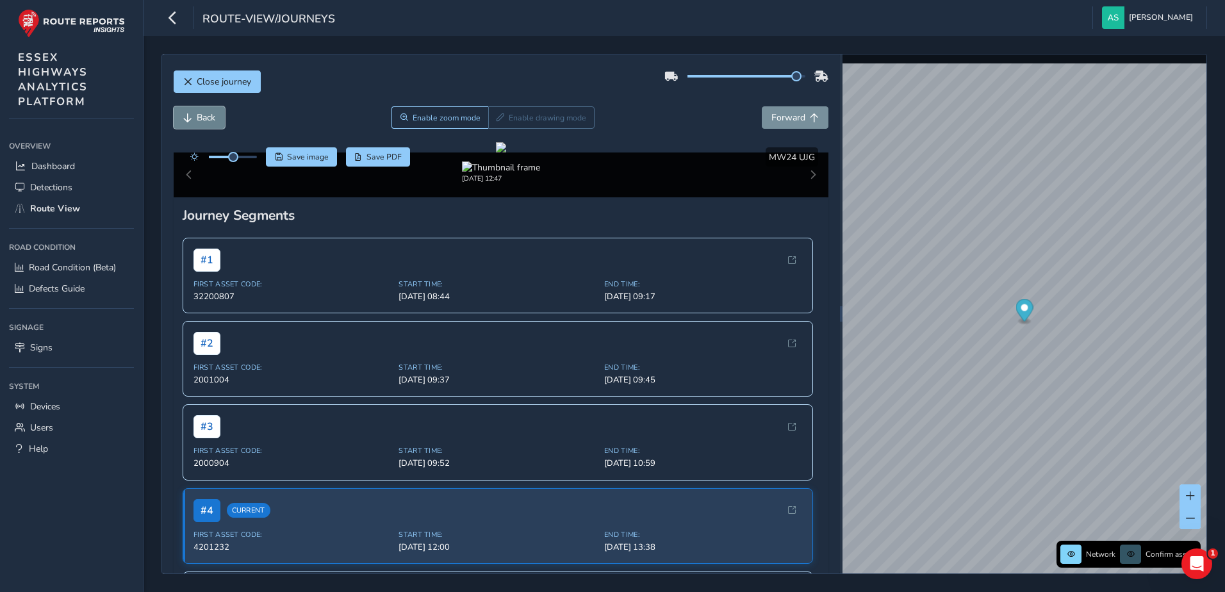
click at [203, 120] on span "Back" at bounding box center [206, 118] width 19 height 12
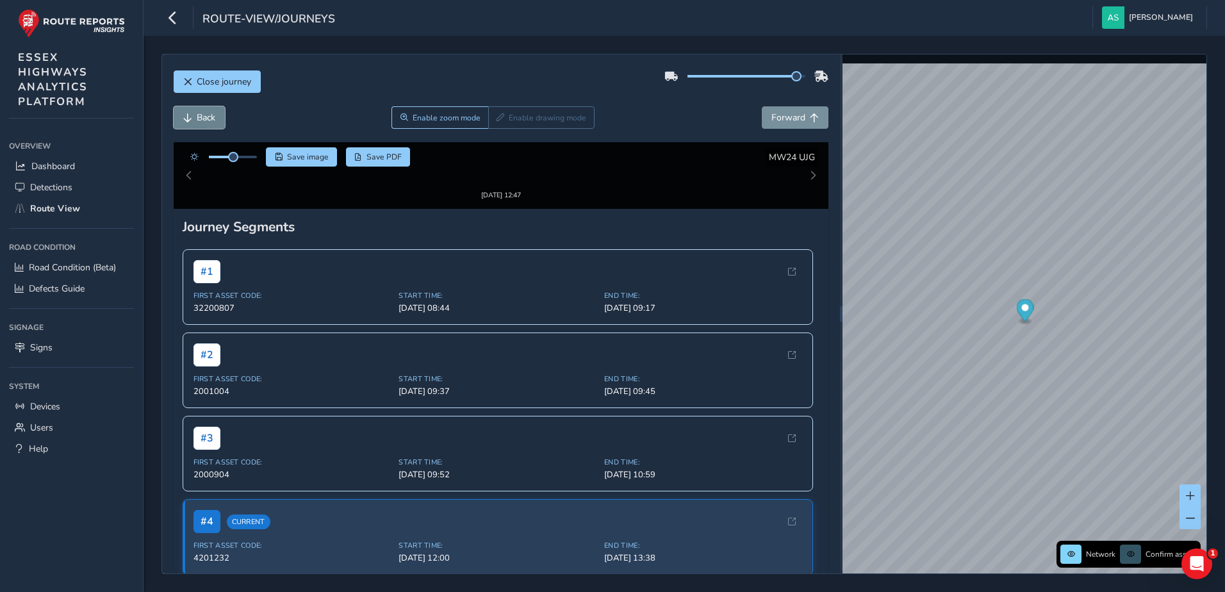
click at [203, 120] on span "Back" at bounding box center [206, 118] width 19 height 12
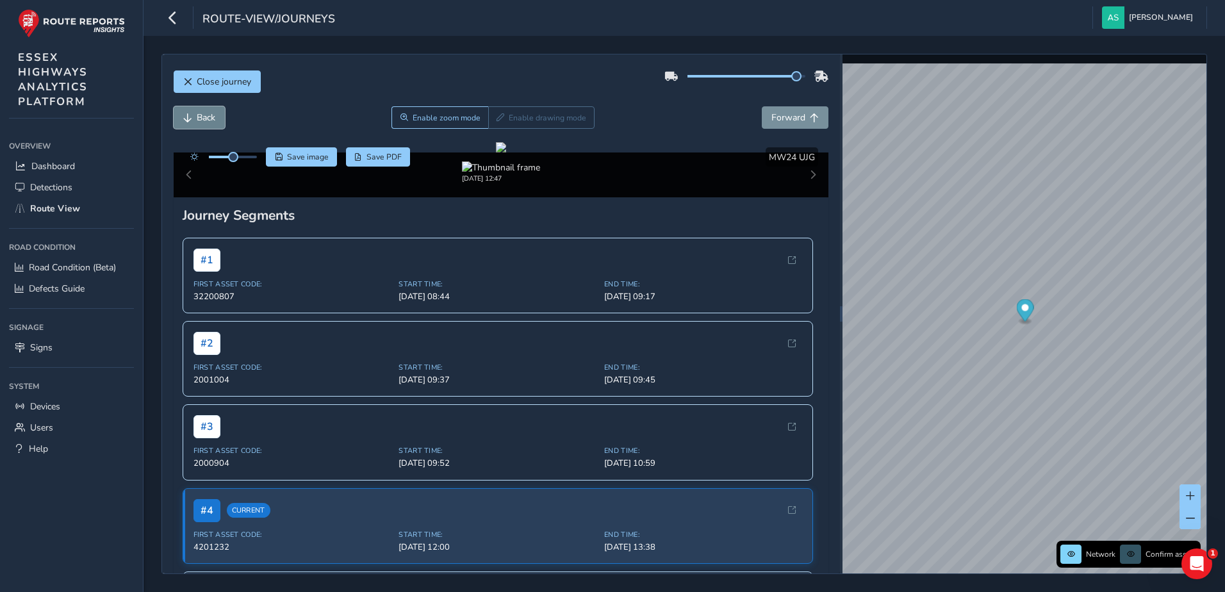
click at [203, 120] on span "Back" at bounding box center [206, 118] width 19 height 12
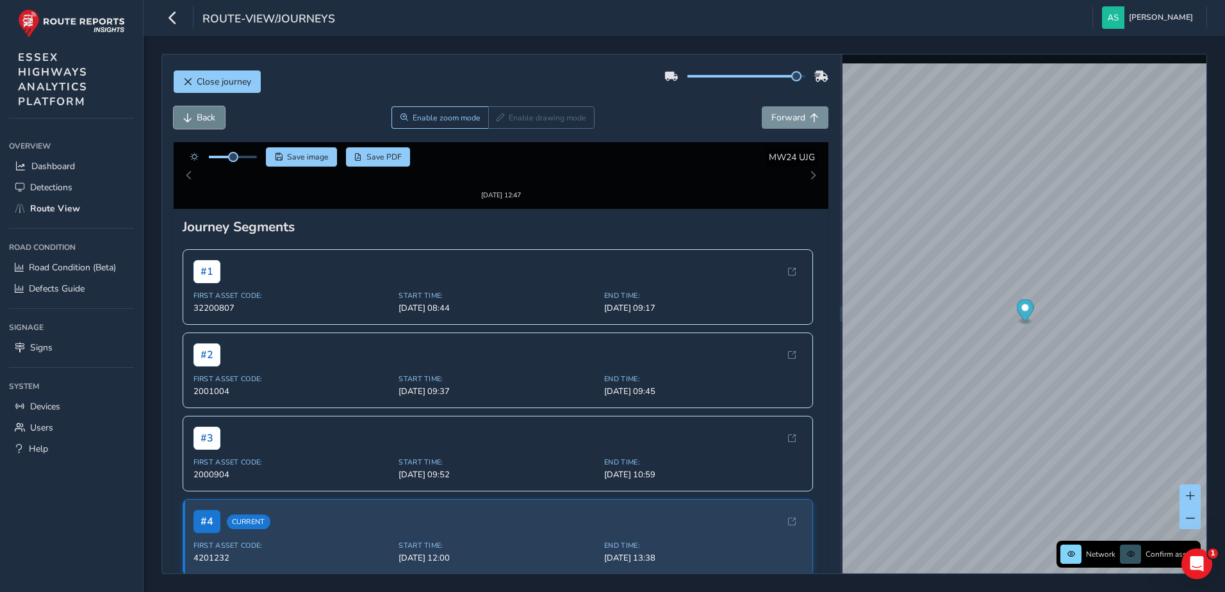
click at [203, 120] on span "Back" at bounding box center [206, 118] width 19 height 12
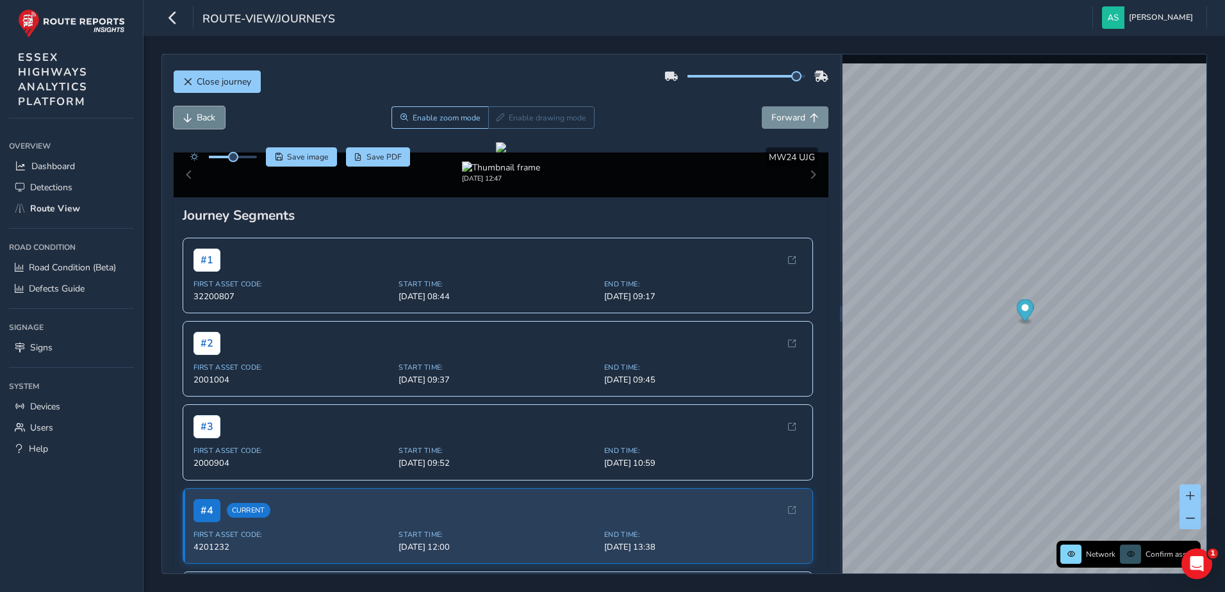
click at [203, 120] on span "Back" at bounding box center [206, 118] width 19 height 12
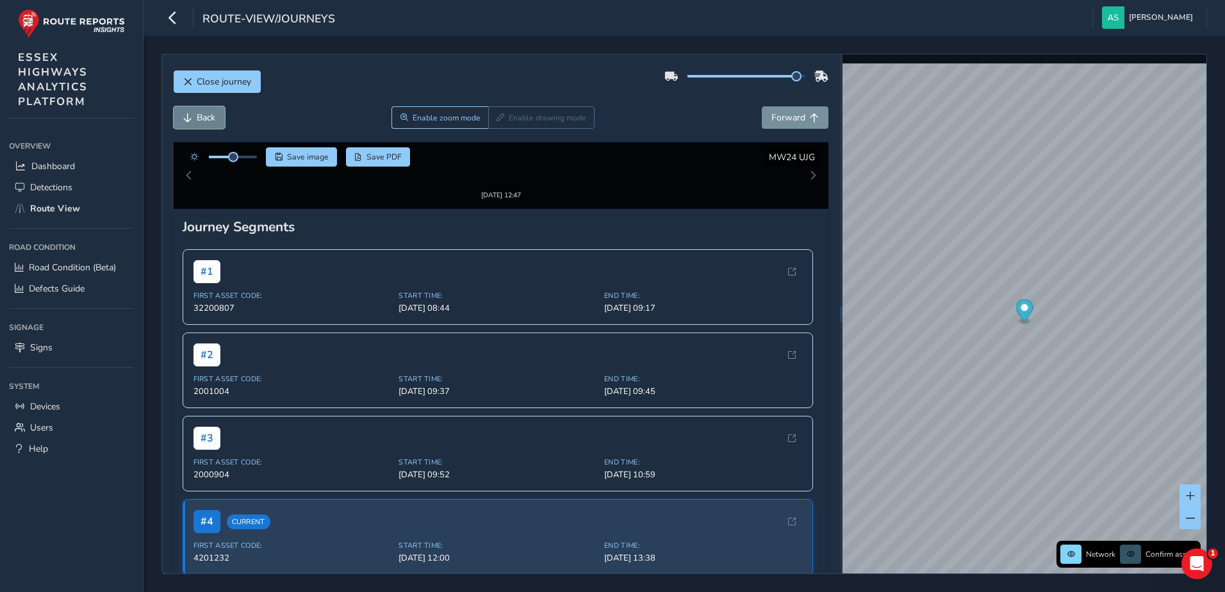
click at [203, 120] on span "Back" at bounding box center [206, 118] width 19 height 12
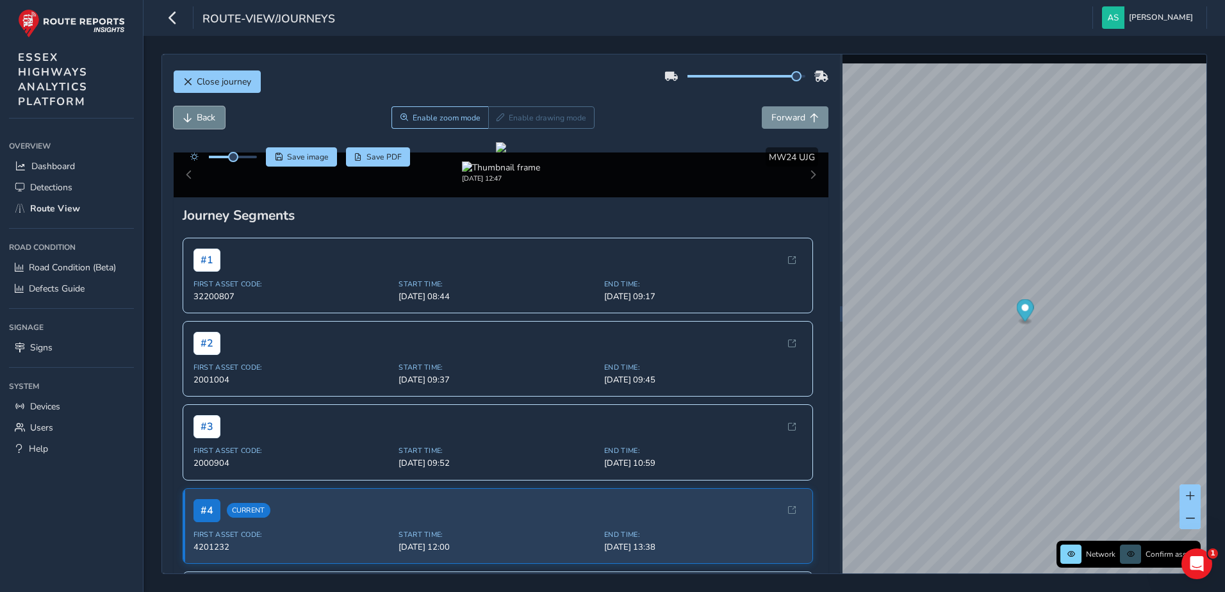
click at [203, 120] on span "Back" at bounding box center [206, 118] width 19 height 12
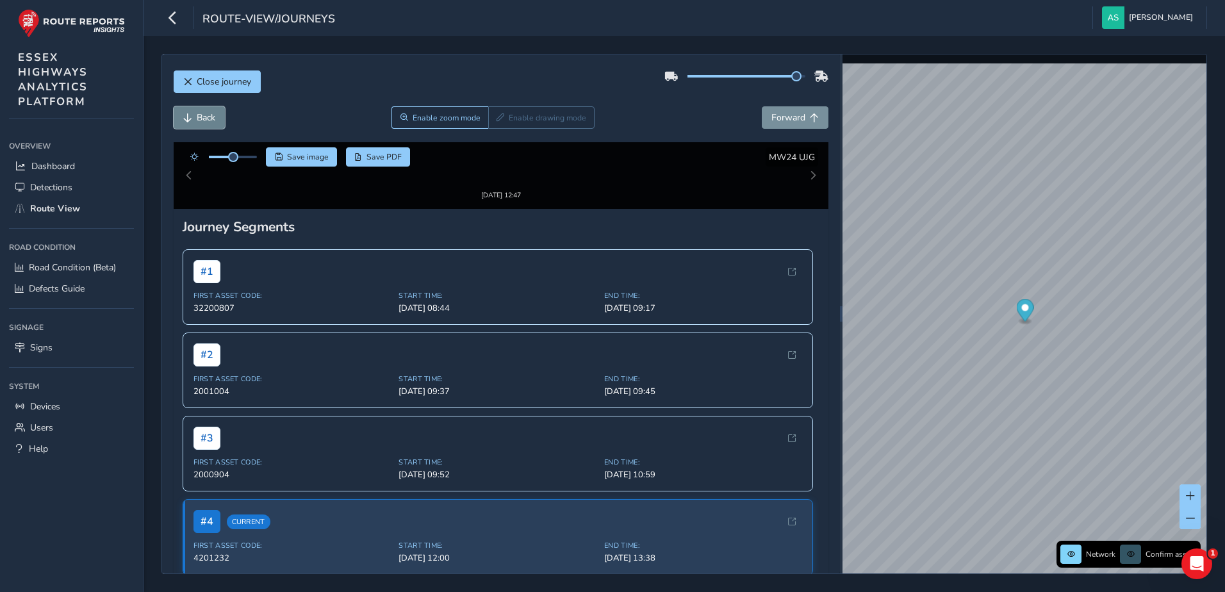
click at [203, 120] on span "Back" at bounding box center [206, 118] width 19 height 12
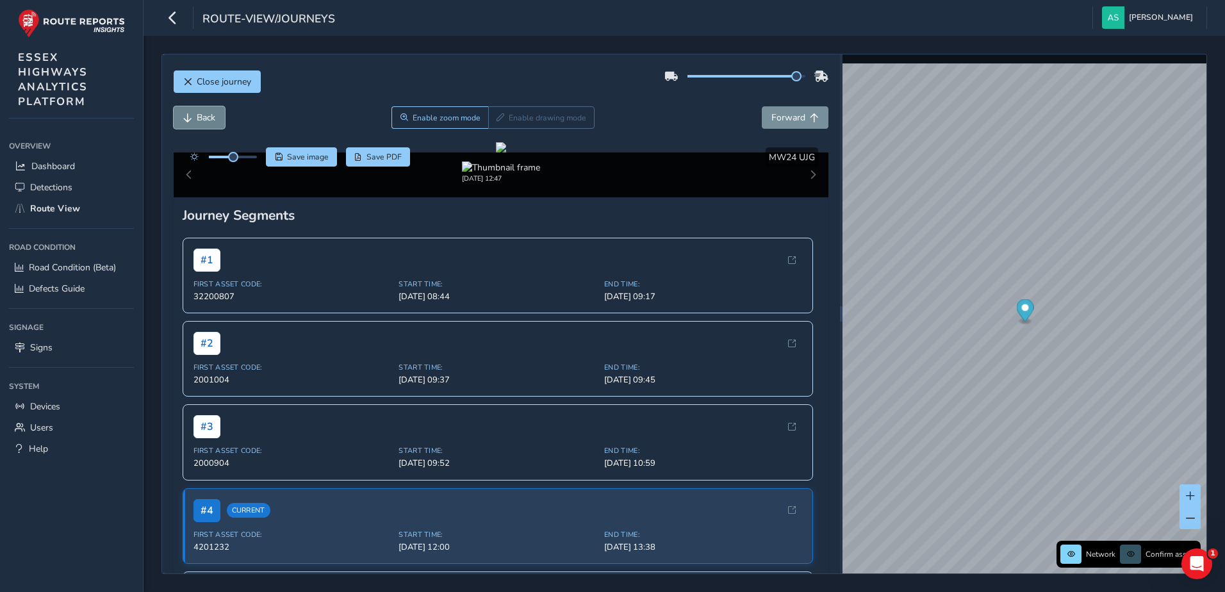
click at [203, 120] on span "Back" at bounding box center [206, 118] width 19 height 12
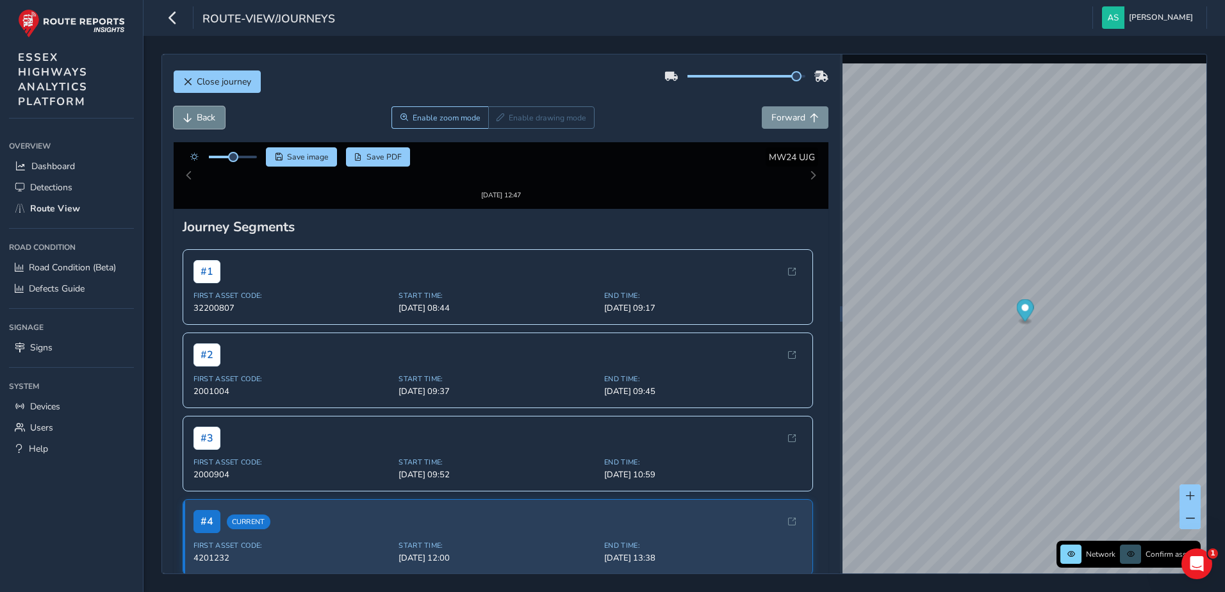
click at [203, 120] on span "Back" at bounding box center [206, 118] width 19 height 12
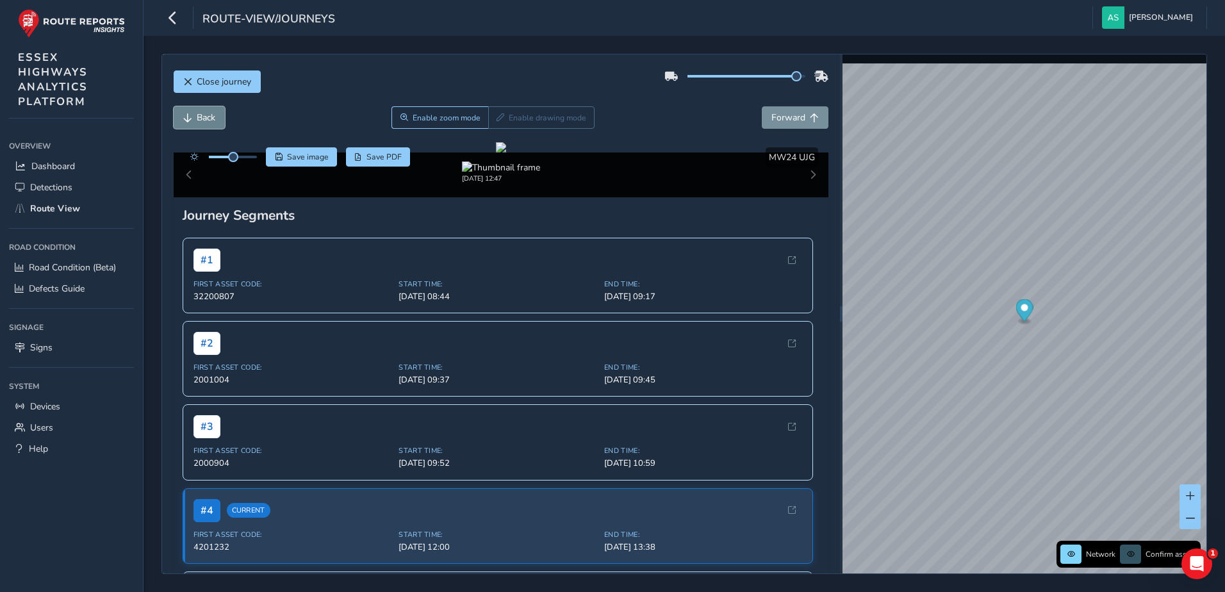
click at [203, 120] on span "Back" at bounding box center [206, 118] width 19 height 12
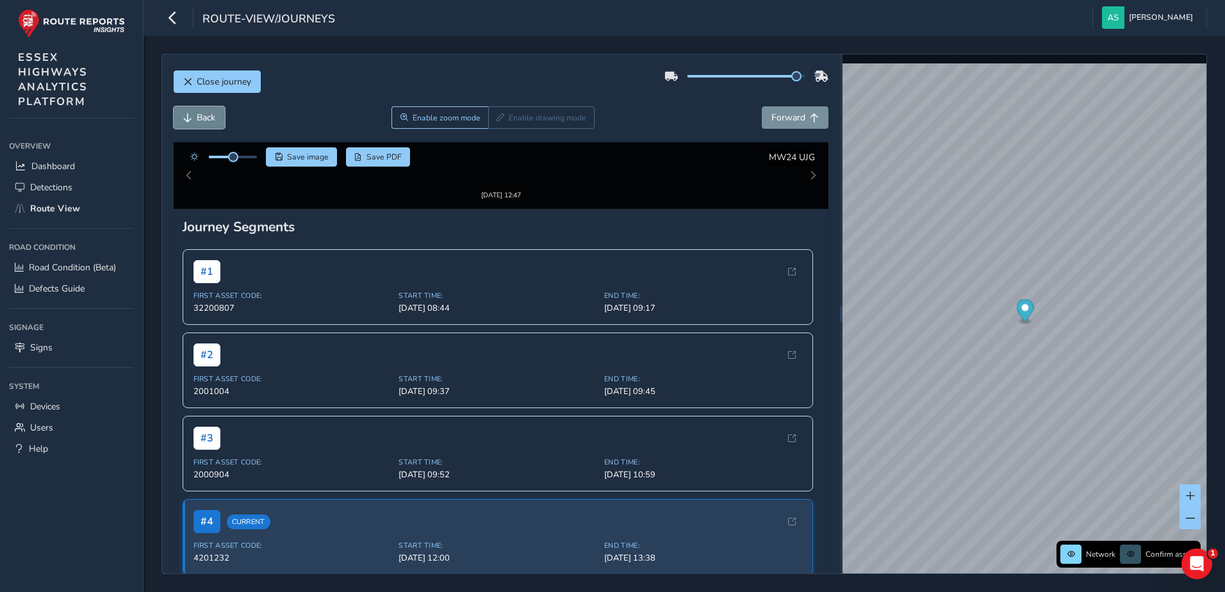
click at [203, 120] on span "Back" at bounding box center [206, 118] width 19 height 12
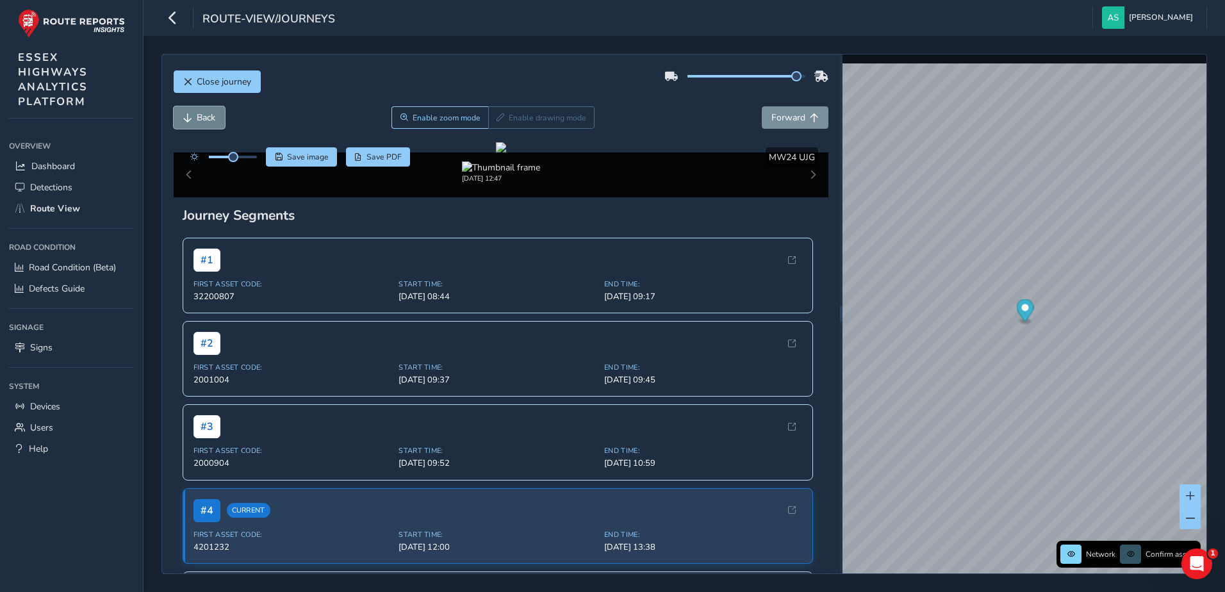
click at [203, 120] on span "Back" at bounding box center [206, 118] width 19 height 12
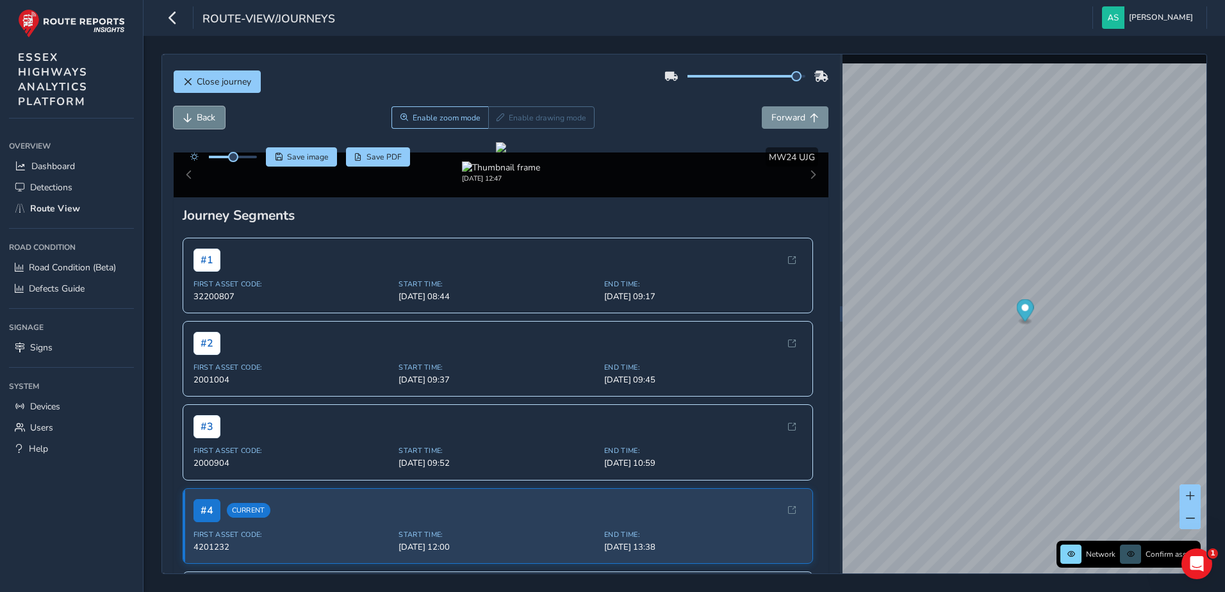
click at [203, 120] on span "Back" at bounding box center [206, 118] width 19 height 12
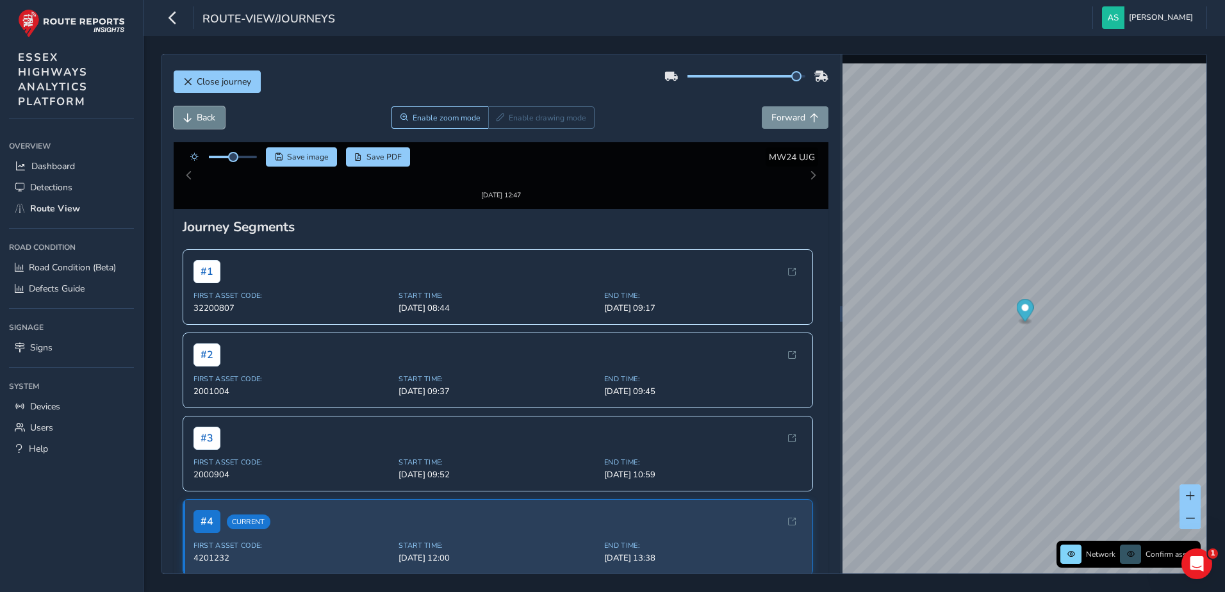
click at [203, 120] on span "Back" at bounding box center [206, 118] width 19 height 12
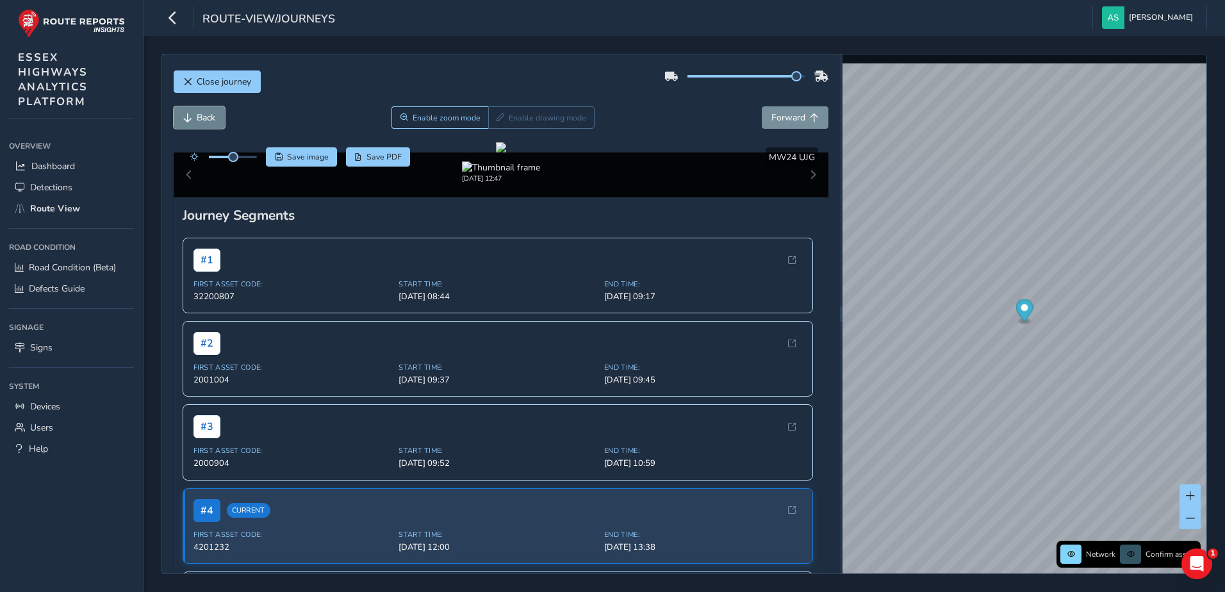
click at [203, 120] on span "Back" at bounding box center [206, 118] width 19 height 12
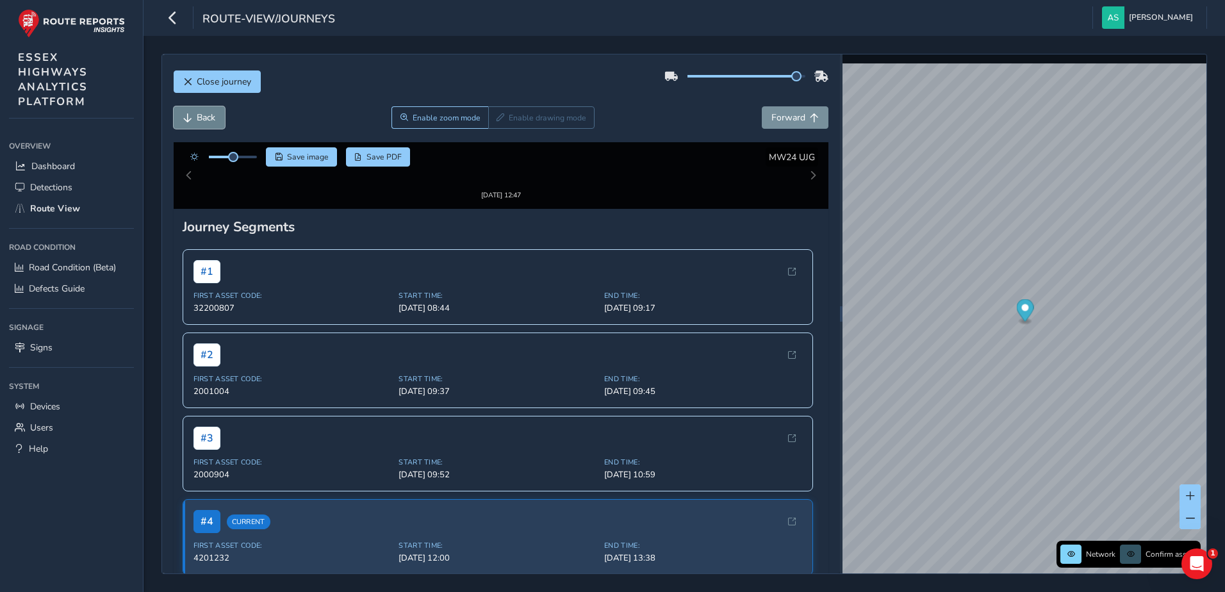
click at [203, 120] on span "Back" at bounding box center [206, 118] width 19 height 12
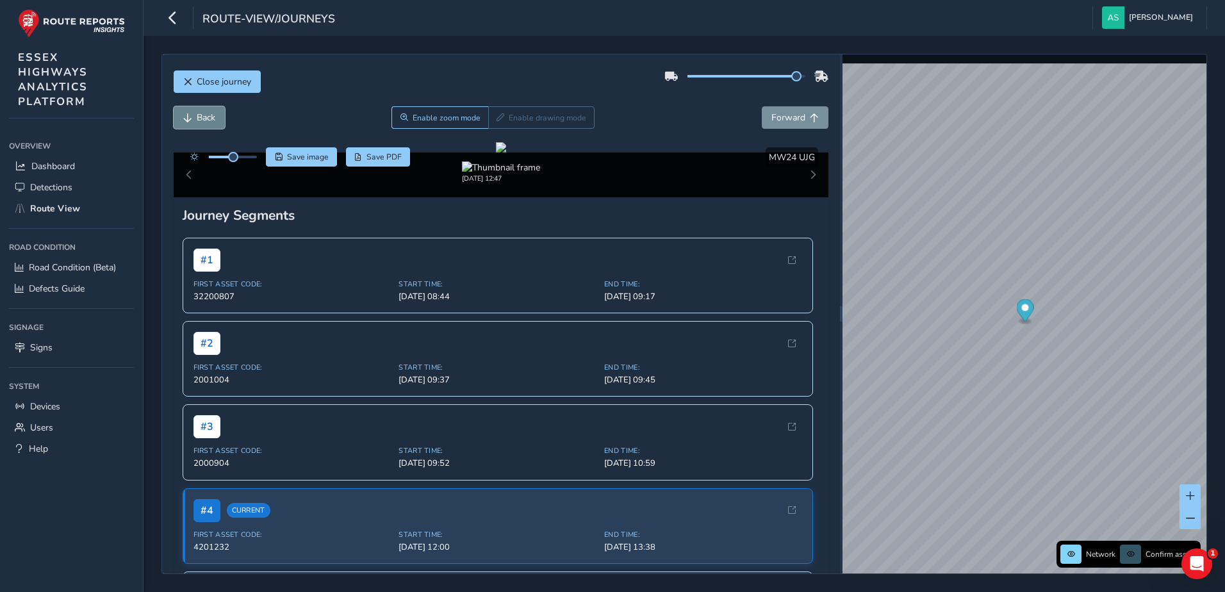
click at [203, 120] on span "Back" at bounding box center [206, 118] width 19 height 12
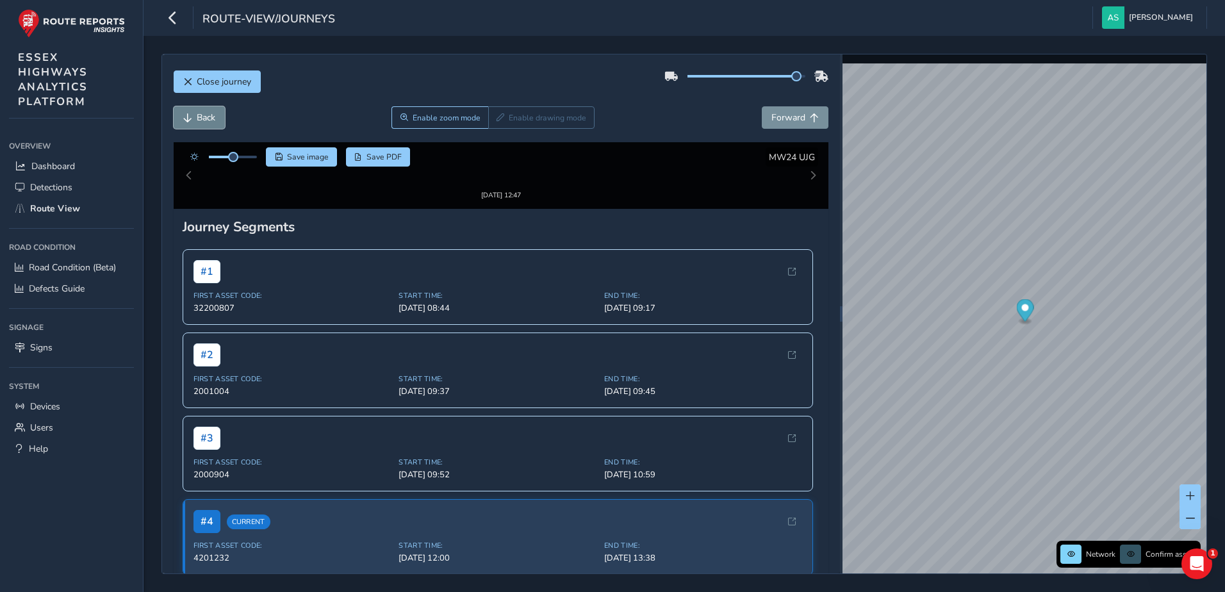
click at [203, 120] on span "Back" at bounding box center [206, 118] width 19 height 12
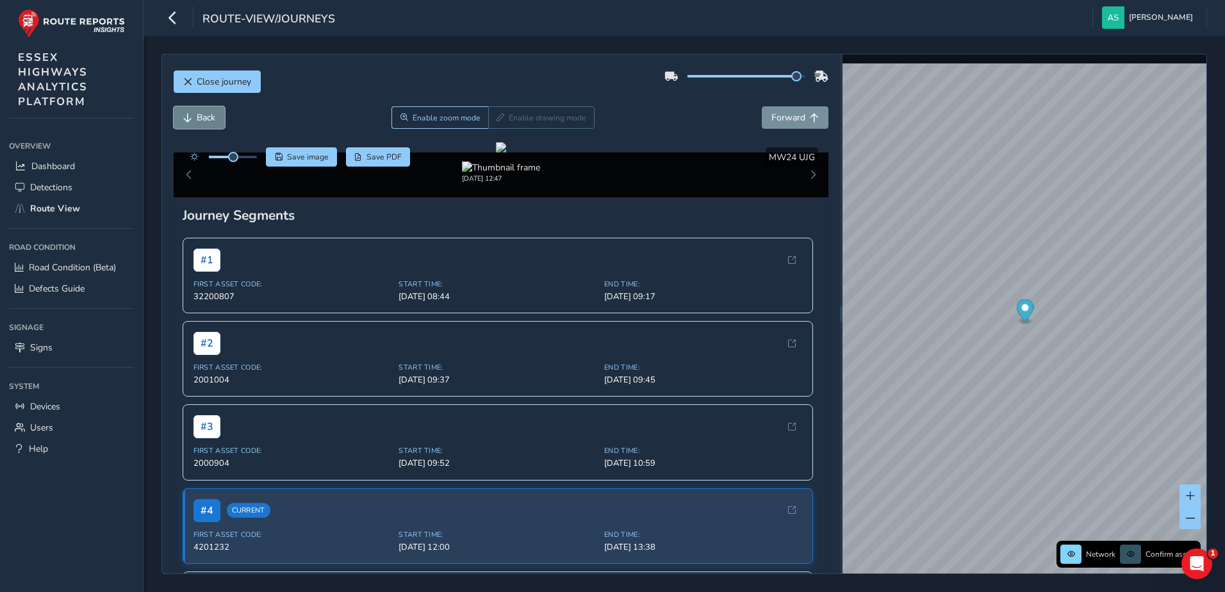
click at [203, 120] on span "Back" at bounding box center [206, 118] width 19 height 12
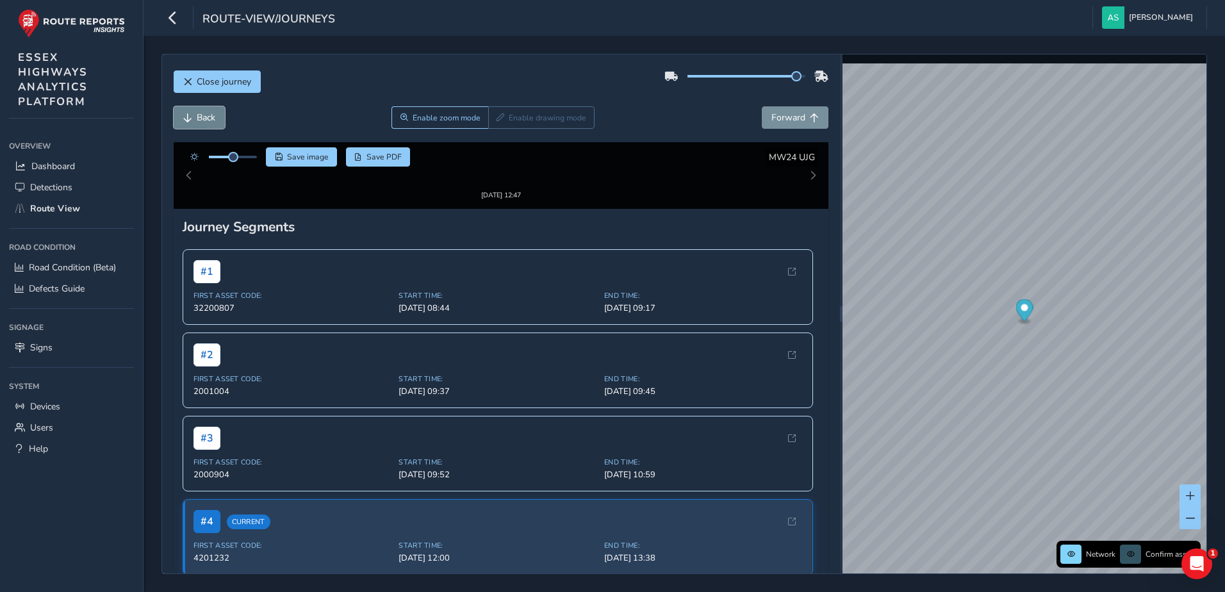
click at [203, 120] on span "Back" at bounding box center [206, 118] width 19 height 12
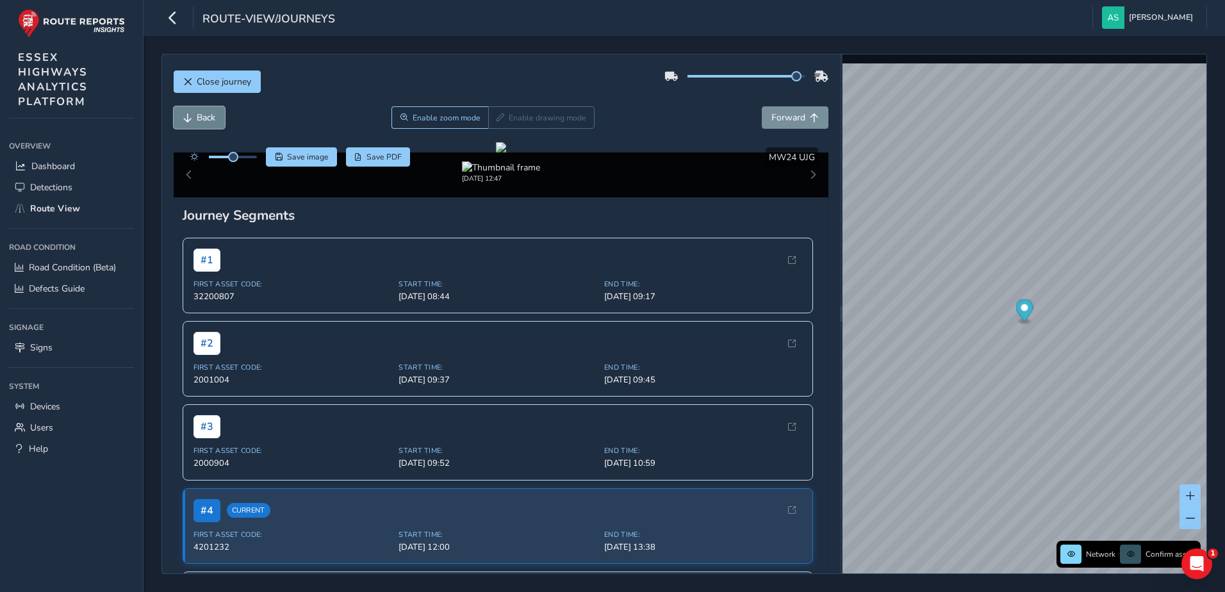
click at [203, 120] on span "Back" at bounding box center [206, 118] width 19 height 12
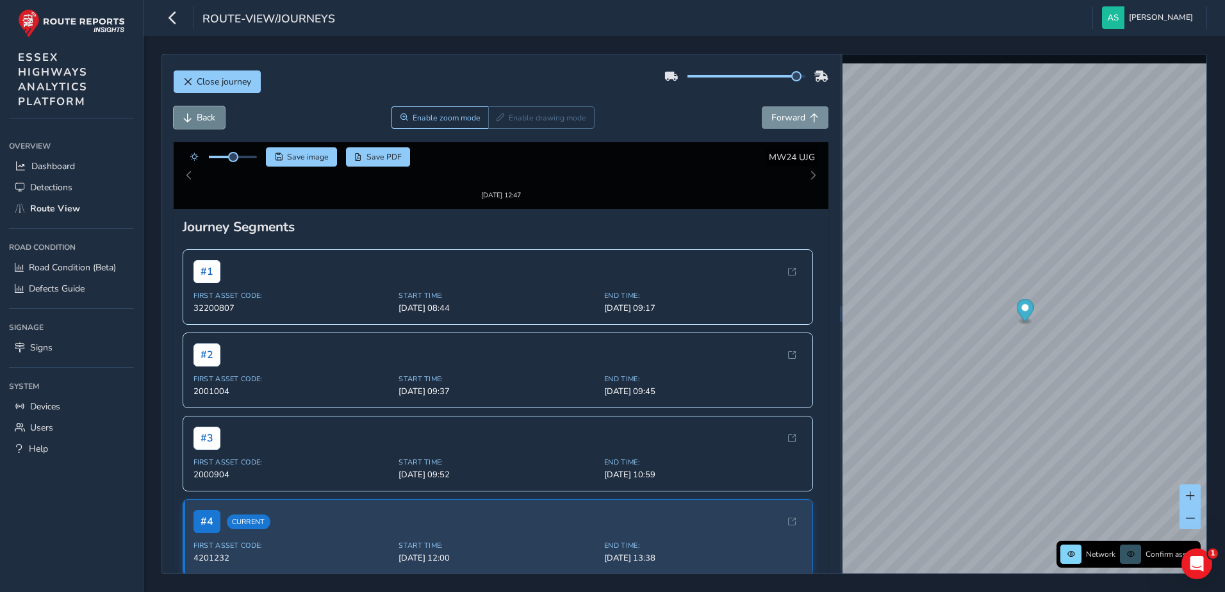
click at [203, 120] on span "Back" at bounding box center [206, 118] width 19 height 12
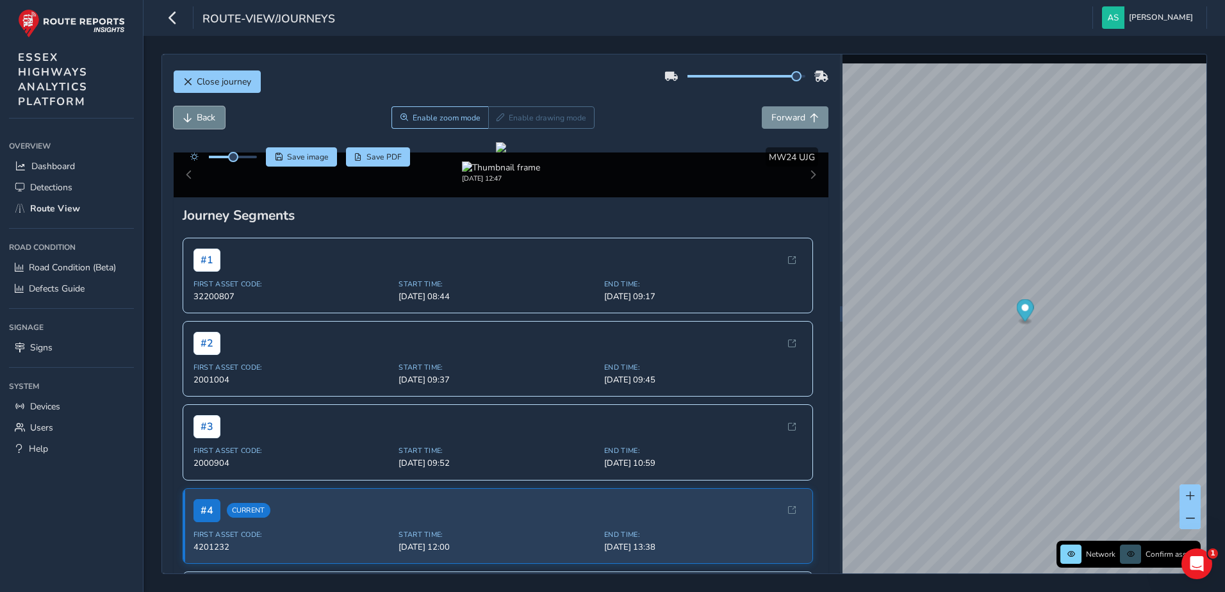
click at [203, 120] on span "Back" at bounding box center [206, 118] width 19 height 12
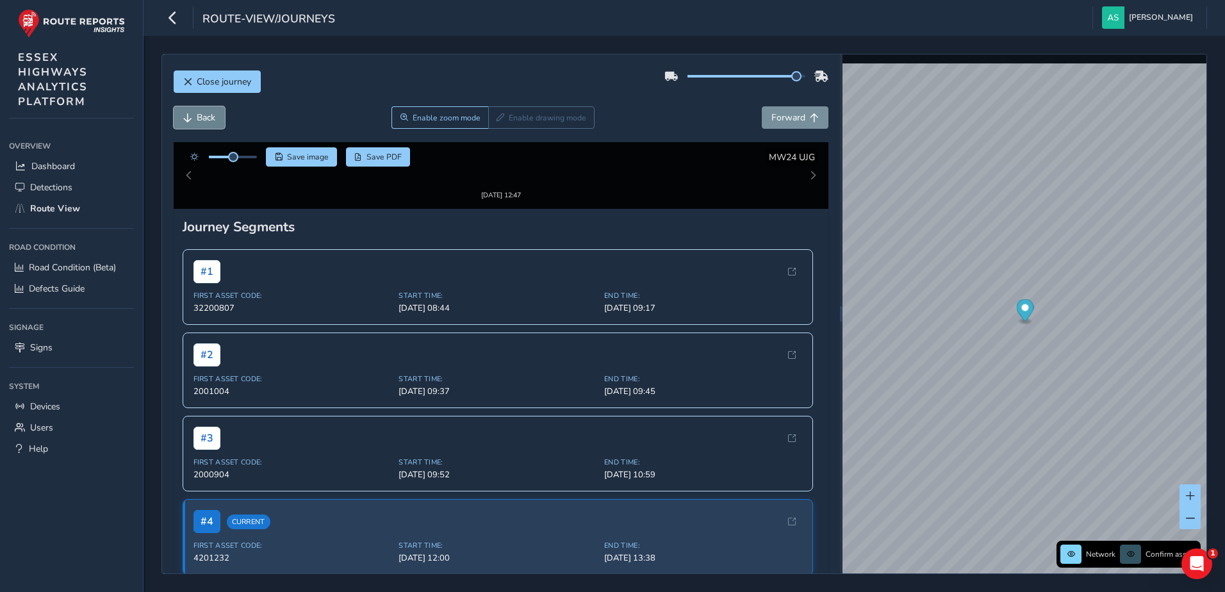
click at [203, 120] on span "Back" at bounding box center [206, 118] width 19 height 12
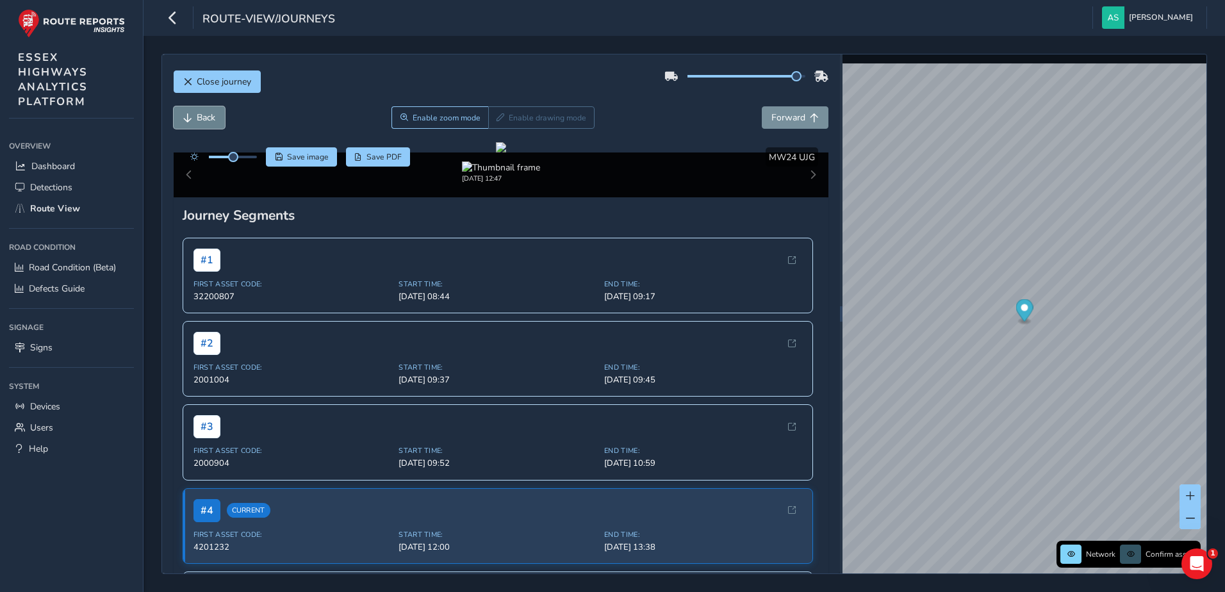
click at [203, 120] on span "Back" at bounding box center [206, 118] width 19 height 12
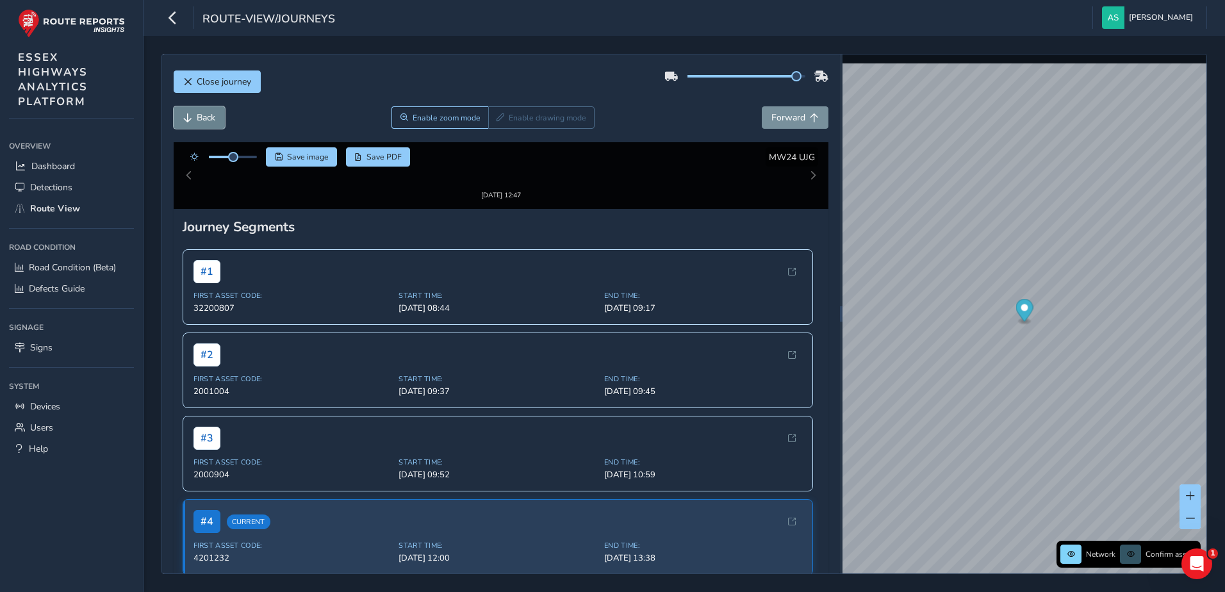
click at [203, 120] on span "Back" at bounding box center [206, 118] width 19 height 12
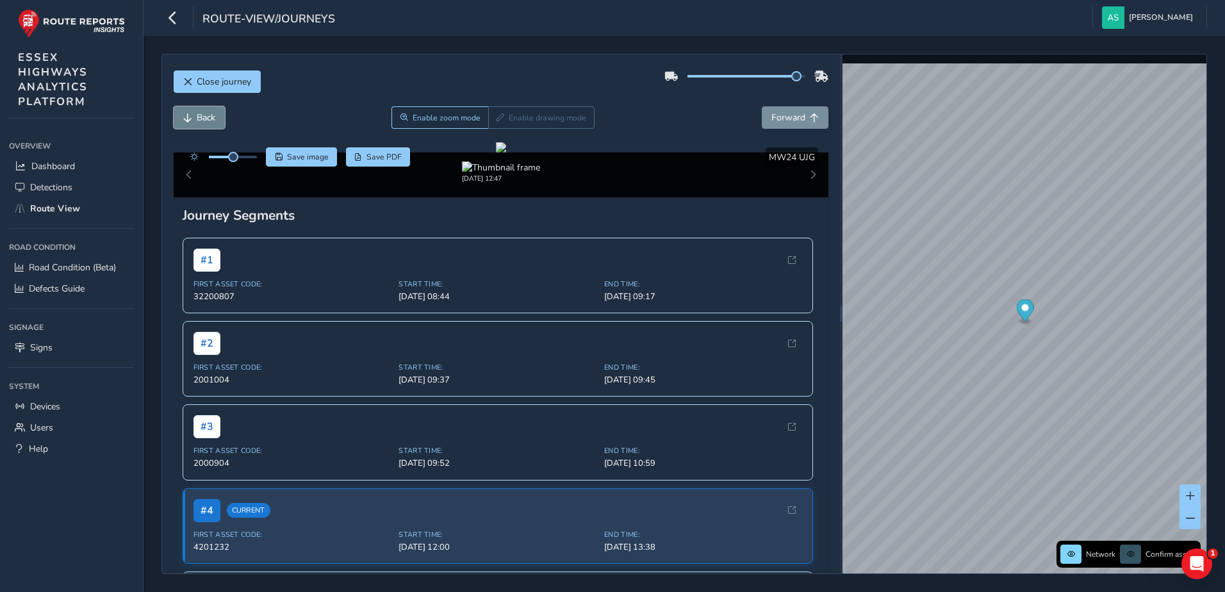
click at [203, 120] on span "Back" at bounding box center [206, 118] width 19 height 12
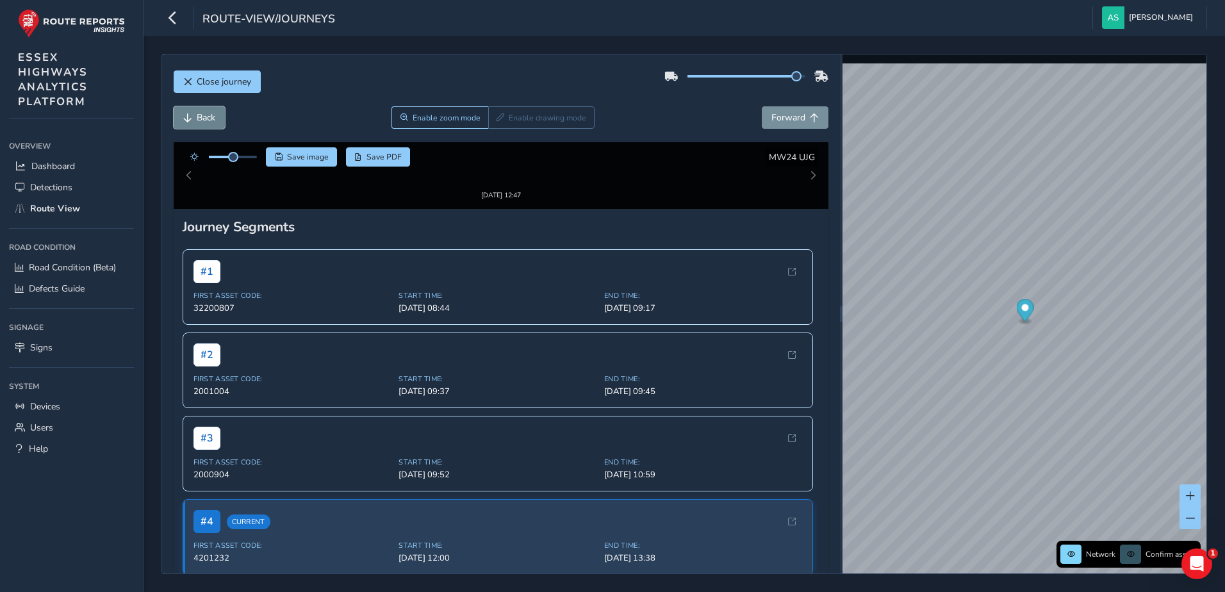
click at [203, 120] on span "Back" at bounding box center [206, 118] width 19 height 12
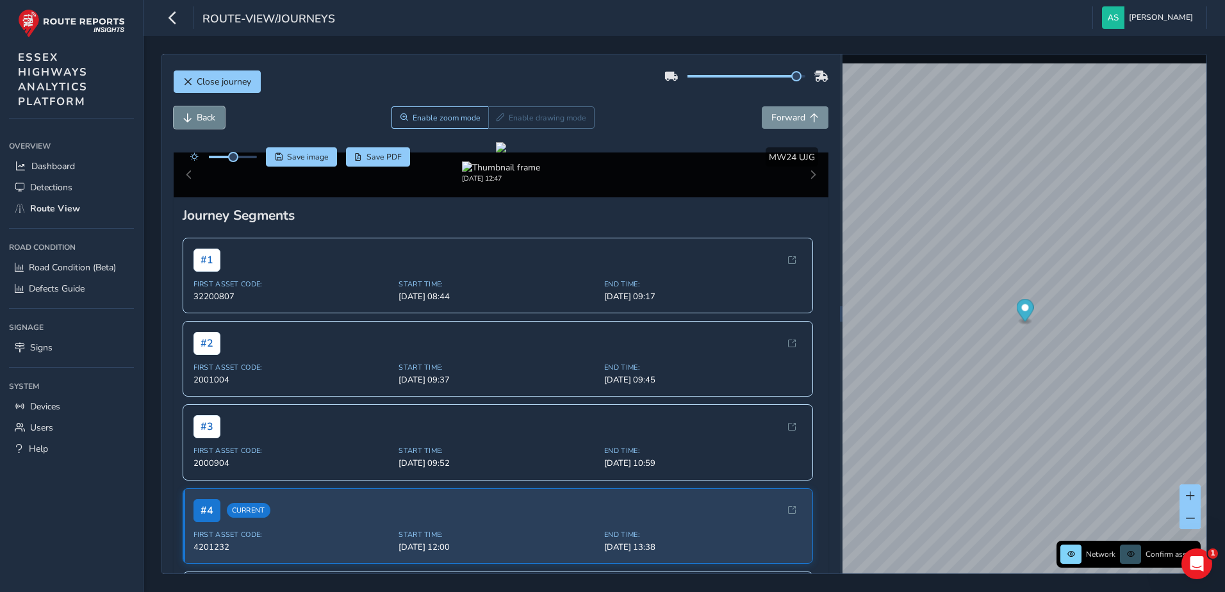
click at [203, 120] on span "Back" at bounding box center [206, 118] width 19 height 12
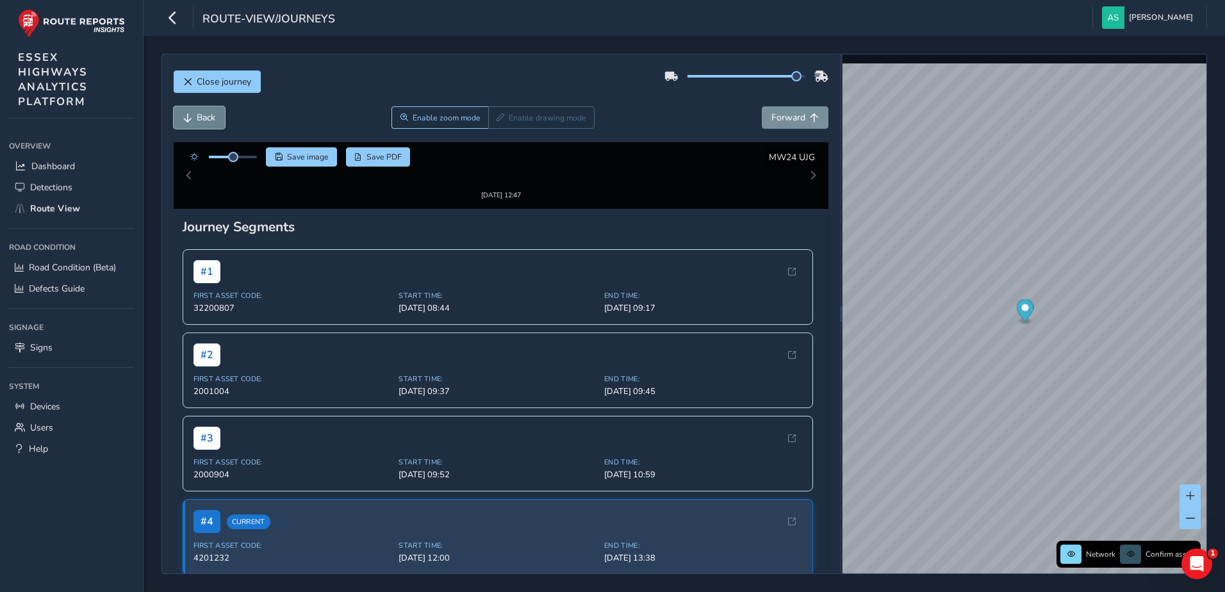
click at [203, 120] on span "Back" at bounding box center [206, 118] width 19 height 12
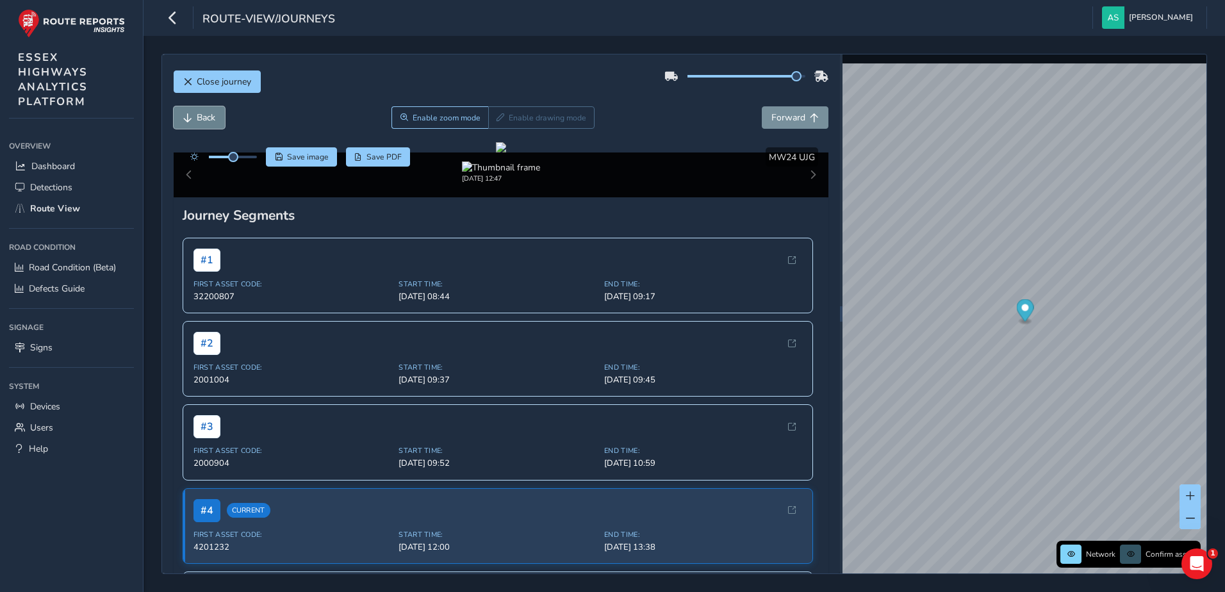
click at [203, 120] on span "Back" at bounding box center [206, 118] width 19 height 12
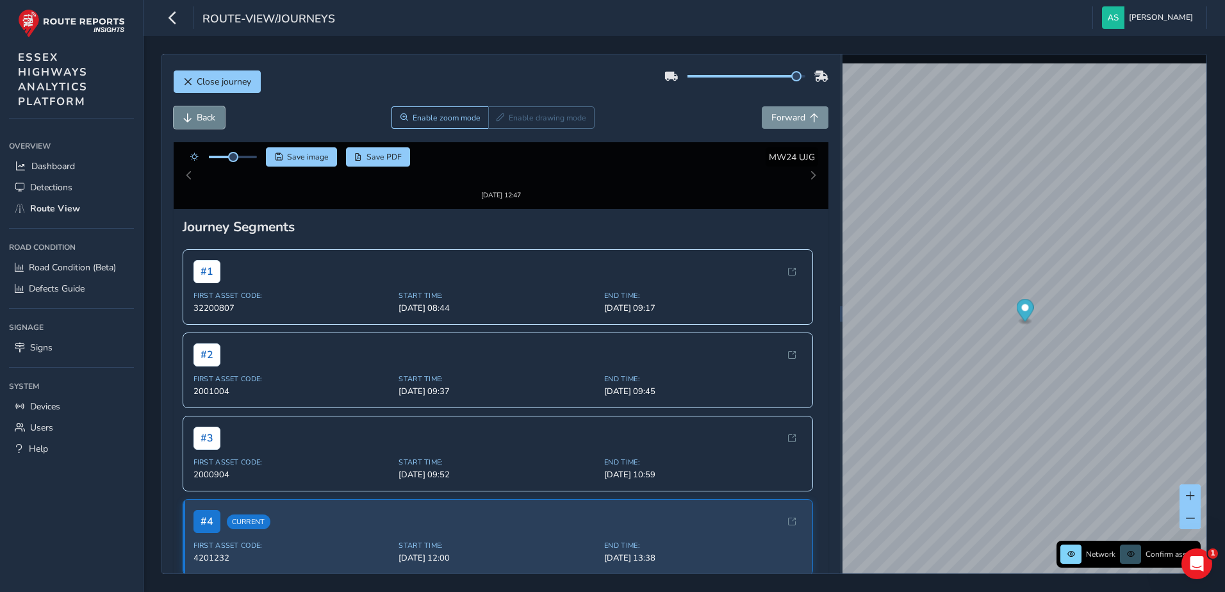
click at [203, 120] on span "Back" at bounding box center [206, 118] width 19 height 12
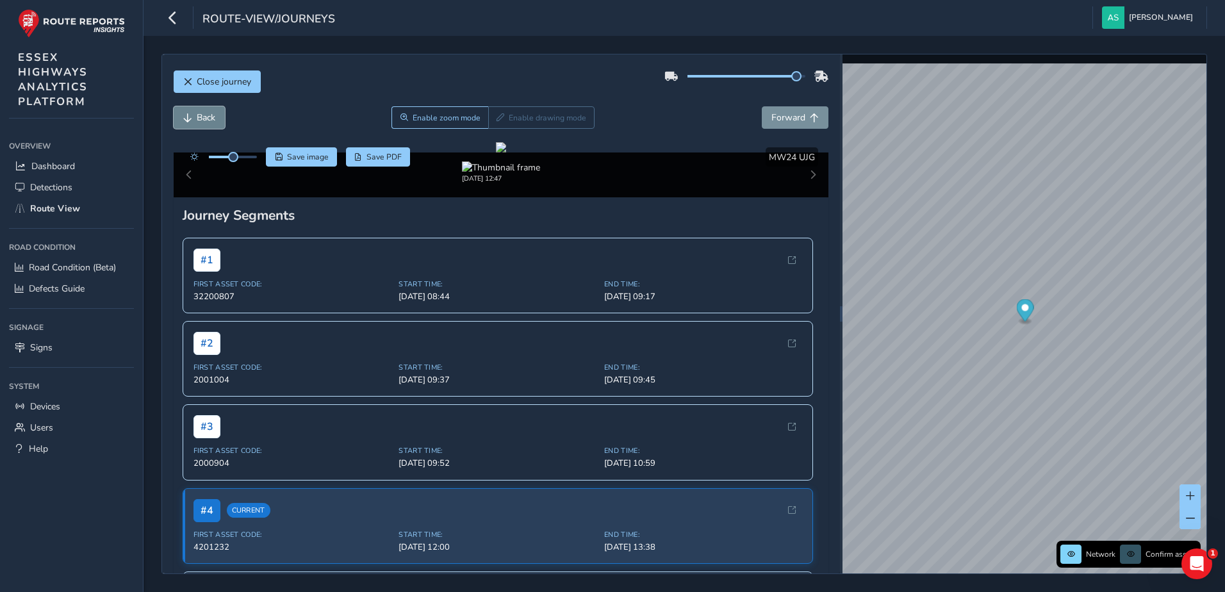
click at [203, 120] on span "Back" at bounding box center [206, 118] width 19 height 12
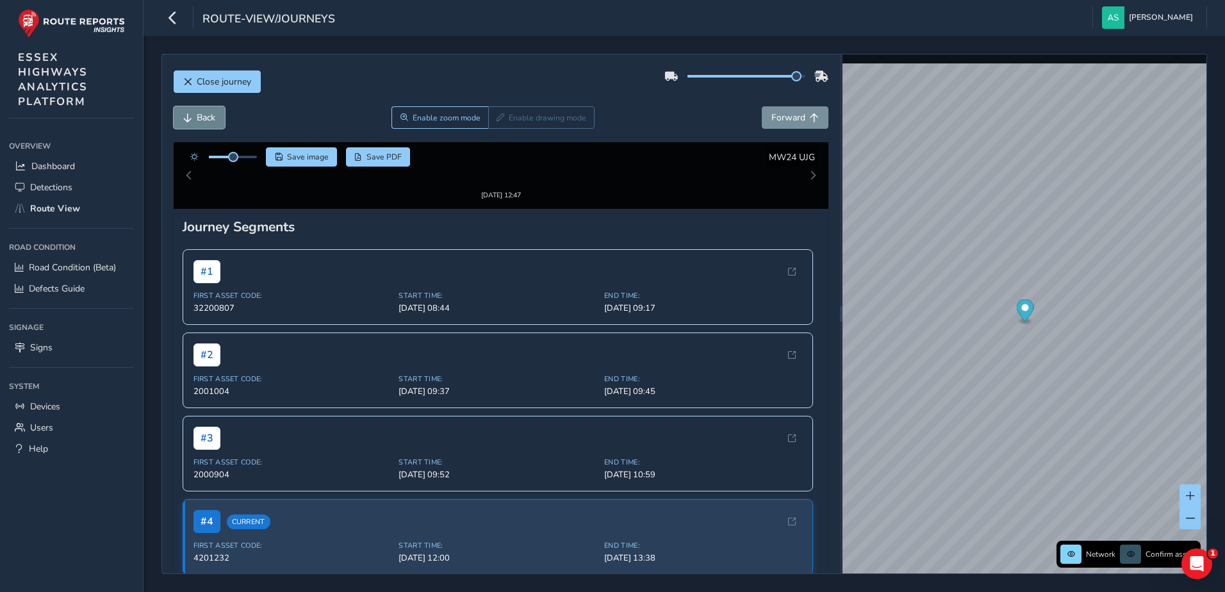
click at [203, 120] on span "Back" at bounding box center [206, 118] width 19 height 12
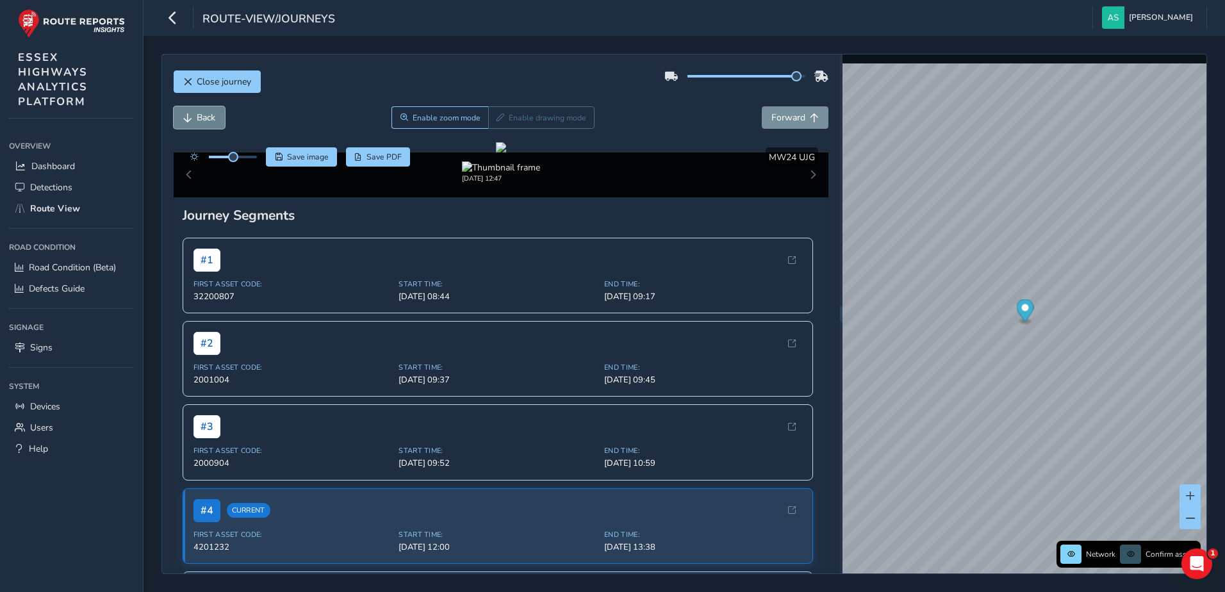
click at [203, 120] on span "Back" at bounding box center [206, 118] width 19 height 12
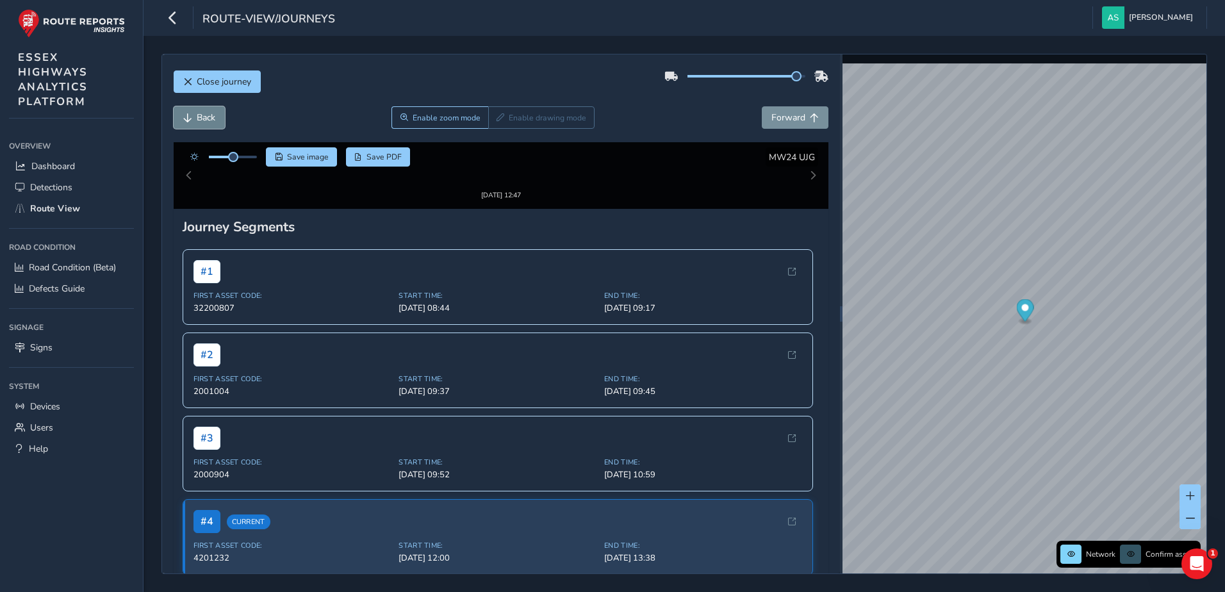
click at [203, 120] on span "Back" at bounding box center [206, 118] width 19 height 12
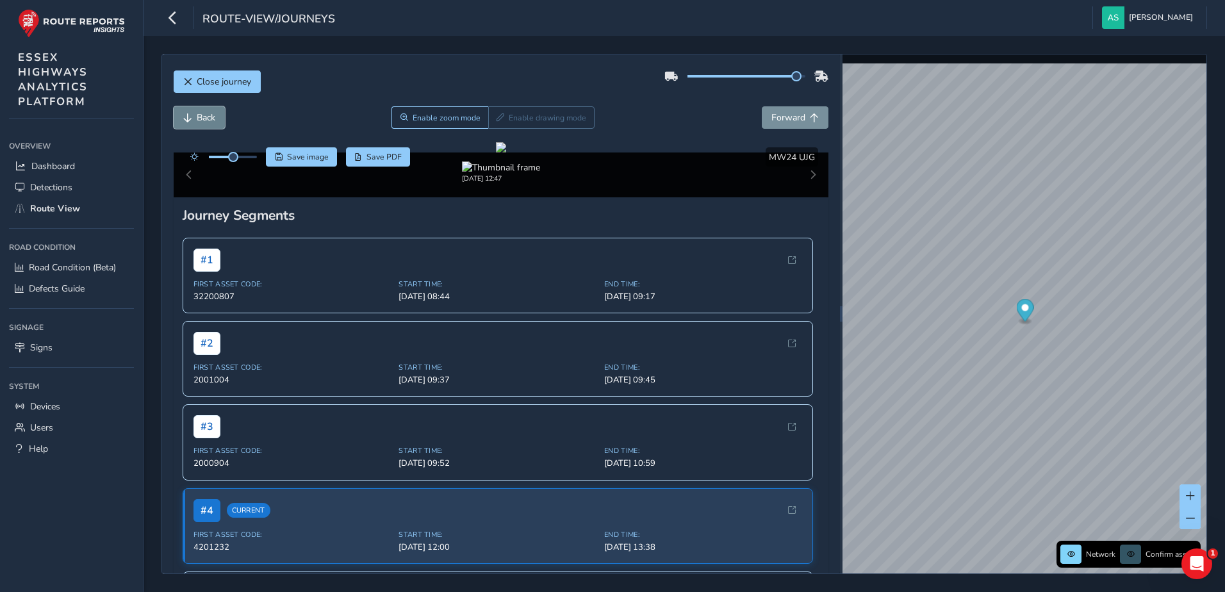
click at [203, 120] on span "Back" at bounding box center [206, 118] width 19 height 12
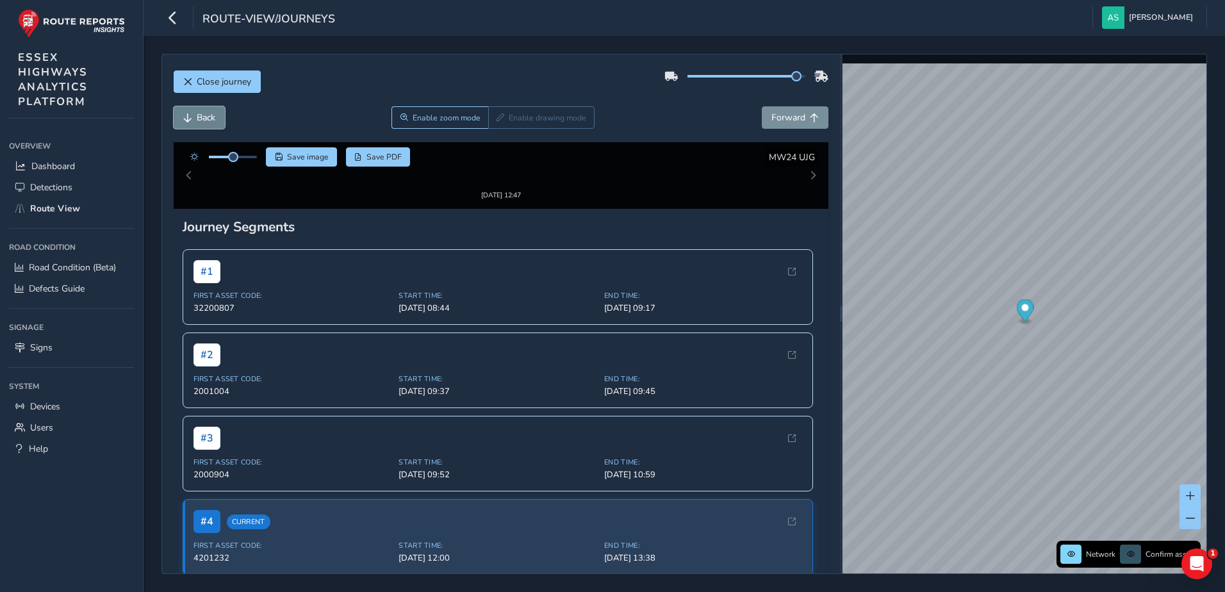
click at [203, 120] on span "Back" at bounding box center [206, 118] width 19 height 12
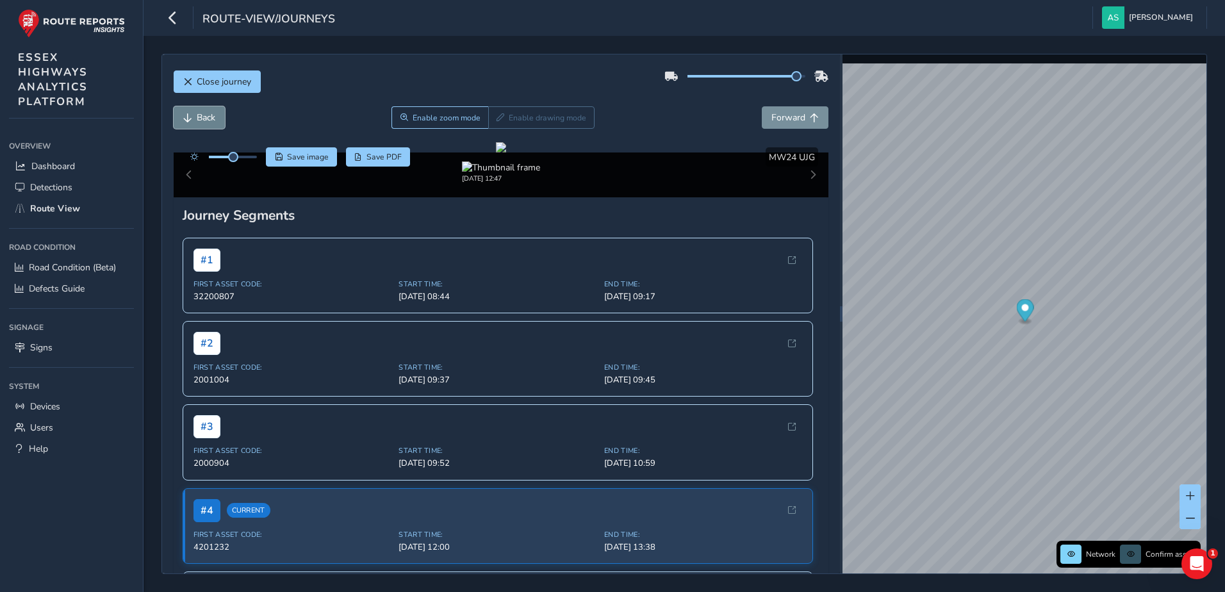
click at [203, 120] on span "Back" at bounding box center [206, 118] width 19 height 12
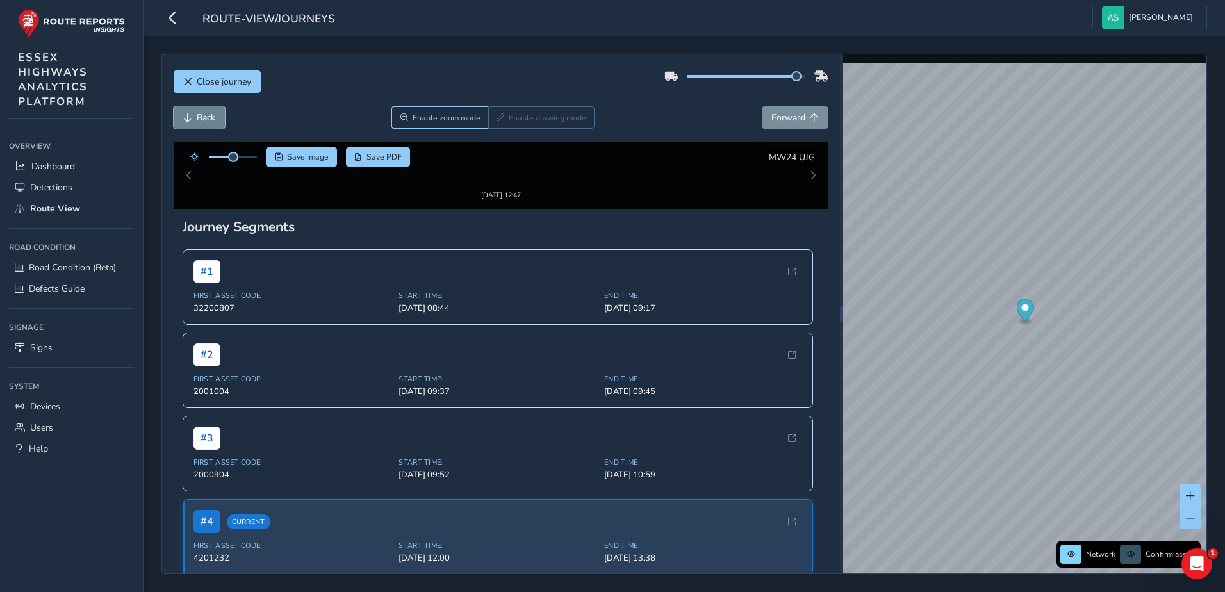
click at [203, 120] on span "Back" at bounding box center [206, 118] width 19 height 12
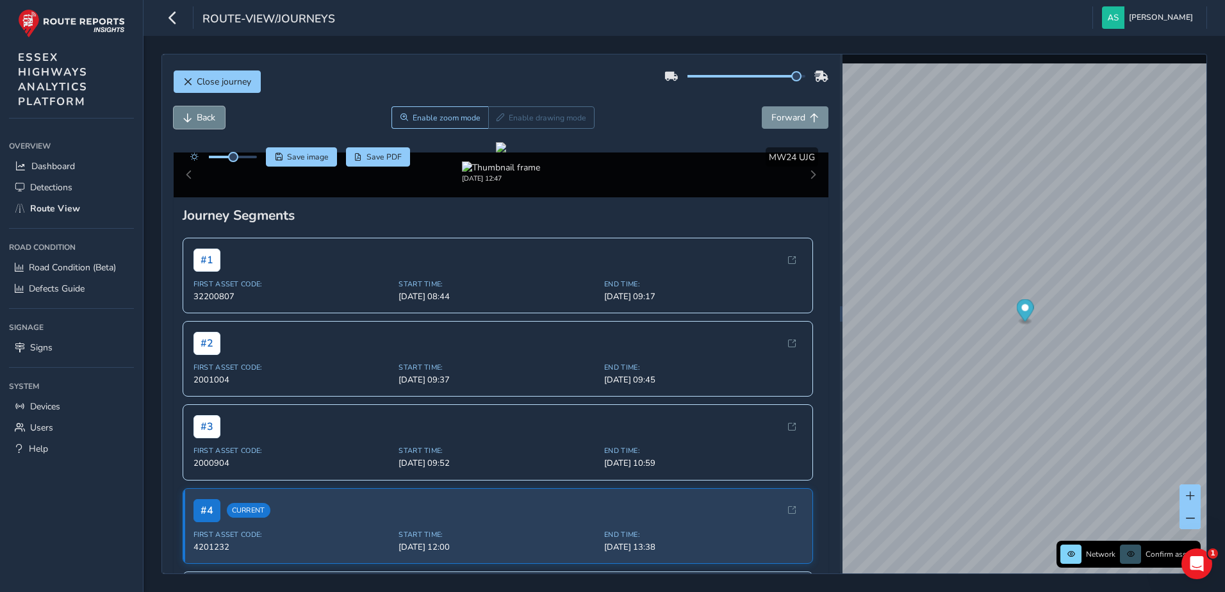
click at [203, 120] on span "Back" at bounding box center [206, 118] width 19 height 12
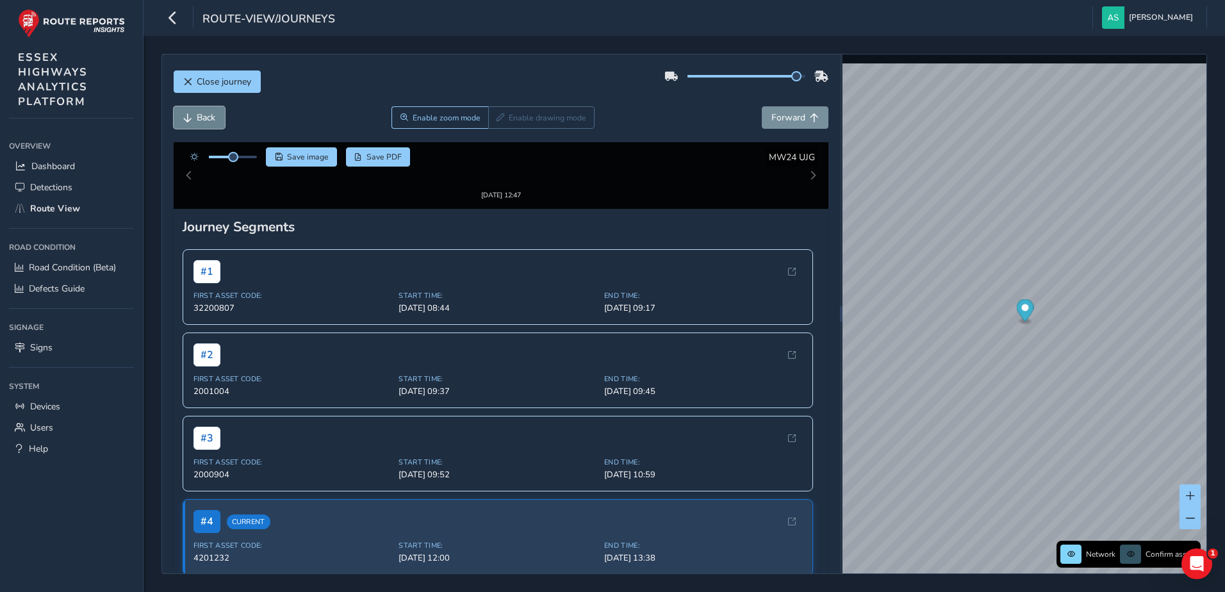
click at [203, 120] on span "Back" at bounding box center [206, 118] width 19 height 12
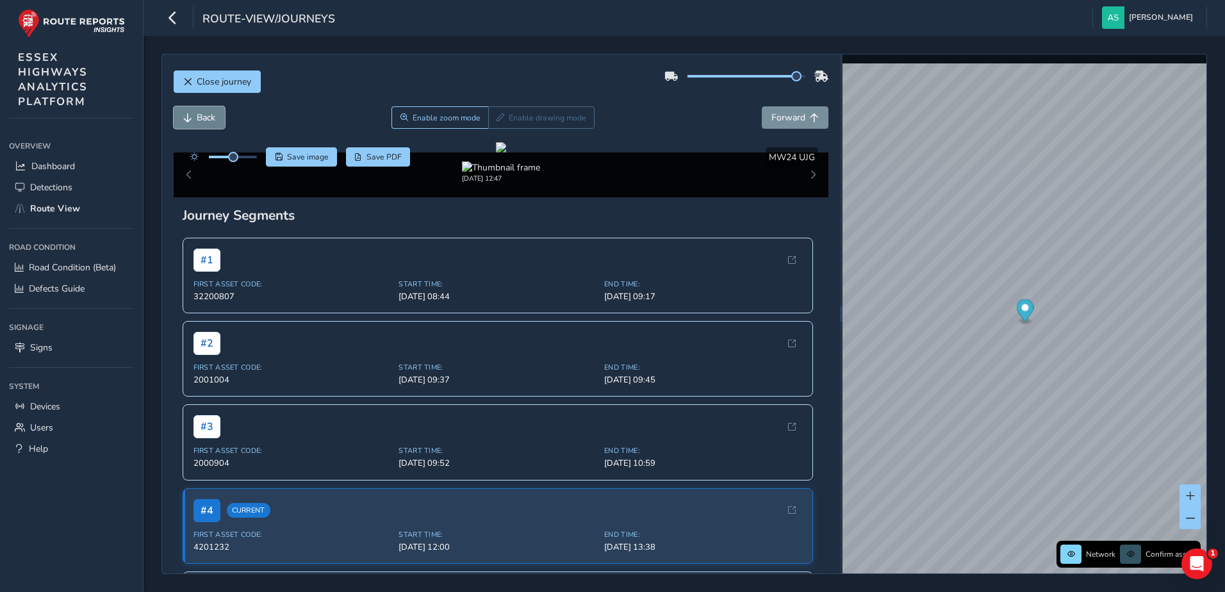
click at [203, 120] on span "Back" at bounding box center [206, 118] width 19 height 12
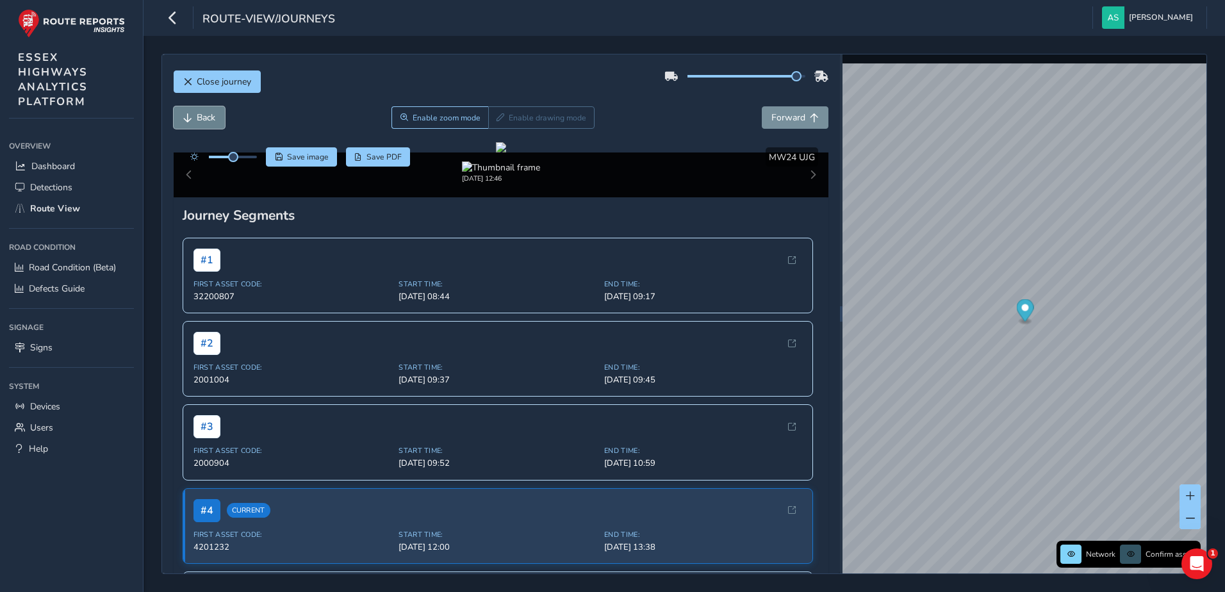
click at [203, 120] on span "Back" at bounding box center [206, 118] width 19 height 12
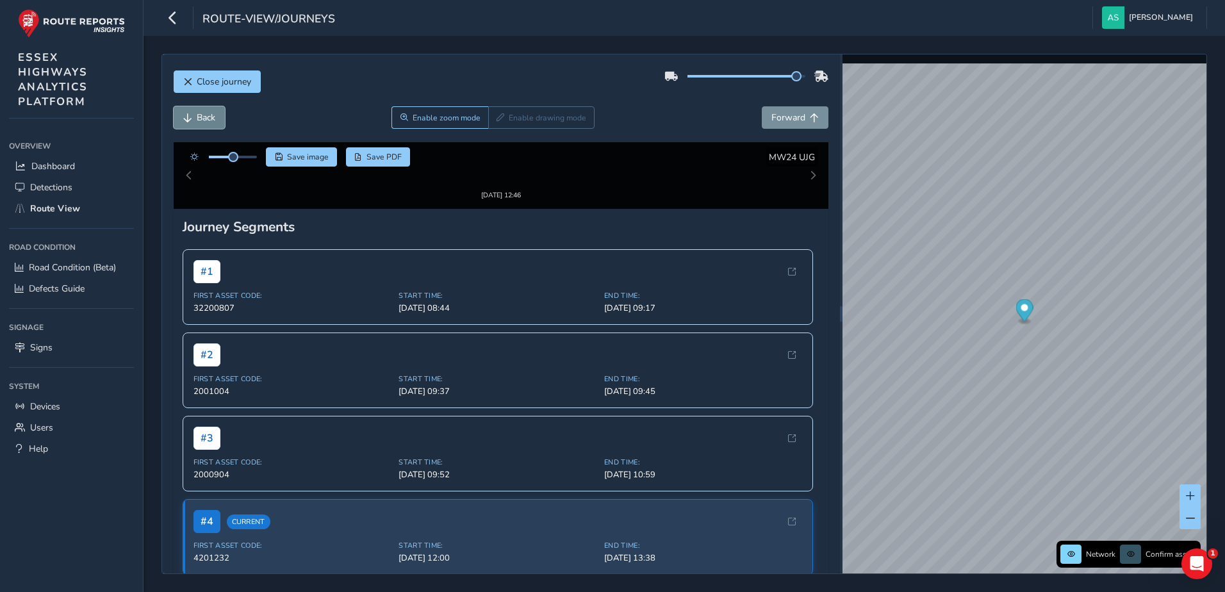
click at [203, 120] on span "Back" at bounding box center [206, 118] width 19 height 12
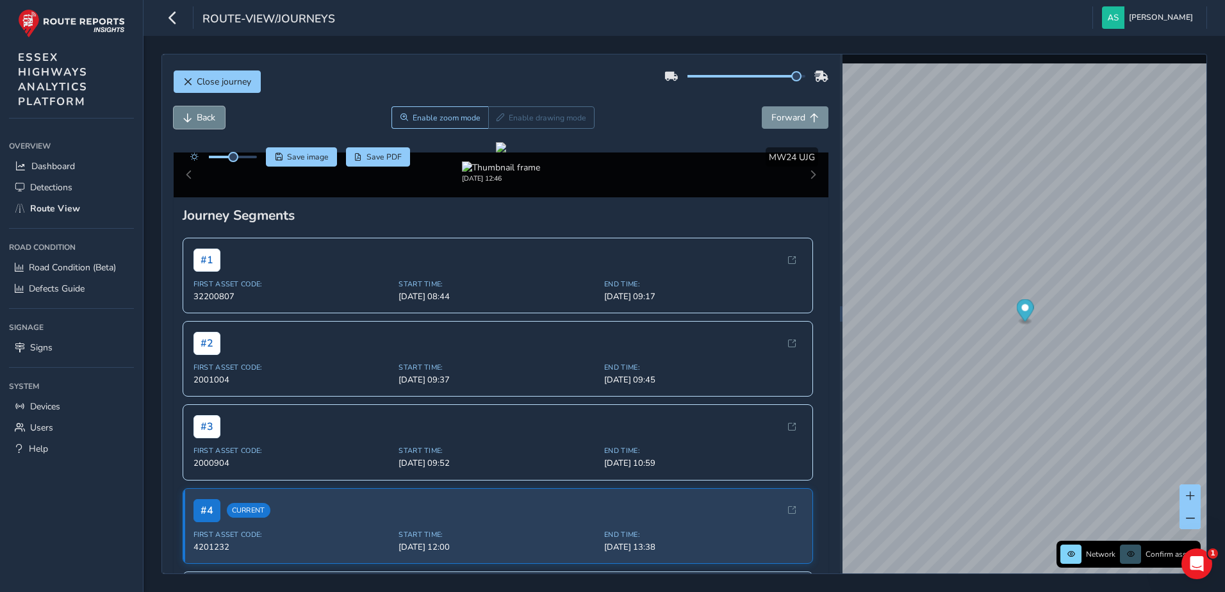
click at [203, 120] on span "Back" at bounding box center [206, 118] width 19 height 12
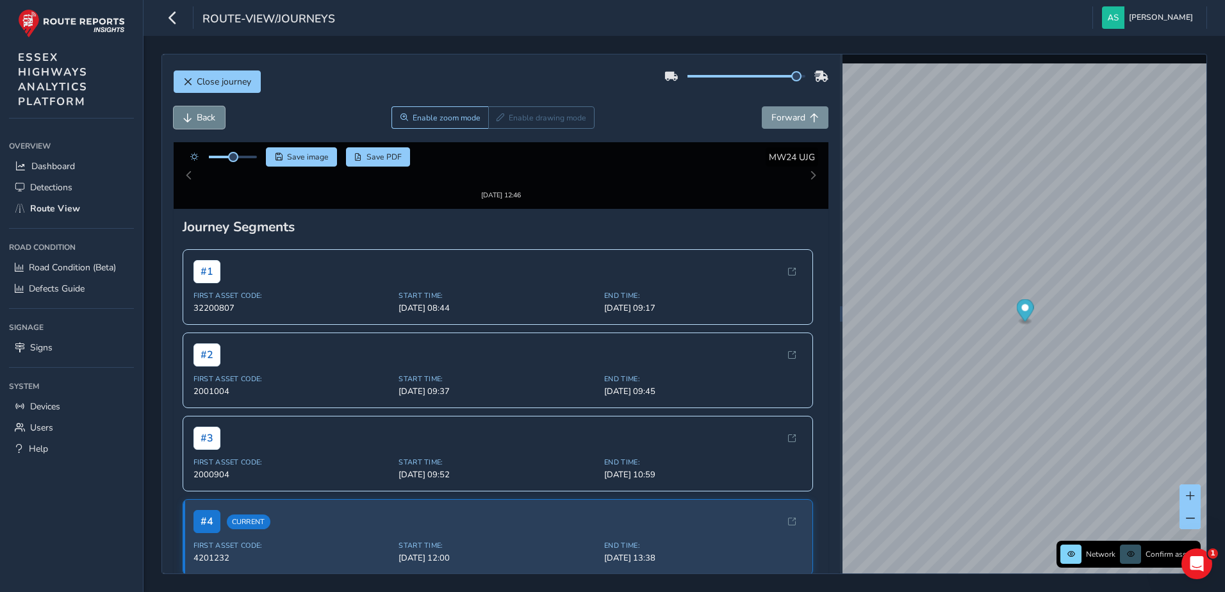
click at [203, 120] on span "Back" at bounding box center [206, 118] width 19 height 12
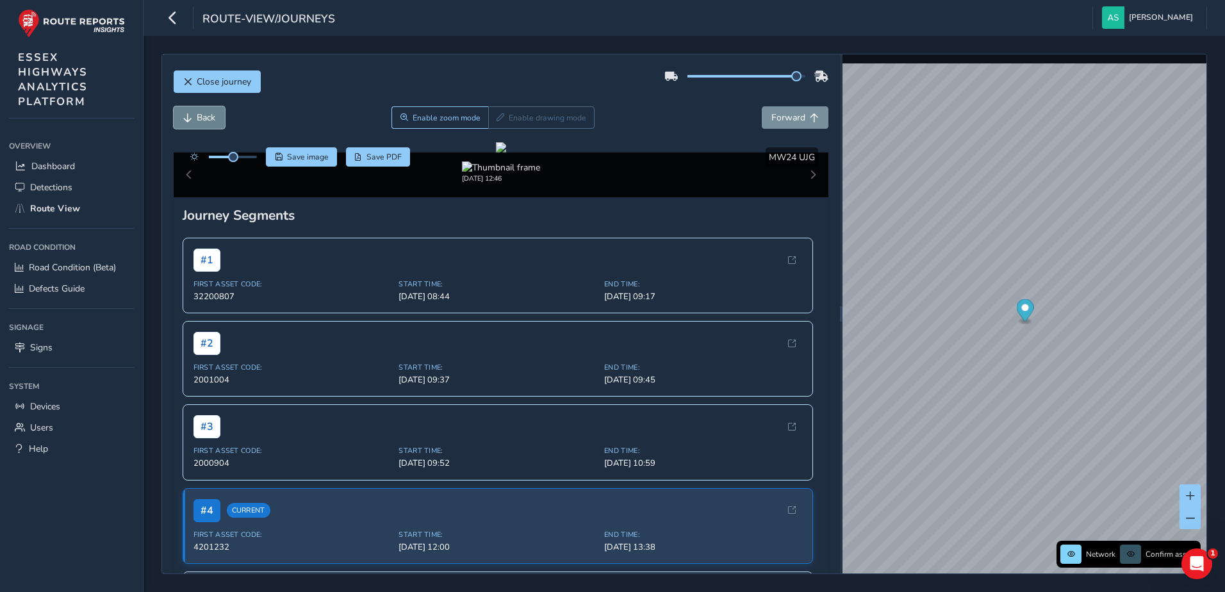
click at [203, 120] on span "Back" at bounding box center [206, 118] width 19 height 12
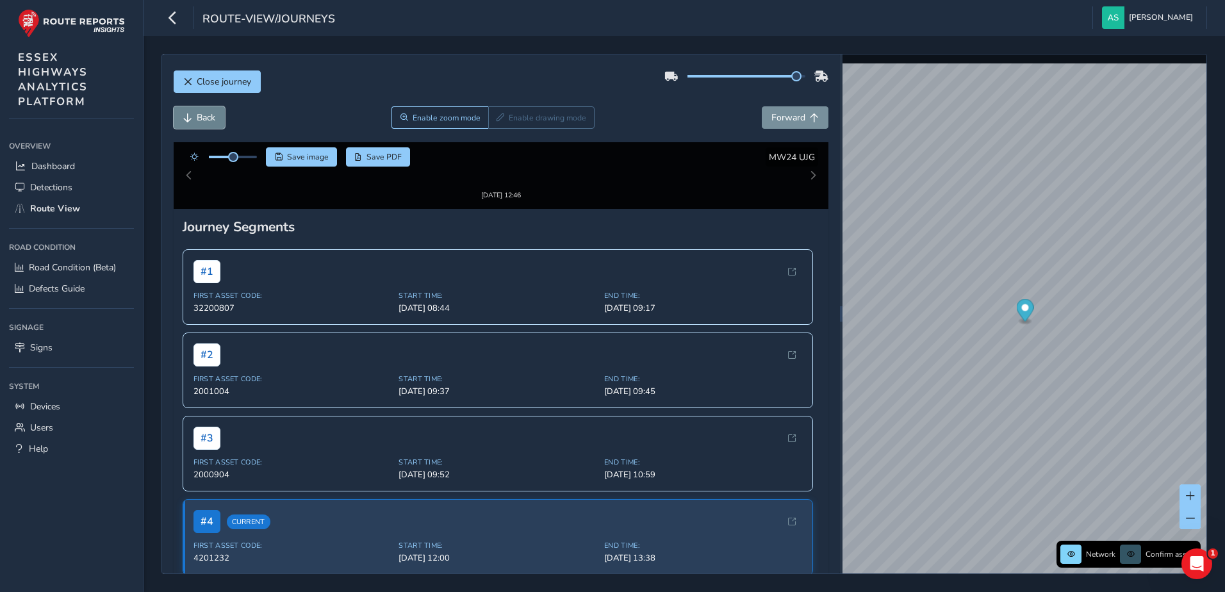
click at [203, 120] on span "Back" at bounding box center [206, 118] width 19 height 12
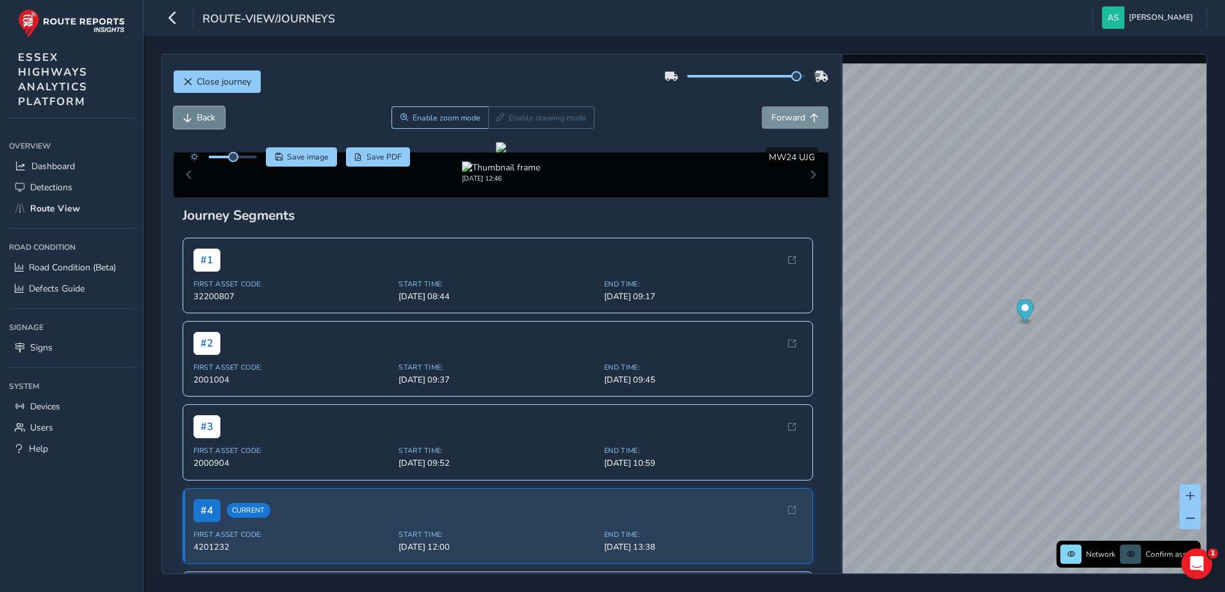
click at [203, 120] on span "Back" at bounding box center [206, 118] width 19 height 12
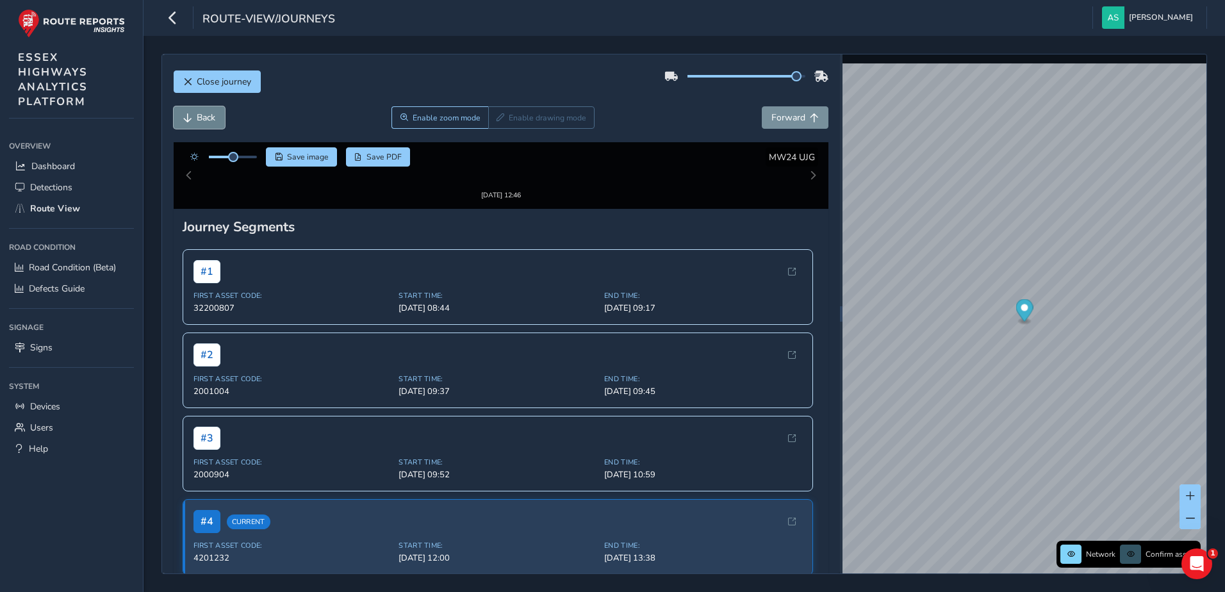
click at [203, 120] on span "Back" at bounding box center [206, 118] width 19 height 12
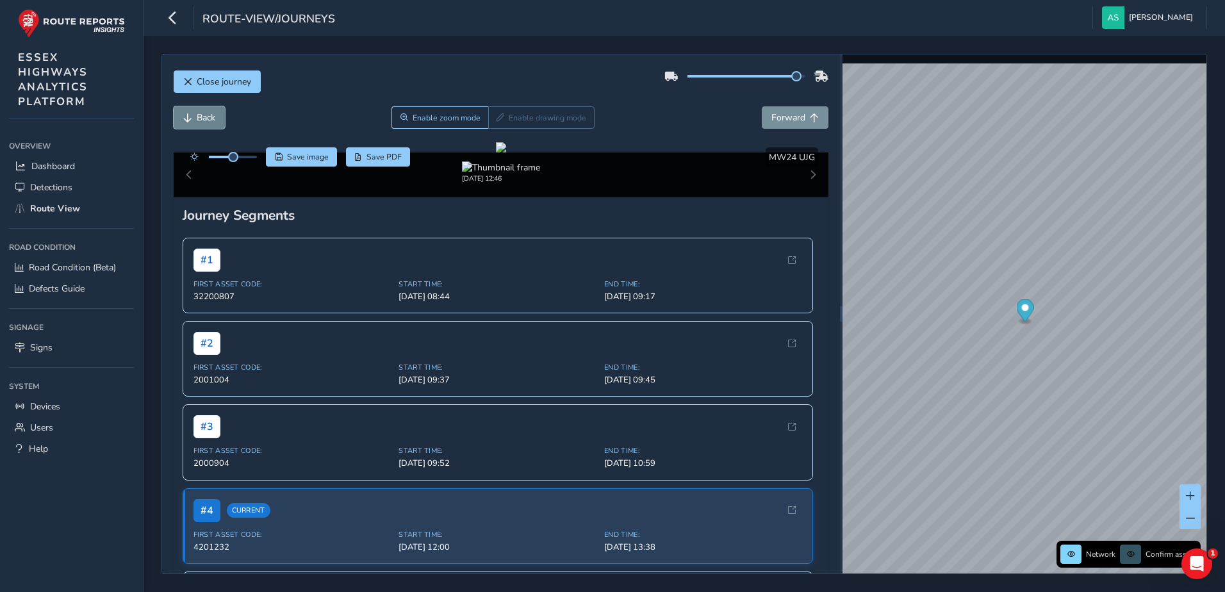
click at [203, 120] on span "Back" at bounding box center [206, 118] width 19 height 12
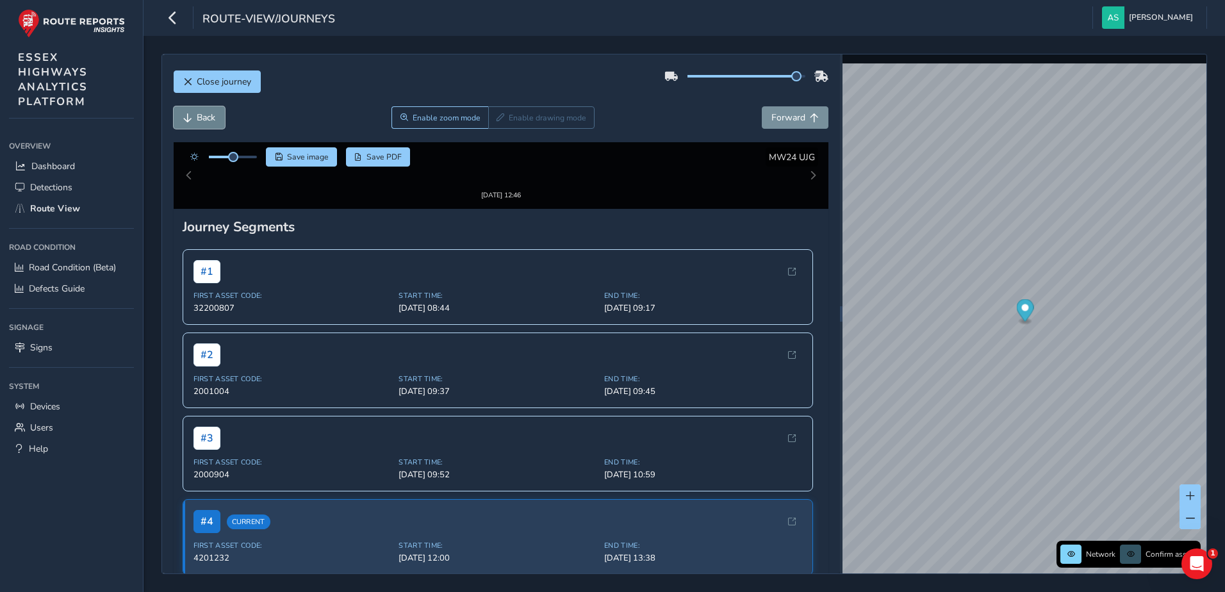
click at [203, 120] on span "Back" at bounding box center [206, 118] width 19 height 12
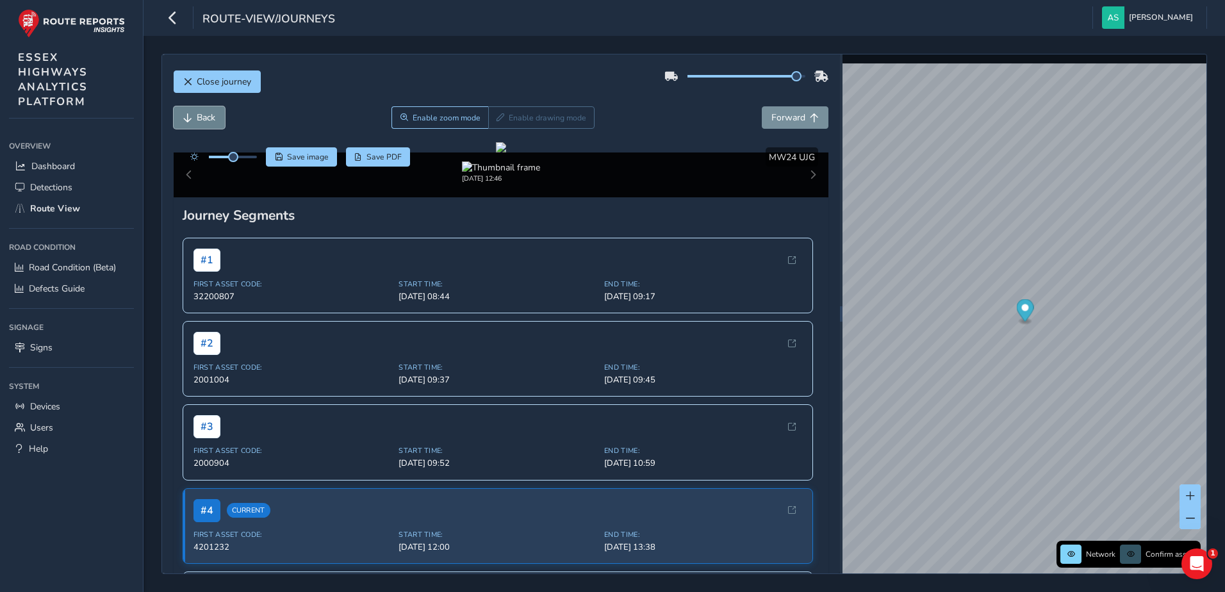
click at [203, 120] on span "Back" at bounding box center [206, 118] width 19 height 12
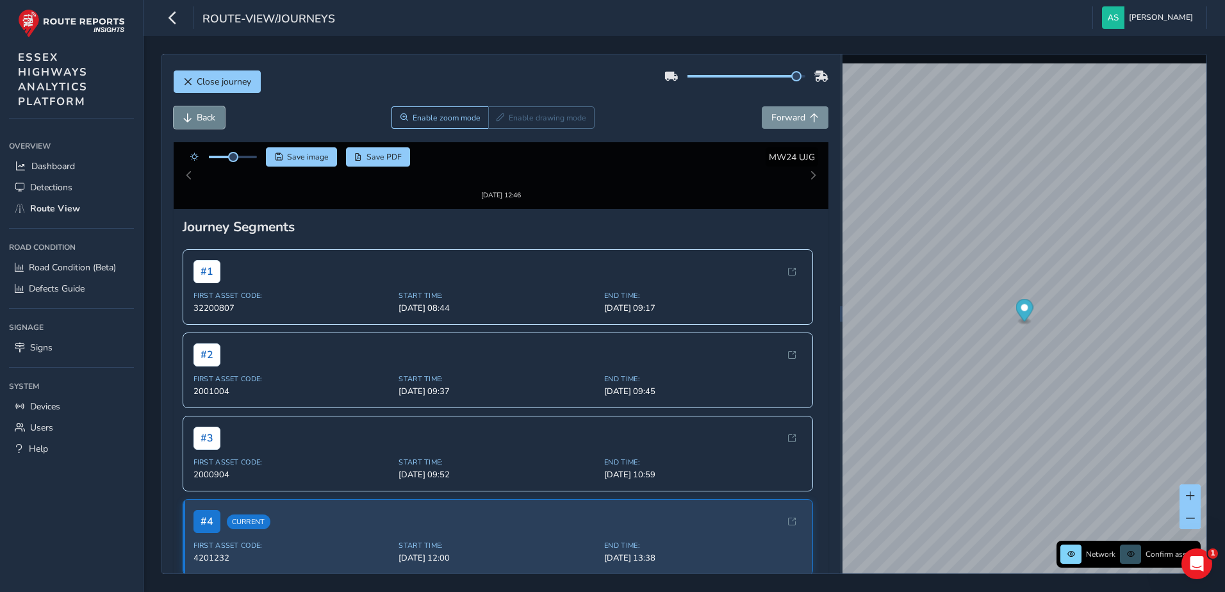
click at [203, 120] on span "Back" at bounding box center [206, 118] width 19 height 12
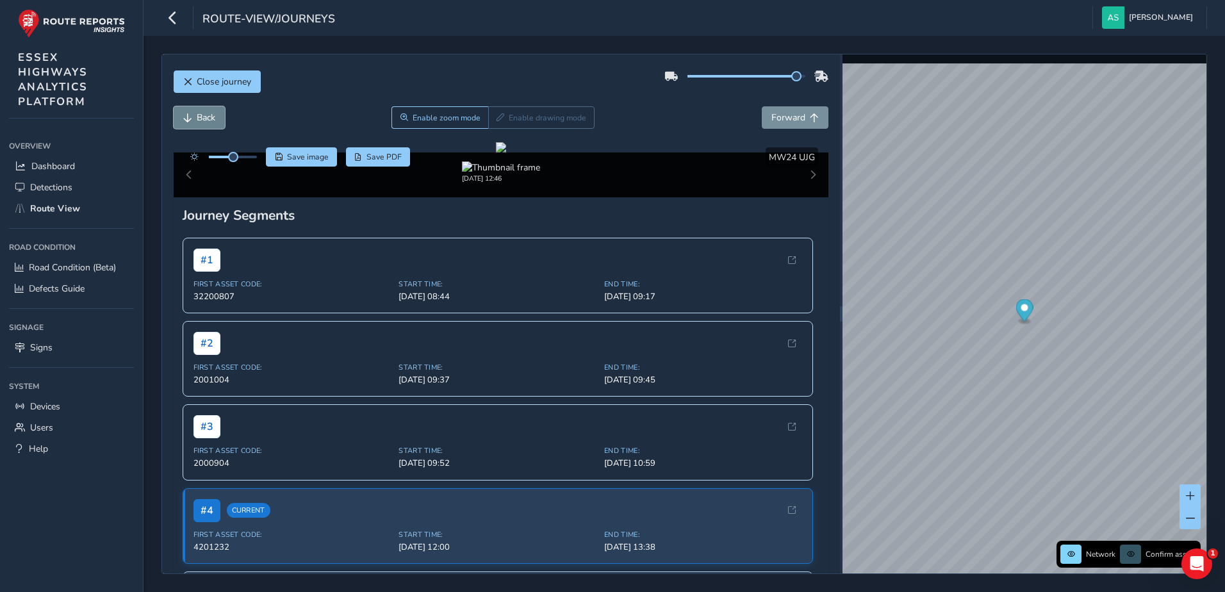
click at [203, 120] on span "Back" at bounding box center [206, 118] width 19 height 12
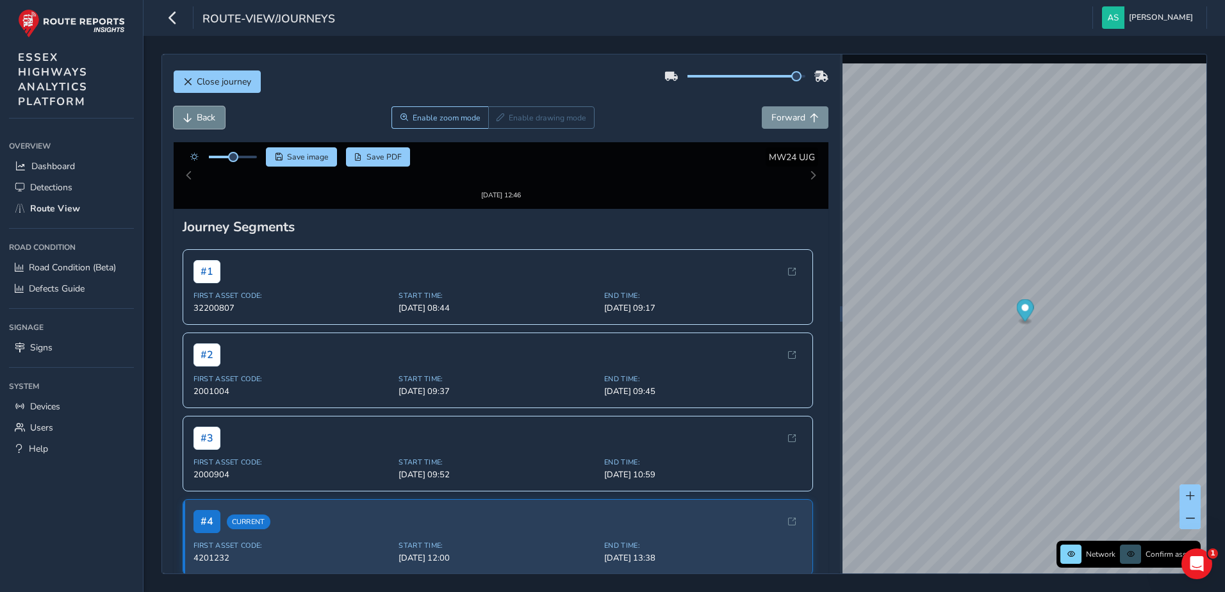
click at [203, 120] on span "Back" at bounding box center [206, 118] width 19 height 12
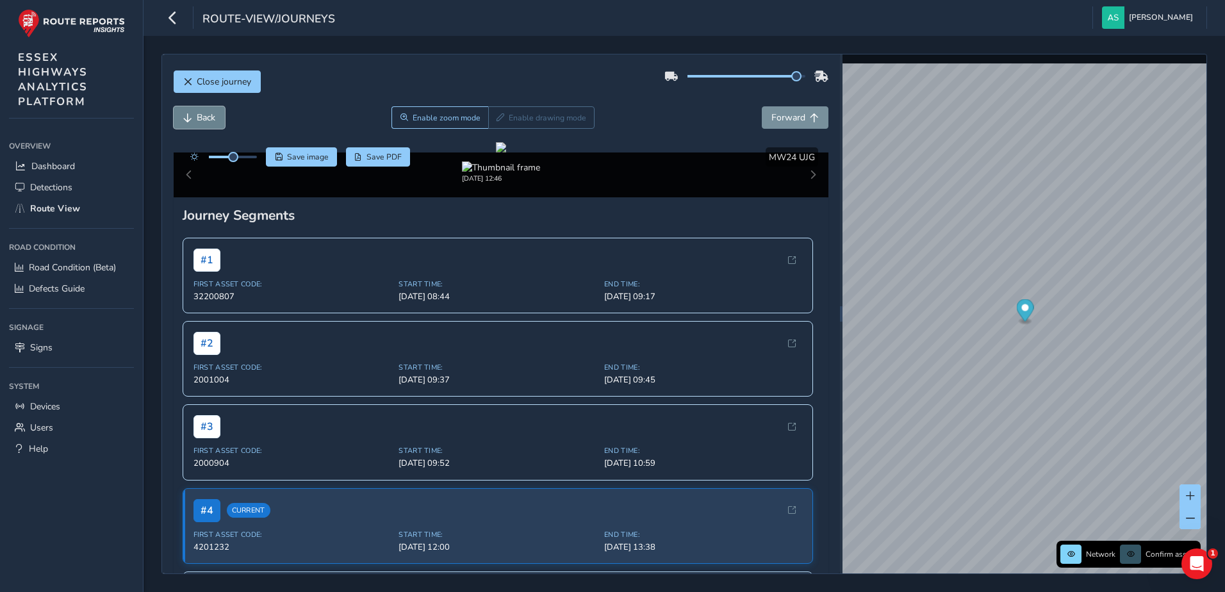
click at [203, 120] on span "Back" at bounding box center [206, 118] width 19 height 12
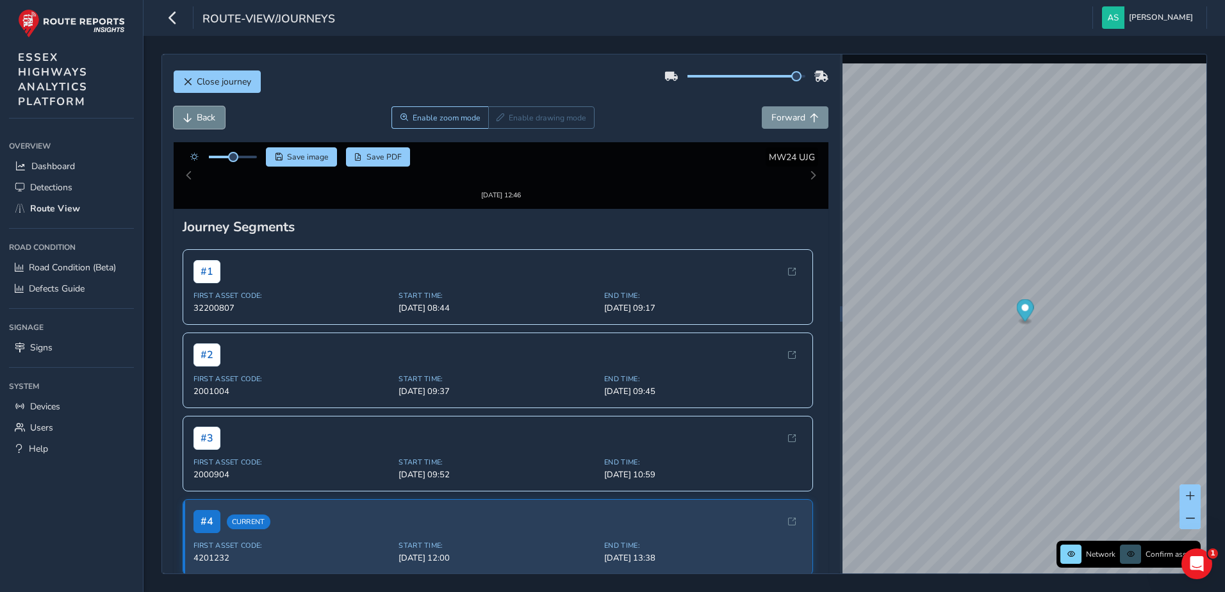
click at [203, 120] on span "Back" at bounding box center [206, 118] width 19 height 12
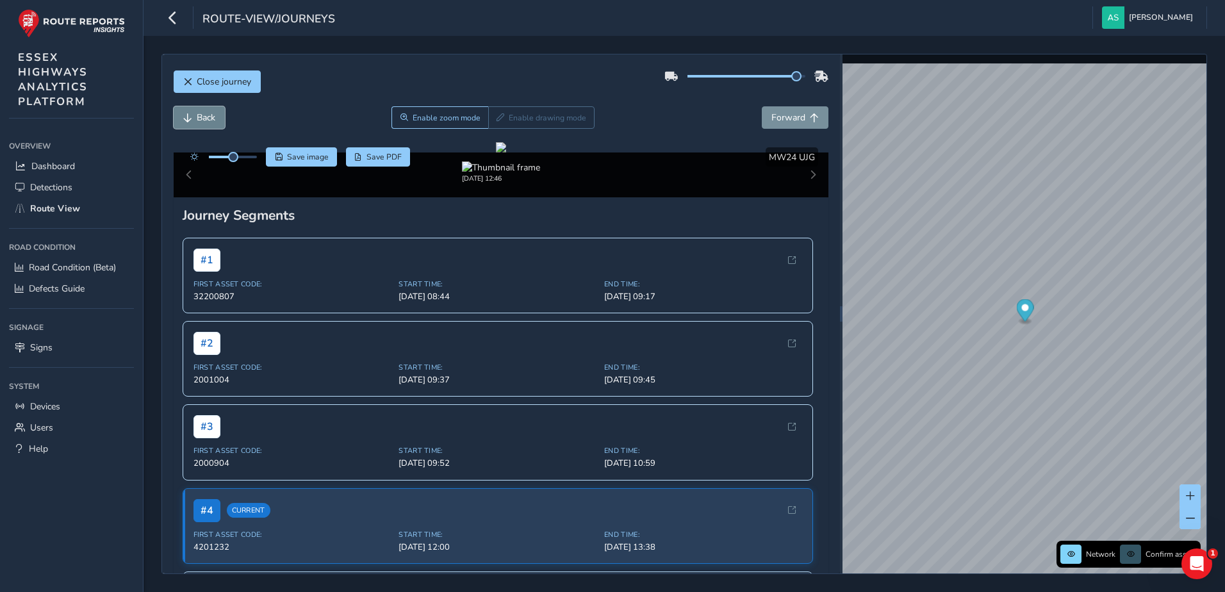
click at [203, 120] on span "Back" at bounding box center [206, 118] width 19 height 12
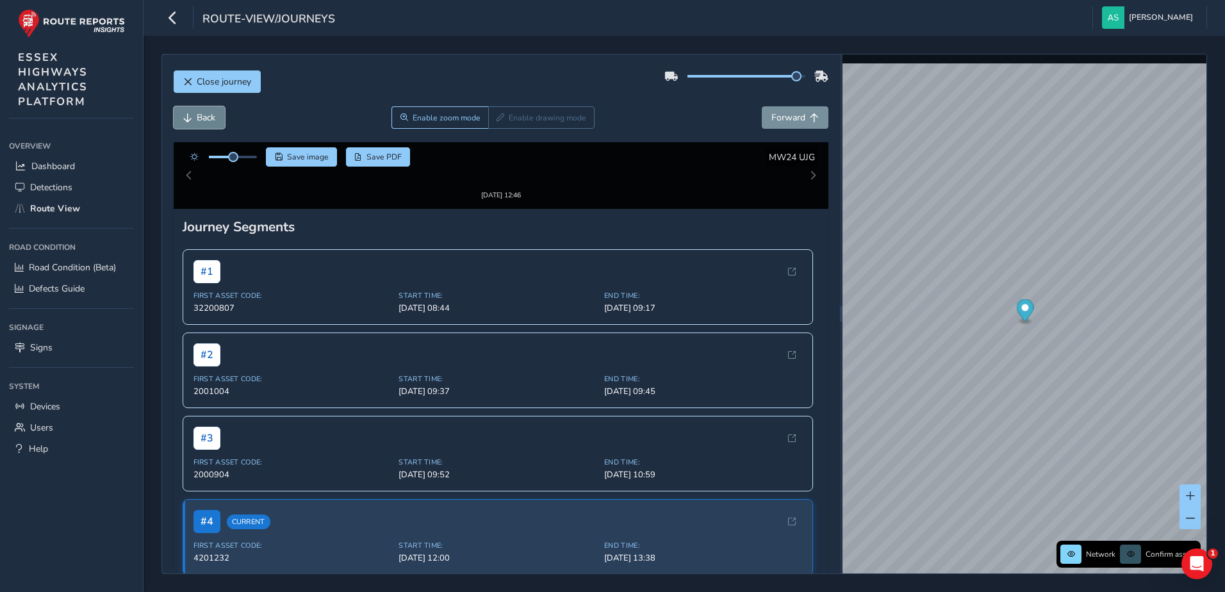
click at [203, 120] on span "Back" at bounding box center [206, 118] width 19 height 12
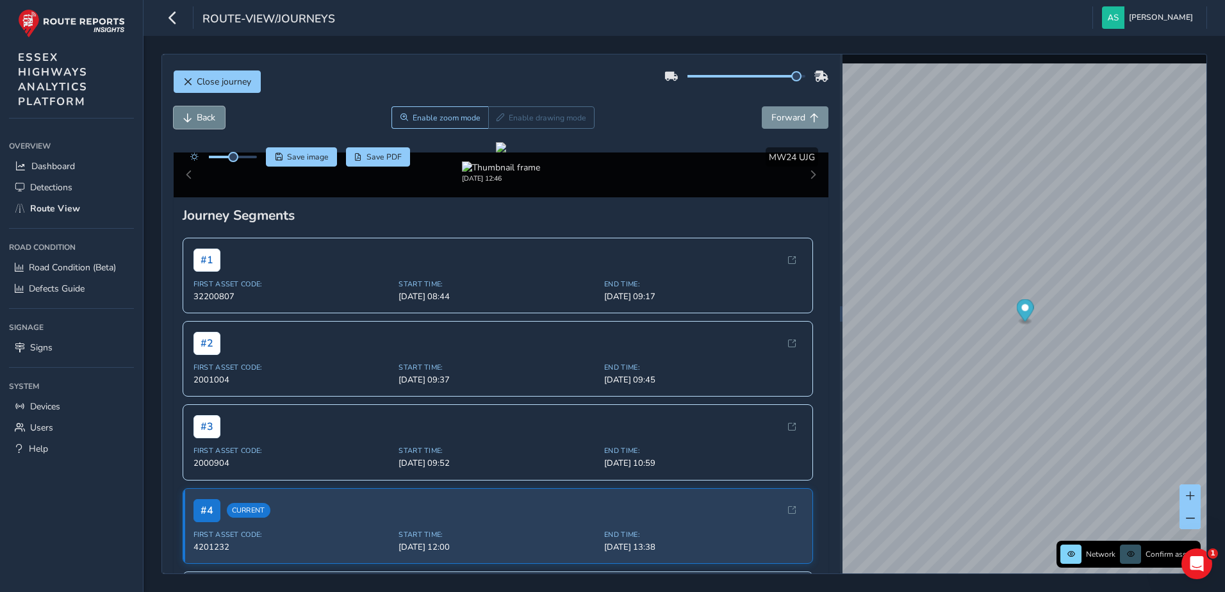
click at [203, 120] on span "Back" at bounding box center [206, 118] width 19 height 12
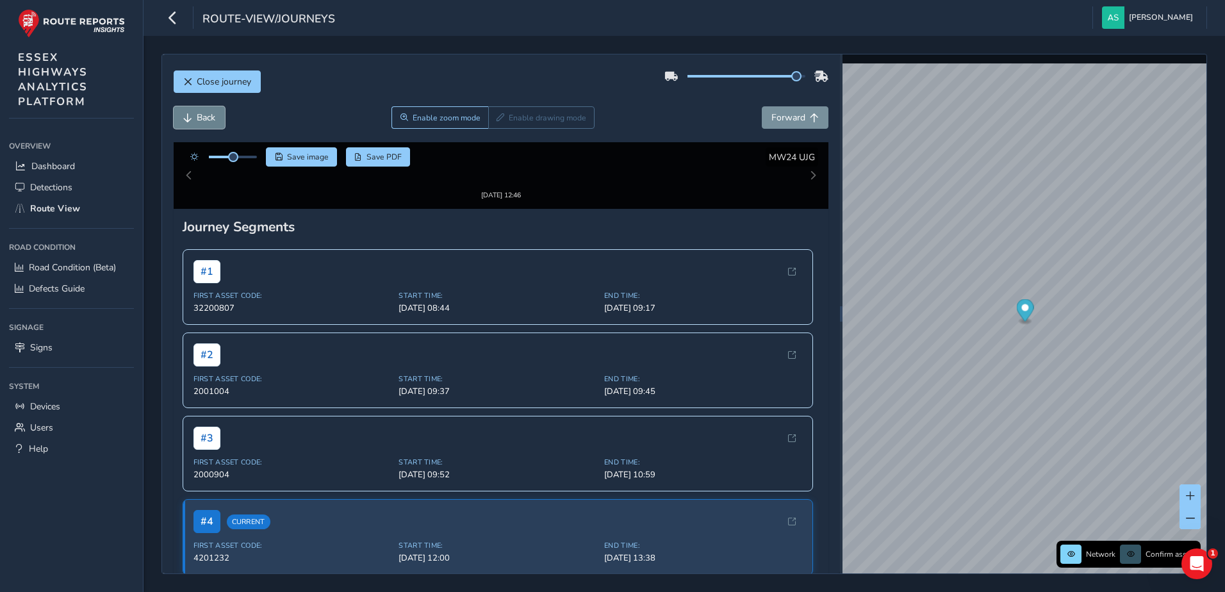
click at [203, 120] on span "Back" at bounding box center [206, 118] width 19 height 12
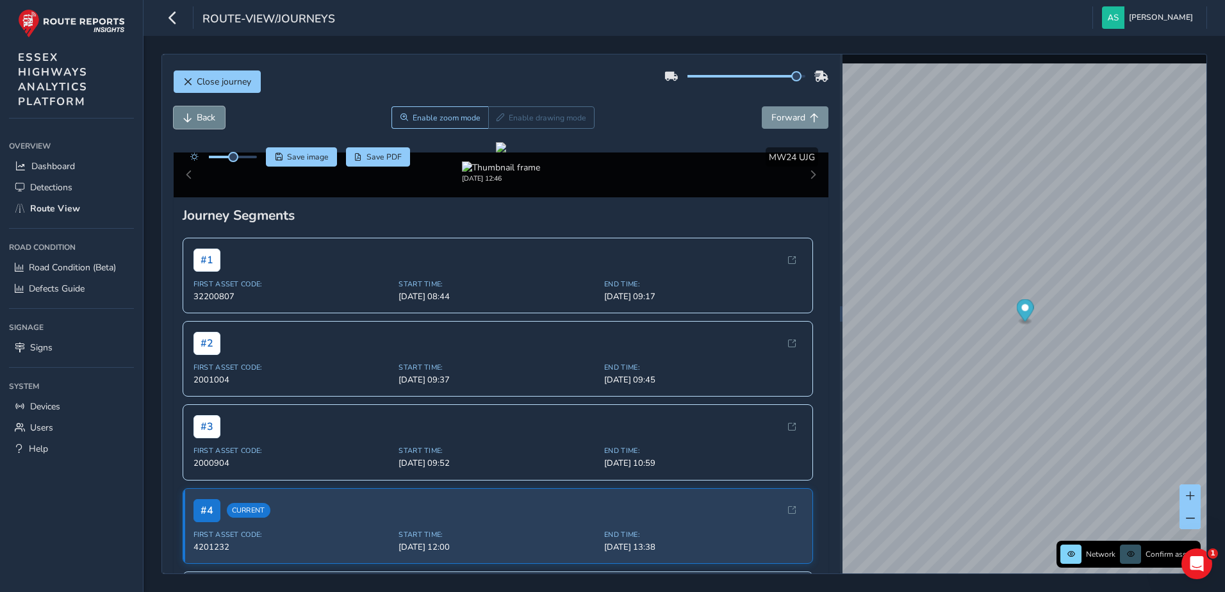
click at [203, 120] on span "Back" at bounding box center [206, 118] width 19 height 12
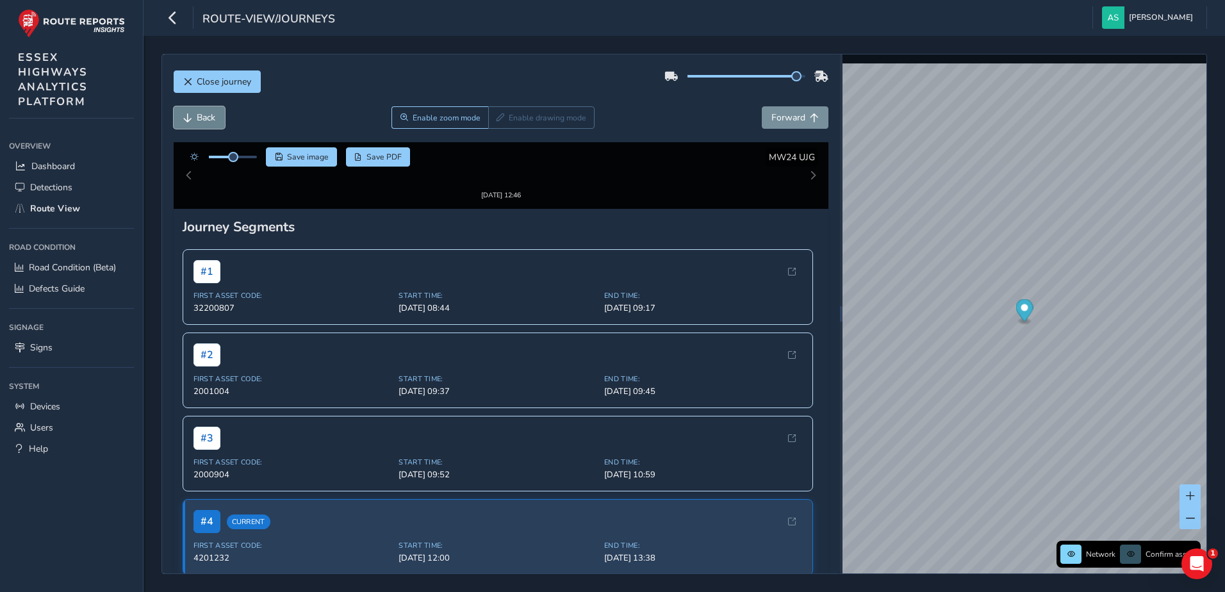
click at [203, 120] on span "Back" at bounding box center [206, 118] width 19 height 12
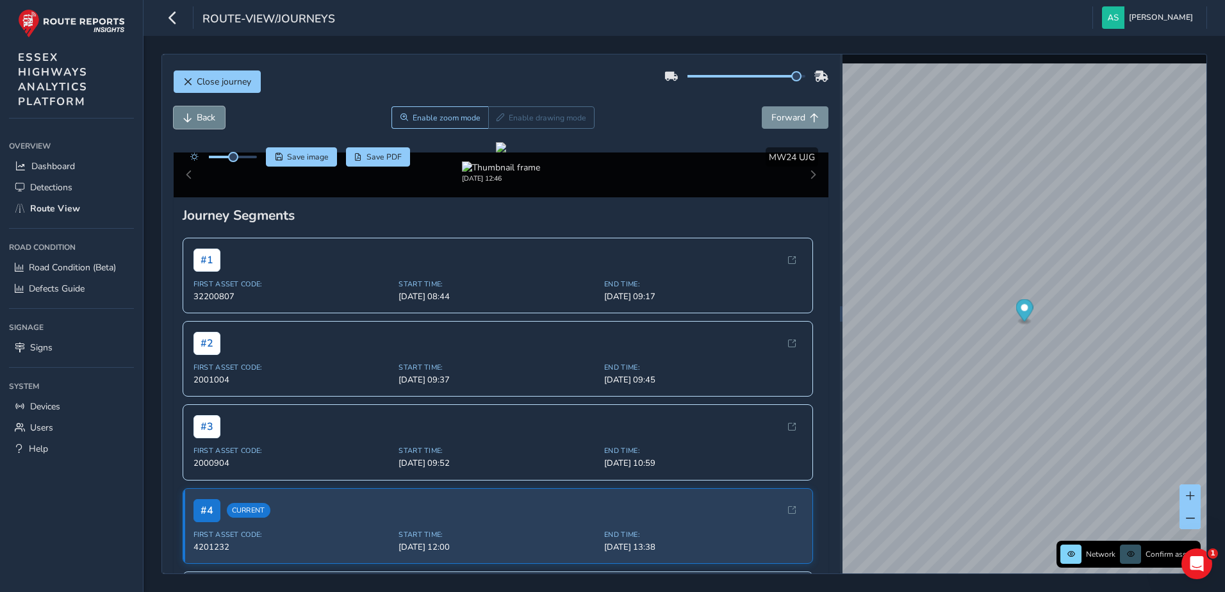
click at [203, 120] on span "Back" at bounding box center [206, 118] width 19 height 12
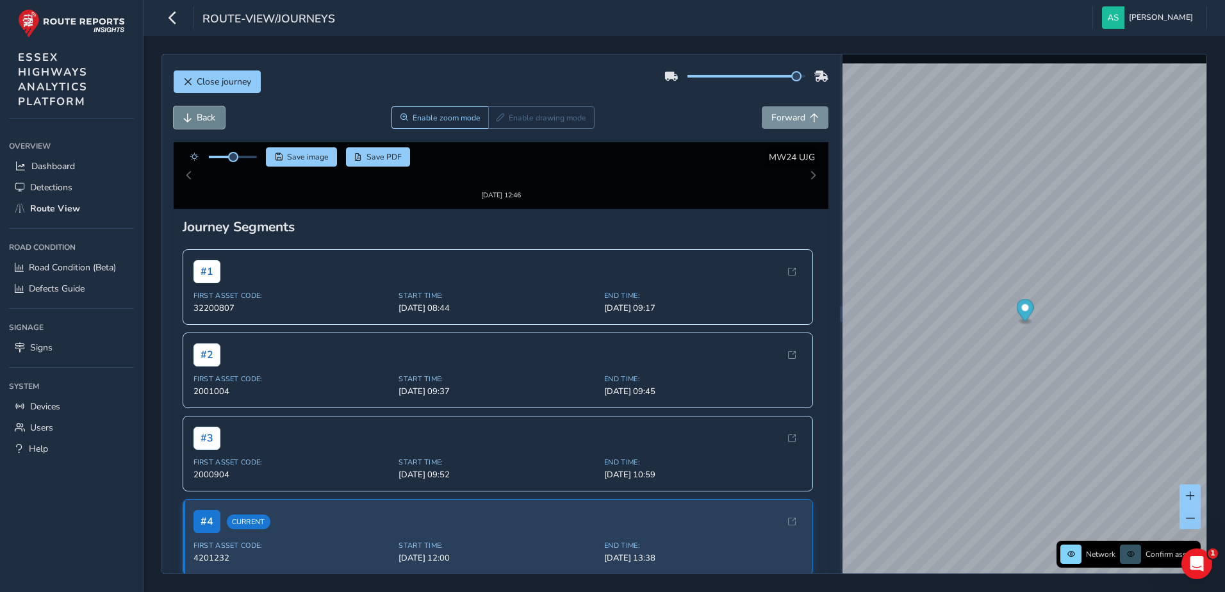
click at [203, 120] on span "Back" at bounding box center [206, 118] width 19 height 12
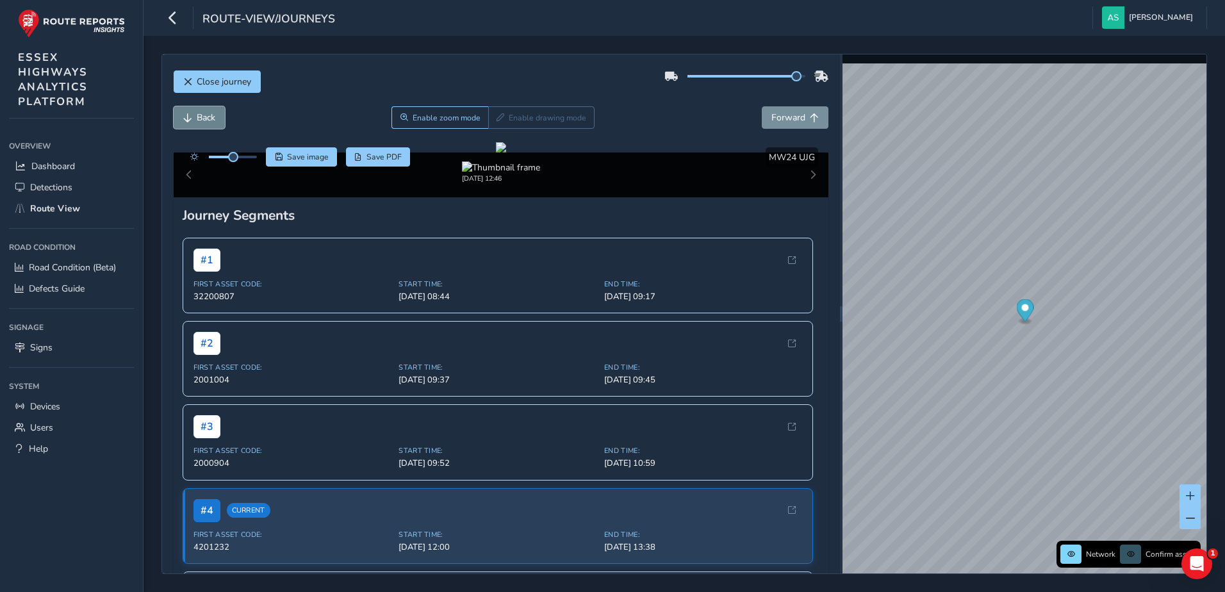
click at [203, 120] on span "Back" at bounding box center [206, 118] width 19 height 12
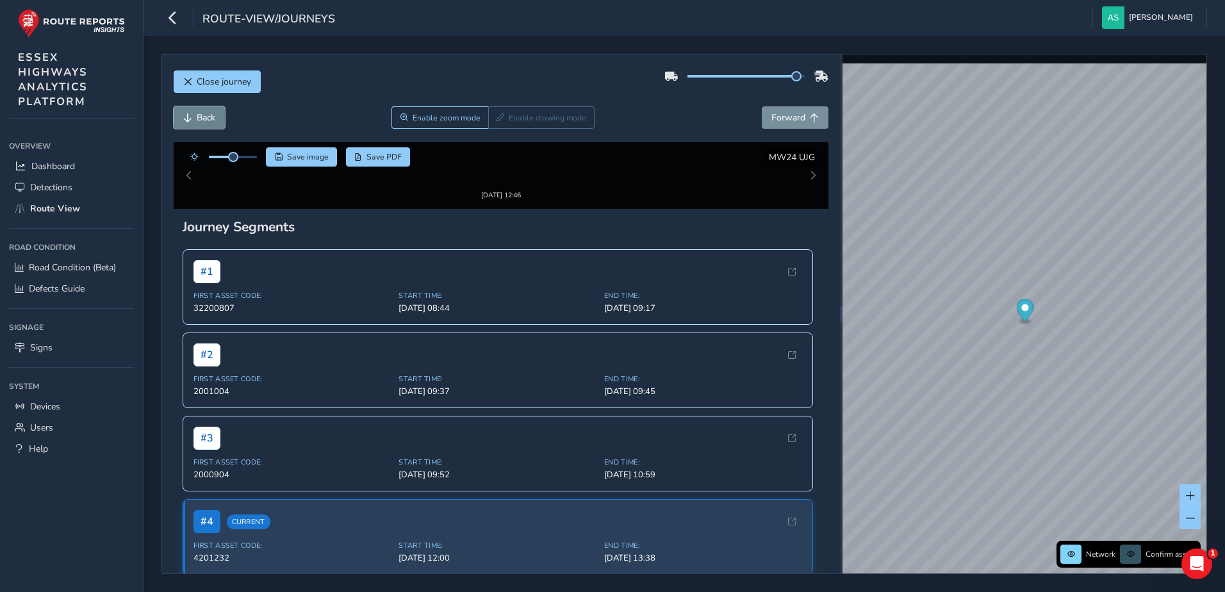
click at [203, 120] on span "Back" at bounding box center [206, 118] width 19 height 12
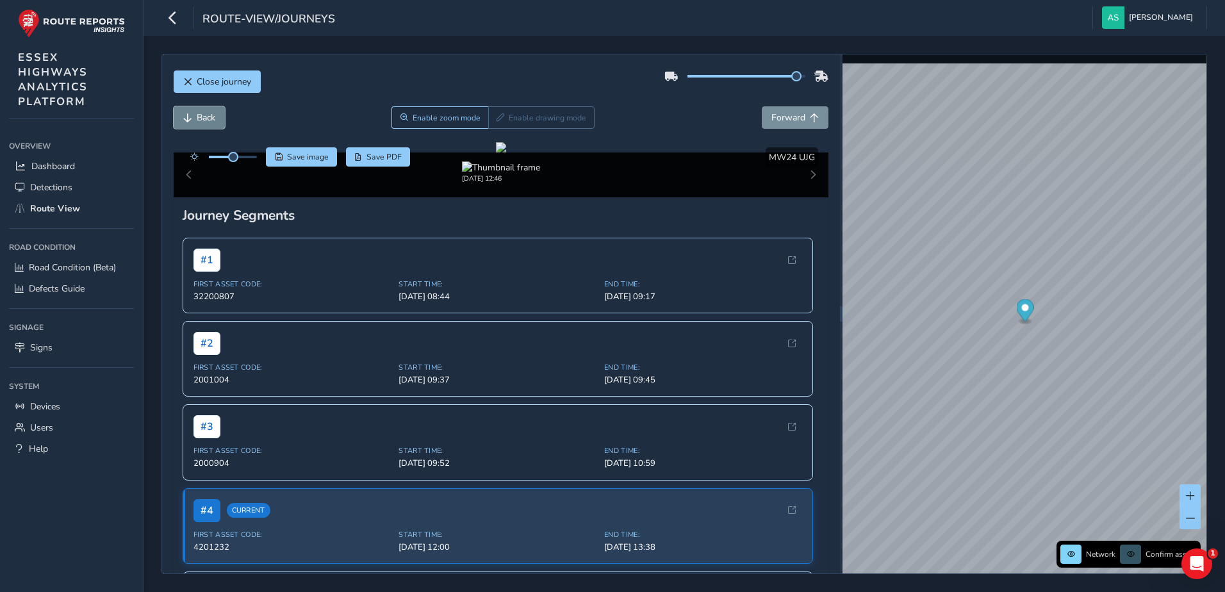
click at [203, 120] on span "Back" at bounding box center [206, 118] width 19 height 12
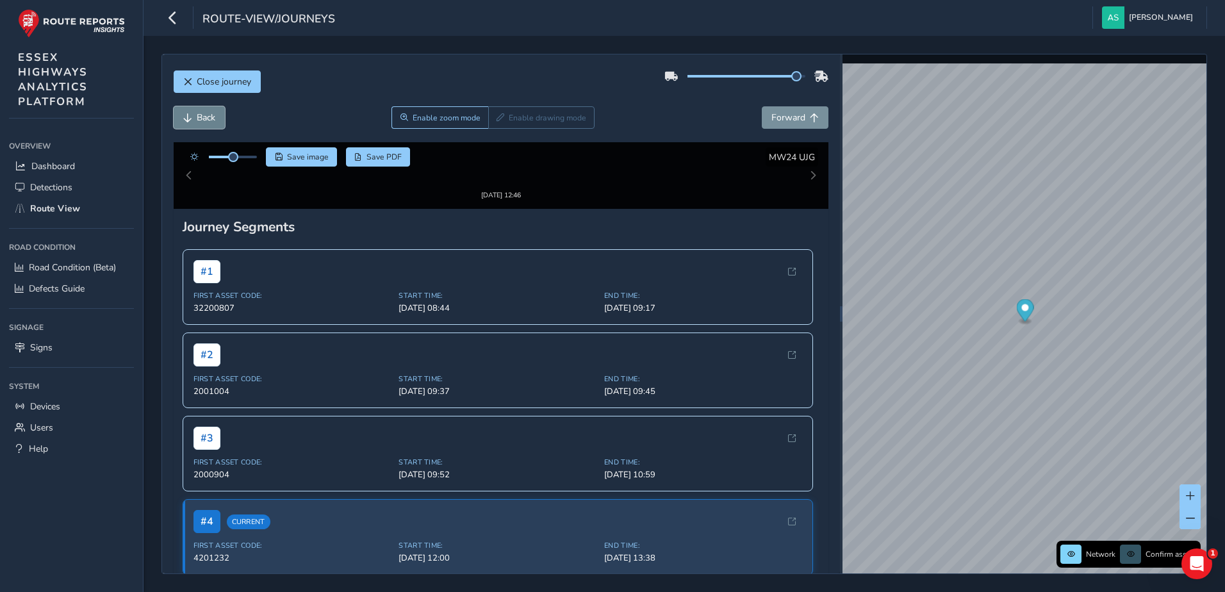
click at [203, 120] on span "Back" at bounding box center [206, 118] width 19 height 12
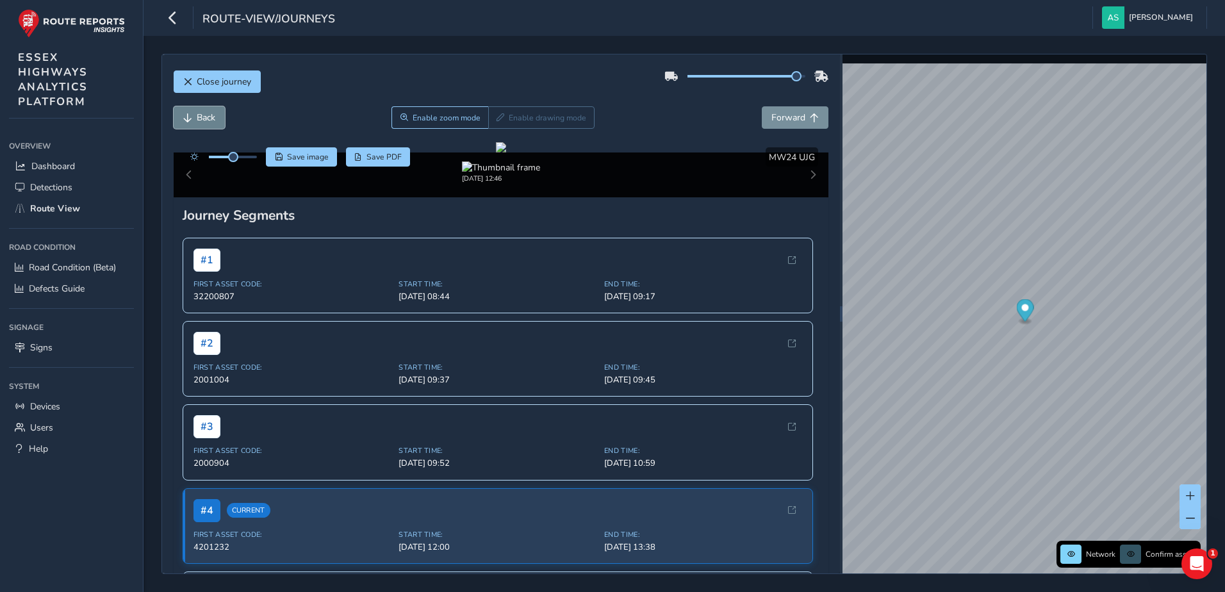
click at [203, 120] on span "Back" at bounding box center [206, 118] width 19 height 12
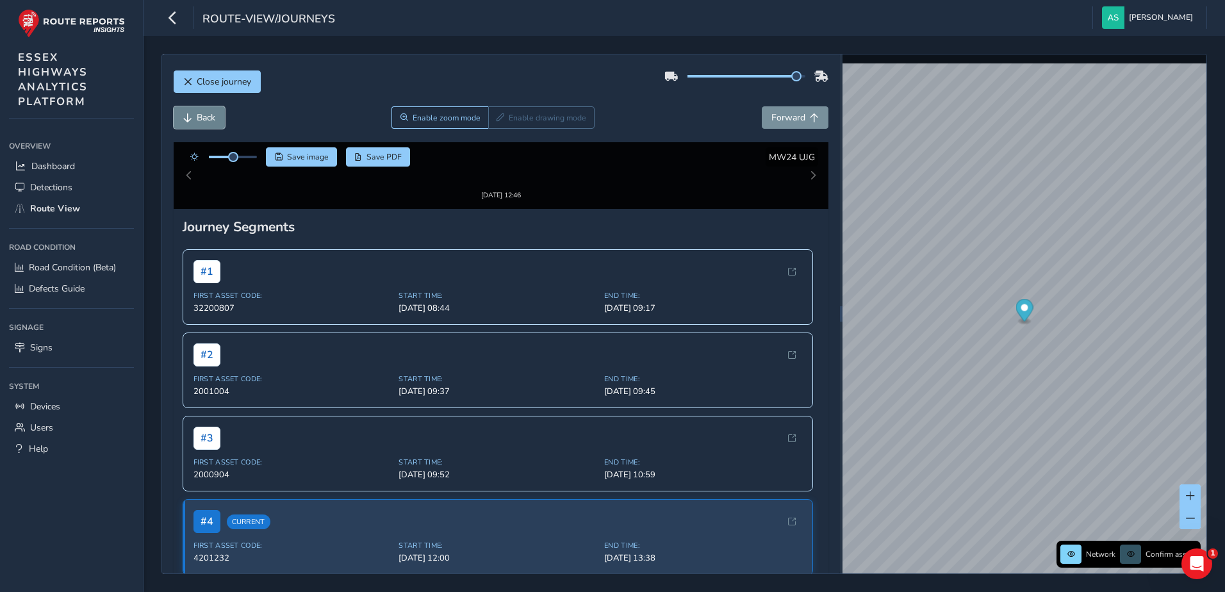
click at [203, 120] on span "Back" at bounding box center [206, 118] width 19 height 12
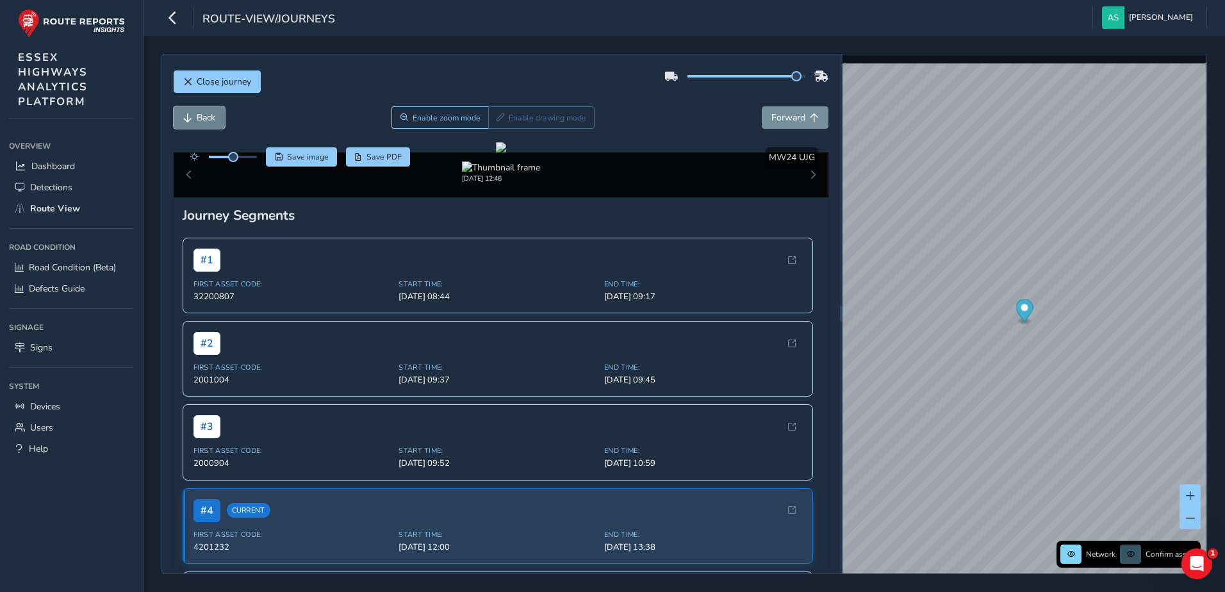
click at [203, 120] on span "Back" at bounding box center [206, 118] width 19 height 12
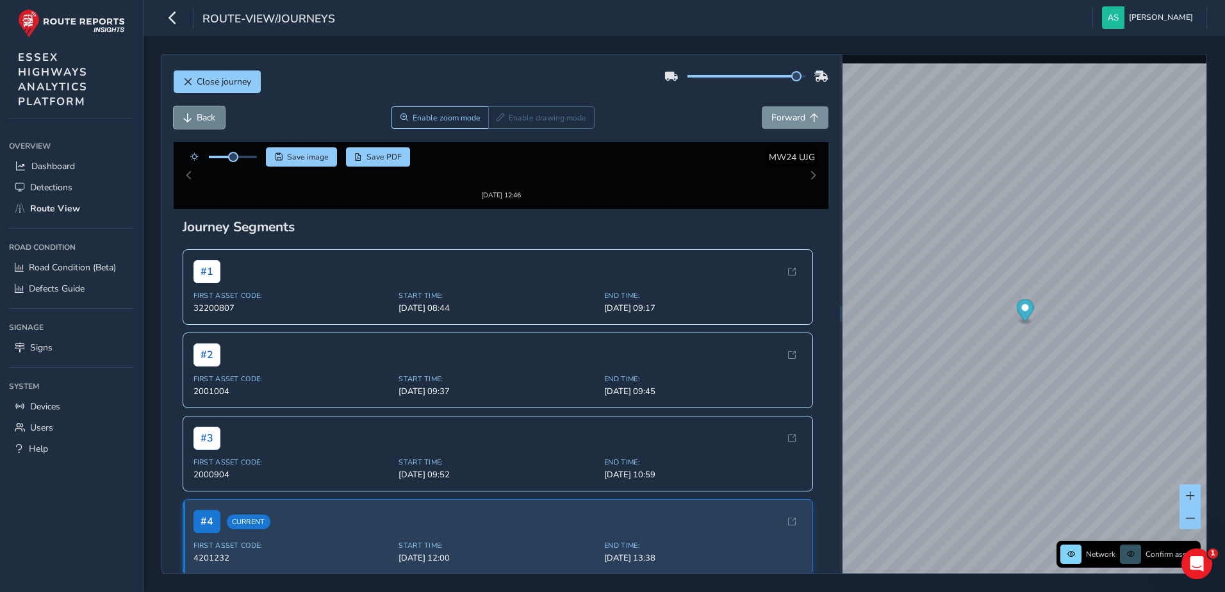
click at [203, 120] on span "Back" at bounding box center [206, 118] width 19 height 12
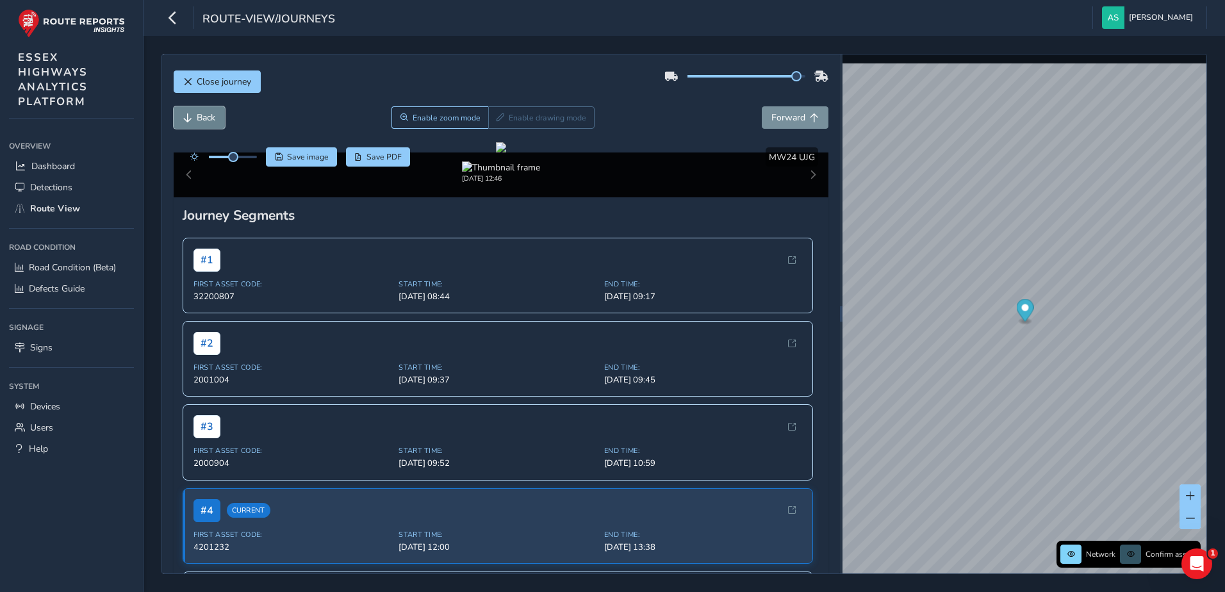
click at [203, 120] on span "Back" at bounding box center [206, 118] width 19 height 12
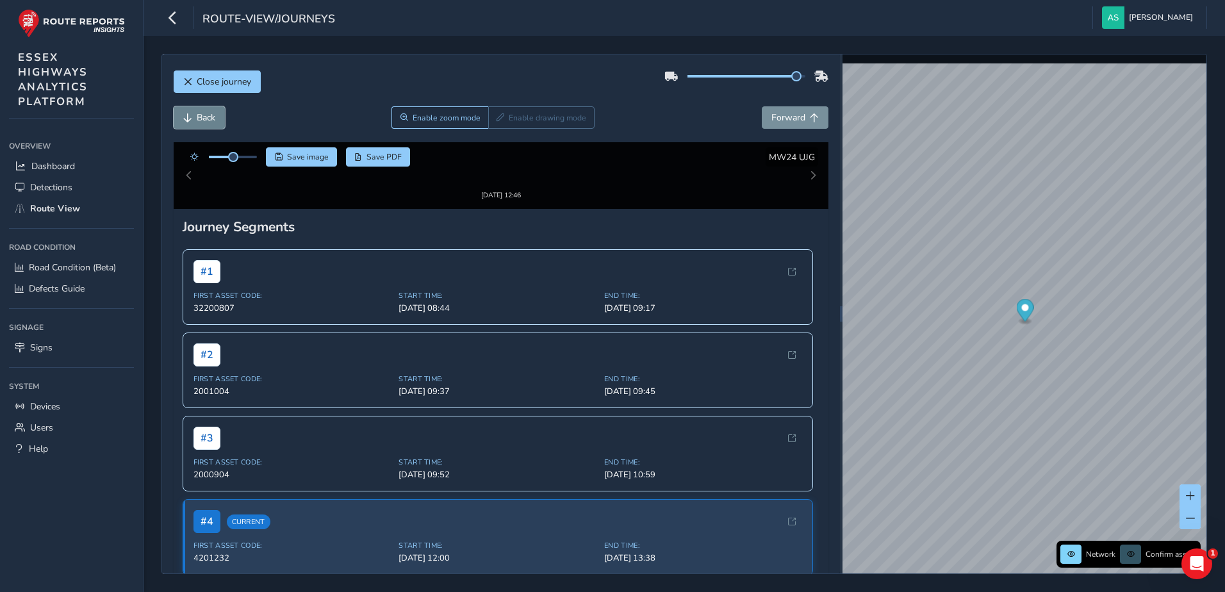
click at [203, 120] on span "Back" at bounding box center [206, 118] width 19 height 12
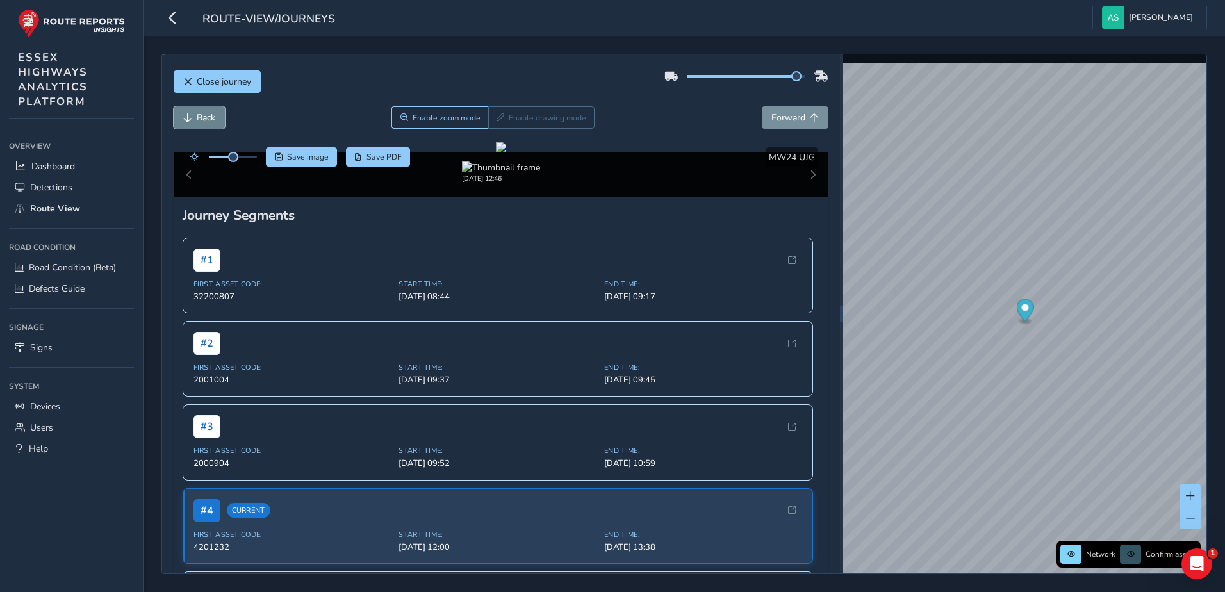
click at [203, 120] on span "Back" at bounding box center [206, 118] width 19 height 12
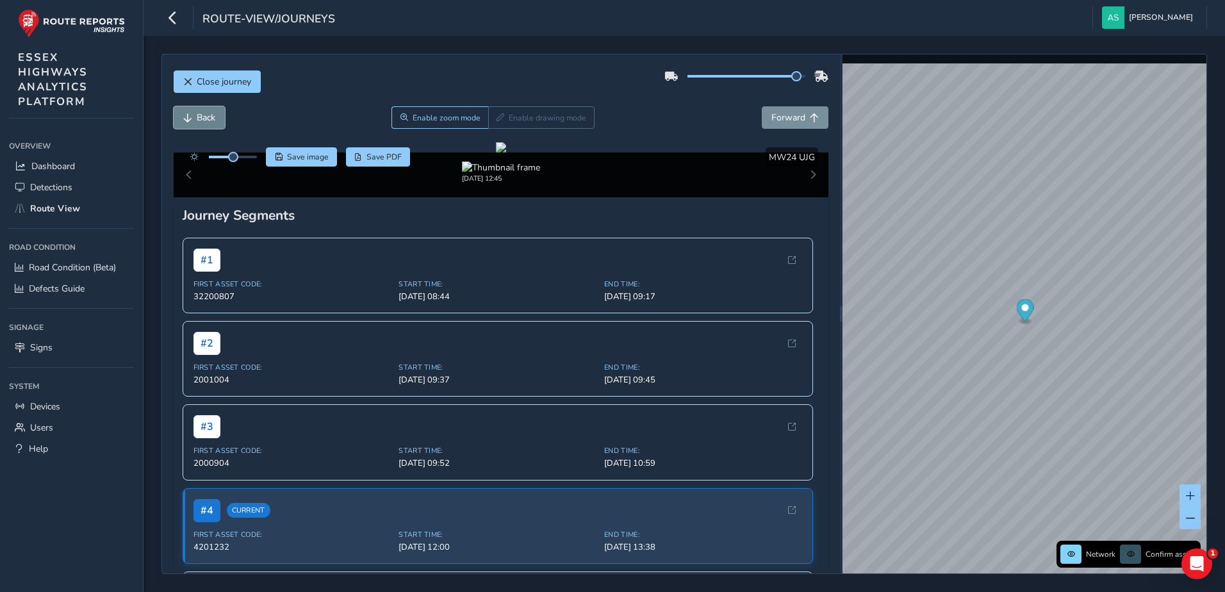
click at [203, 120] on span "Back" at bounding box center [206, 118] width 19 height 12
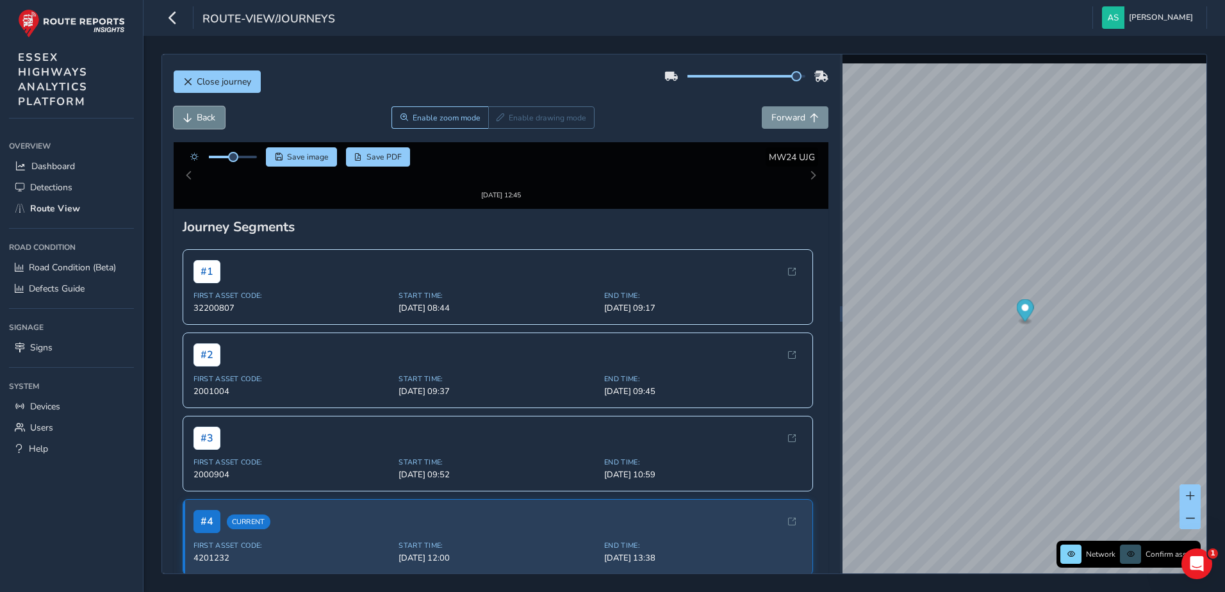
click at [203, 120] on span "Back" at bounding box center [206, 118] width 19 height 12
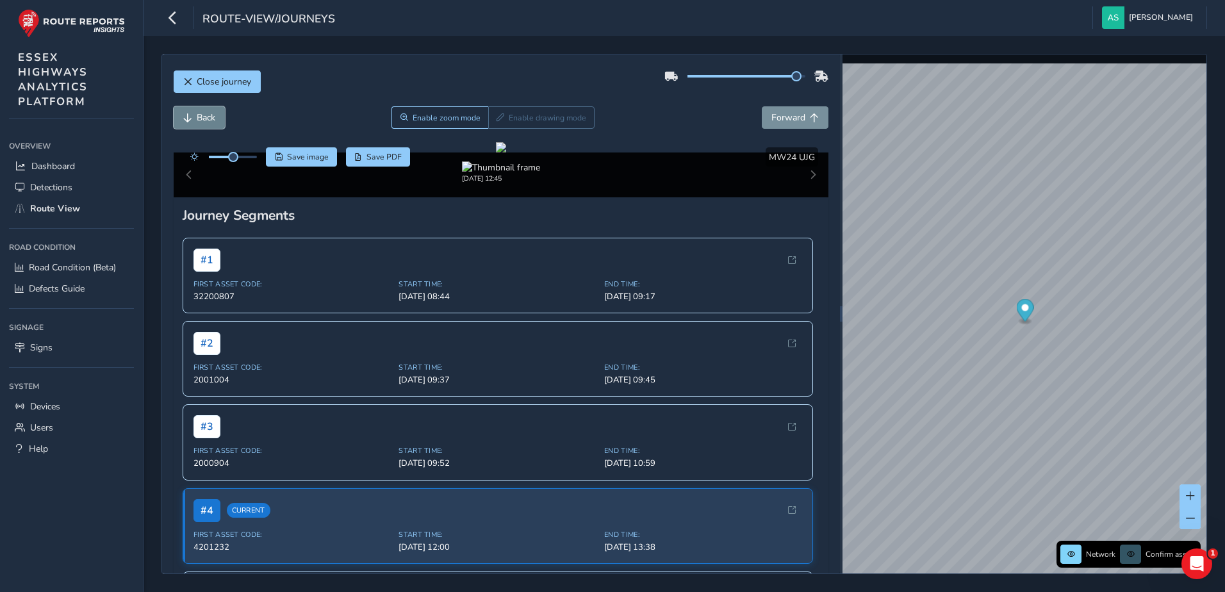
click at [203, 120] on span "Back" at bounding box center [206, 118] width 19 height 12
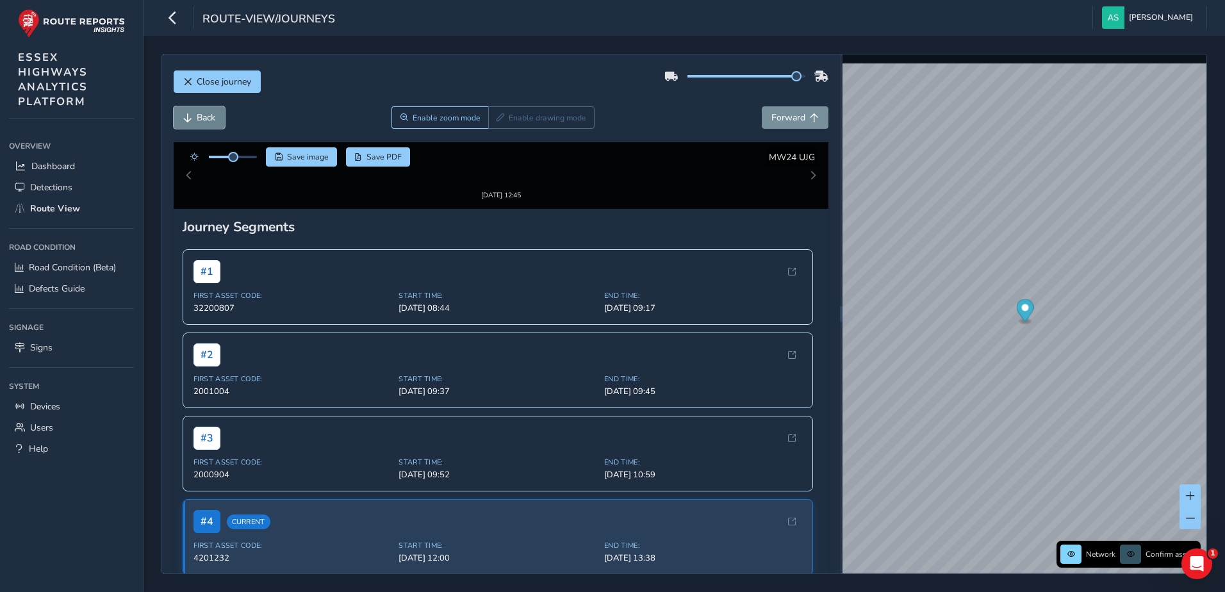
click at [203, 120] on span "Back" at bounding box center [206, 118] width 19 height 12
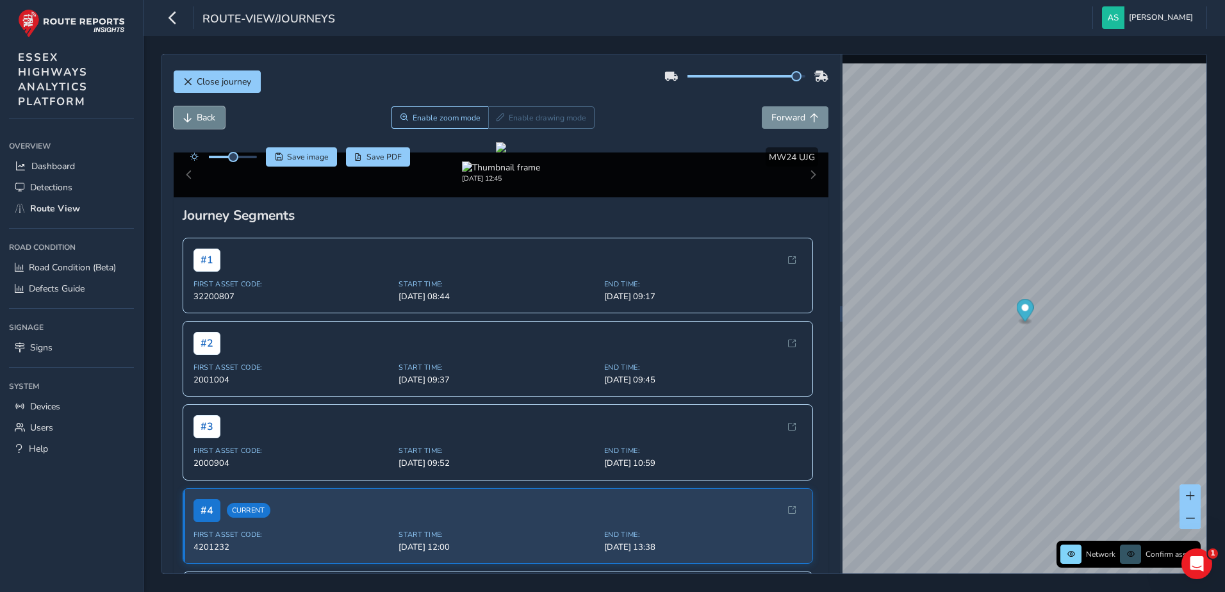
click at [203, 120] on span "Back" at bounding box center [206, 118] width 19 height 12
click at [228, 72] on button "Close journey" at bounding box center [217, 81] width 87 height 22
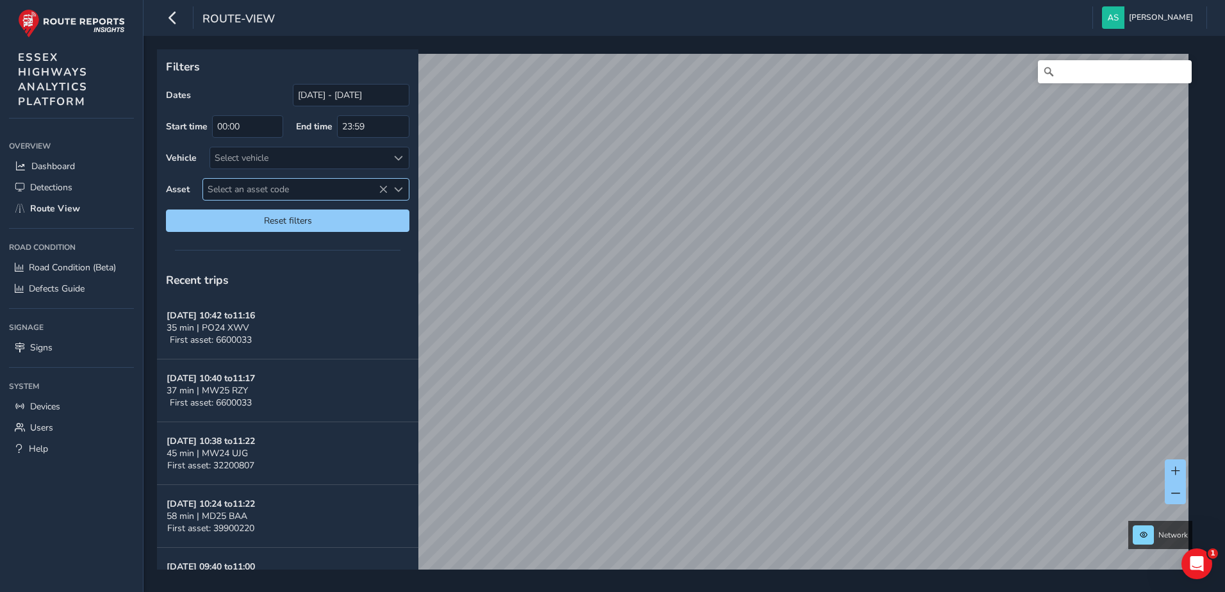
click at [232, 183] on span "Select an asset code" at bounding box center [295, 189] width 185 height 21
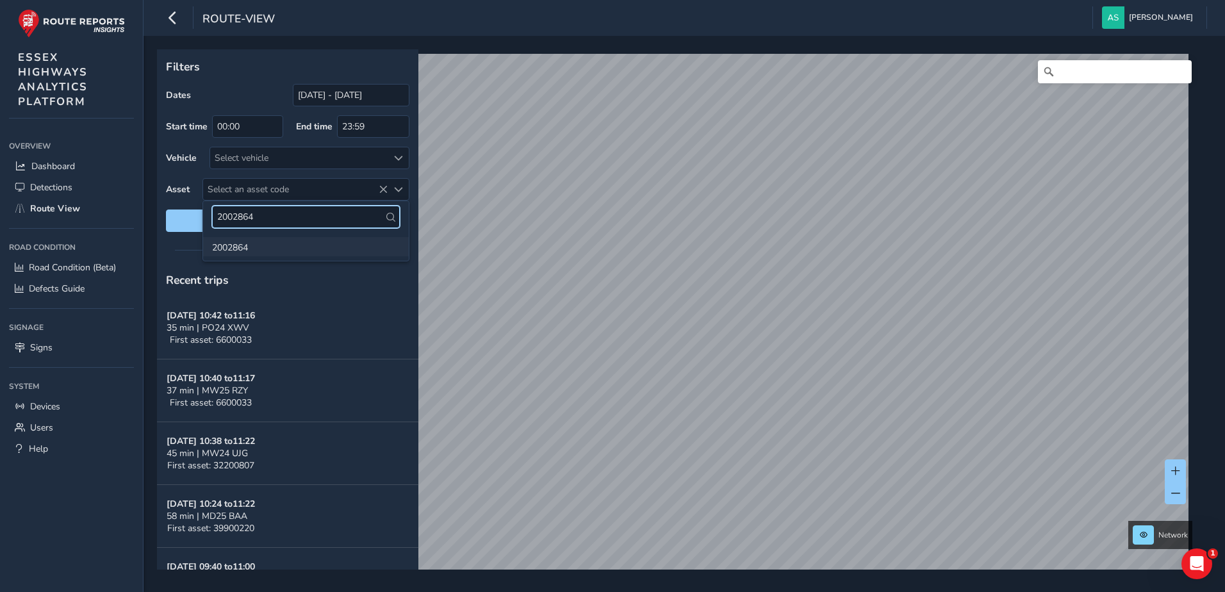
type input "2002864"
click at [224, 243] on li "2002864" at bounding box center [306, 246] width 206 height 19
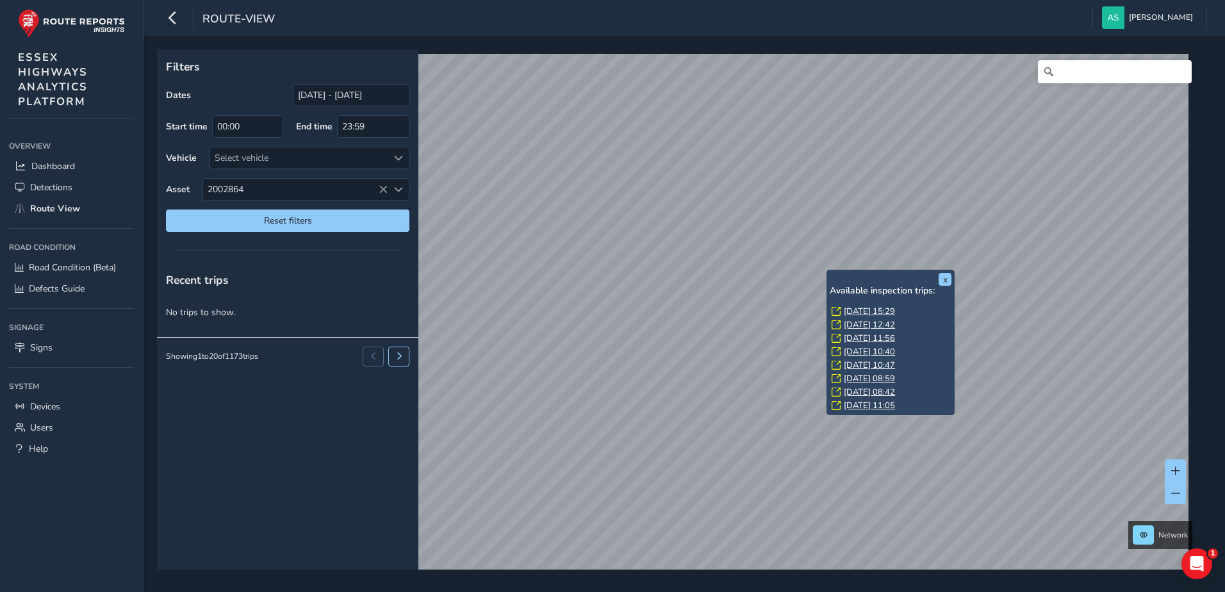
click at [856, 322] on link "[DATE] 12:42" at bounding box center [869, 325] width 51 height 12
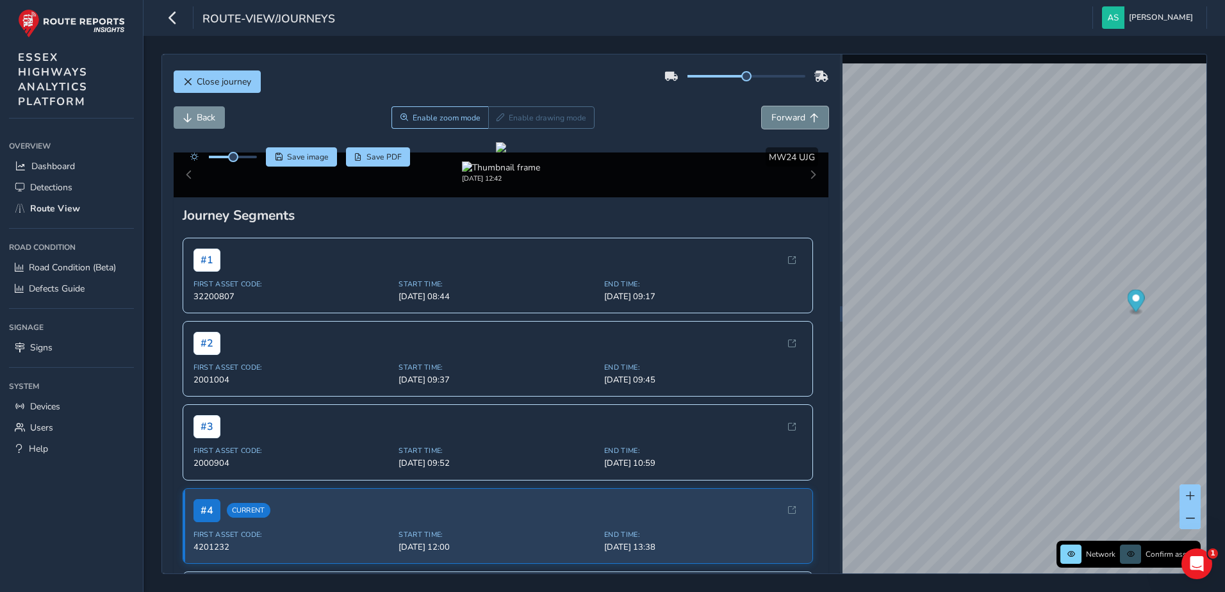
click at [779, 112] on span "Forward" at bounding box center [789, 118] width 34 height 12
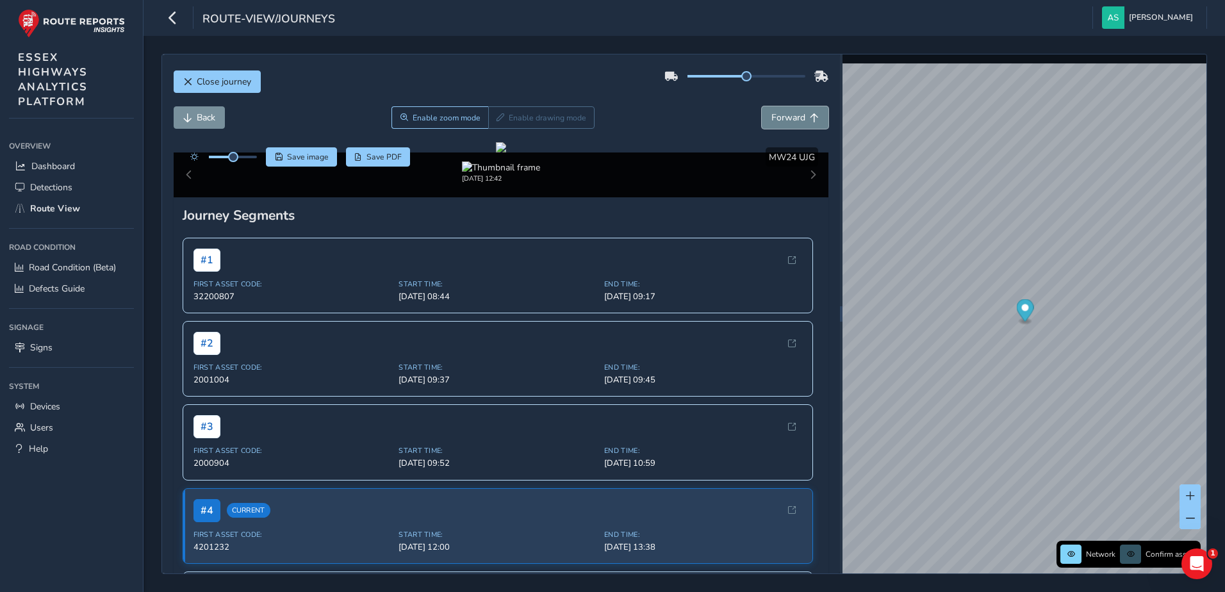
click at [779, 112] on span "Forward" at bounding box center [789, 118] width 34 height 12
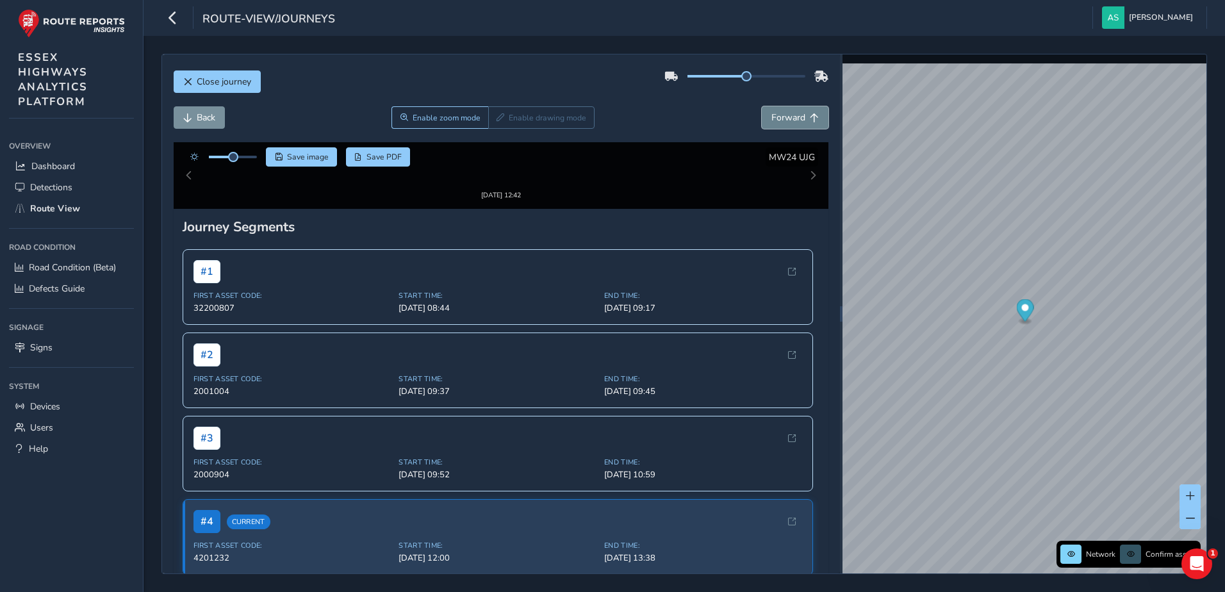
click at [779, 112] on span "Forward" at bounding box center [789, 118] width 34 height 12
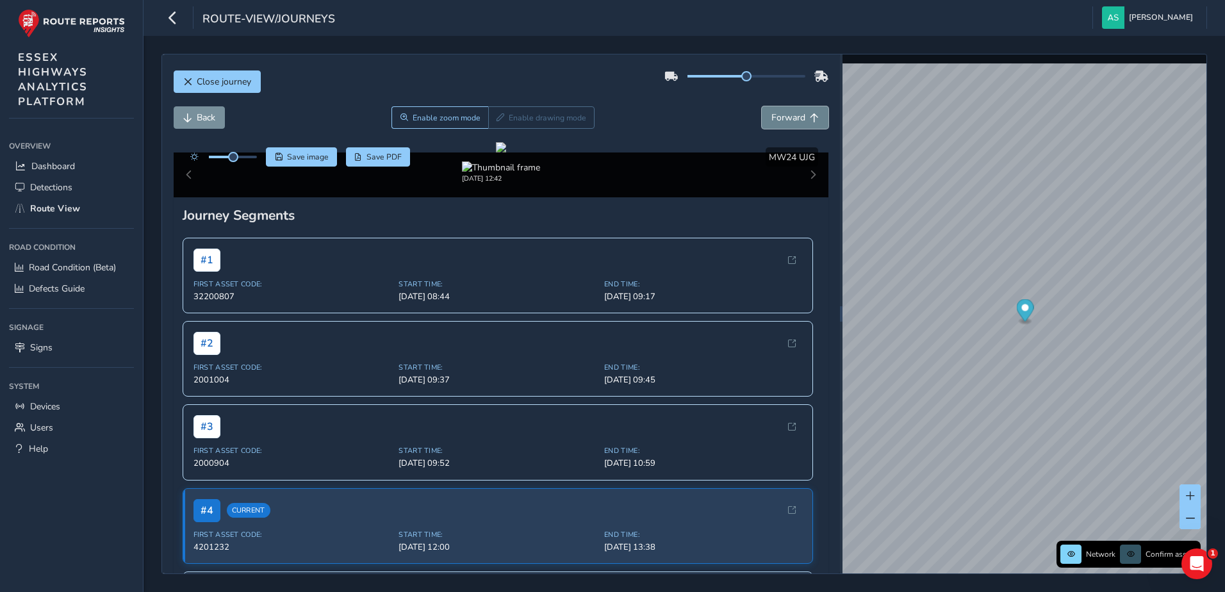
click at [779, 112] on span "Forward" at bounding box center [789, 118] width 34 height 12
click
